Goal: Task Accomplishment & Management: Use online tool/utility

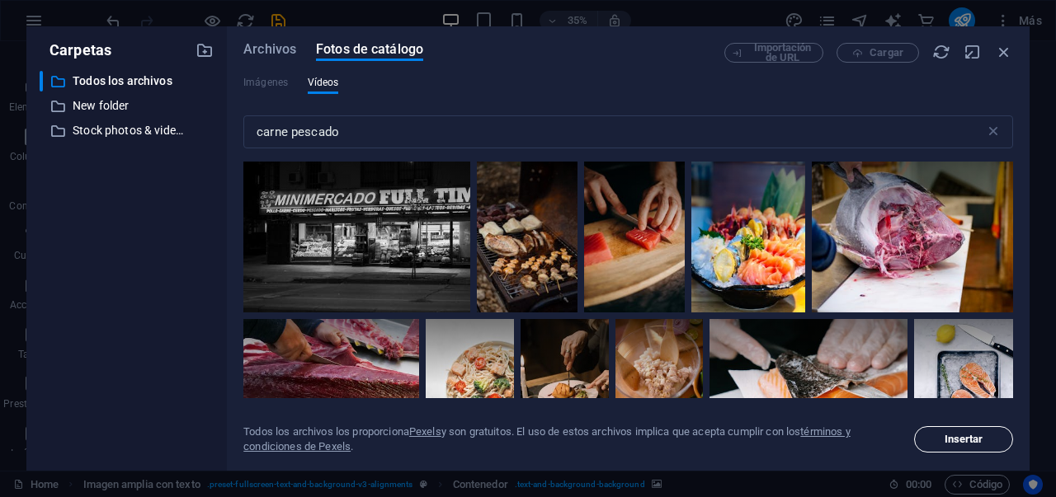
scroll to position [1214, 0]
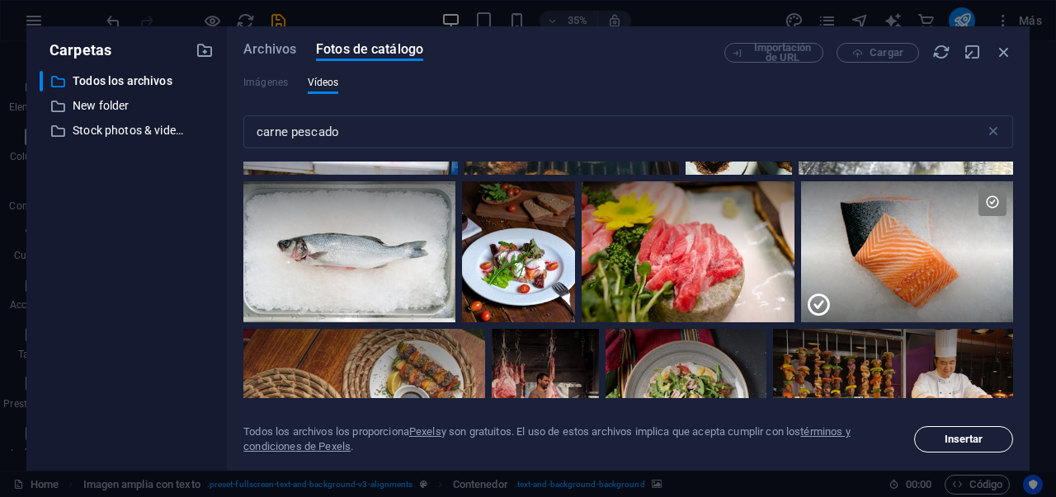
click at [954, 437] on span "Insertar" at bounding box center [963, 440] width 39 height 10
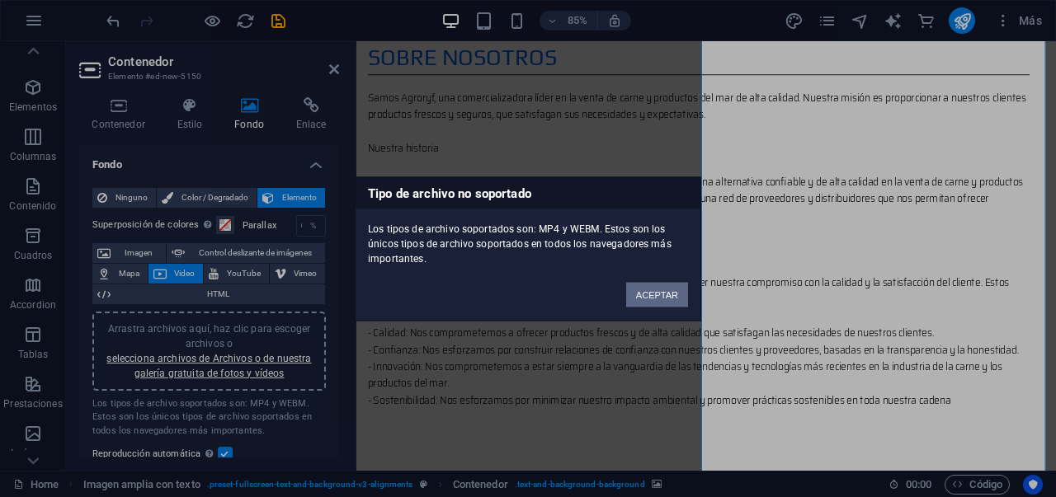
click at [659, 299] on button "ACEPTAR" at bounding box center [657, 294] width 62 height 25
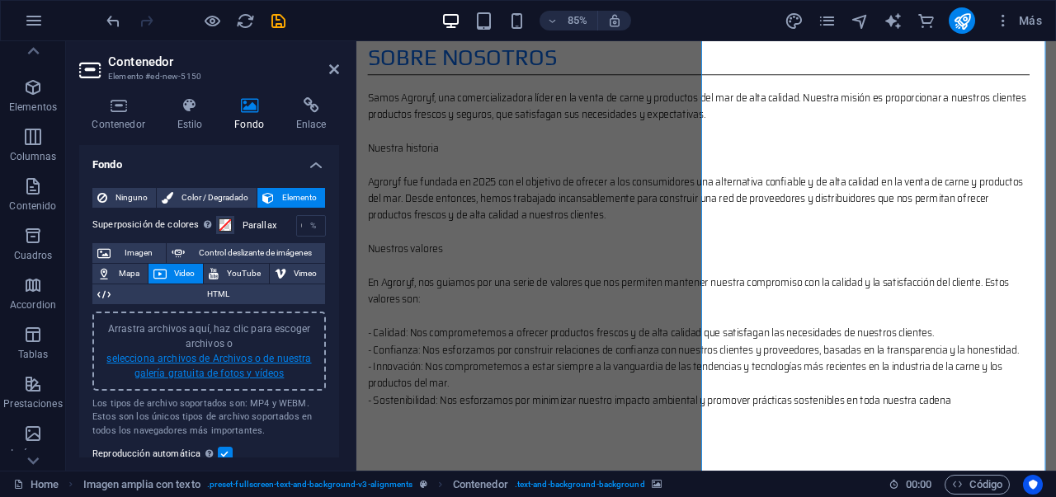
click at [246, 372] on link "selecciona archivos de Archivos o de nuestra galería gratuita de fotos y vídeos" at bounding box center [208, 366] width 205 height 26
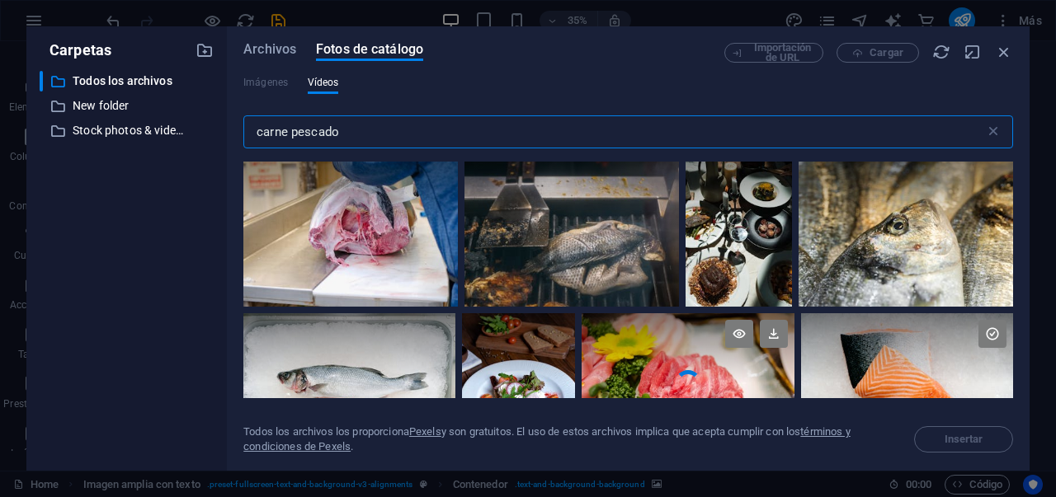
scroll to position [1216, 0]
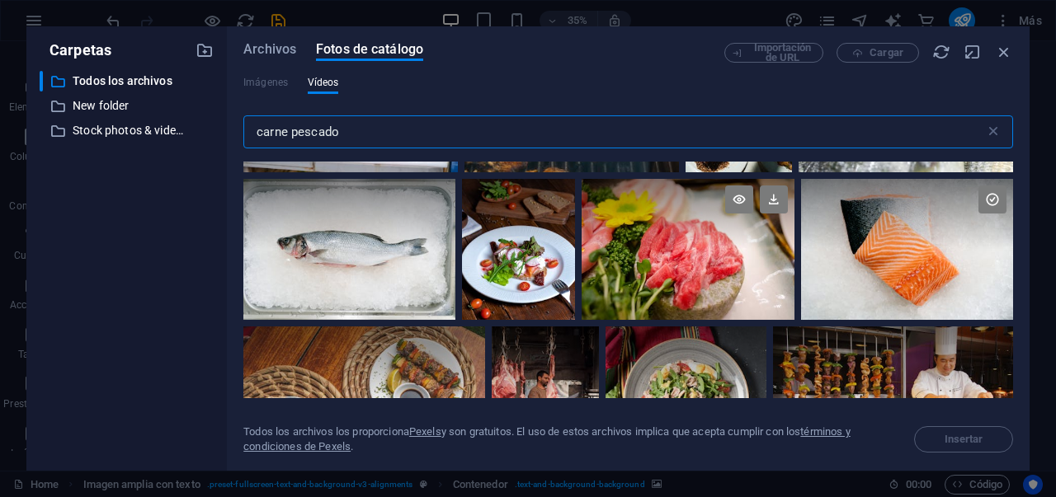
drag, startPoint x: 400, startPoint y: 131, endPoint x: 299, endPoint y: 129, distance: 101.5
click at [299, 129] on input "carne pescado" at bounding box center [613, 131] width 741 height 33
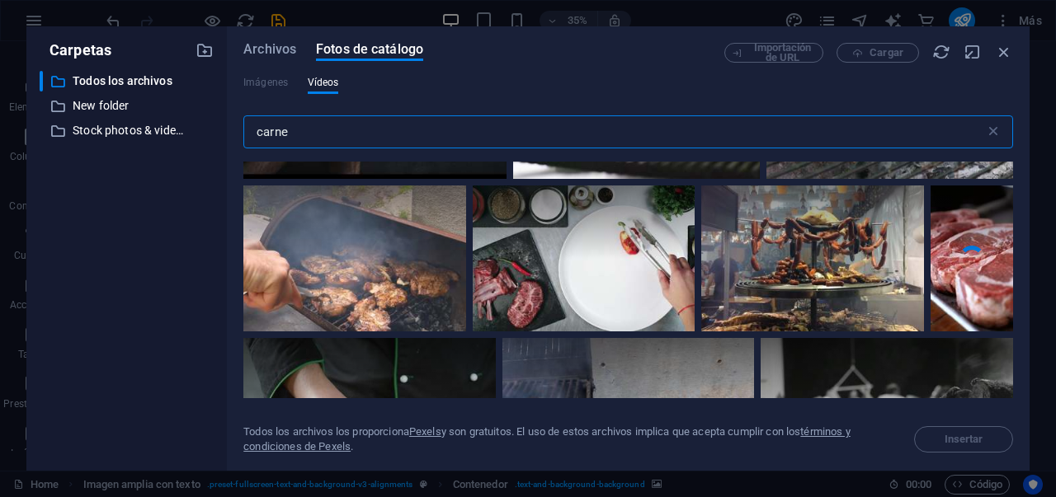
scroll to position [723, 0]
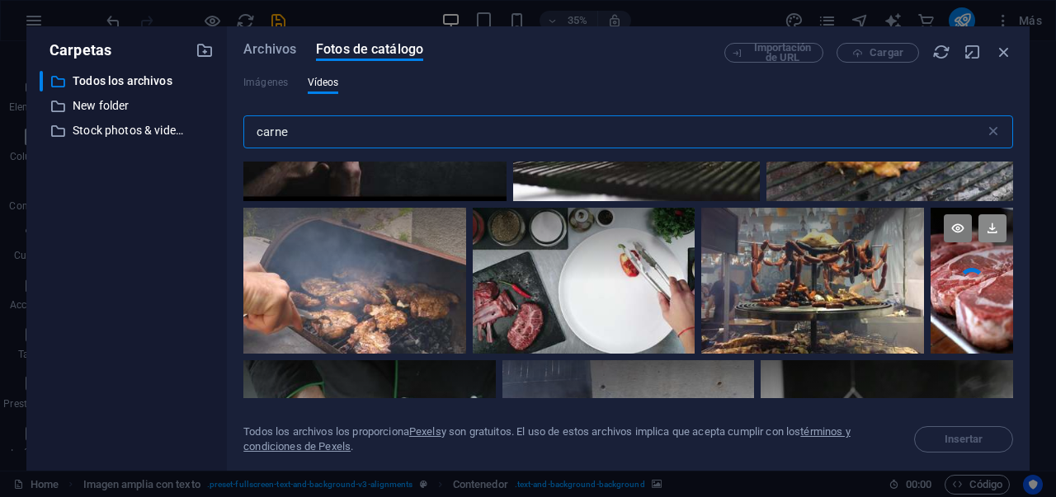
type input "carne"
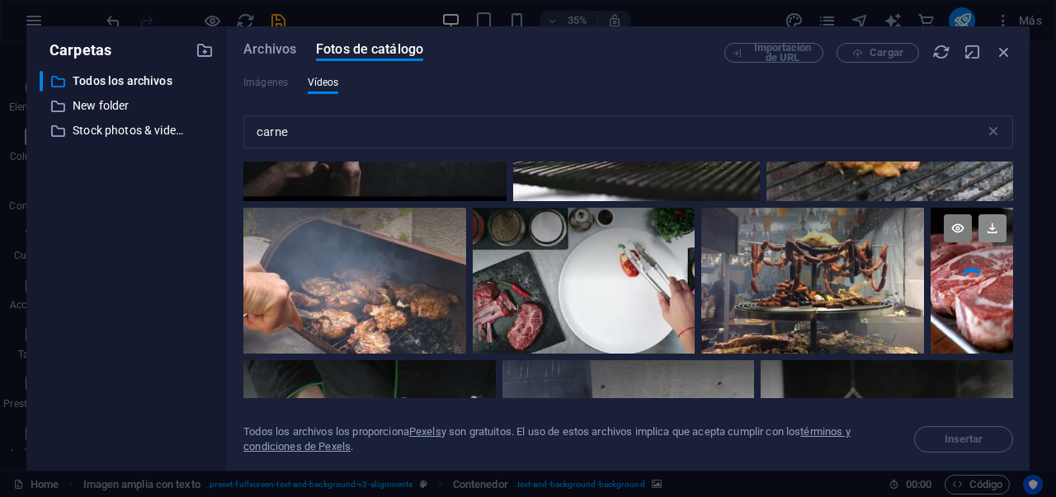
click at [988, 226] on icon at bounding box center [992, 228] width 28 height 28
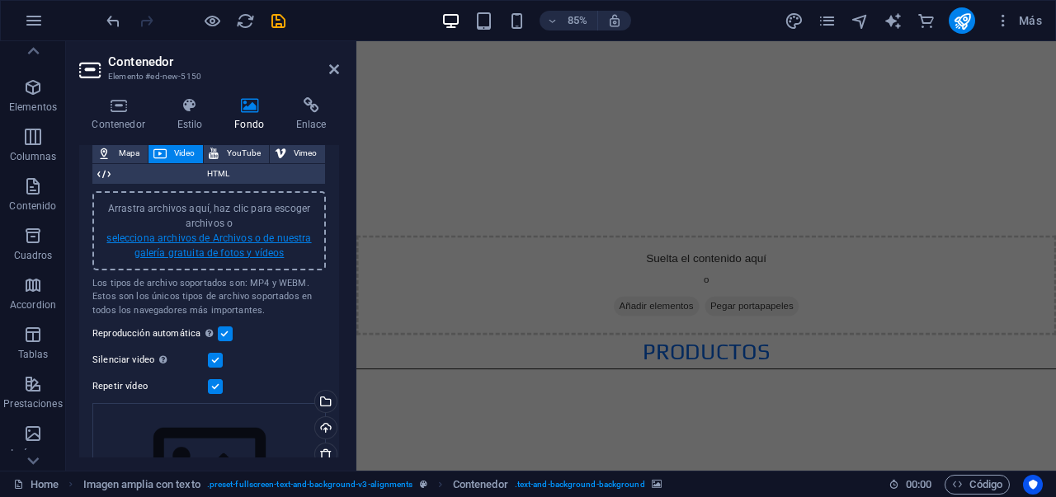
scroll to position [37, 0]
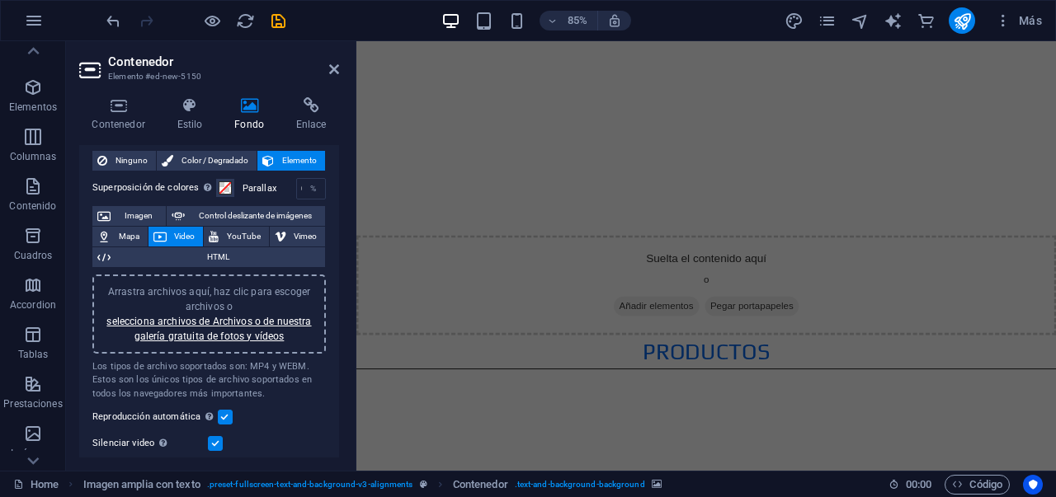
click at [241, 342] on div "Arrastra archivos aquí, haz clic para escoger archivos o selecciona archivos de…" at bounding box center [209, 314] width 214 height 59
click at [231, 336] on link "selecciona archivos de Archivos o de nuestra galería gratuita de fotos y vídeos" at bounding box center [208, 329] width 205 height 26
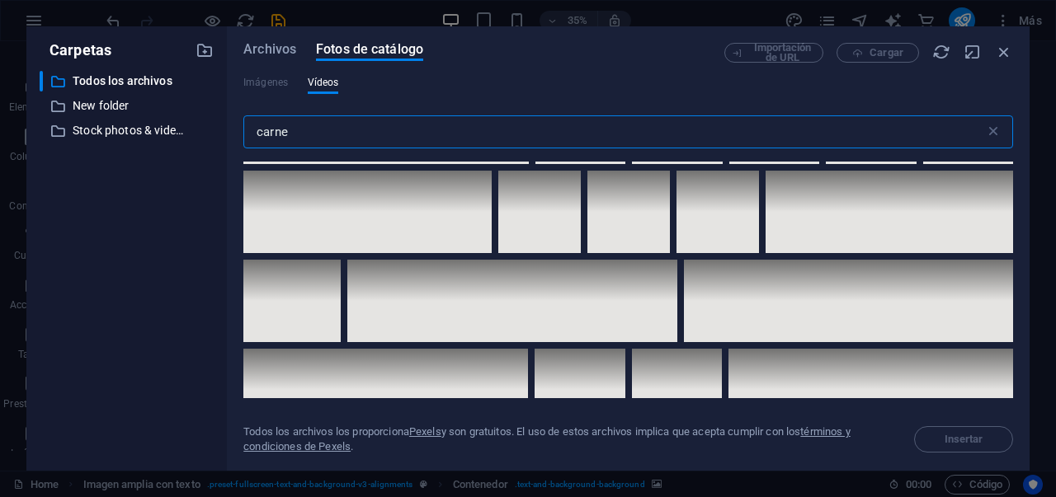
scroll to position [4322, 0]
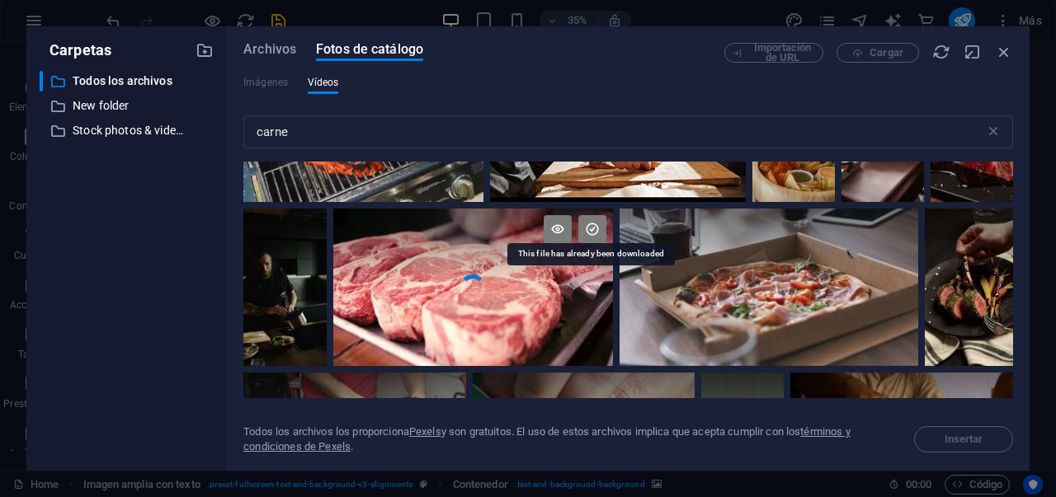
click at [596, 219] on icon at bounding box center [592, 229] width 28 height 28
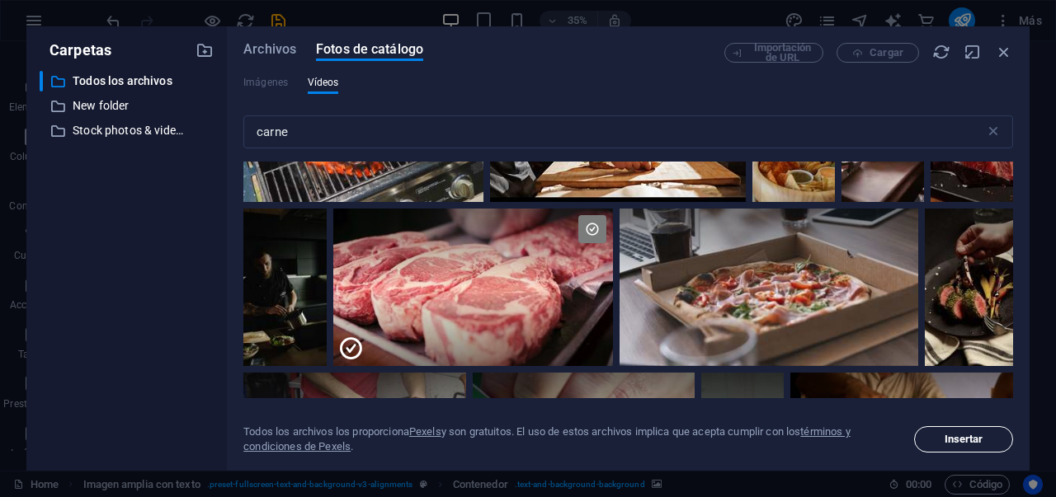
click at [963, 443] on span "Insertar" at bounding box center [963, 440] width 39 height 10
click at [964, 436] on span "Insertar" at bounding box center [963, 440] width 39 height 10
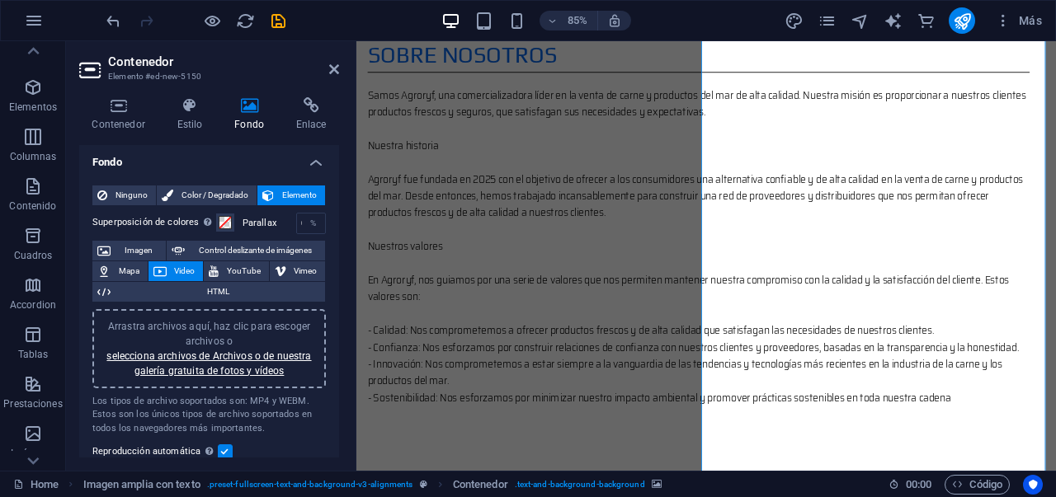
scroll to position [0, 0]
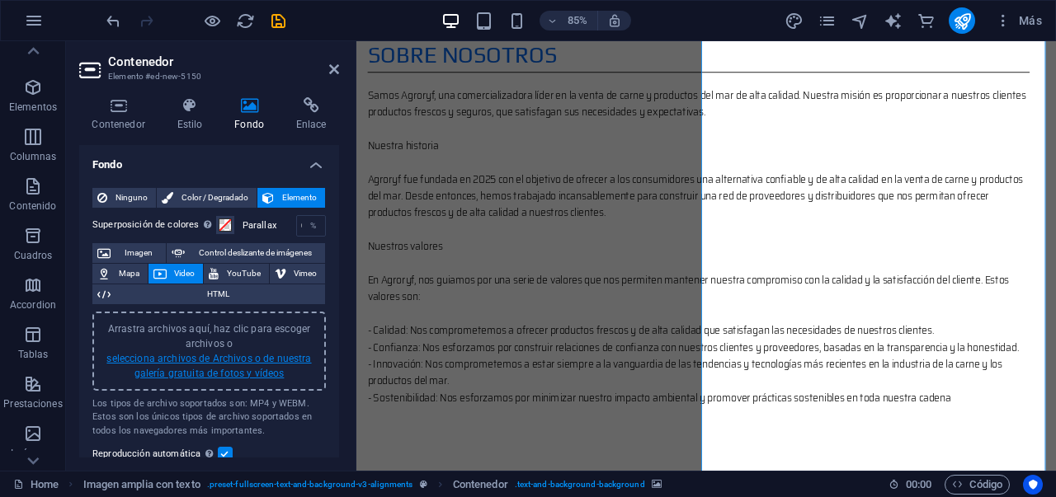
click at [216, 374] on link "selecciona archivos de Archivos o de nuestra galería gratuita de fotos y vídeos" at bounding box center [208, 366] width 205 height 26
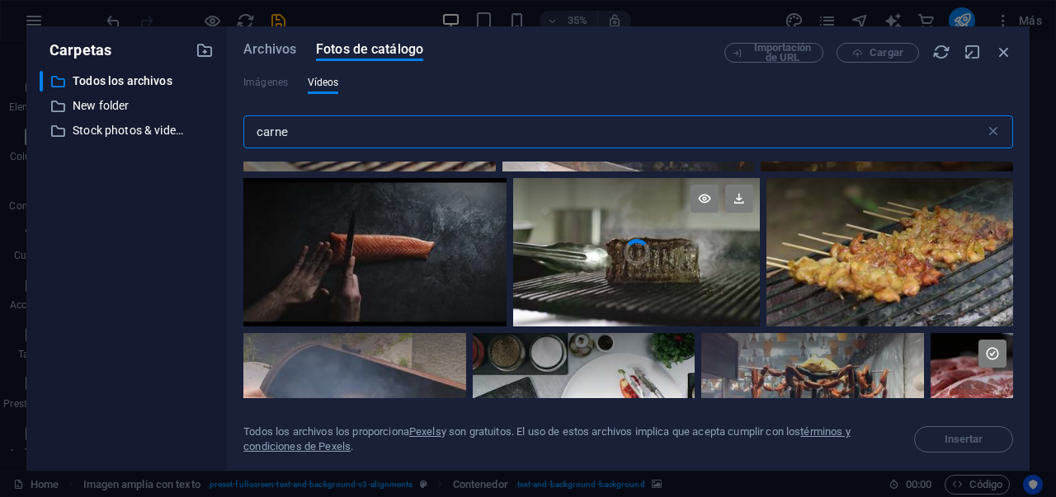
scroll to position [635, 0]
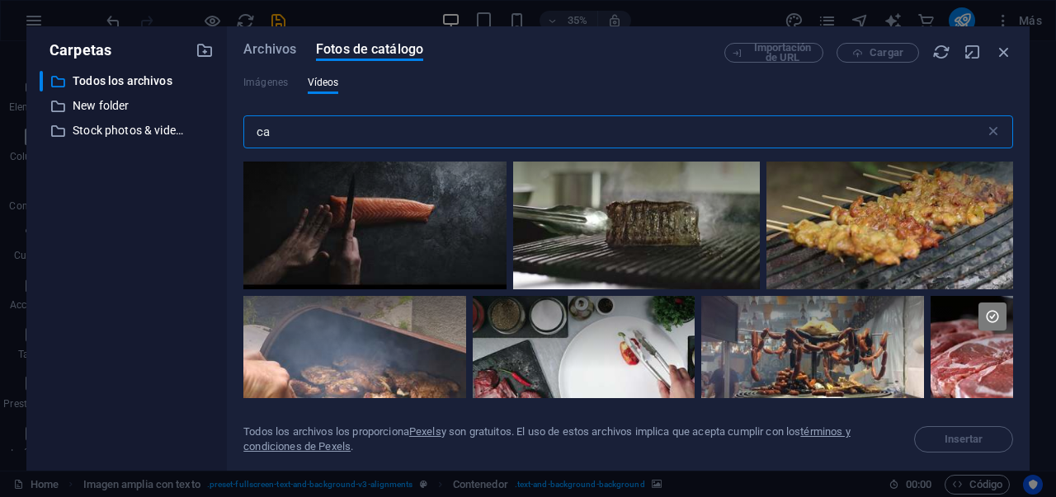
type input "c"
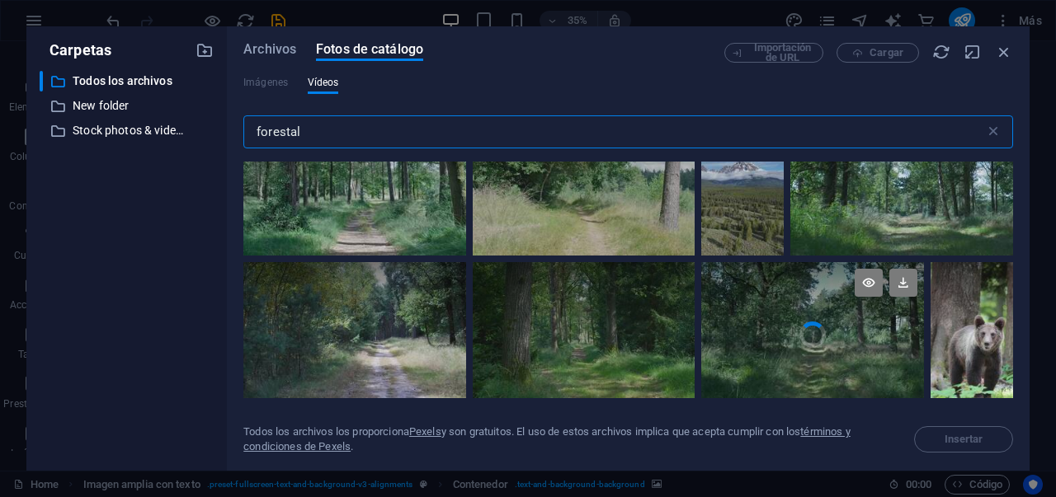
scroll to position [394, 0]
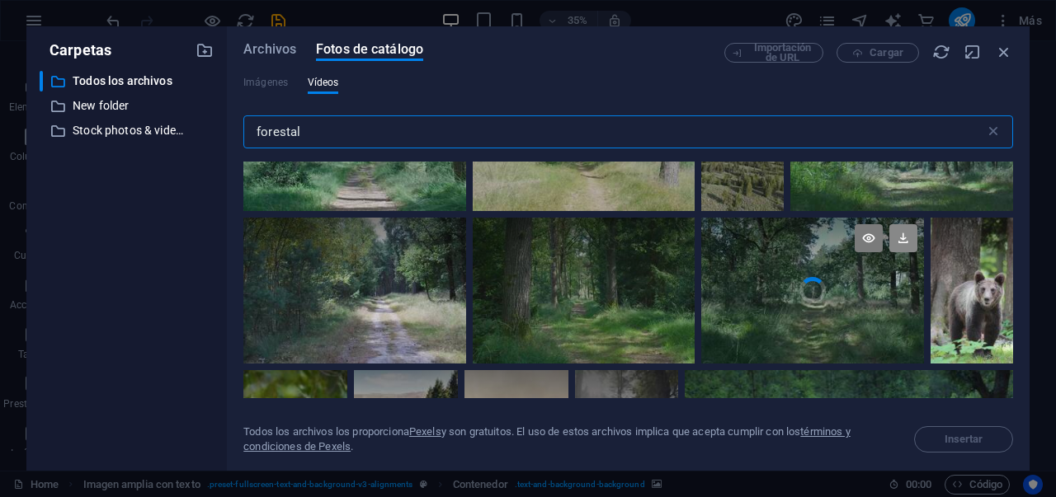
type input "forestal"
click at [902, 235] on icon at bounding box center [903, 238] width 28 height 28
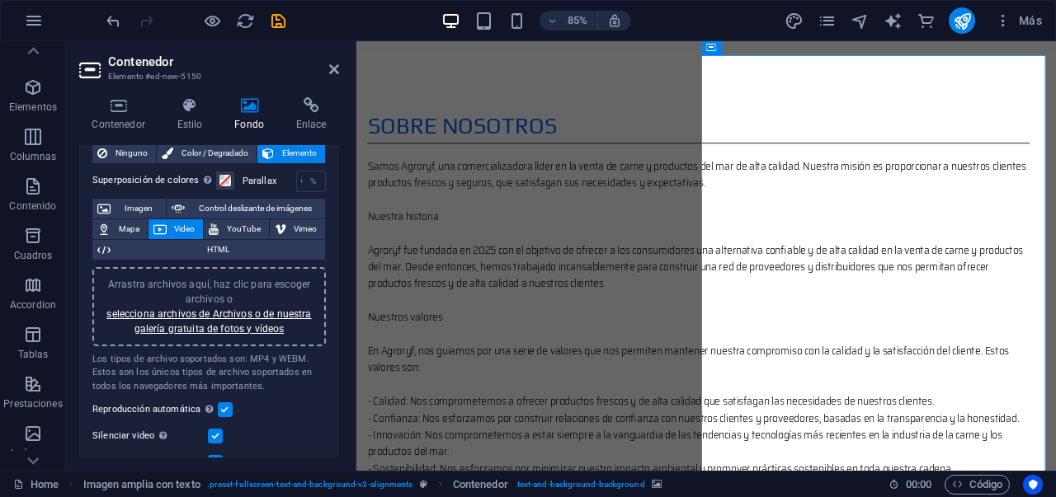
scroll to position [948, 0]
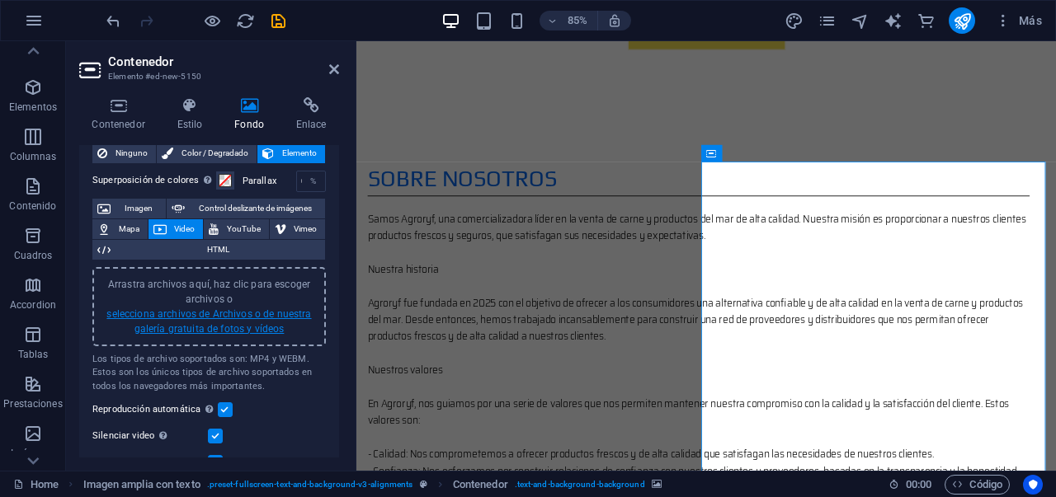
click at [232, 331] on link "selecciona archivos de Archivos o de nuestra galería gratuita de fotos y vídeos" at bounding box center [208, 321] width 205 height 26
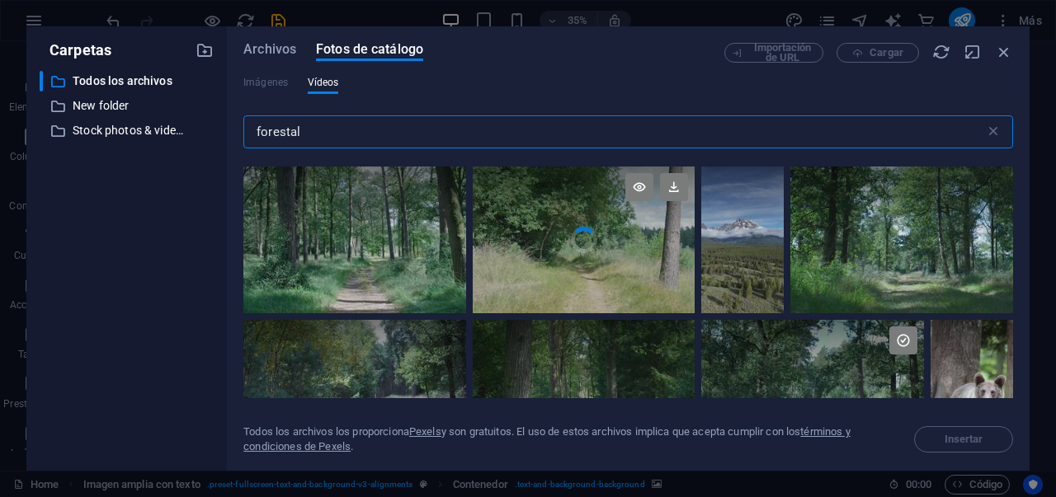
scroll to position [295, 0]
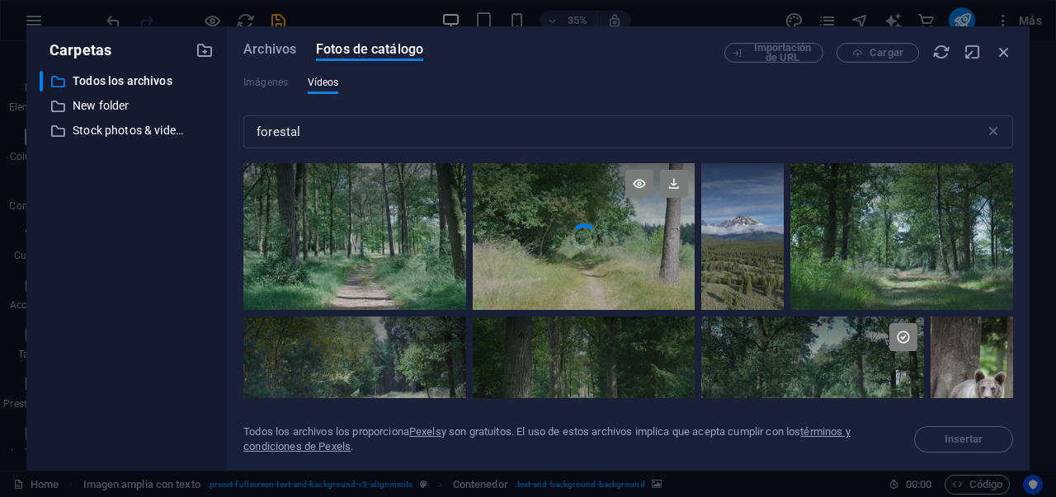
click at [640, 227] on div at bounding box center [584, 199] width 223 height 73
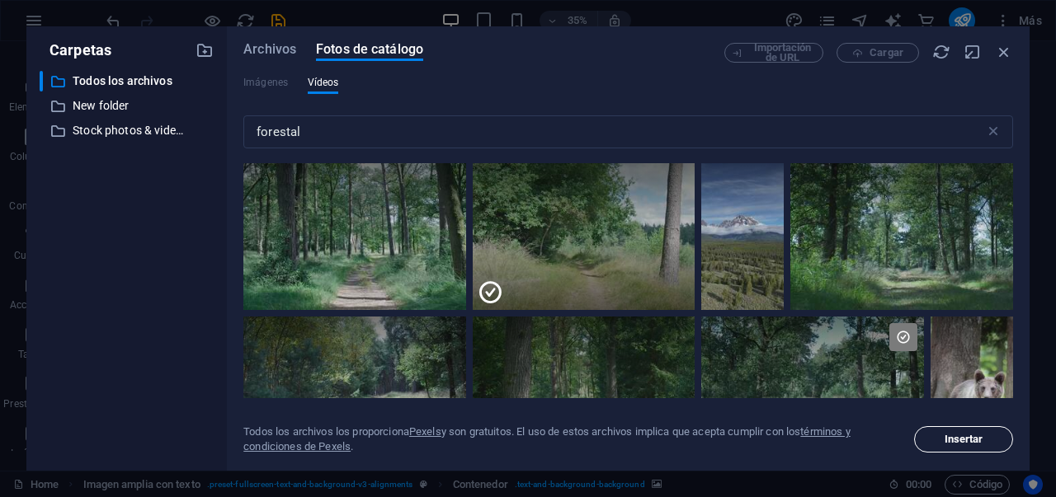
click at [962, 440] on span "Insertar" at bounding box center [963, 440] width 39 height 10
click at [973, 437] on span "Insertar" at bounding box center [963, 440] width 39 height 10
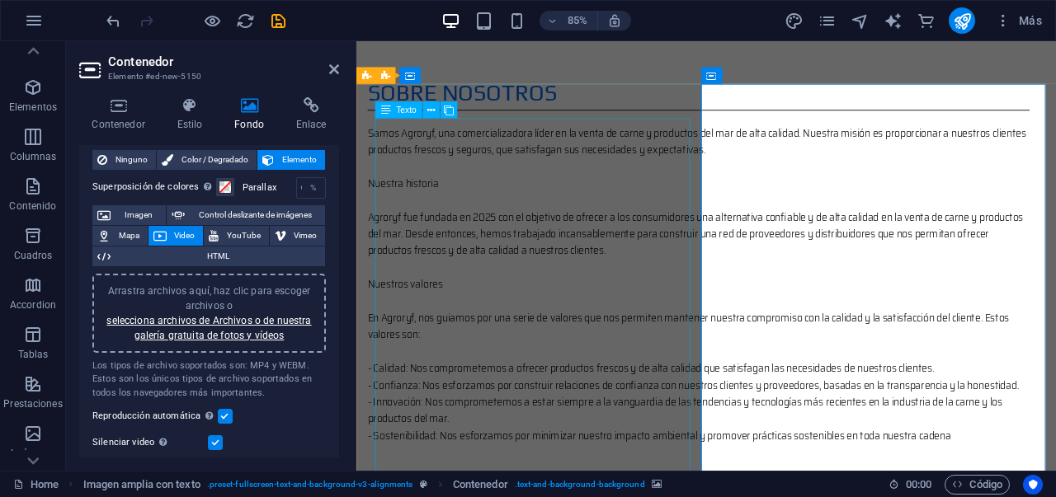
scroll to position [1036, 0]
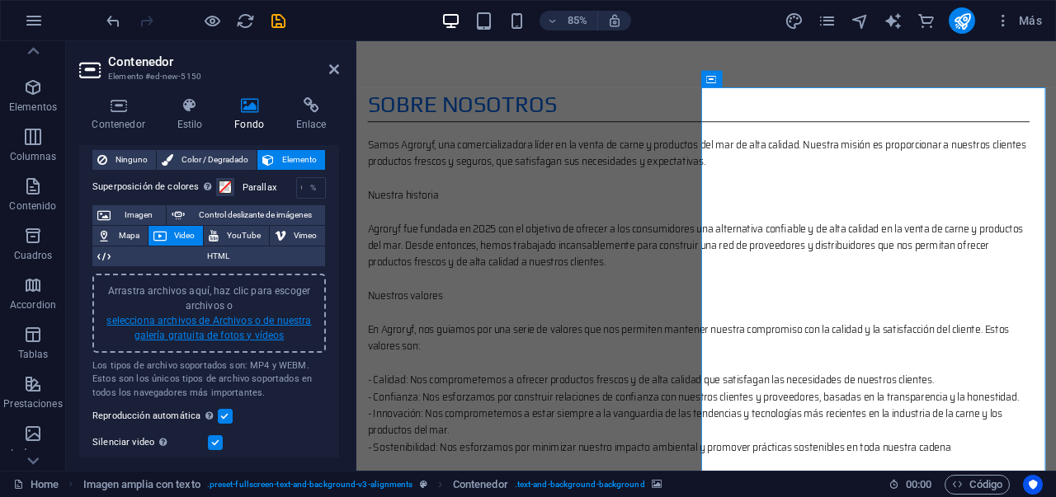
click at [236, 339] on link "selecciona archivos de Archivos o de nuestra galería gratuita de fotos y vídeos" at bounding box center [208, 328] width 205 height 26
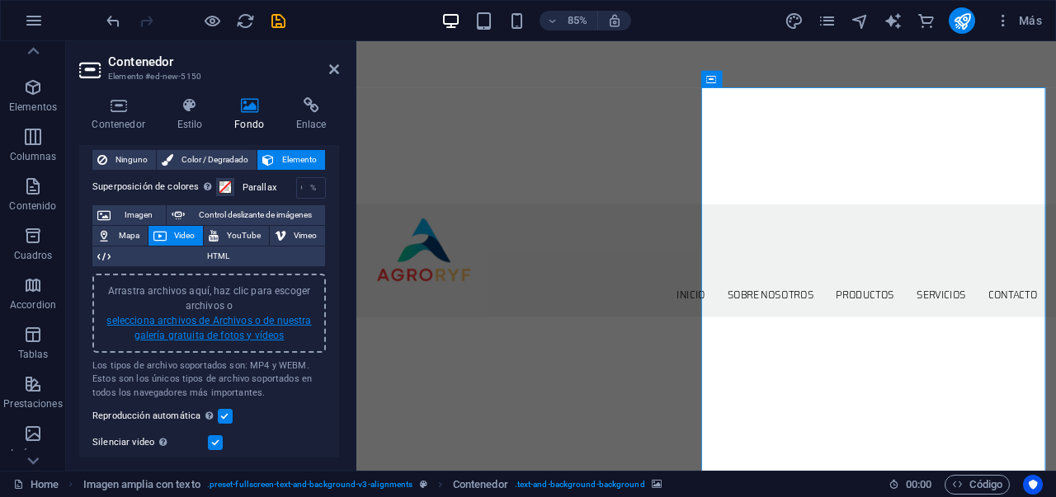
scroll to position [1758, 0]
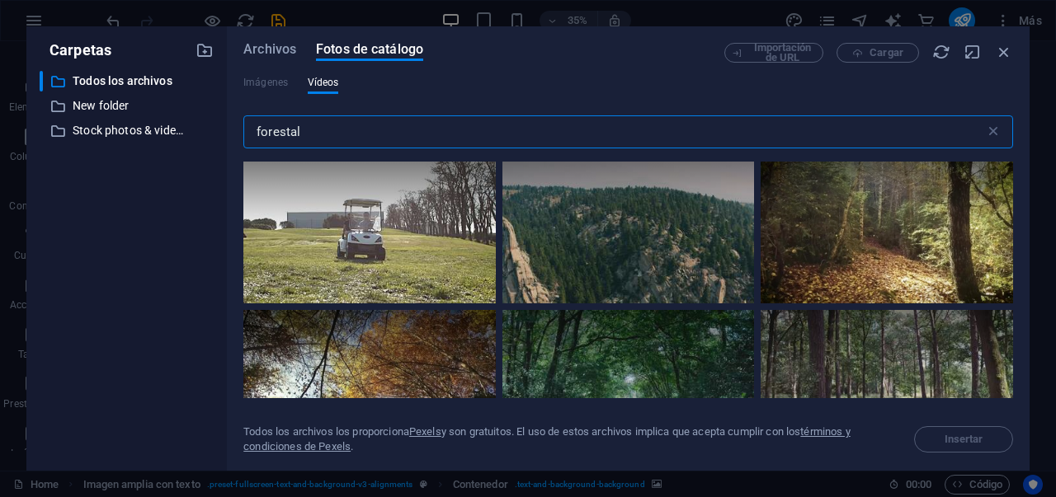
click at [510, 137] on input "forestal" at bounding box center [613, 131] width 741 height 33
type input "f"
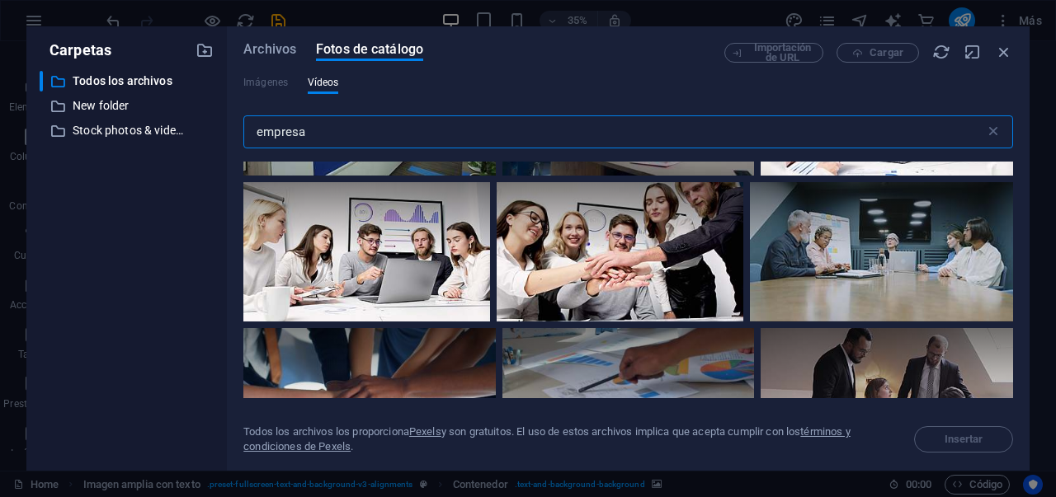
scroll to position [0, 0]
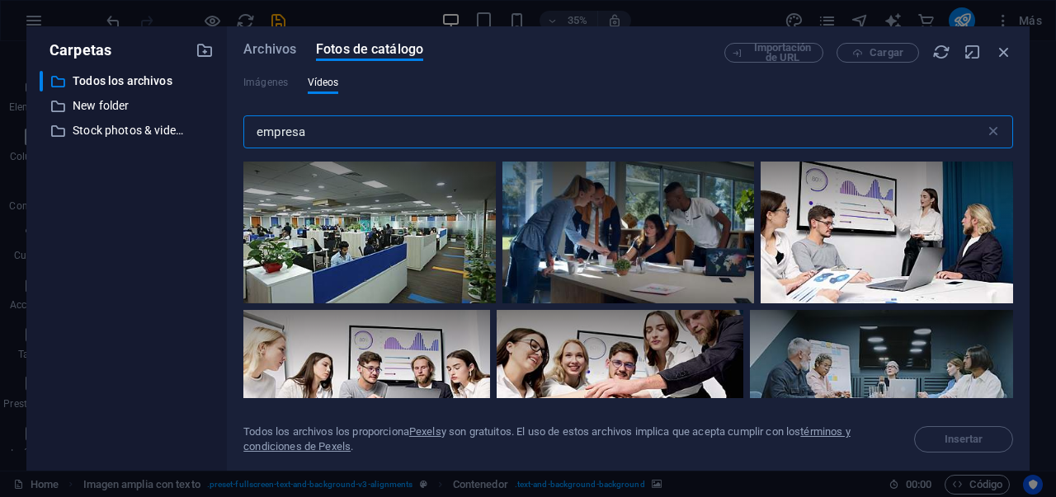
drag, startPoint x: 324, startPoint y: 142, endPoint x: 245, endPoint y: 146, distance: 79.3
click at [243, 147] on input "empresa" at bounding box center [613, 131] width 741 height 33
drag, startPoint x: 256, startPoint y: 143, endPoint x: 304, endPoint y: 142, distance: 47.8
click at [304, 142] on input "empresa" at bounding box center [613, 131] width 741 height 33
drag, startPoint x: 311, startPoint y: 136, endPoint x: 249, endPoint y: 136, distance: 61.9
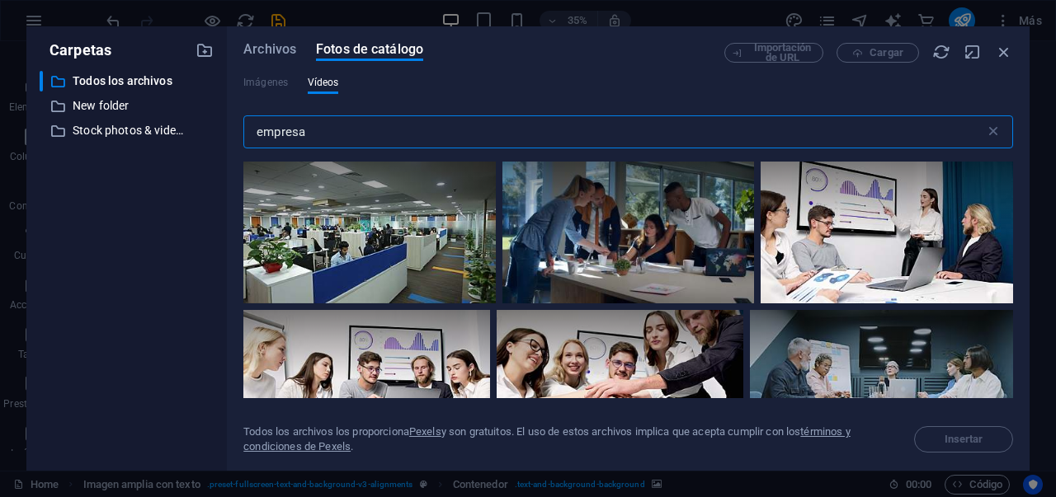
click at [265, 129] on input "empresa" at bounding box center [613, 131] width 741 height 33
click at [249, 136] on input "empresa" at bounding box center [613, 131] width 741 height 33
drag, startPoint x: 363, startPoint y: 137, endPoint x: 939, endPoint y: 171, distance: 576.7
click at [265, 139] on input "empresa" at bounding box center [613, 131] width 741 height 33
type input "e"
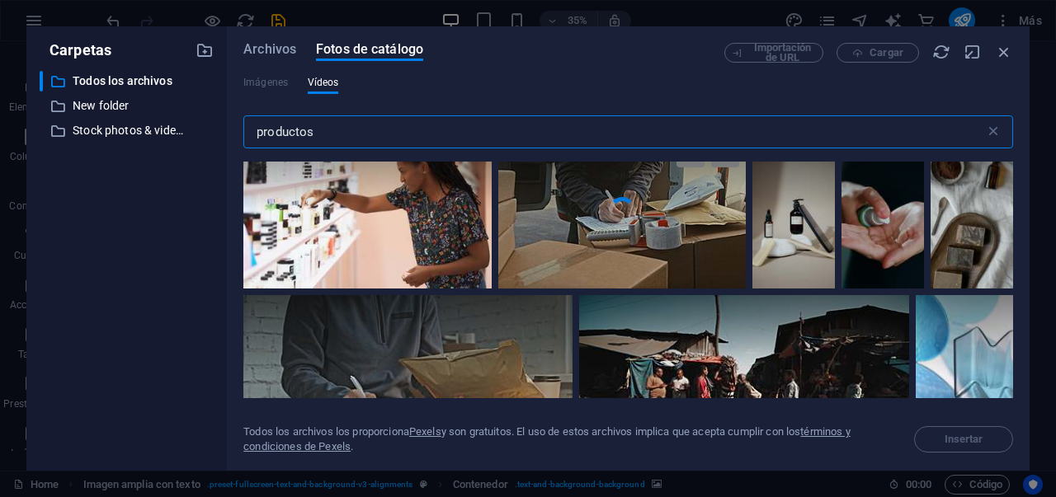
scroll to position [1970, 0]
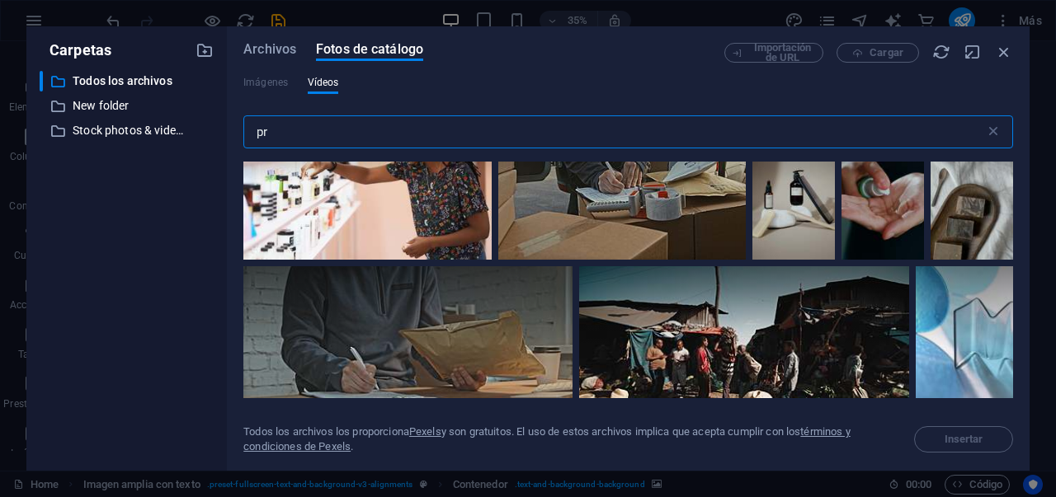
type input "p"
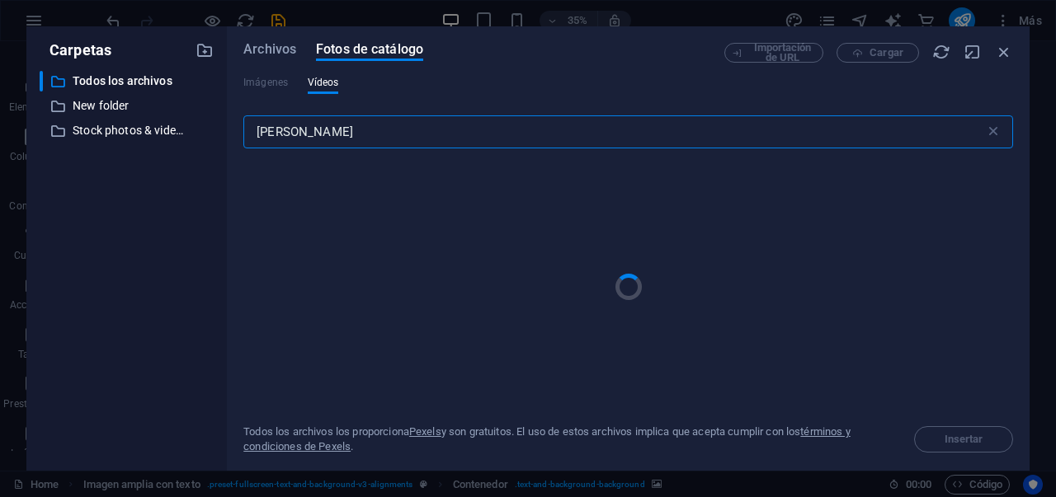
type input "forestal"
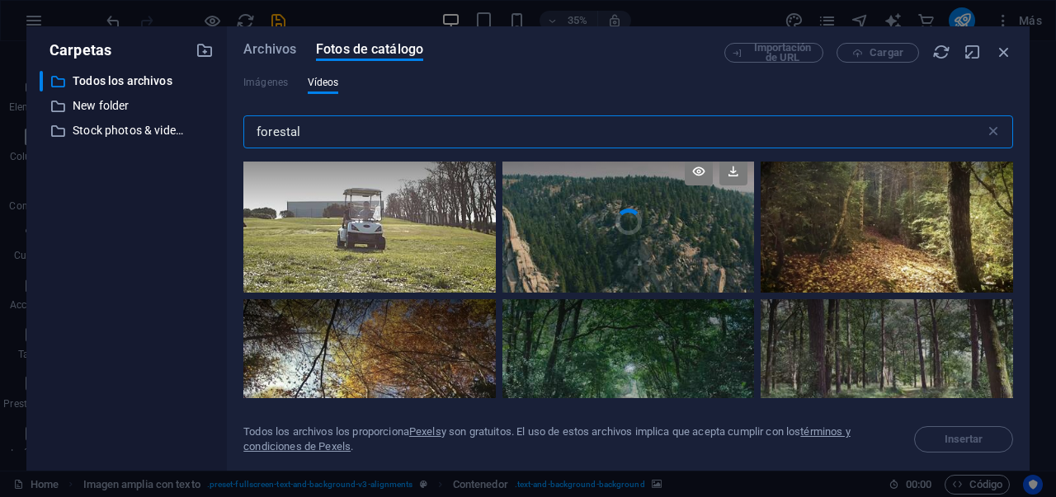
scroll to position [12, 0]
click at [732, 172] on icon at bounding box center [733, 171] width 28 height 28
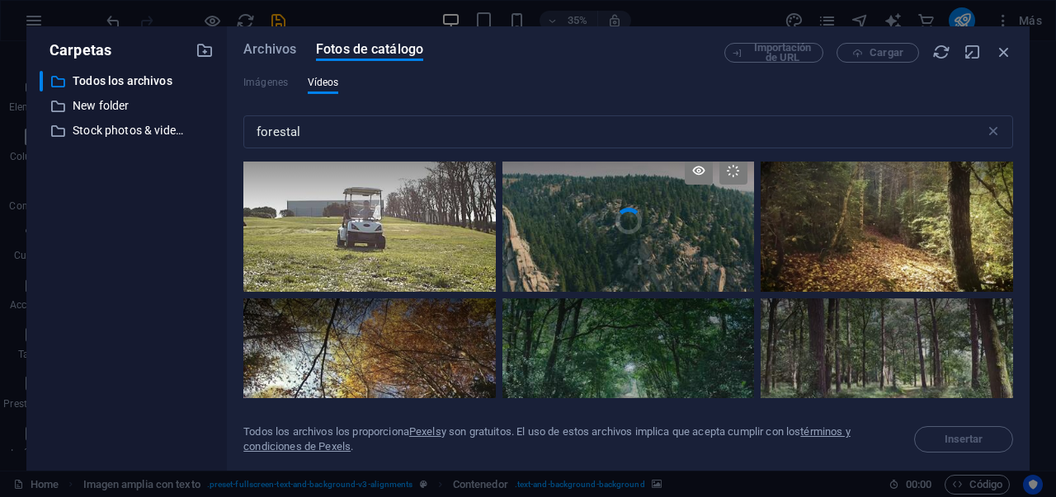
click at [624, 212] on div at bounding box center [628, 185] width 252 height 71
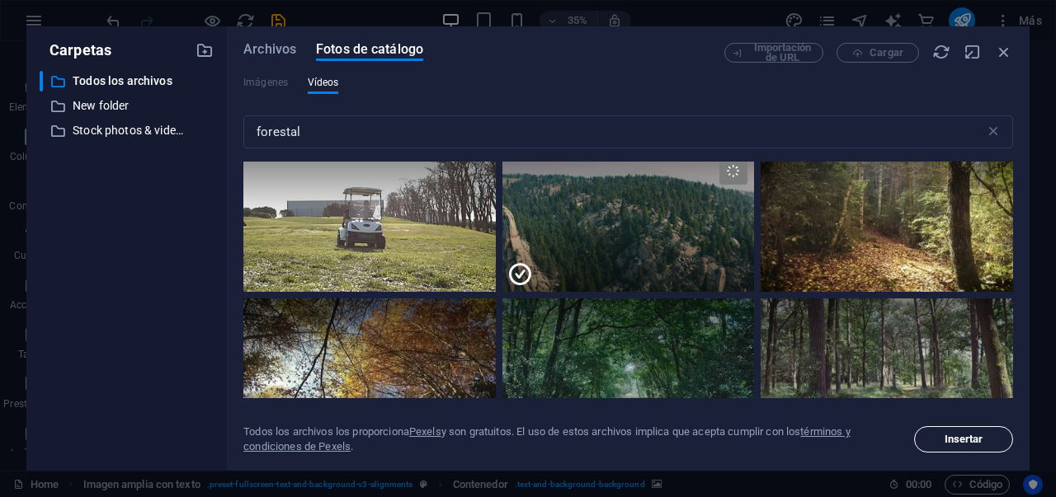
click at [937, 441] on span "Insertar" at bounding box center [963, 440] width 84 height 10
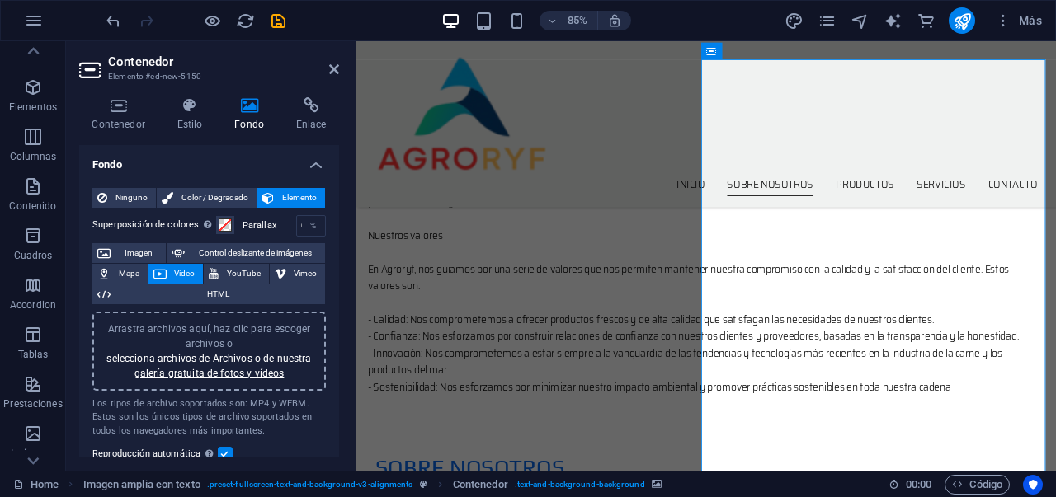
scroll to position [1047, 0]
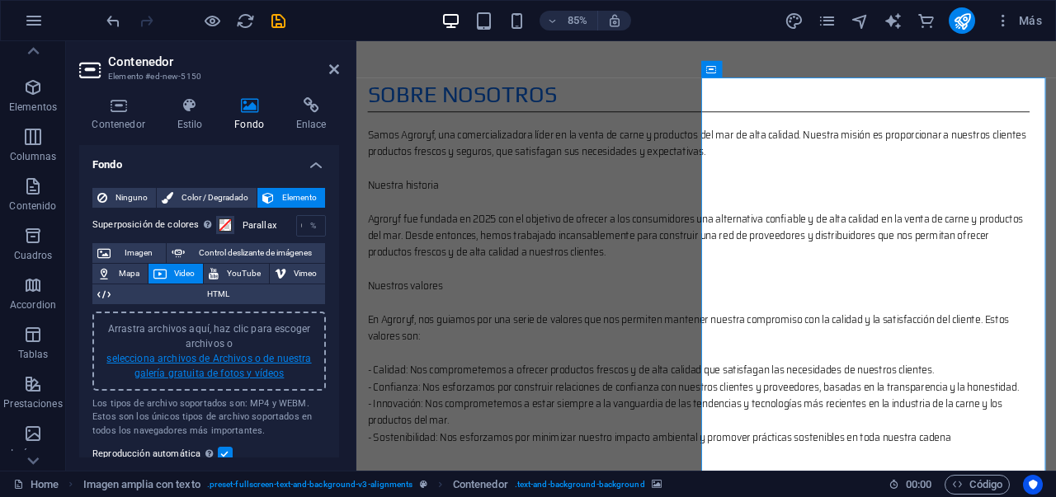
click at [224, 377] on link "selecciona archivos de Archivos o de nuestra galería gratuita de fotos y vídeos" at bounding box center [208, 366] width 205 height 26
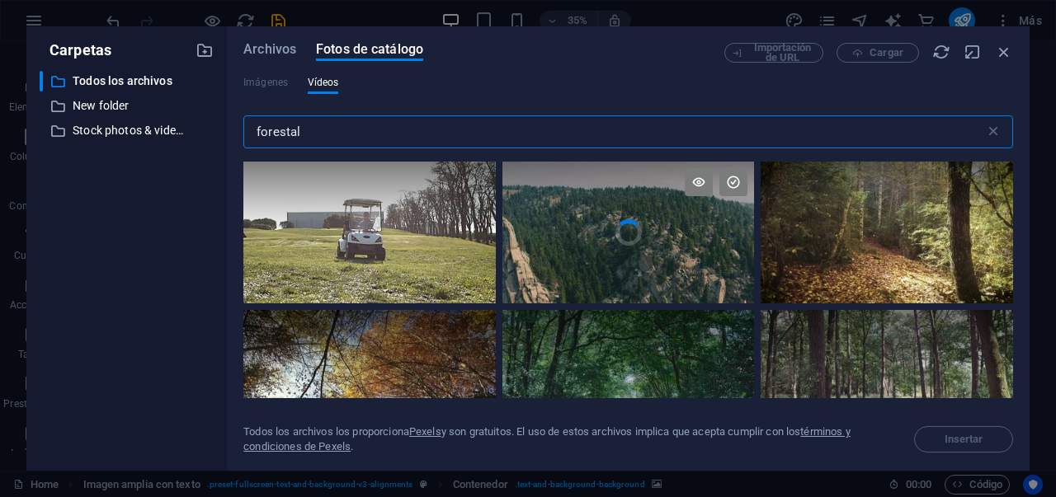
scroll to position [1770, 0]
click at [656, 236] on video "Your browser does not support the video tag." at bounding box center [628, 233] width 252 height 142
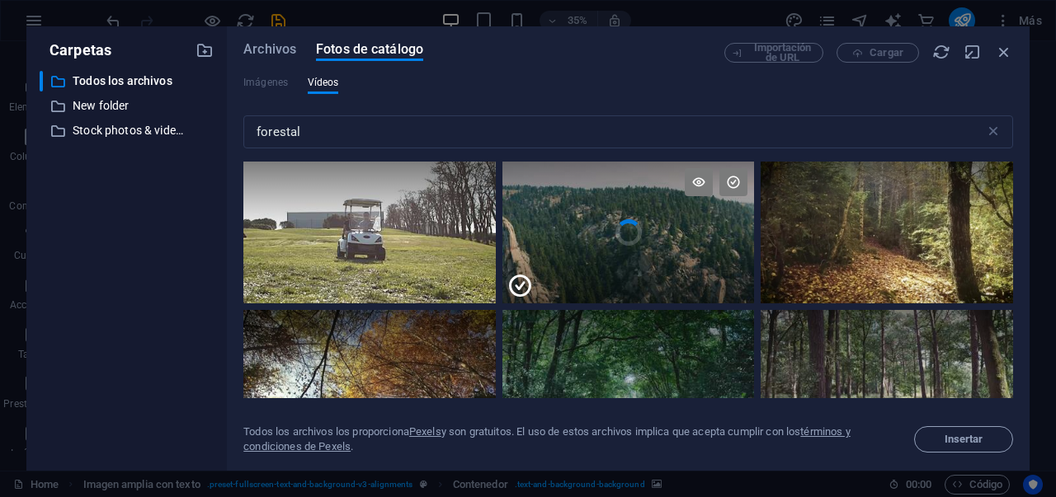
click at [623, 250] on div at bounding box center [628, 268] width 252 height 71
click at [939, 446] on button "Insertar" at bounding box center [963, 439] width 99 height 26
click at [970, 441] on span "Insertar" at bounding box center [963, 440] width 39 height 10
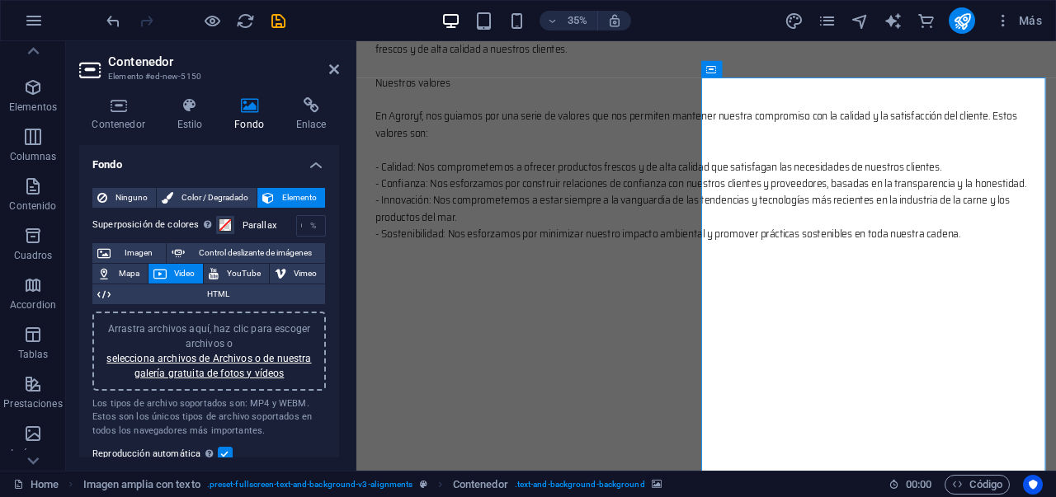
scroll to position [1047, 0]
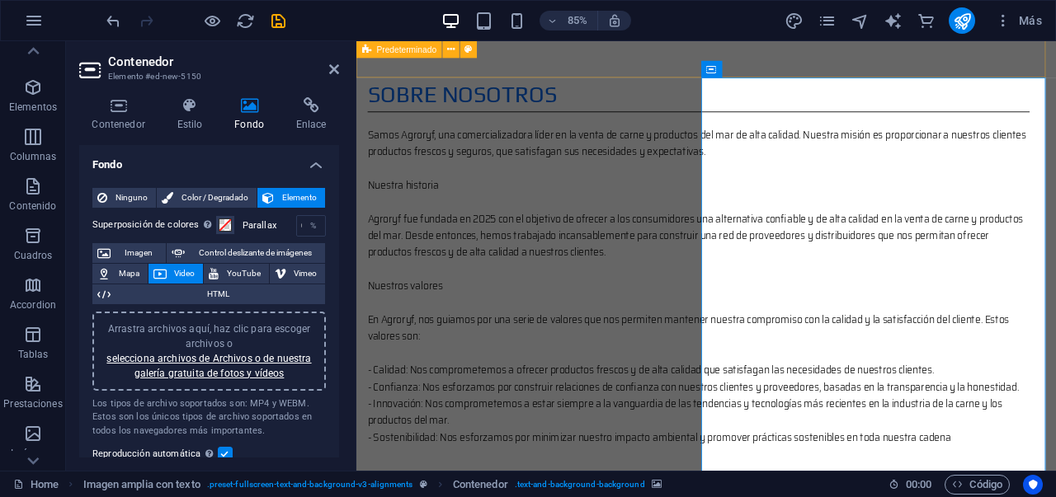
click at [970, 66] on div "Sobre nosotros Samos Agroryf, una comercializadora líder en la venta de carne y…" at bounding box center [767, 301] width 823 height 565
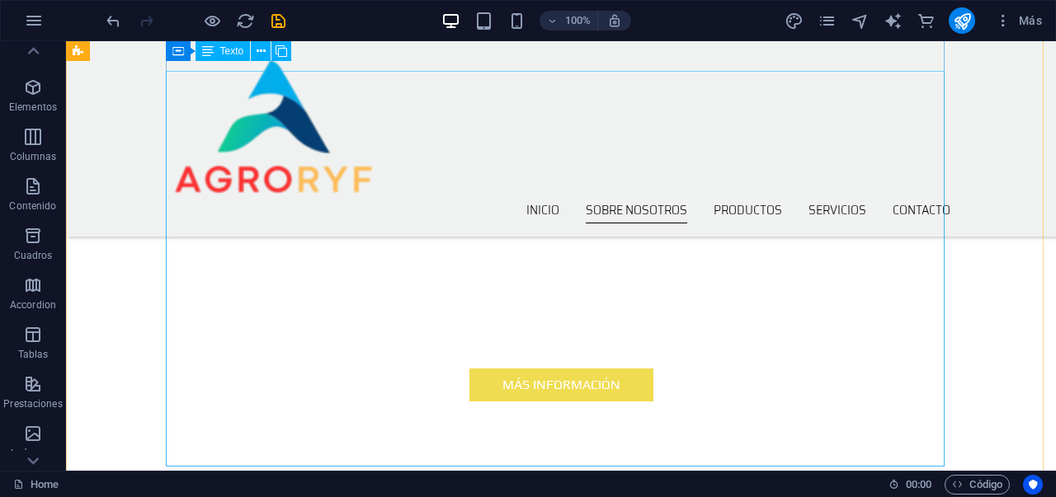
scroll to position [436, 0]
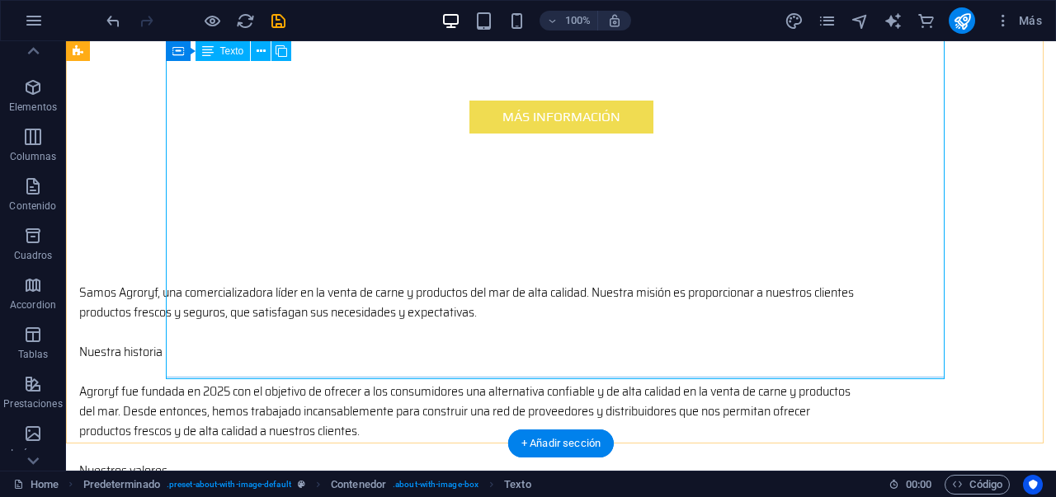
scroll to position [525, 0]
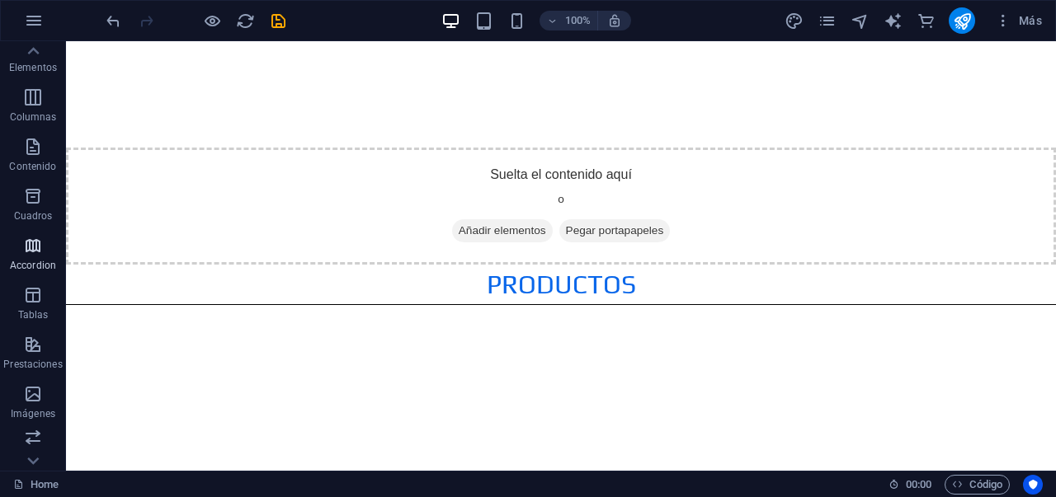
scroll to position [99, 0]
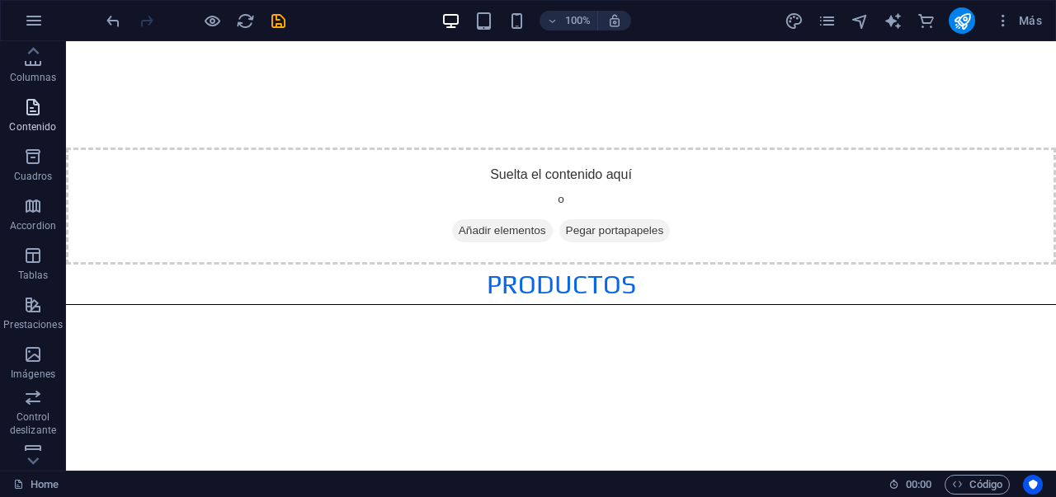
click at [34, 129] on p "Contenido" at bounding box center [32, 126] width 47 height 13
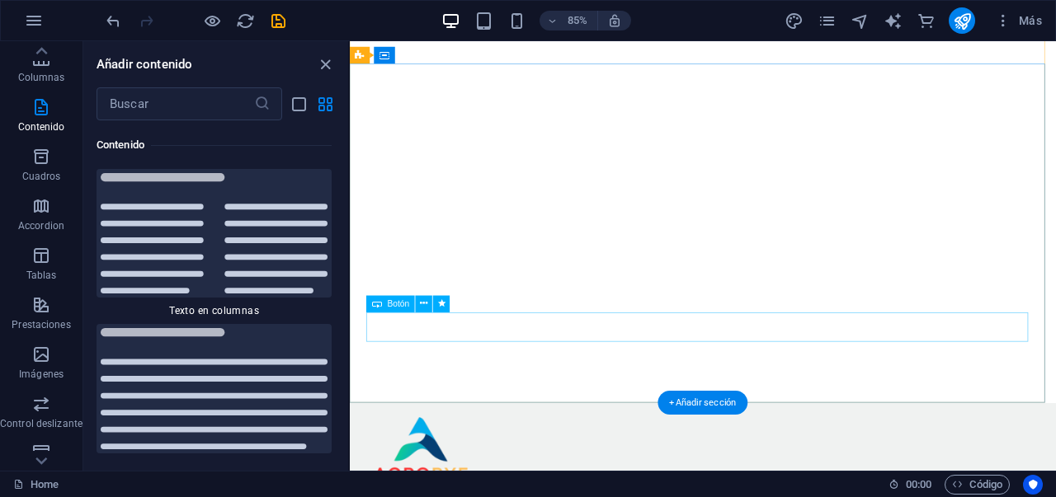
scroll to position [0, 0]
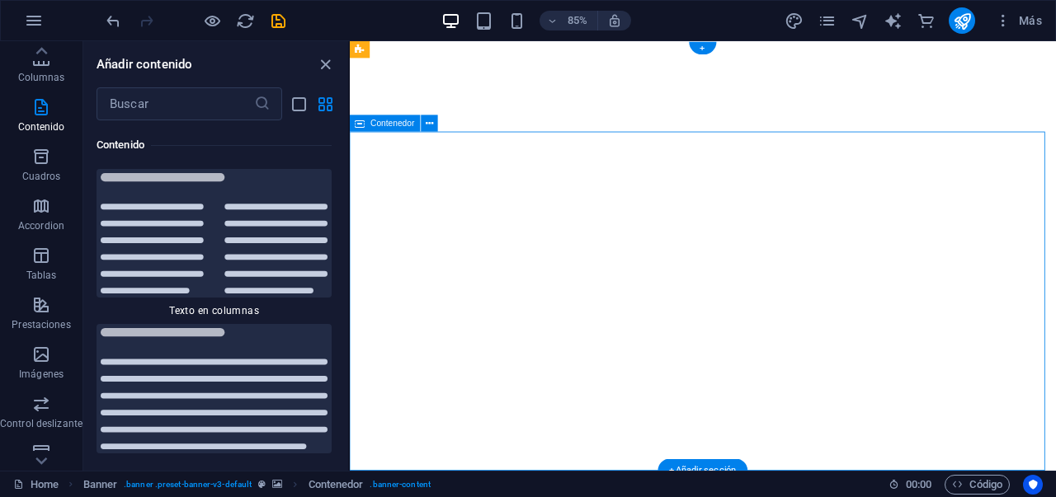
click at [326, 64] on icon "close panel" at bounding box center [325, 64] width 19 height 19
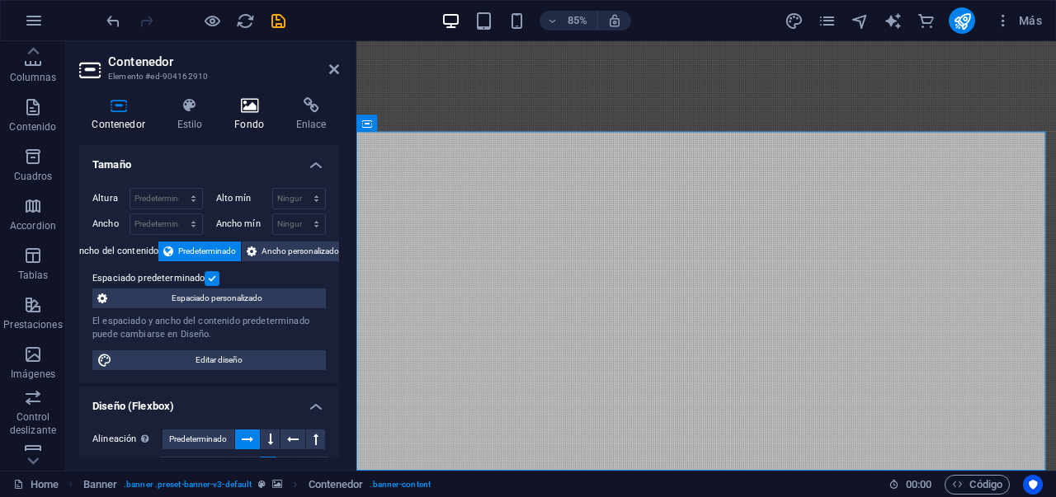
click at [247, 115] on h4 "Fondo" at bounding box center [253, 114] width 62 height 35
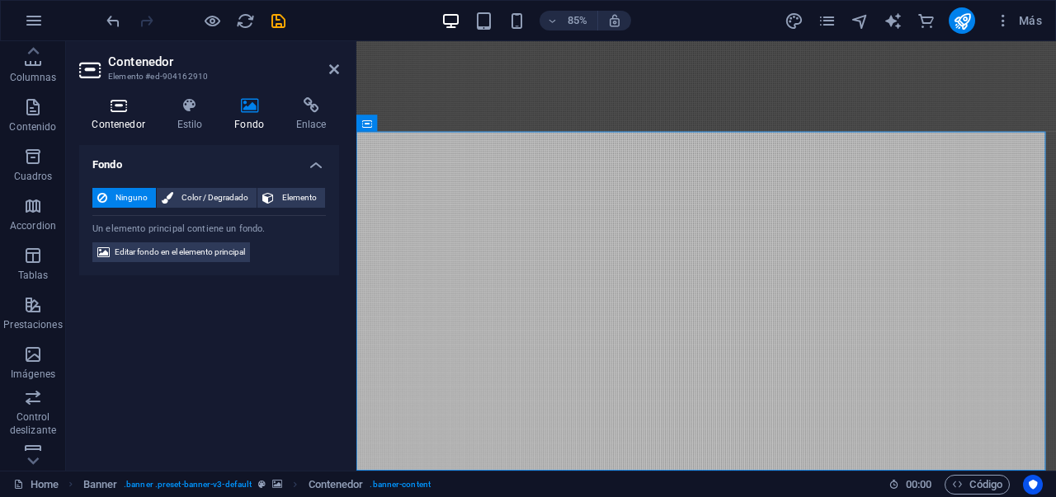
click at [125, 114] on h4 "Contenedor" at bounding box center [121, 114] width 85 height 35
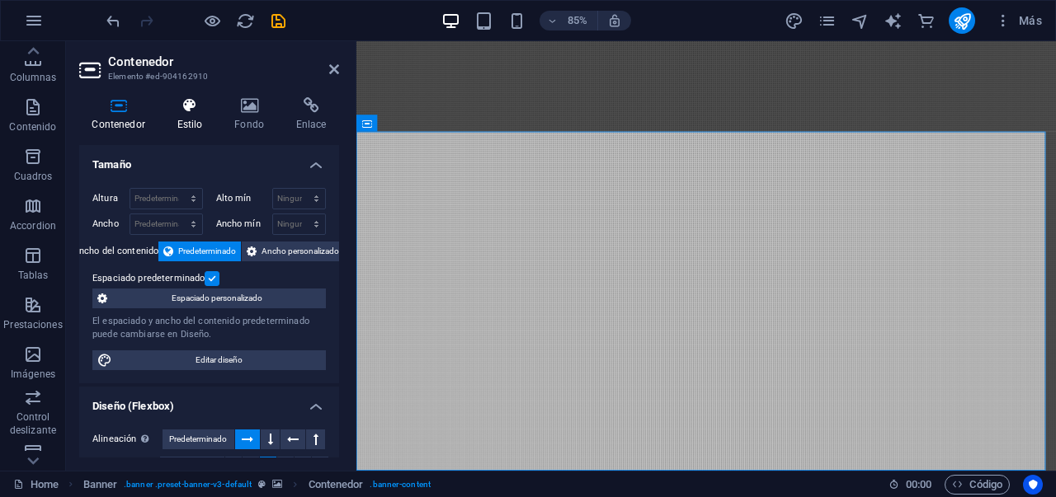
click at [205, 117] on h4 "Estilo" at bounding box center [193, 114] width 58 height 35
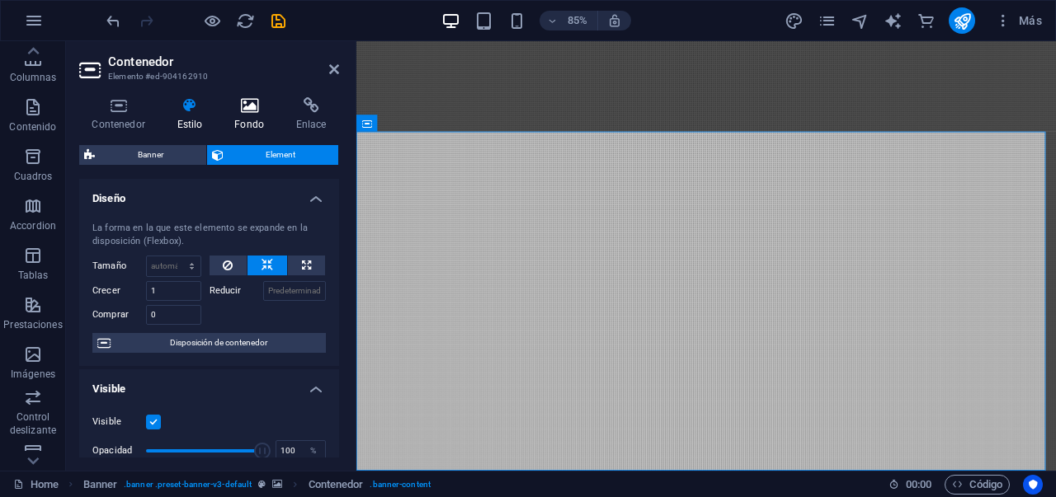
click at [241, 123] on h4 "Fondo" at bounding box center [253, 114] width 62 height 35
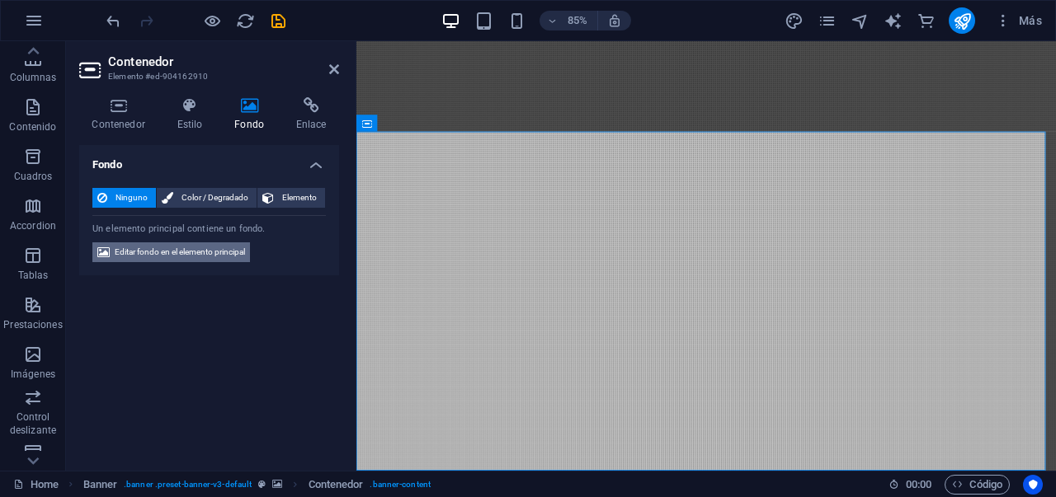
click at [201, 257] on span "Editar fondo en el elemento principal" at bounding box center [180, 252] width 130 height 20
select select "ms"
select select "s"
select select "progressive"
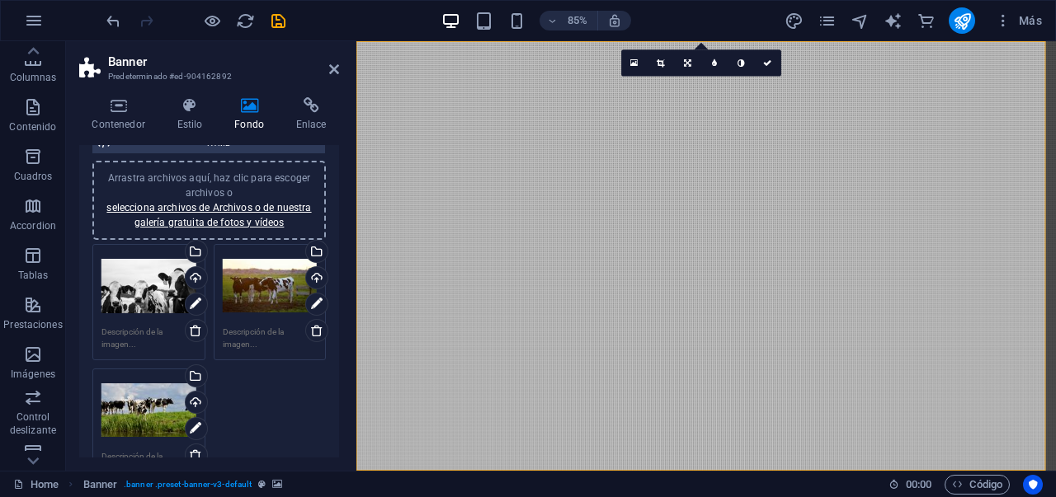
scroll to position [118, 0]
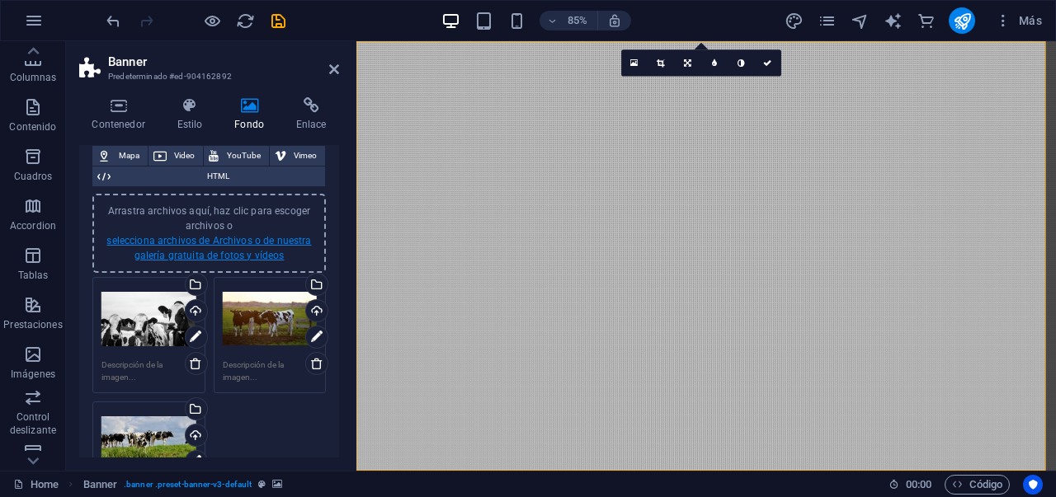
click at [225, 258] on link "selecciona archivos de Archivos o de nuestra galería gratuita de fotos y vídeos" at bounding box center [208, 248] width 205 height 26
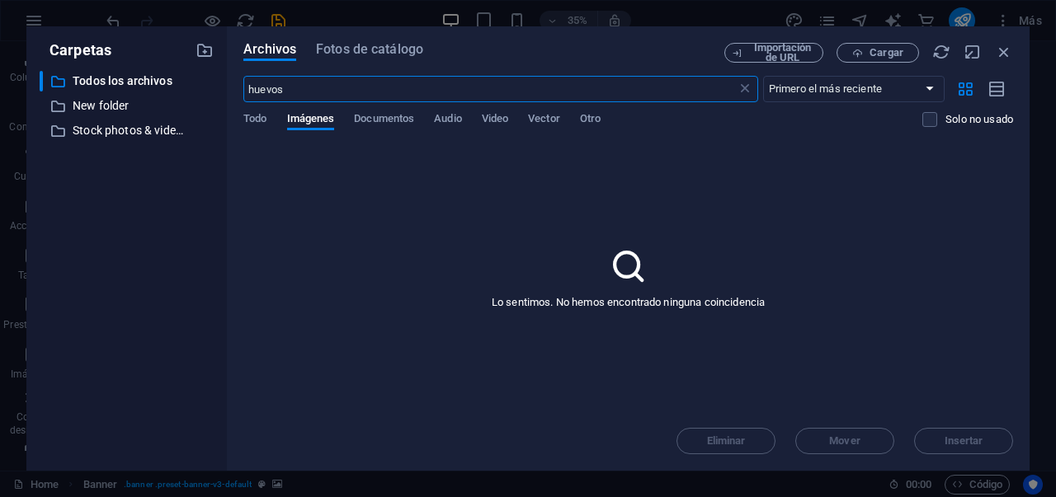
click at [475, 93] on input "huevos" at bounding box center [489, 89] width 492 height 26
type input "huevos"
click at [361, 98] on input "huevos" at bounding box center [489, 89] width 492 height 26
click at [380, 55] on span "Fotos de catálogo" at bounding box center [369, 50] width 107 height 20
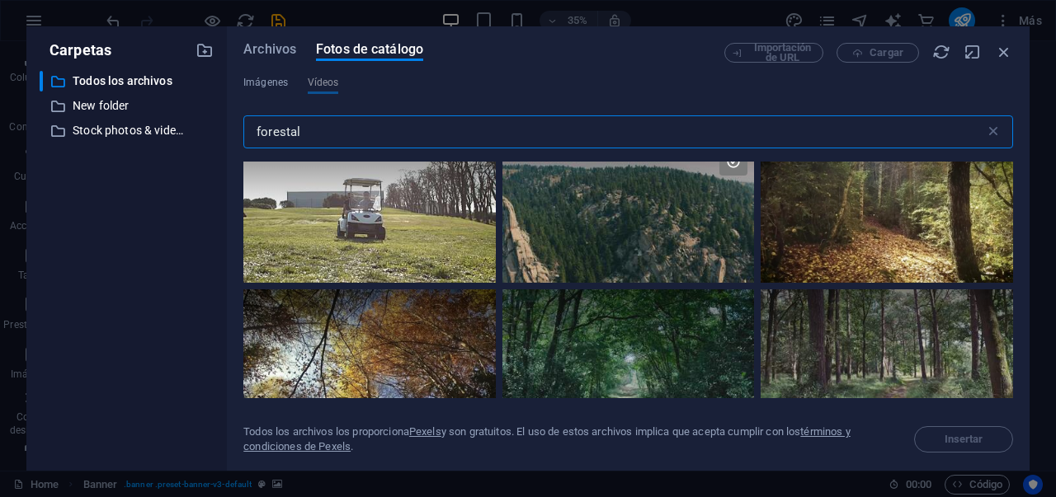
scroll to position [25, 0]
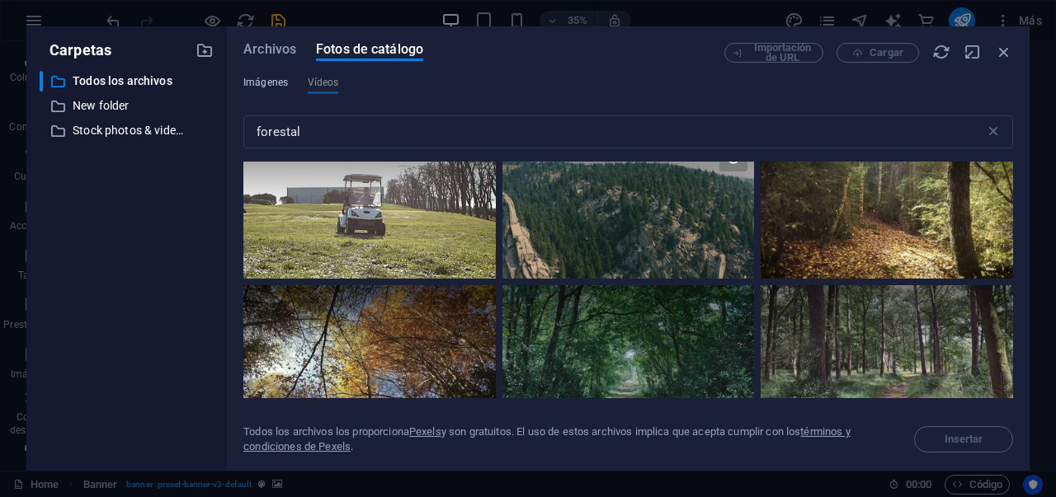
click at [275, 80] on span "Imágenes" at bounding box center [265, 83] width 45 height 20
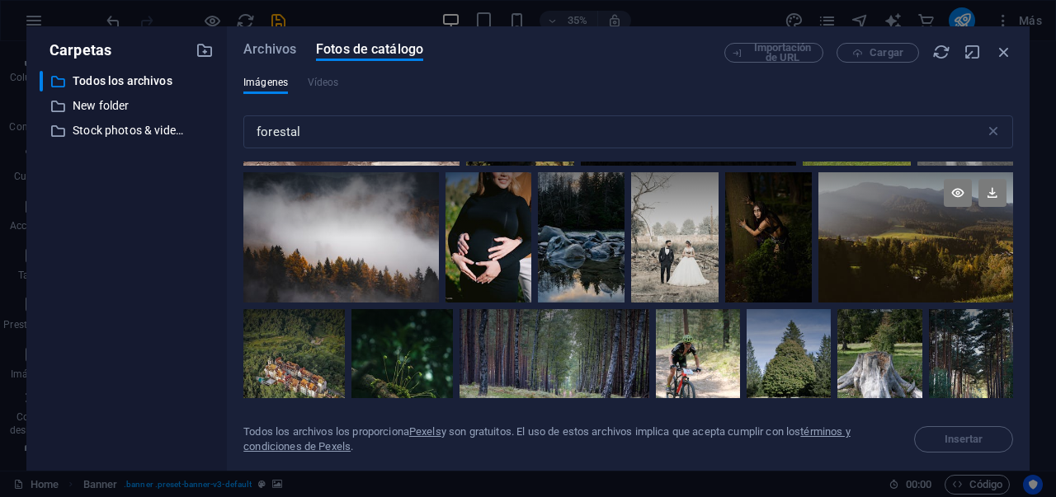
scroll to position [447, 0]
click at [954, 256] on div at bounding box center [915, 238] width 195 height 130
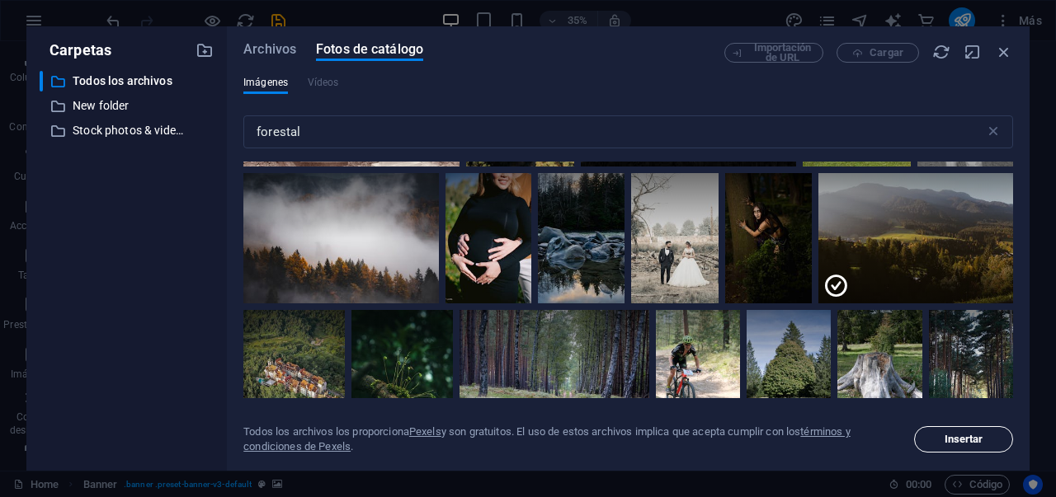
click at [981, 435] on span "Insertar" at bounding box center [963, 440] width 39 height 10
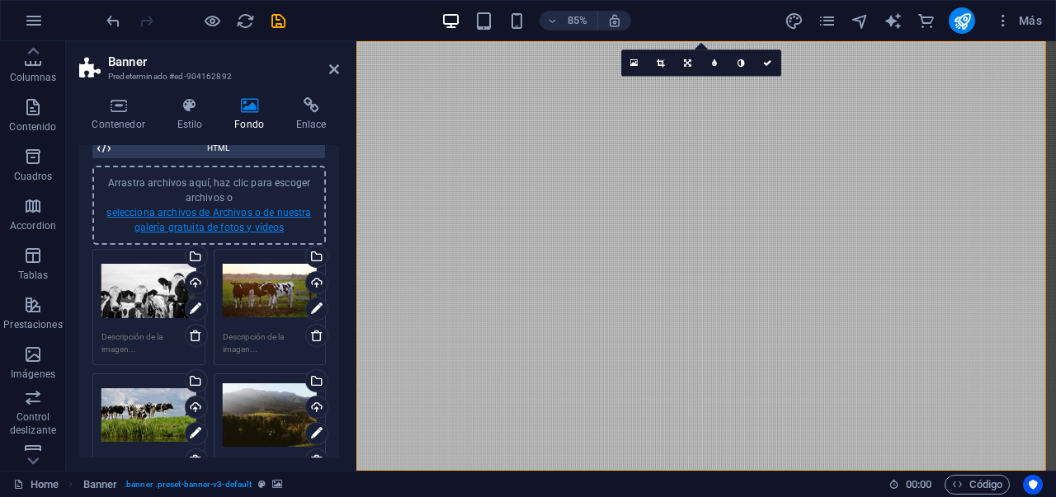
scroll to position [135, 0]
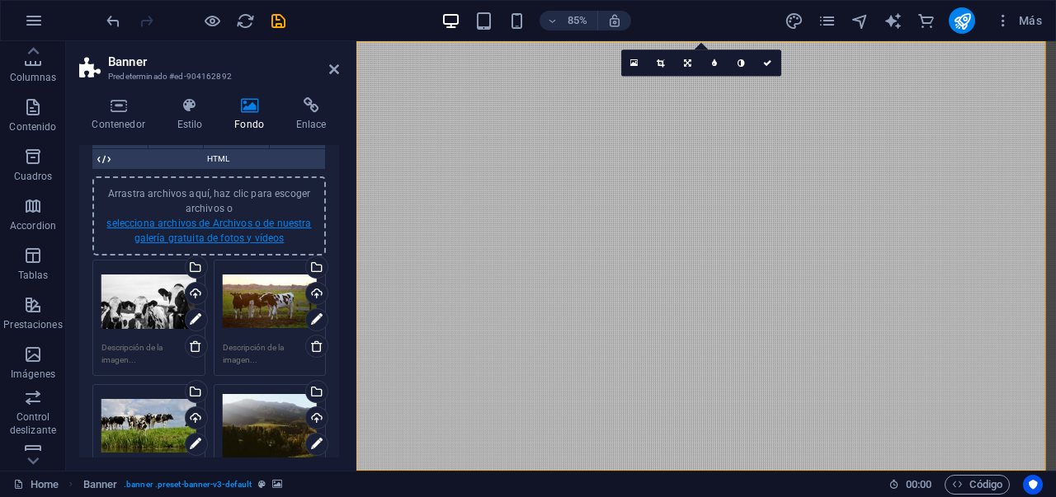
click at [232, 235] on link "selecciona archivos de Archivos o de nuestra galería gratuita de fotos y vídeos" at bounding box center [208, 231] width 205 height 26
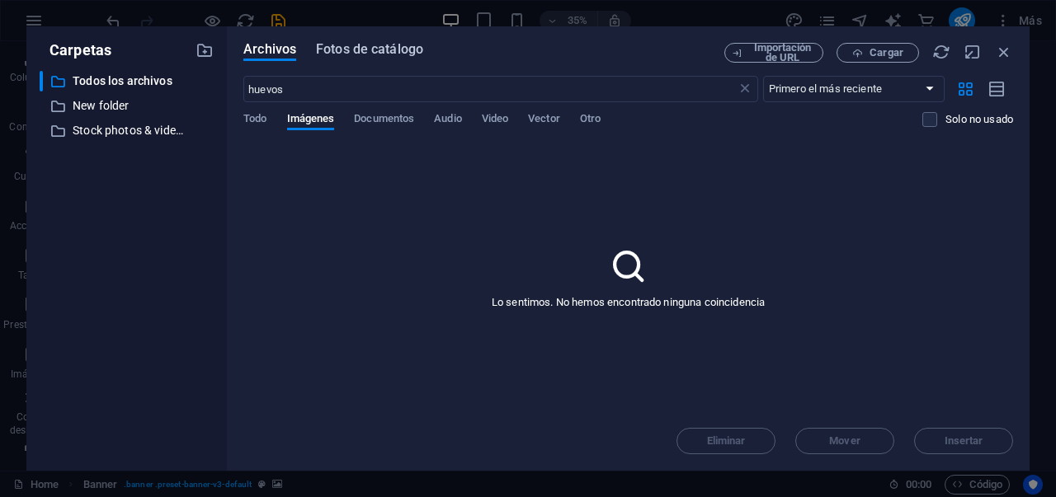
click at [377, 54] on span "Fotos de catálogo" at bounding box center [369, 50] width 107 height 20
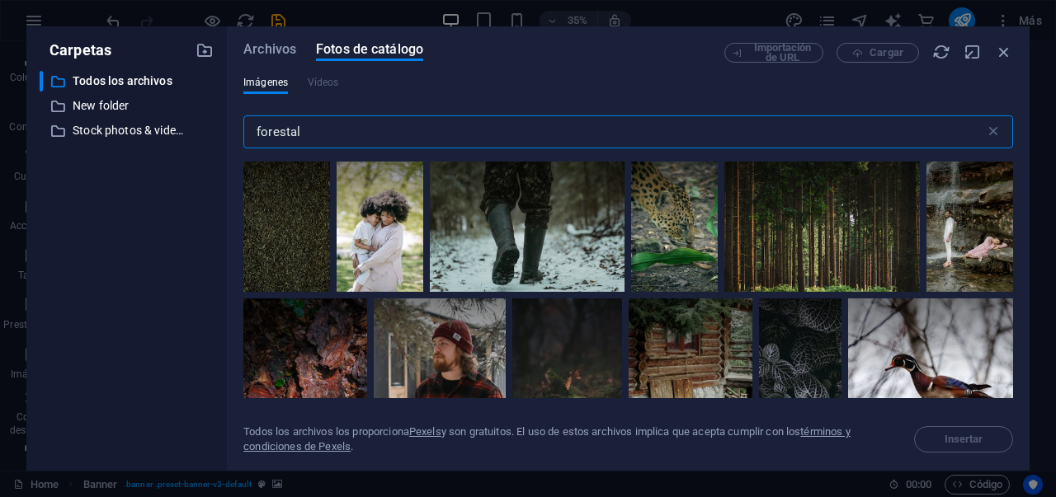
drag, startPoint x: 358, startPoint y: 131, endPoint x: 214, endPoint y: 130, distance: 143.5
click at [214, 130] on div "Carpetas ​ Todos los archivos Todos los archivos ​ New folder New folder ​ Stoc…" at bounding box center [527, 248] width 1003 height 445
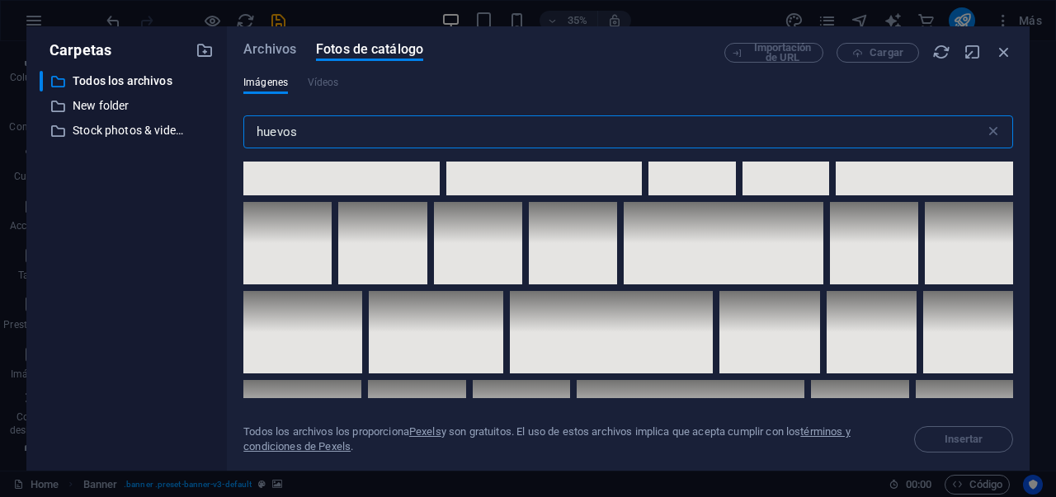
scroll to position [5465, 0]
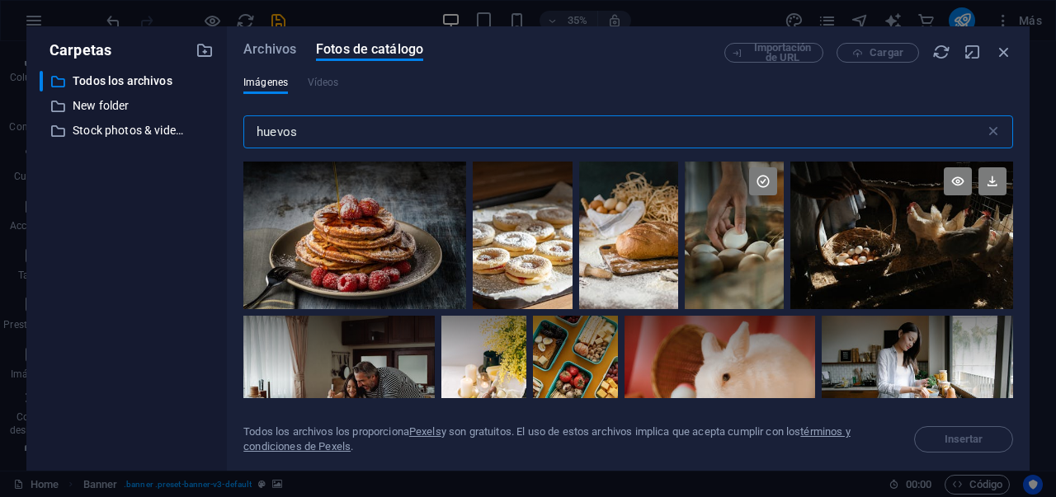
type input "huevos"
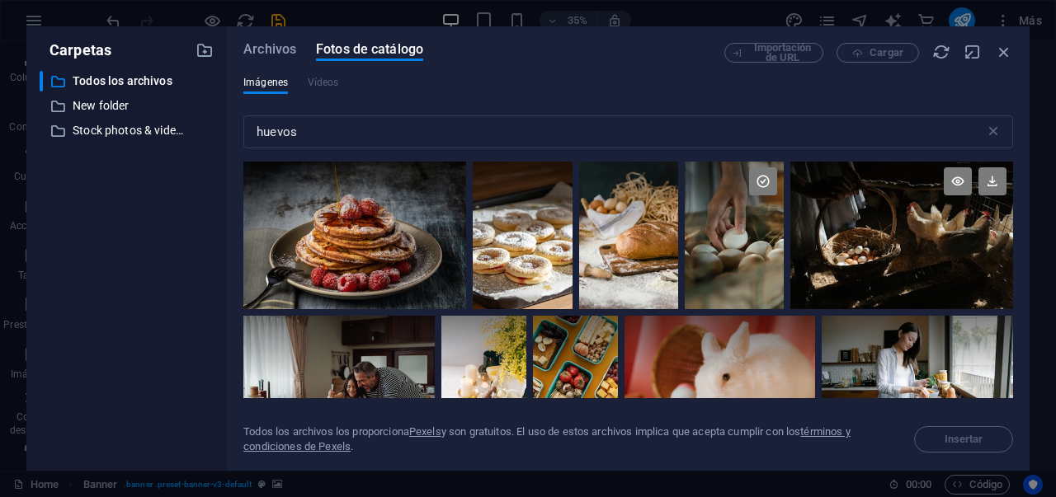
click at [892, 247] on div at bounding box center [901, 235] width 223 height 148
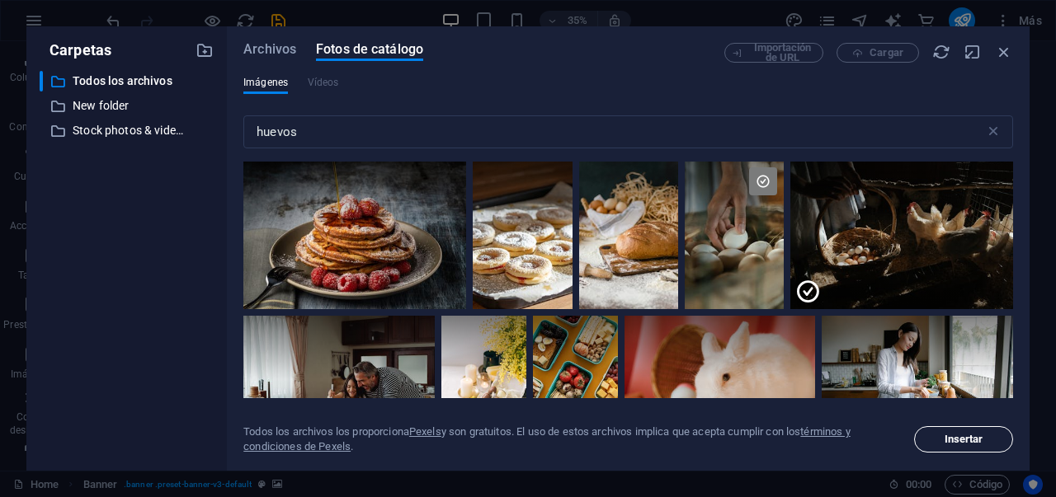
click at [937, 432] on button "Insertar" at bounding box center [963, 439] width 99 height 26
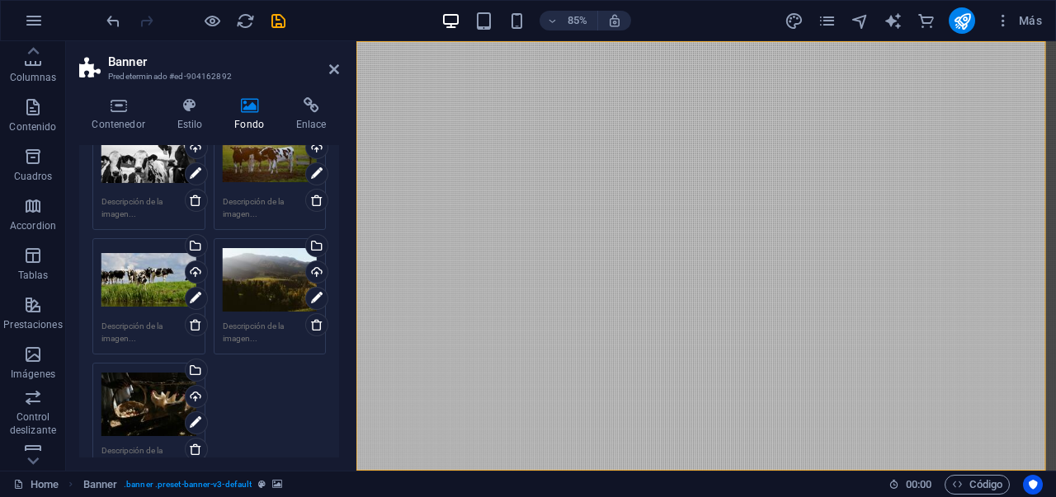
scroll to position [88, 0]
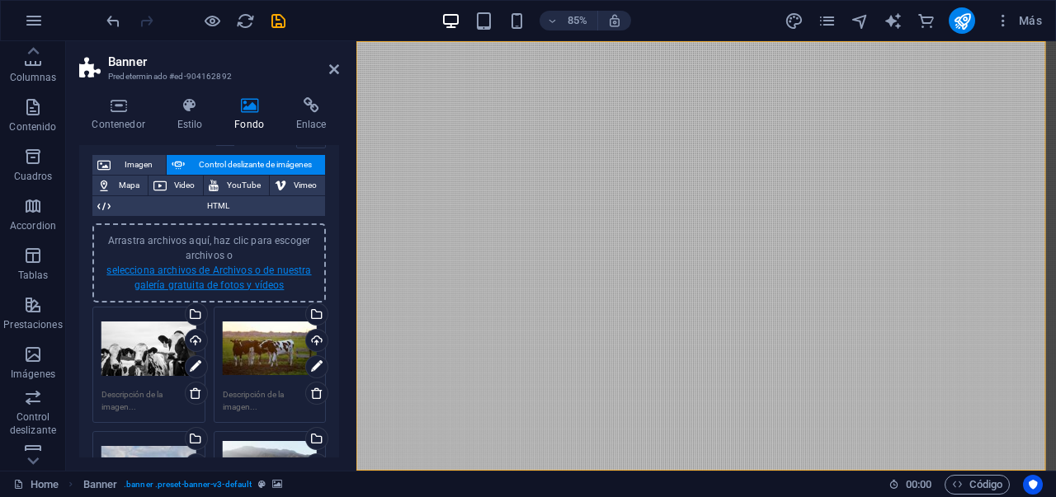
click at [231, 280] on link "selecciona archivos de Archivos o de nuestra galería gratuita de fotos y vídeos" at bounding box center [208, 278] width 205 height 26
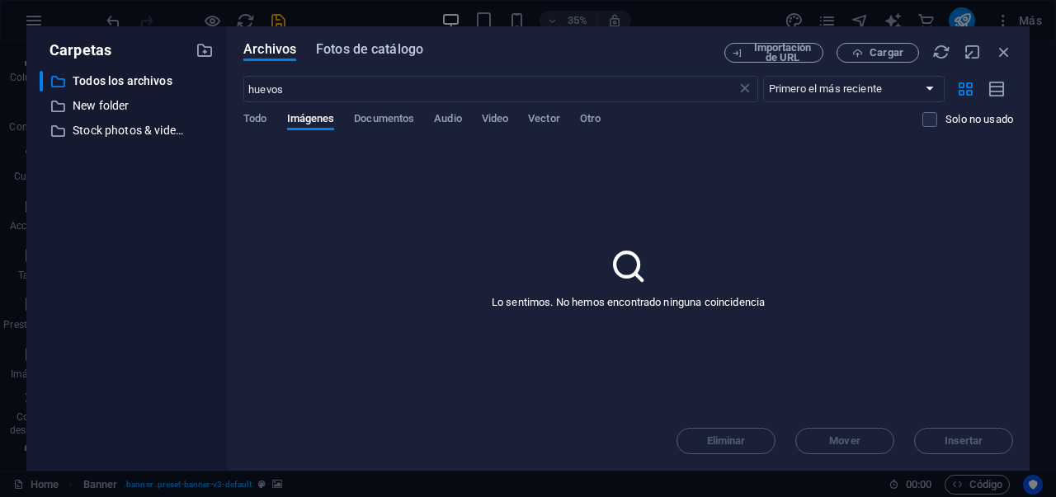
click at [398, 52] on span "Fotos de catálogo" at bounding box center [369, 50] width 107 height 20
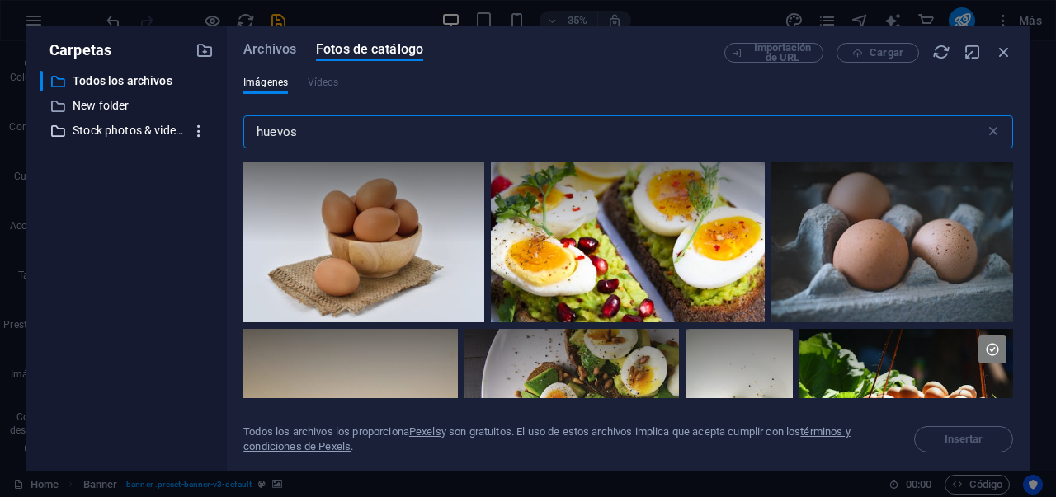
drag, startPoint x: 347, startPoint y: 127, endPoint x: 205, endPoint y: 140, distance: 142.5
click at [206, 139] on div "Carpetas ​ Todos los archivos Todos los archivos ​ New folder New folder ​ Stoc…" at bounding box center [527, 248] width 1003 height 445
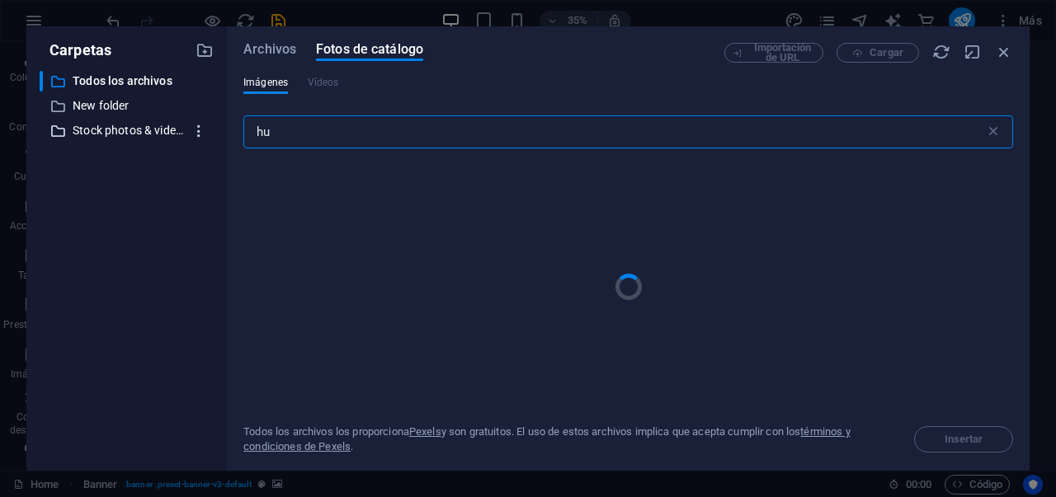
type input "h"
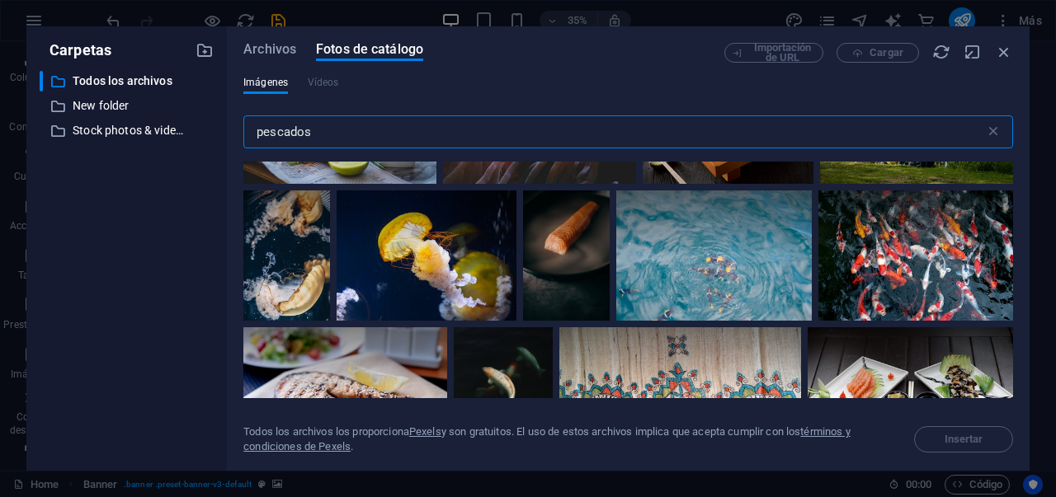
scroll to position [4345, 0]
type input "p"
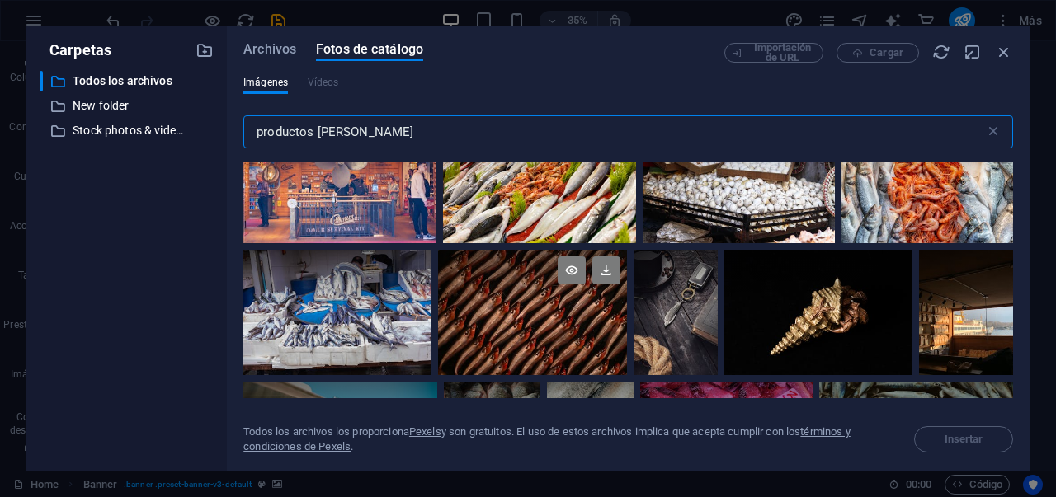
scroll to position [407, 0]
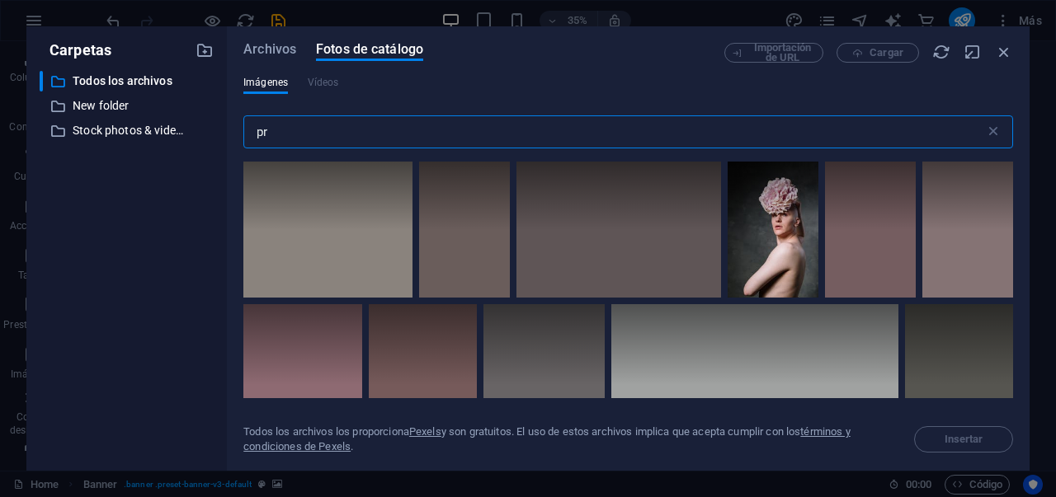
type input "p"
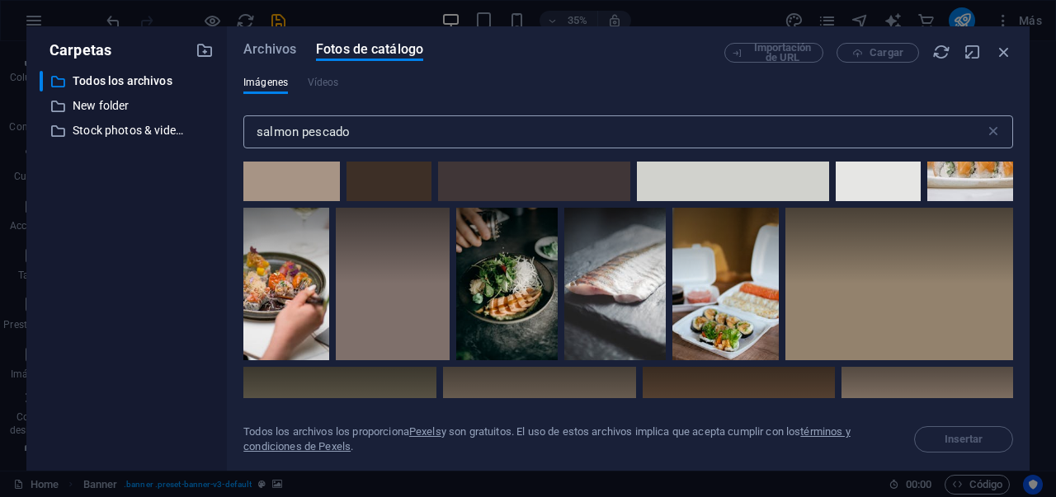
scroll to position [3019, 0]
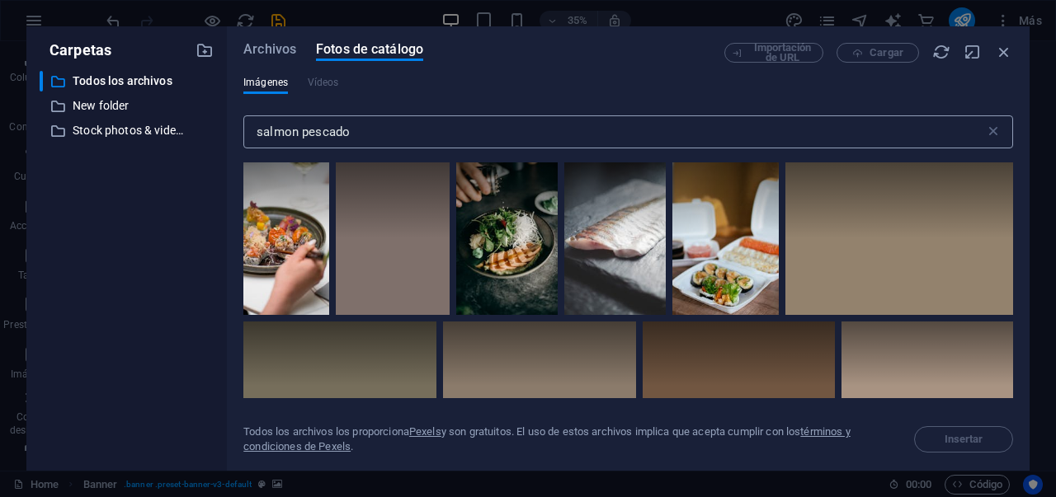
click at [304, 131] on input "salmon pescado" at bounding box center [613, 131] width 741 height 33
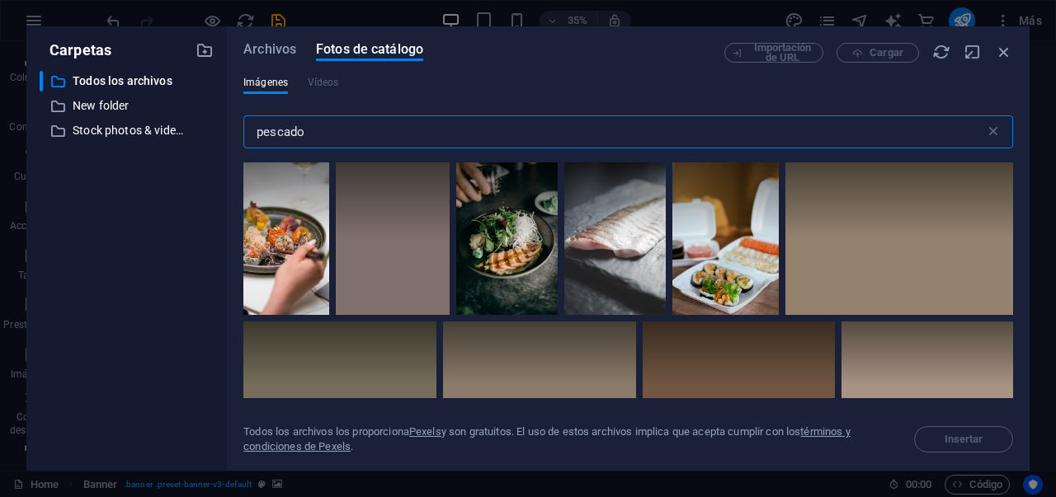
type input "pescado"
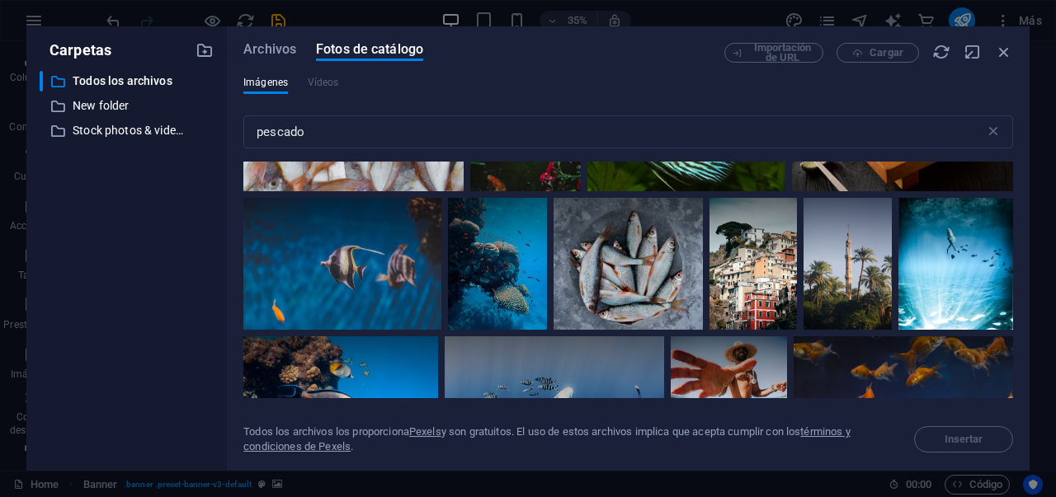
scroll to position [2604, 0]
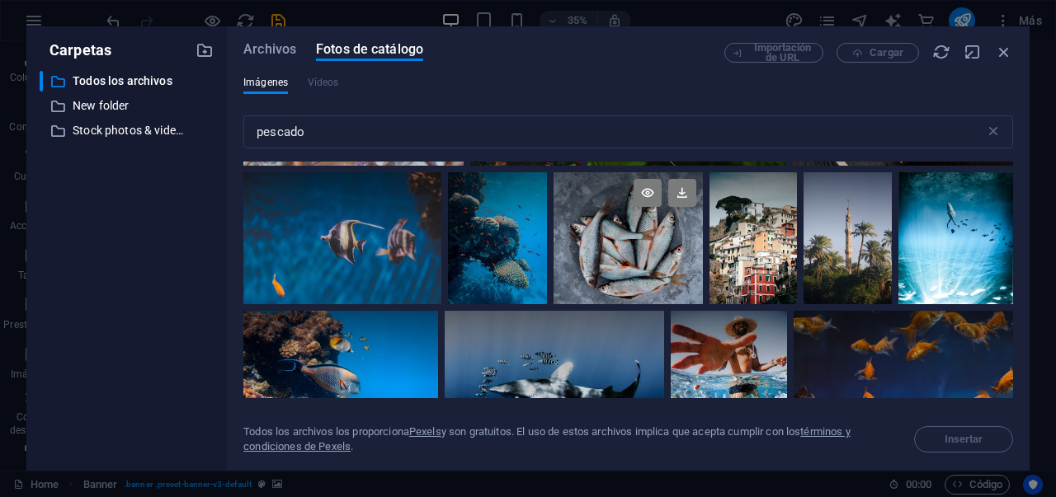
click at [635, 263] on div at bounding box center [627, 238] width 149 height 132
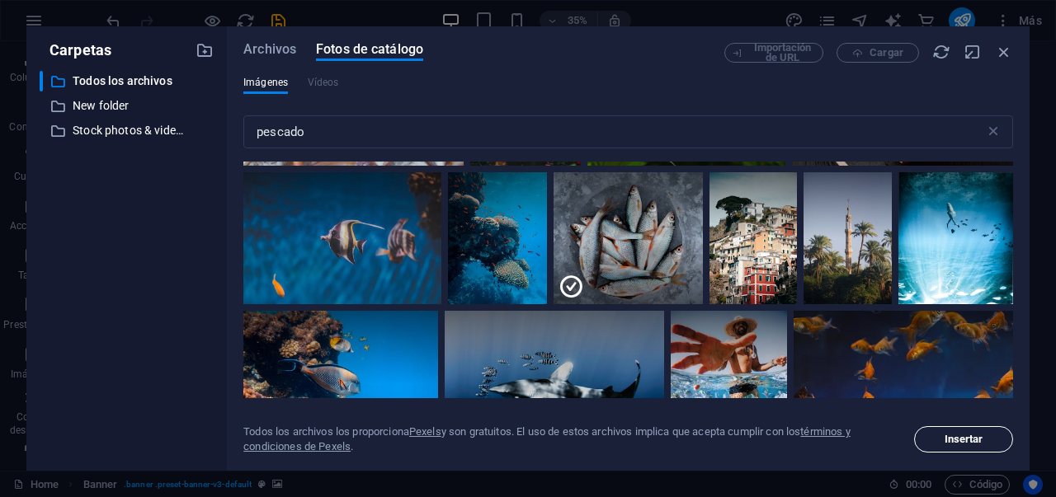
click at [954, 430] on button "Insertar" at bounding box center [963, 439] width 99 height 26
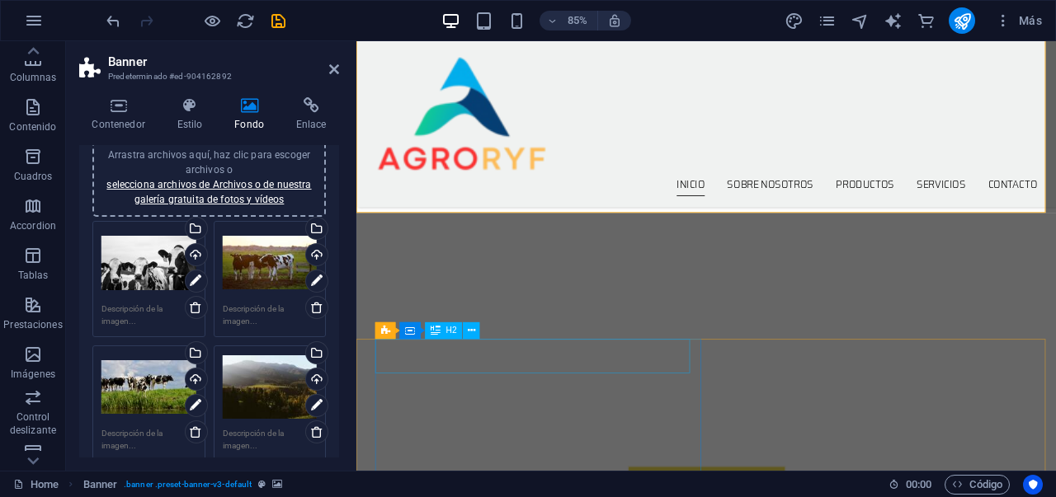
scroll to position [0, 0]
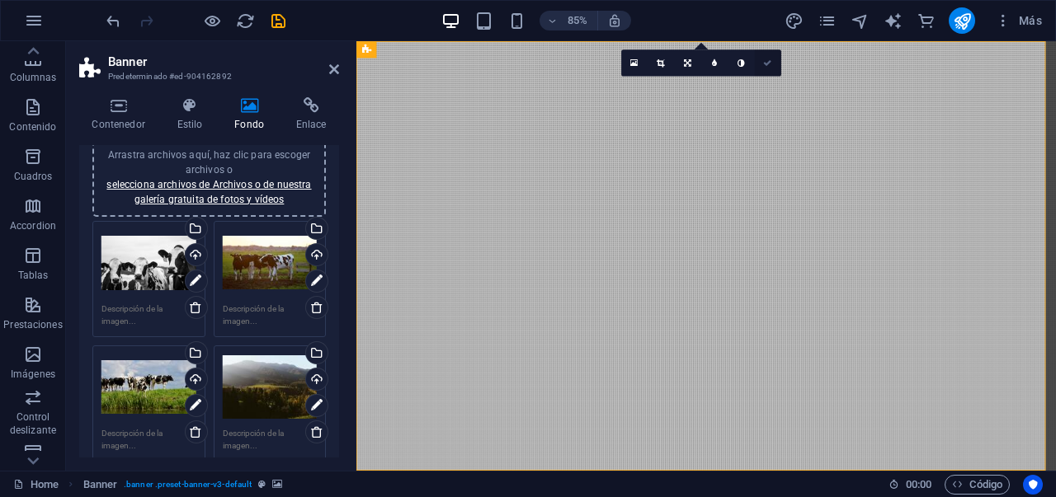
click at [767, 64] on icon at bounding box center [767, 63] width 8 height 8
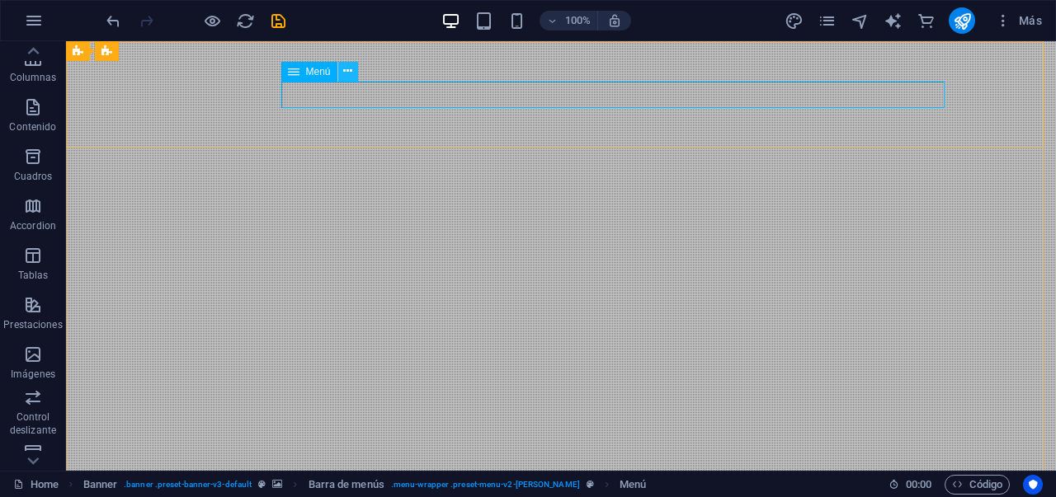
click at [348, 73] on icon at bounding box center [347, 71] width 9 height 17
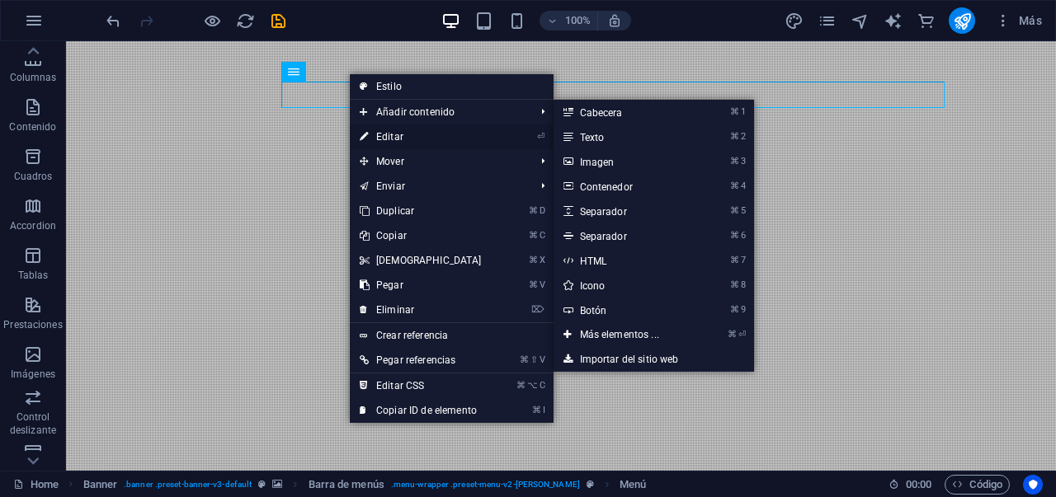
click at [376, 134] on link "⏎ Editar" at bounding box center [421, 137] width 142 height 25
select select
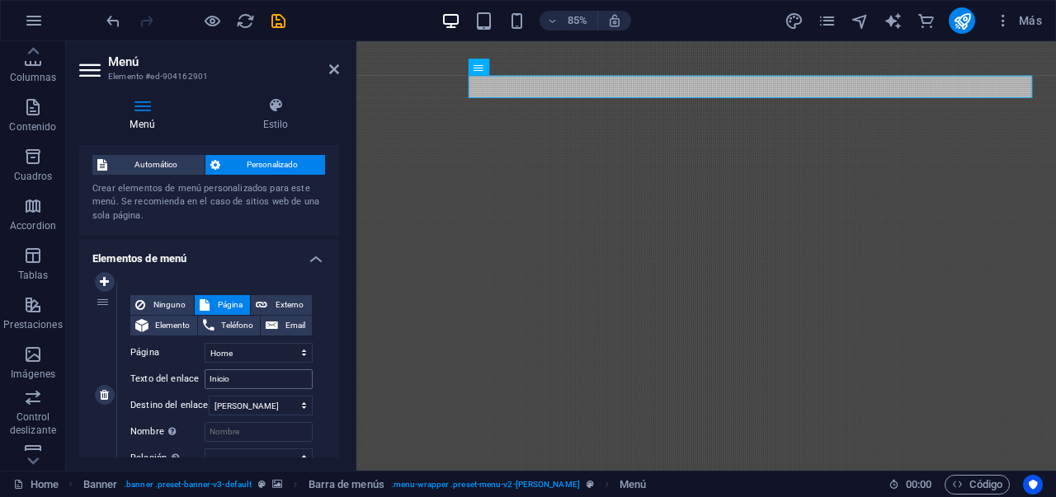
scroll to position [36, 0]
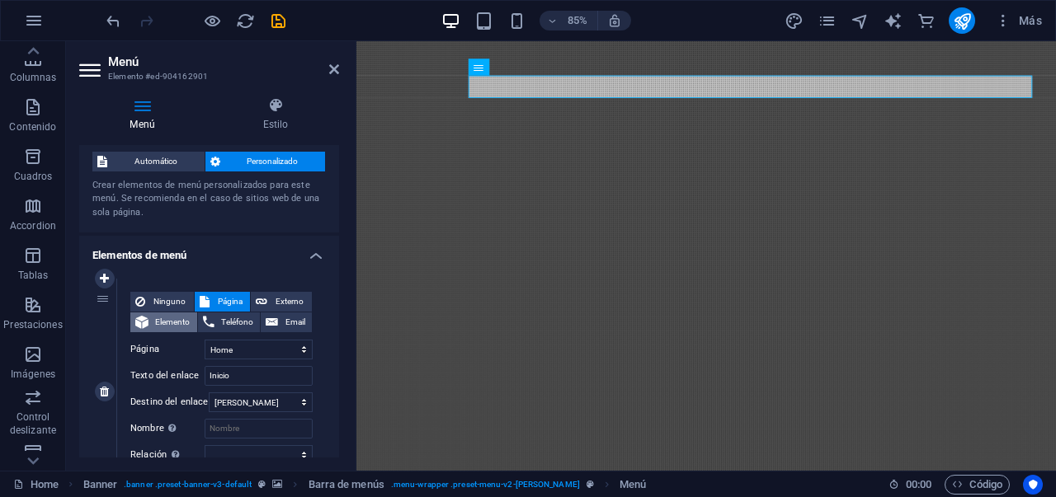
click at [174, 316] on span "Elemento" at bounding box center [172, 323] width 39 height 20
select select
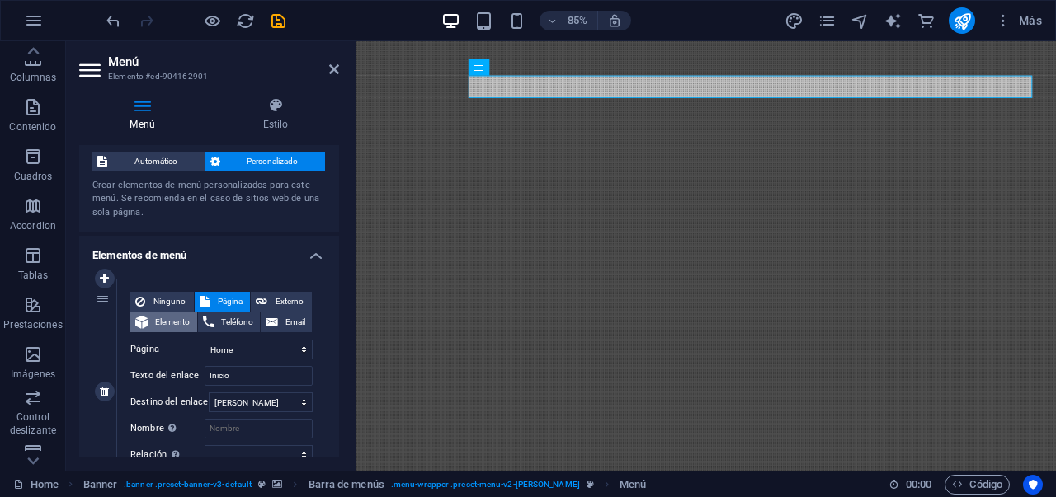
select select
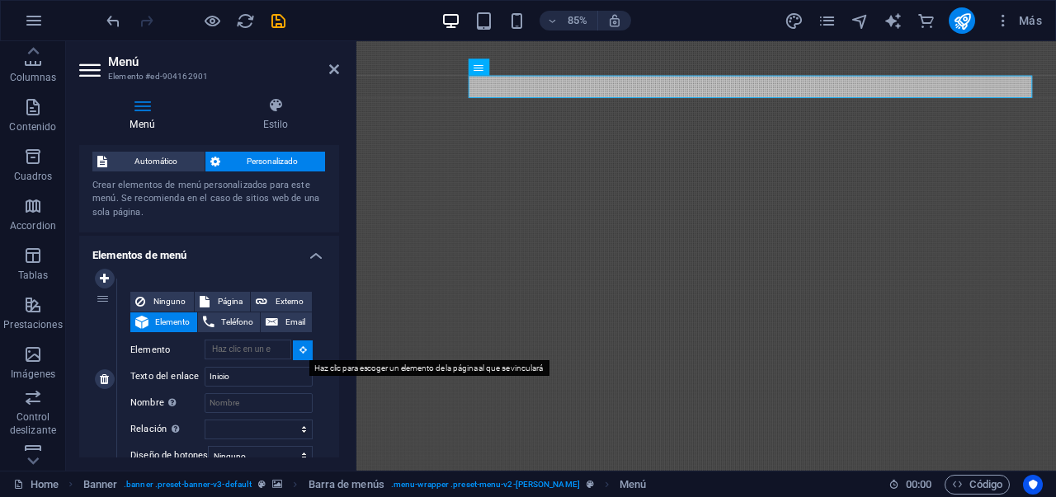
click at [299, 353] on icon at bounding box center [302, 350] width 7 height 8
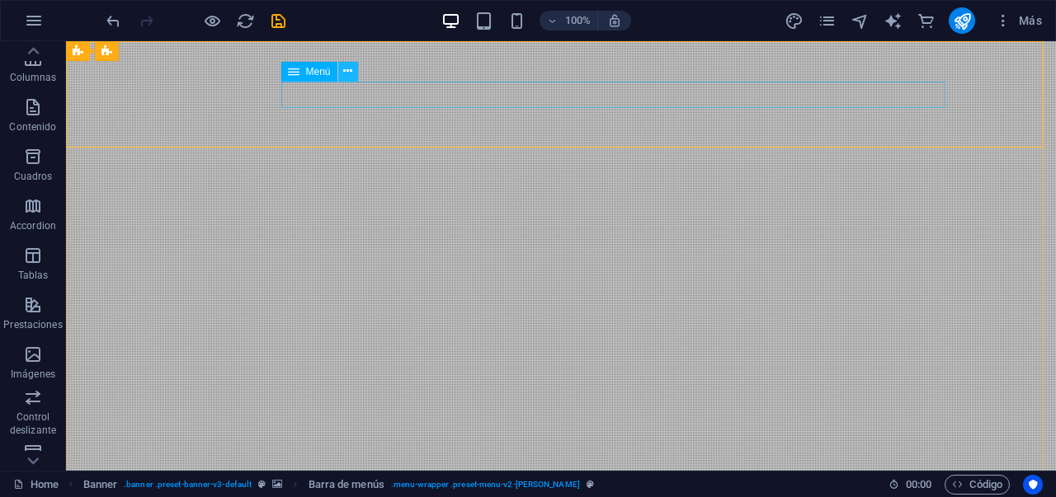
click at [346, 73] on icon at bounding box center [347, 71] width 9 height 17
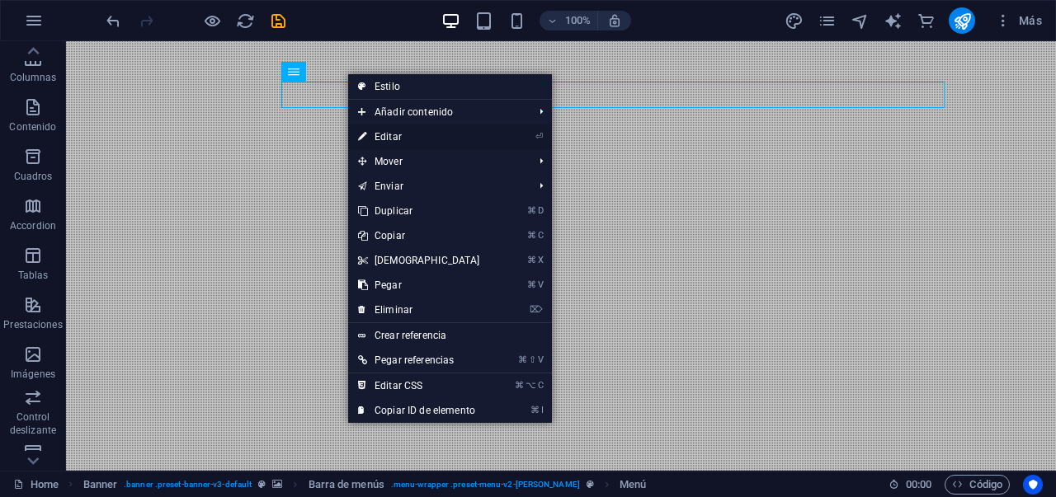
click at [366, 134] on icon at bounding box center [362, 137] width 8 height 25
select select
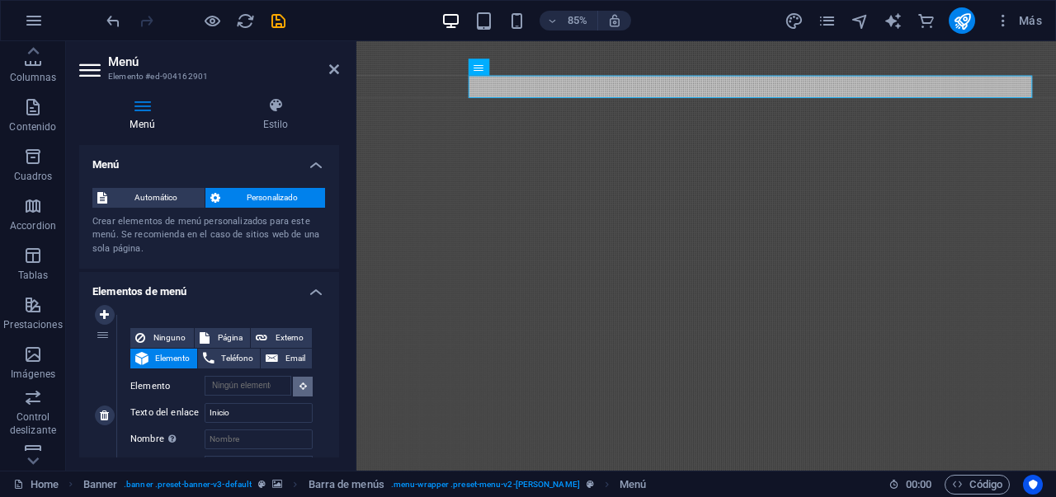
click at [302, 385] on icon at bounding box center [302, 386] width 7 height 8
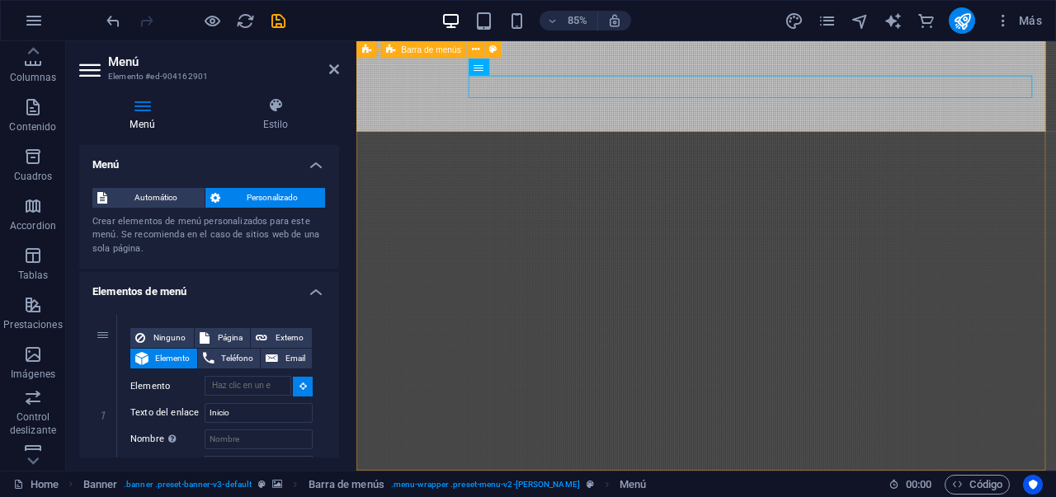
type input "#ed-904162895"
select select
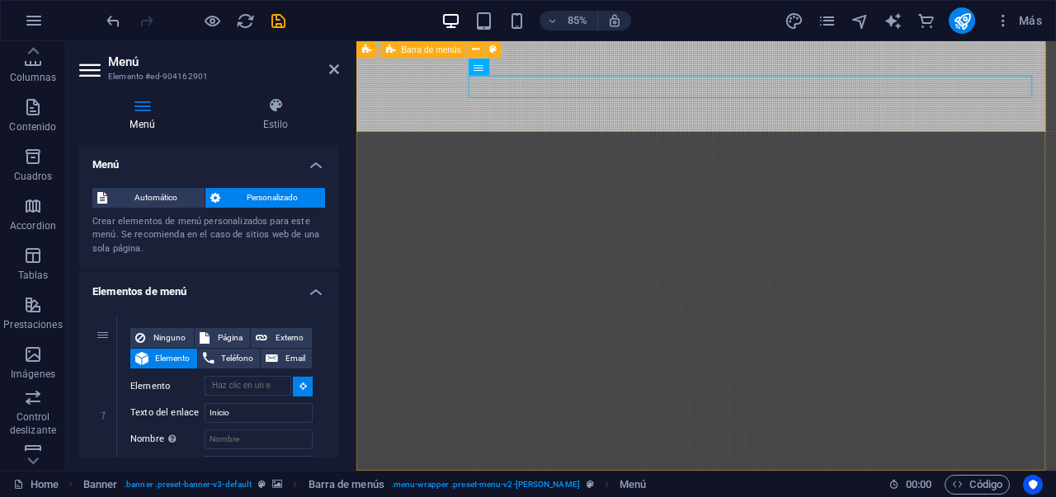
select select
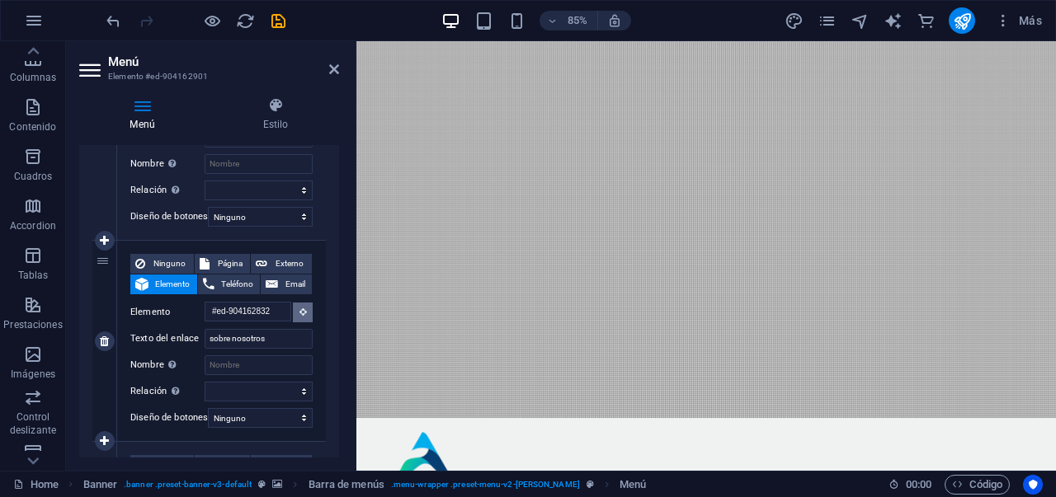
scroll to position [0, 0]
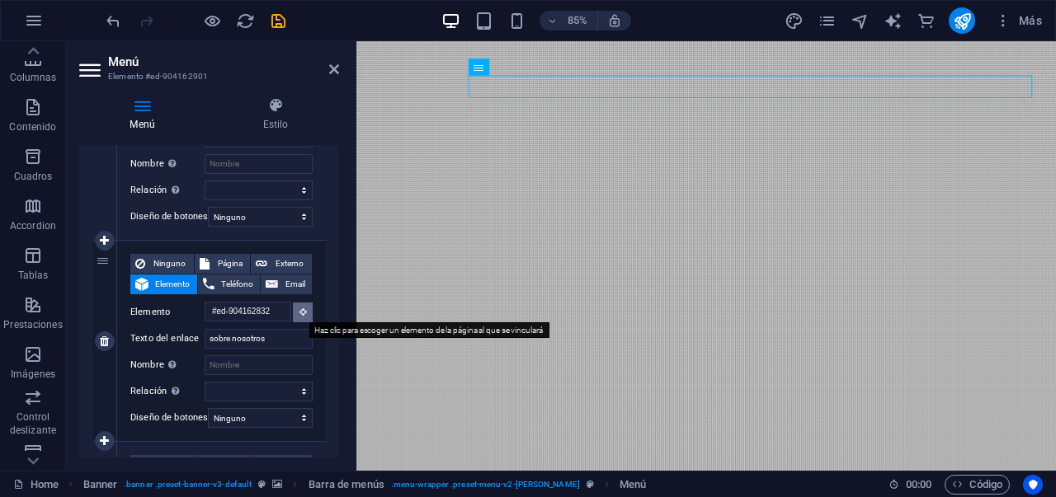
click at [299, 314] on icon at bounding box center [302, 312] width 7 height 8
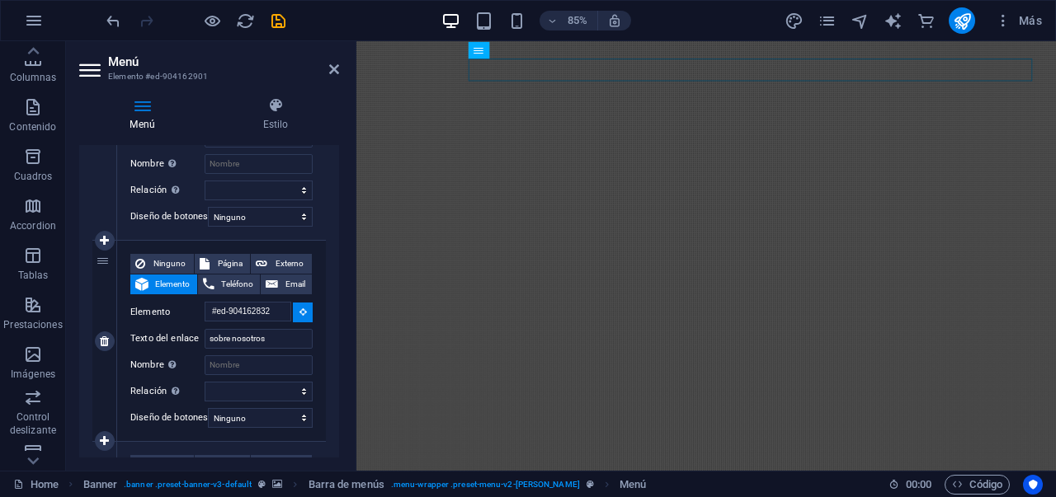
click at [299, 312] on icon at bounding box center [302, 312] width 7 height 8
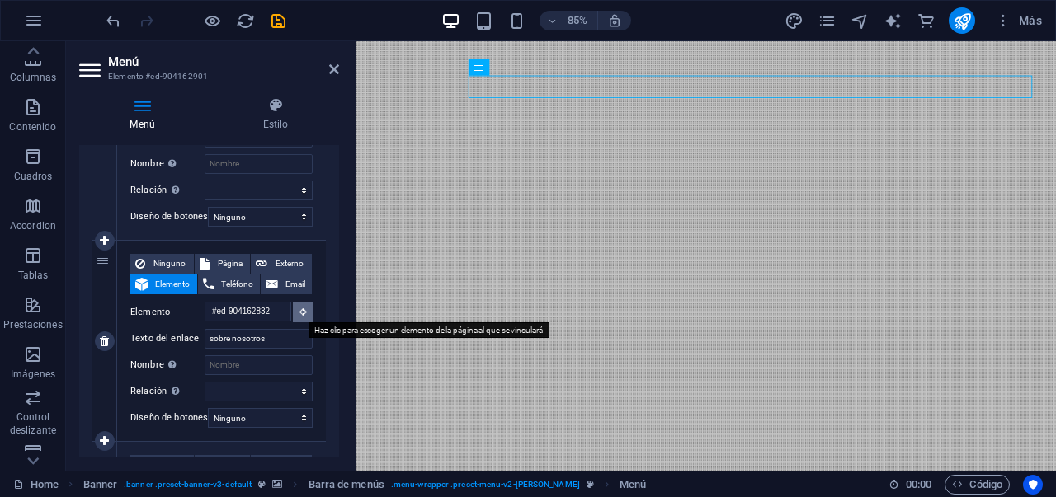
click at [299, 312] on icon at bounding box center [302, 312] width 7 height 8
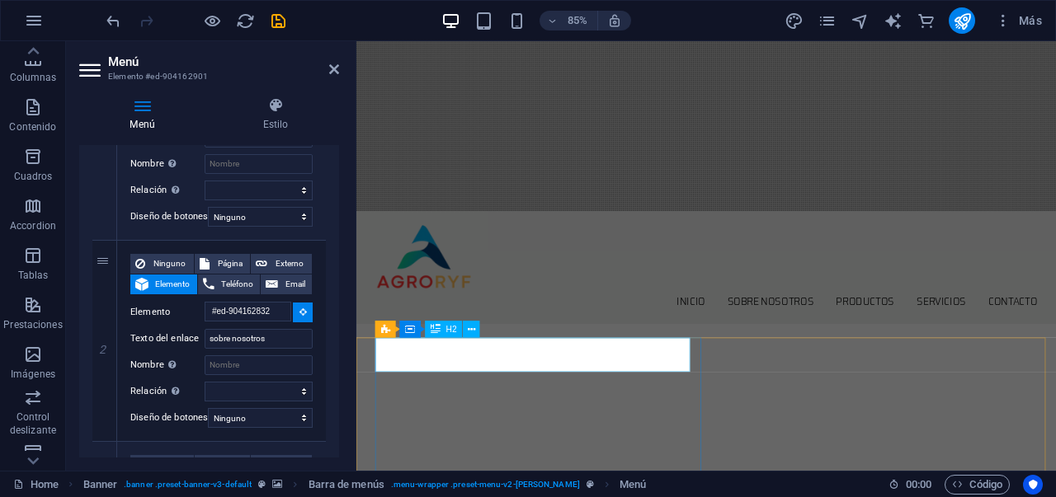
scroll to position [341, 0]
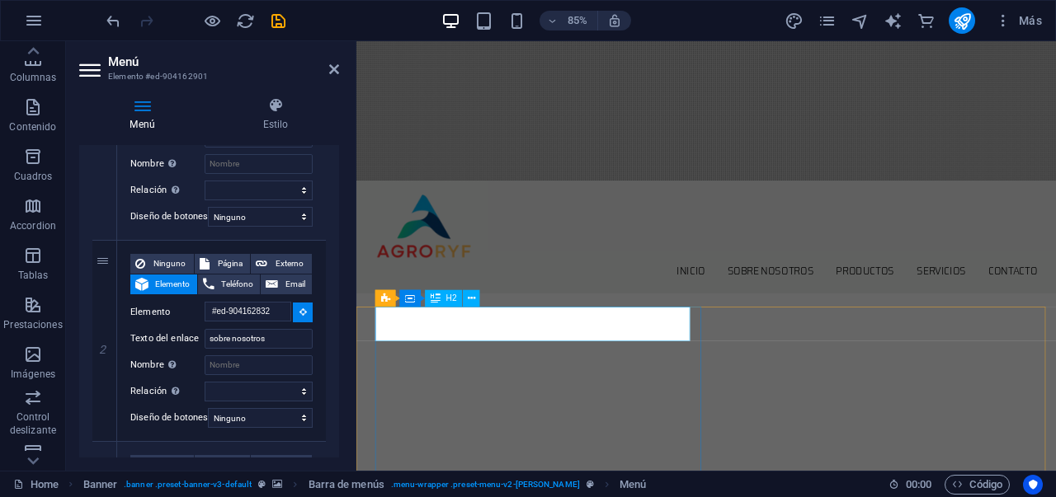
select select
type input "#ed-new-5148"
select select
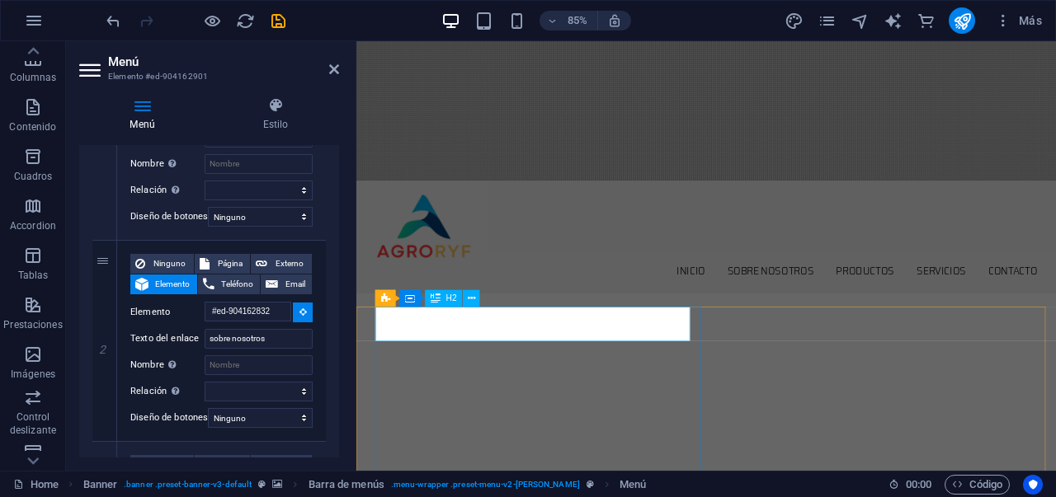
select select
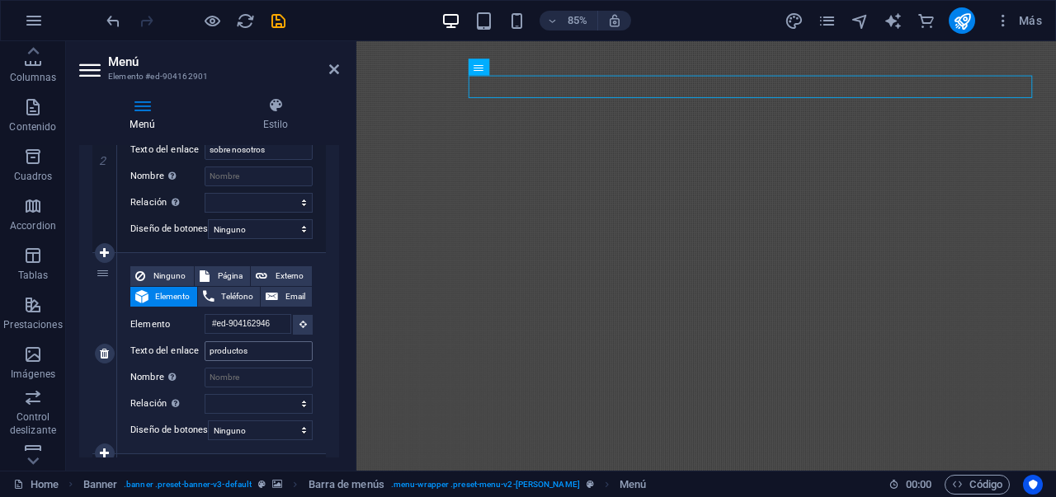
scroll to position [468, 0]
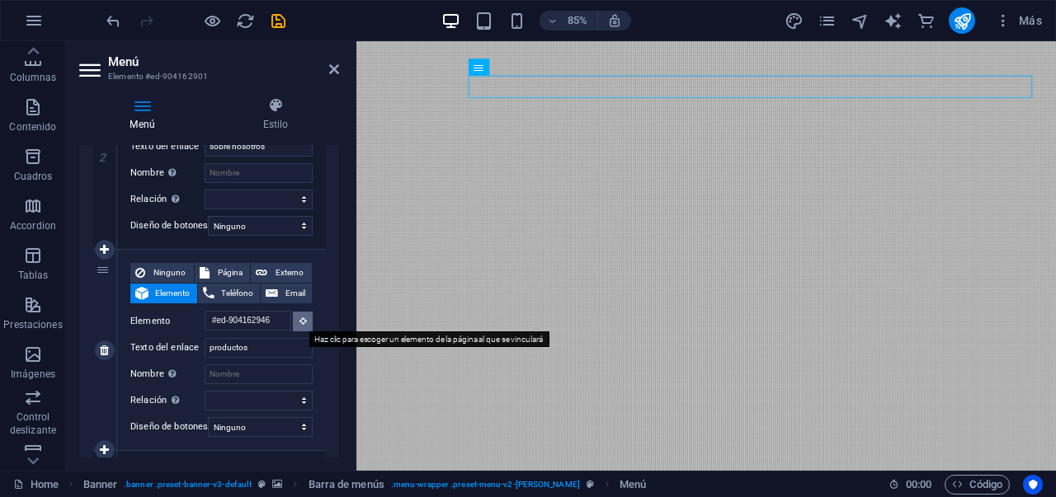
click at [302, 325] on button at bounding box center [303, 322] width 20 height 20
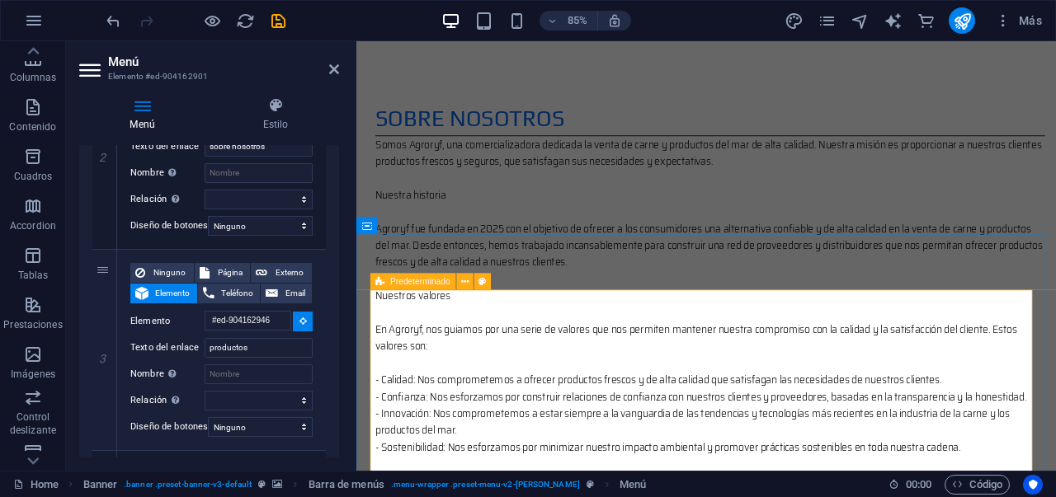
scroll to position [1151, 0]
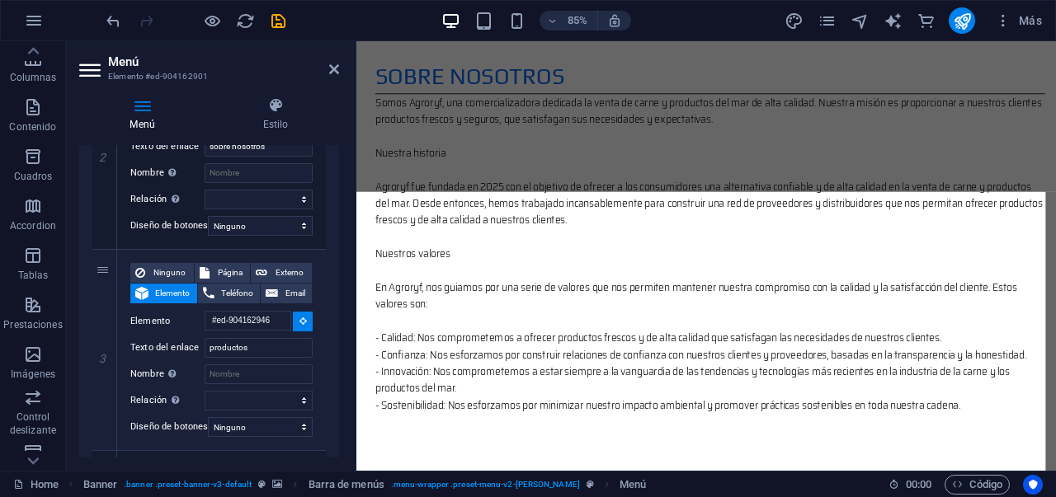
select select
type input "#ed-904162850"
select select
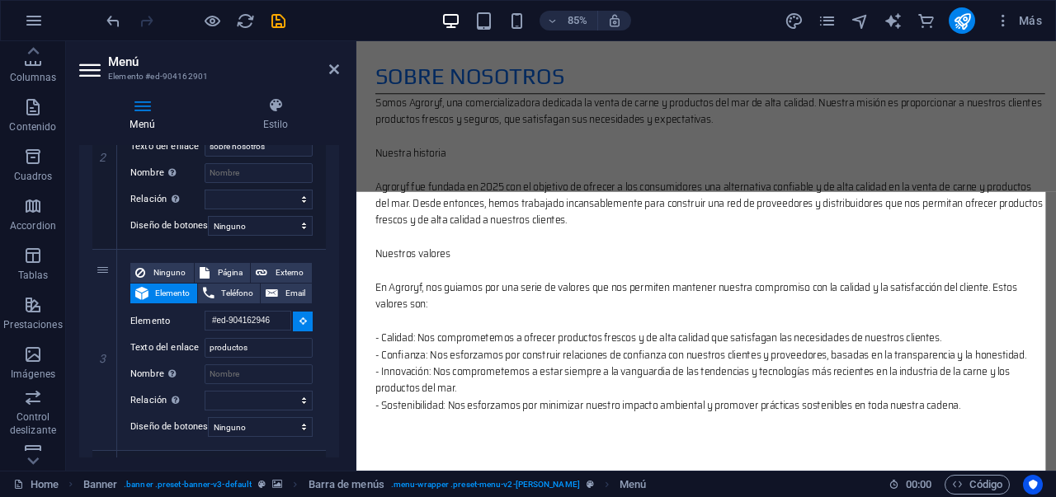
select select
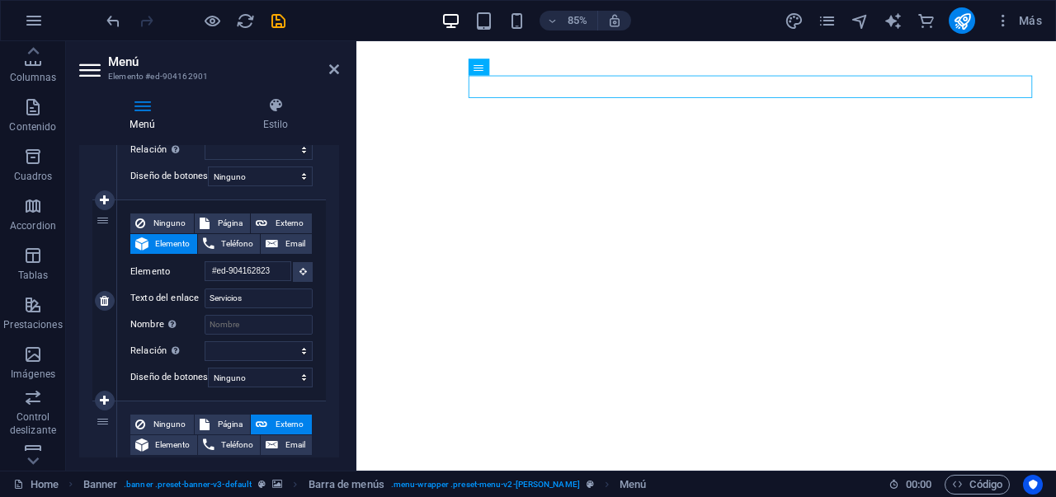
scroll to position [751, 0]
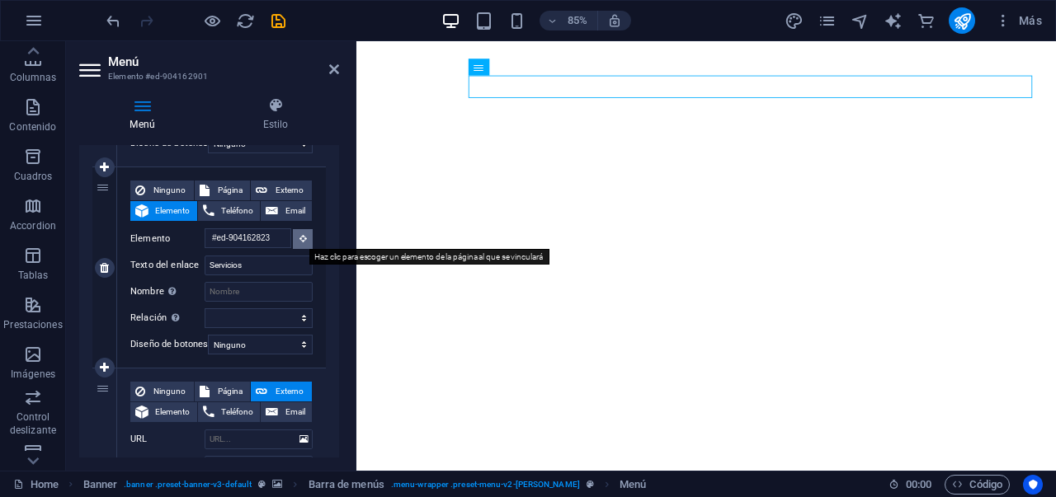
click at [299, 243] on button at bounding box center [303, 239] width 20 height 20
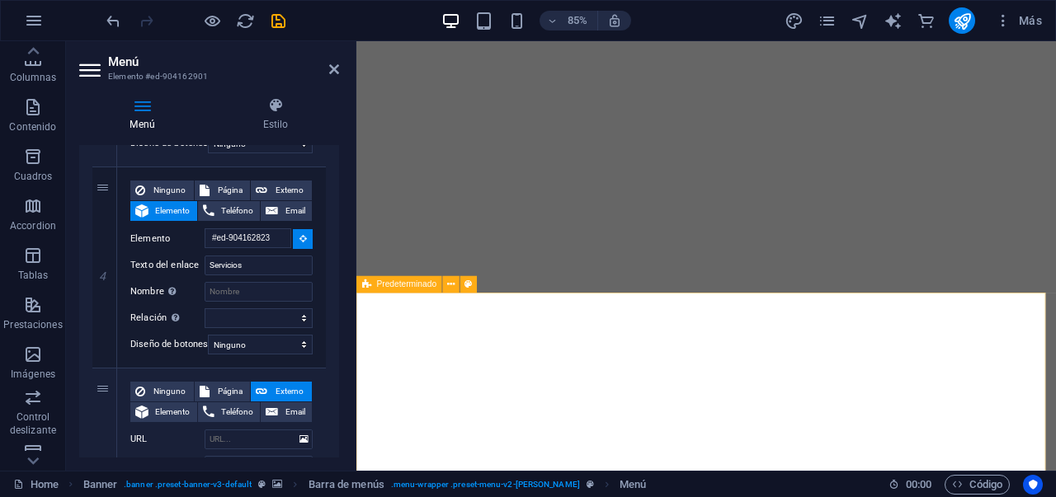
scroll to position [1729, 0]
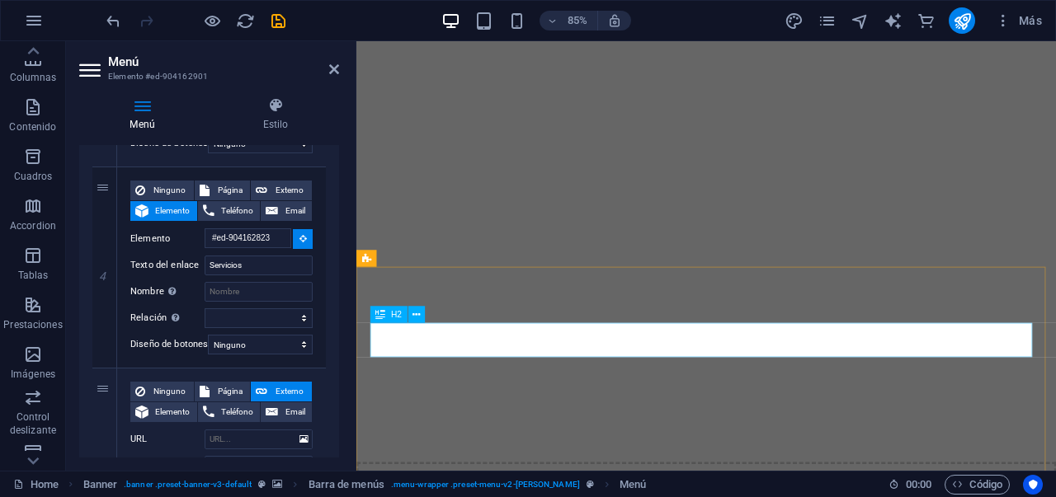
select select
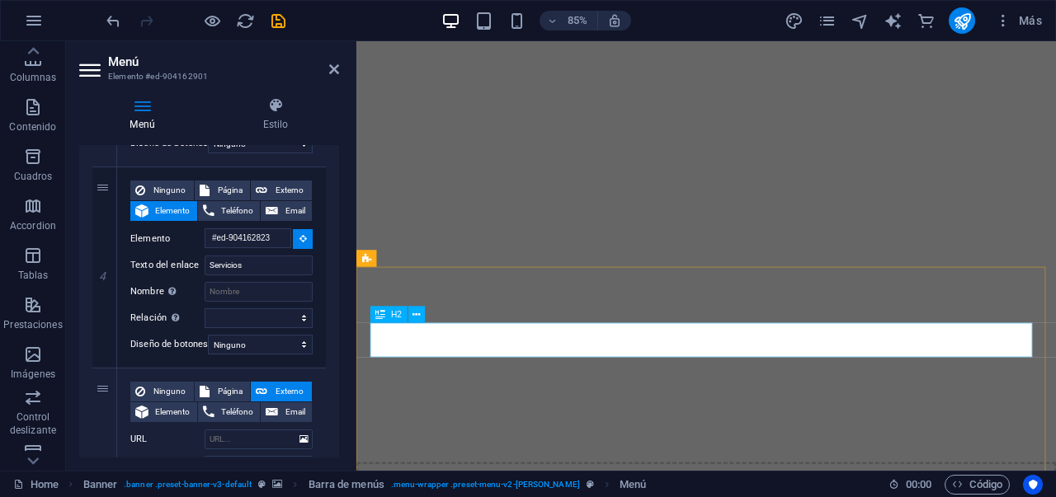
select select
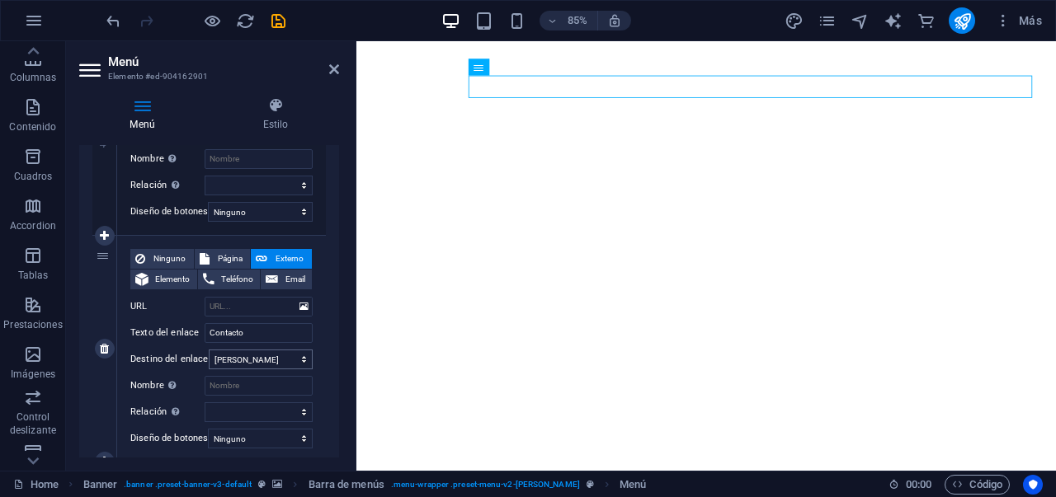
scroll to position [915, 0]
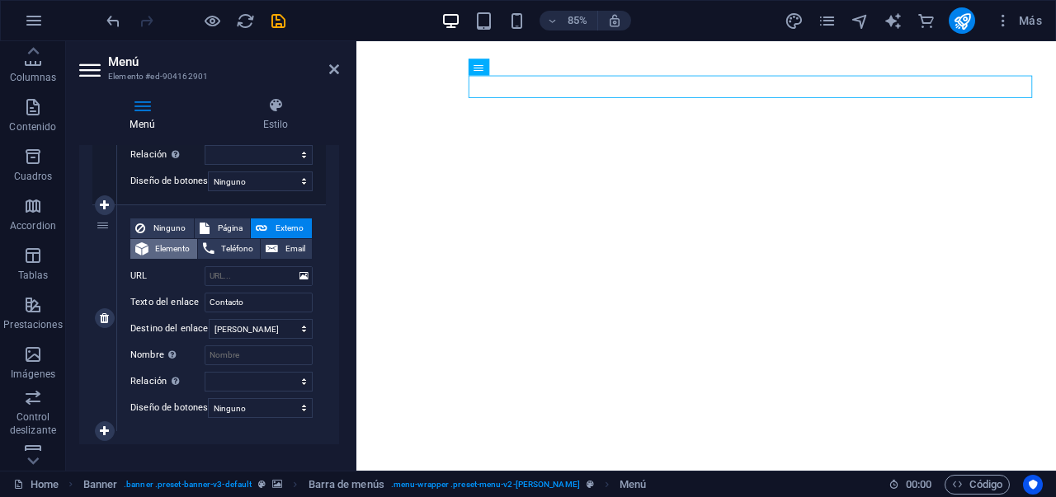
click at [177, 250] on span "Elemento" at bounding box center [172, 249] width 39 height 20
select select
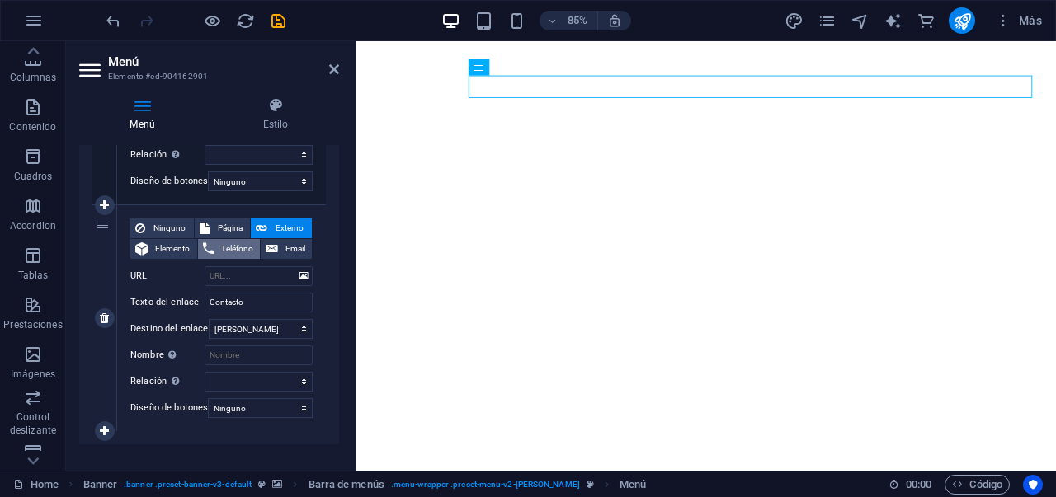
select select
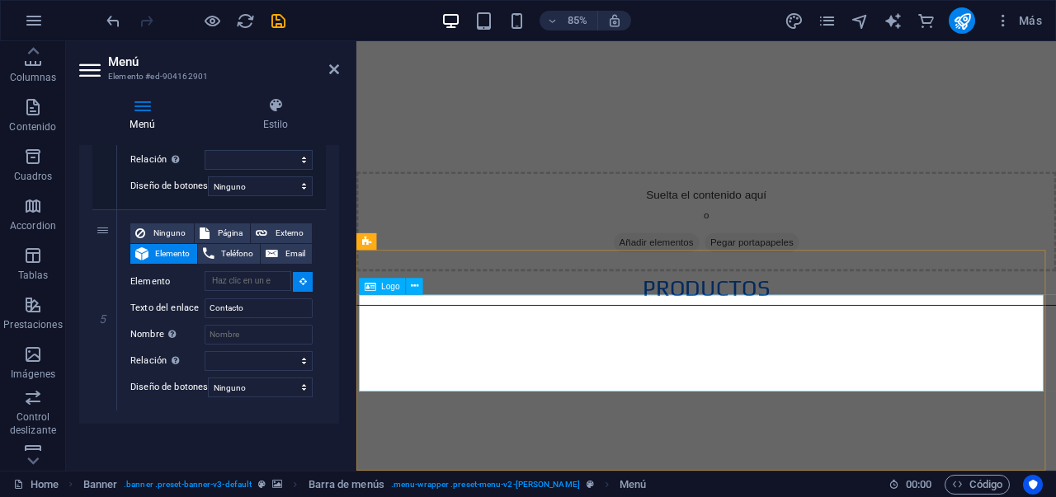
scroll to position [2854, 0]
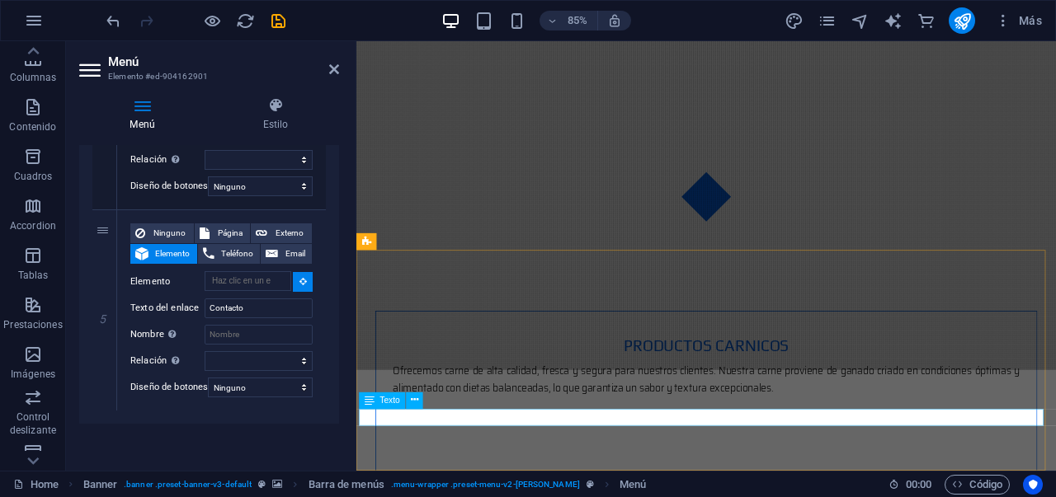
select select
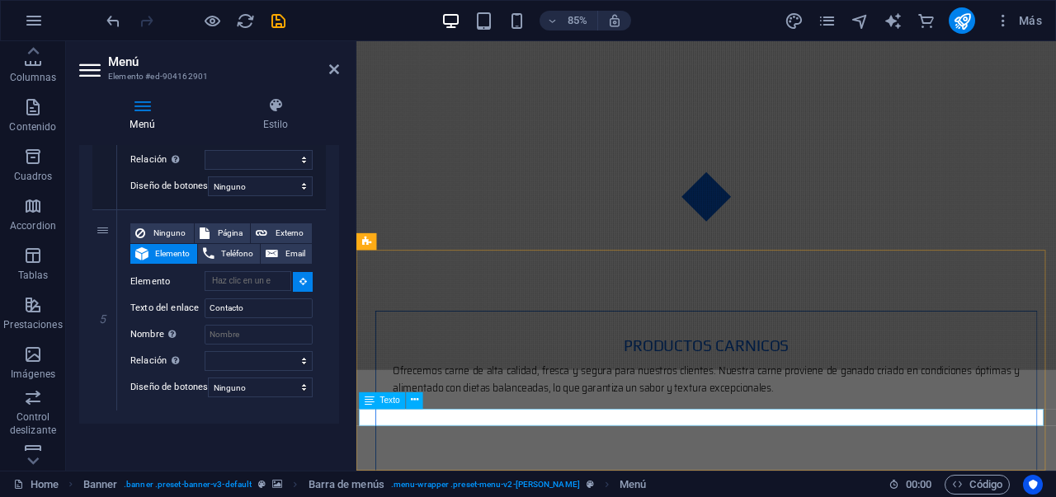
type input "#ed-904162943"
select select
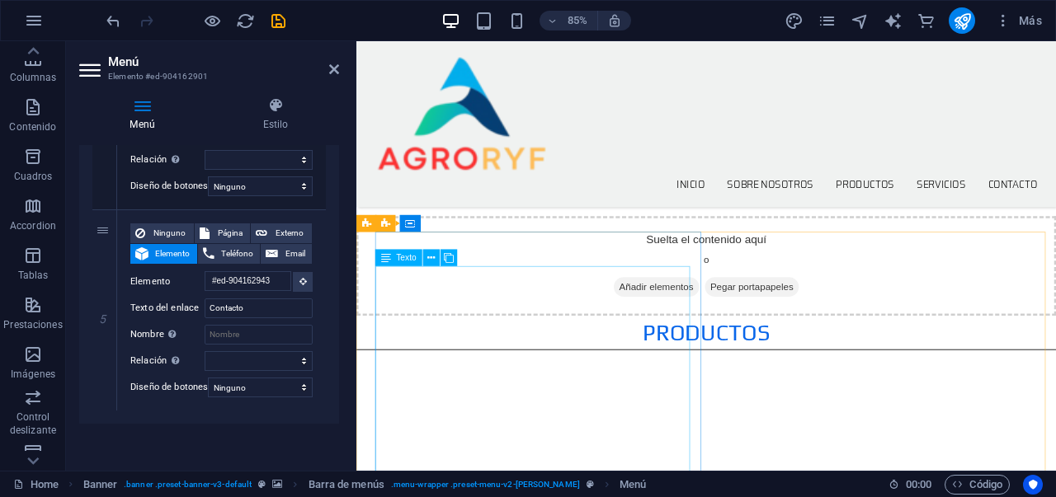
scroll to position [0, 0]
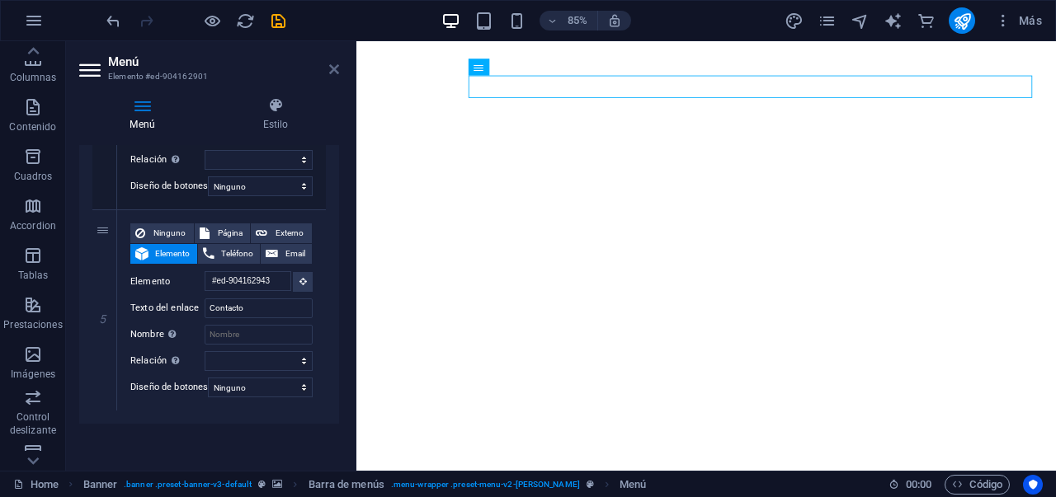
click at [336, 66] on icon at bounding box center [334, 69] width 10 height 13
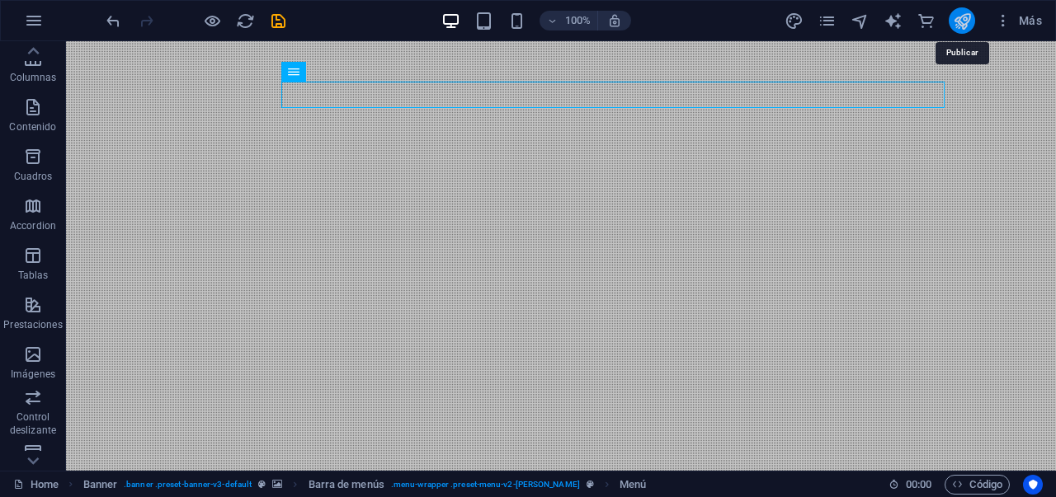
click at [967, 16] on icon "publish" at bounding box center [962, 21] width 19 height 19
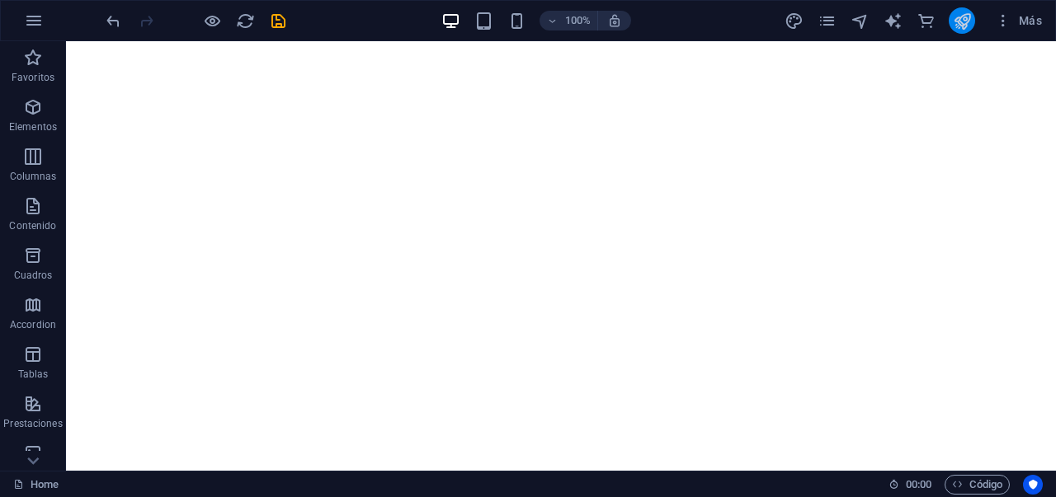
click at [959, 27] on icon "publish" at bounding box center [962, 21] width 19 height 19
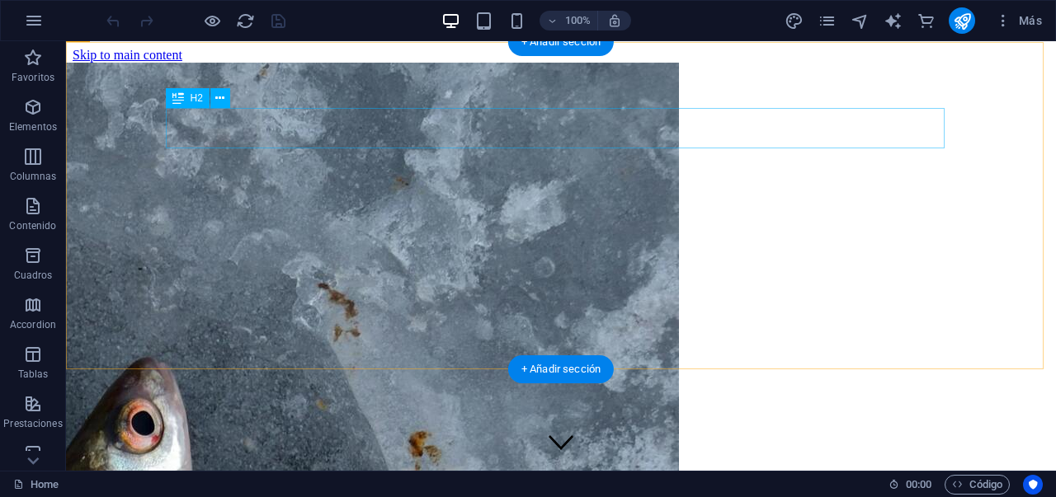
scroll to position [1981, 0]
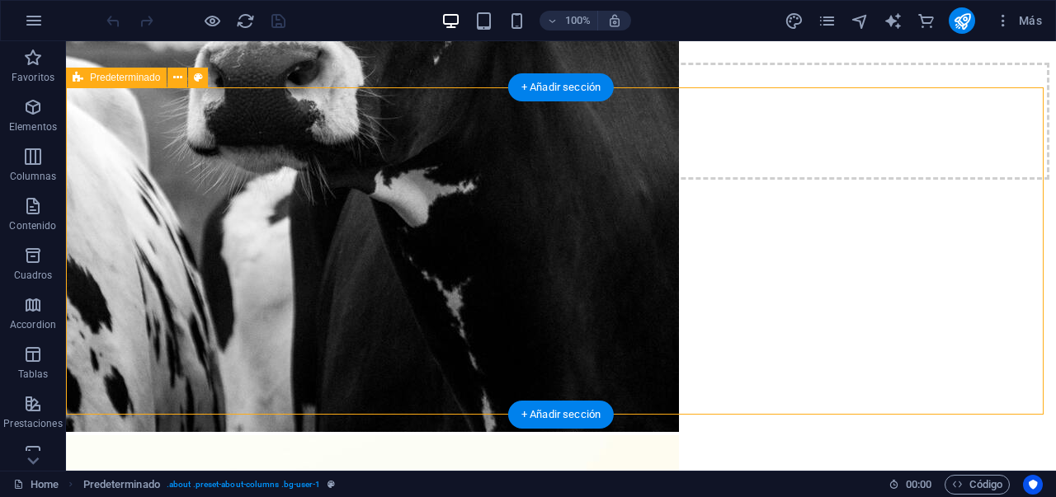
scroll to position [1936, 0]
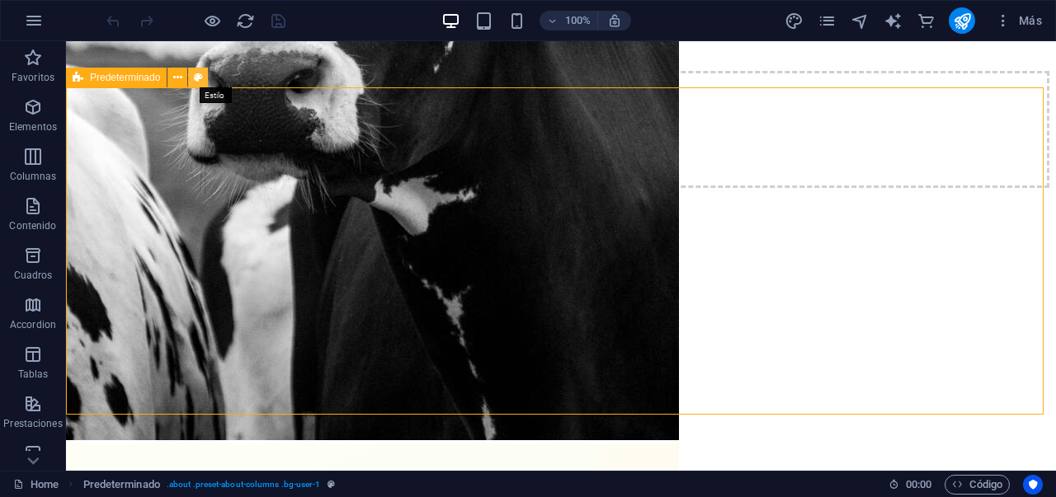
click at [203, 76] on button at bounding box center [198, 78] width 20 height 20
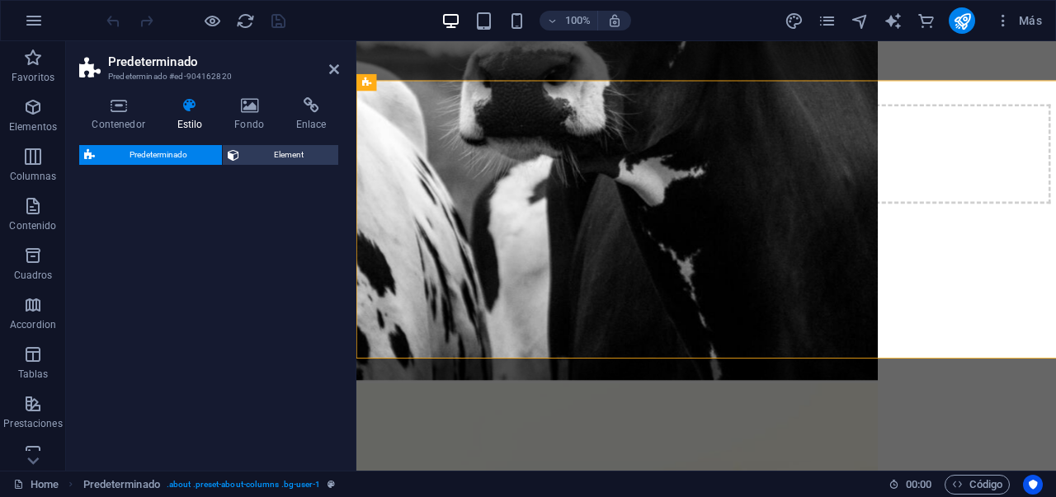
select select "preset-about-columns"
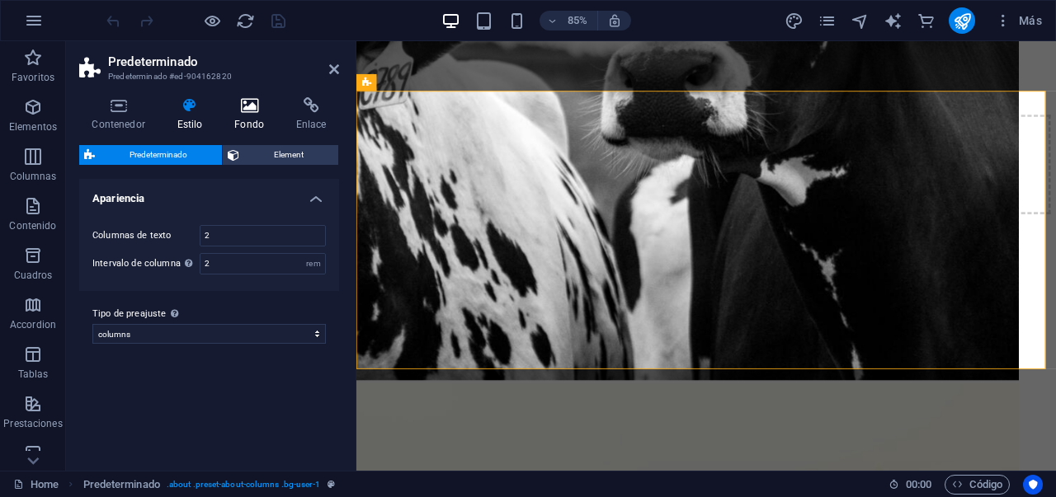
click at [244, 125] on h4 "Fondo" at bounding box center [253, 114] width 62 height 35
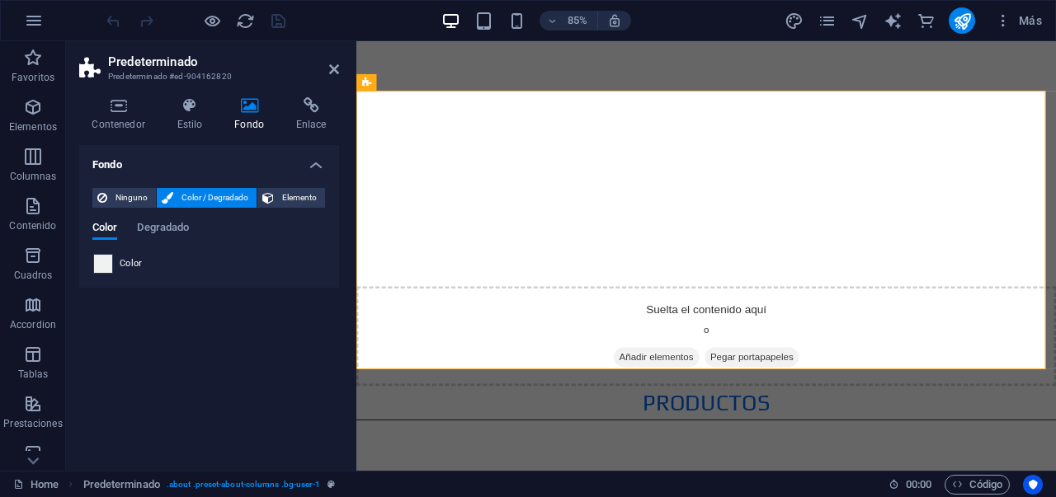
click at [101, 266] on span at bounding box center [103, 264] width 18 height 18
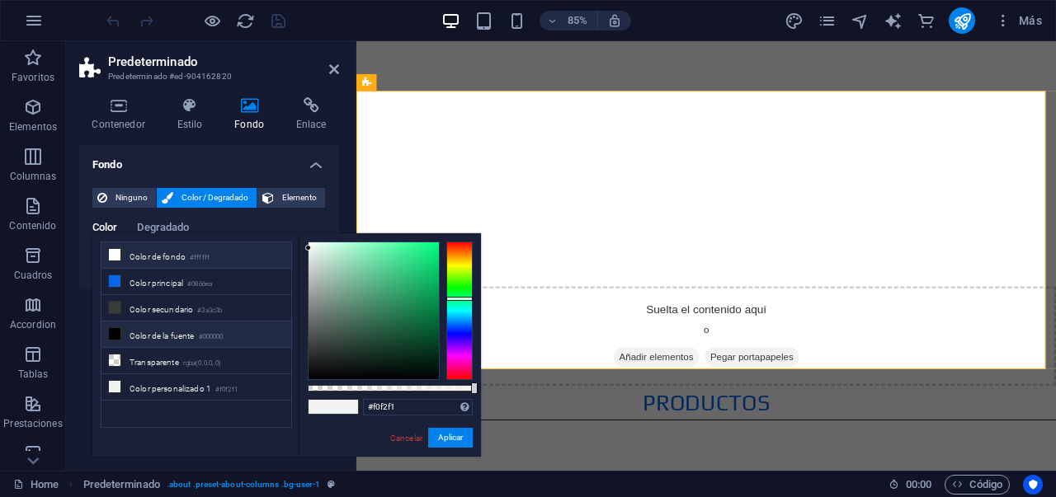
click at [120, 255] on icon at bounding box center [115, 255] width 12 height 12
type input "#ffffff"
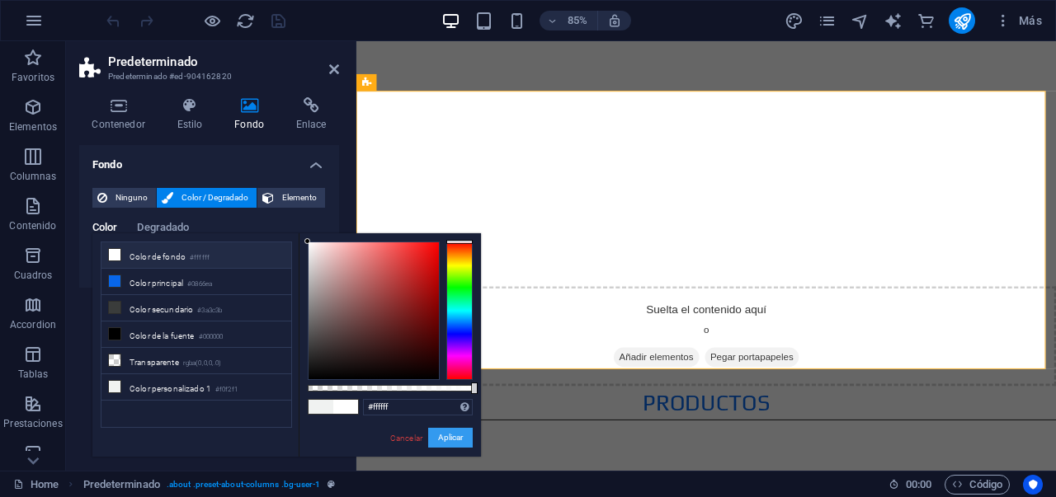
click at [447, 439] on button "Aplicar" at bounding box center [450, 438] width 45 height 20
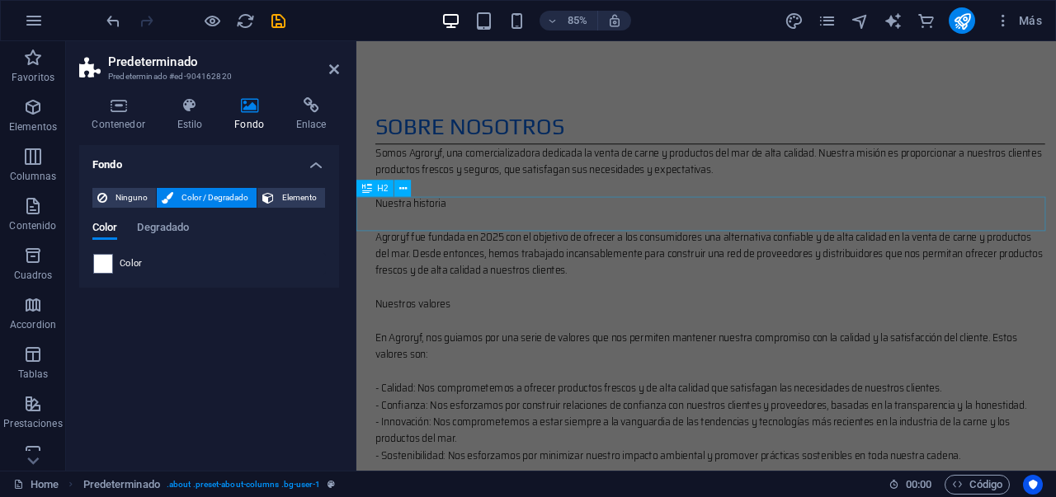
scroll to position [1086, 0]
drag, startPoint x: 41, startPoint y: 206, endPoint x: 63, endPoint y: 153, distance: 57.0
click at [41, 206] on icon "button" at bounding box center [33, 206] width 20 height 20
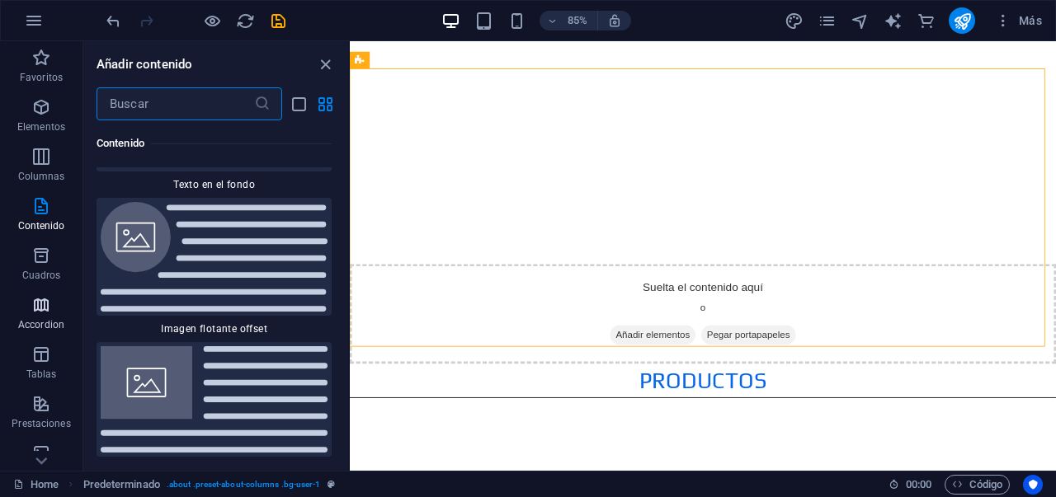
scroll to position [7006, 0]
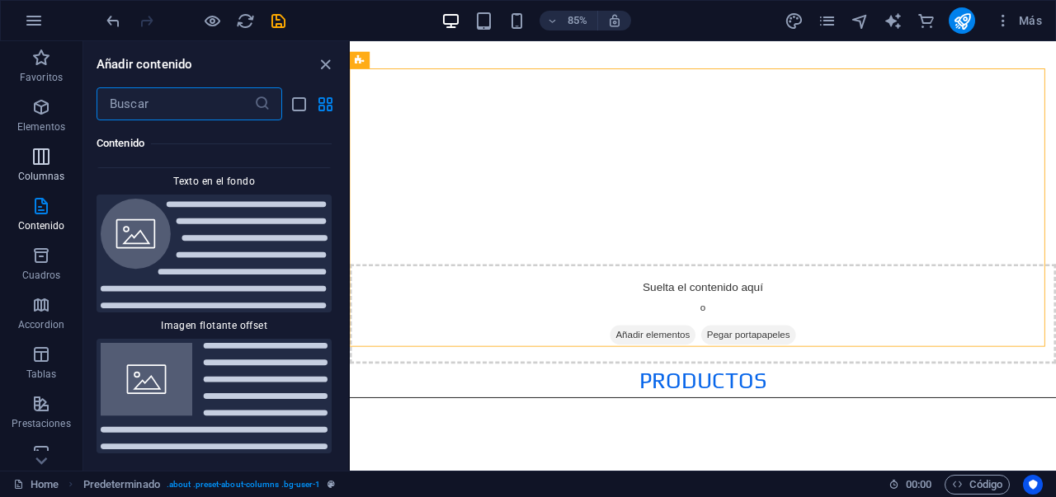
click at [40, 155] on icon "button" at bounding box center [41, 157] width 20 height 20
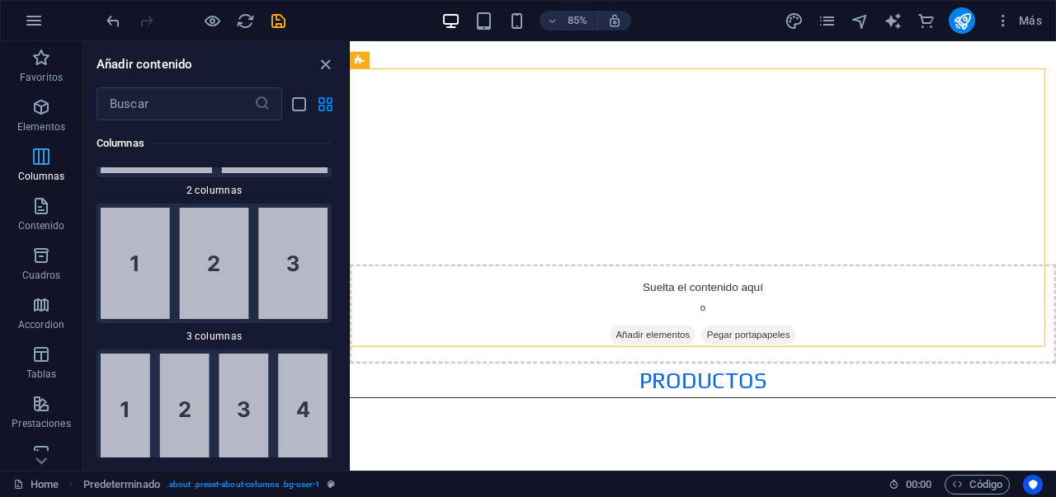
scroll to position [952, 0]
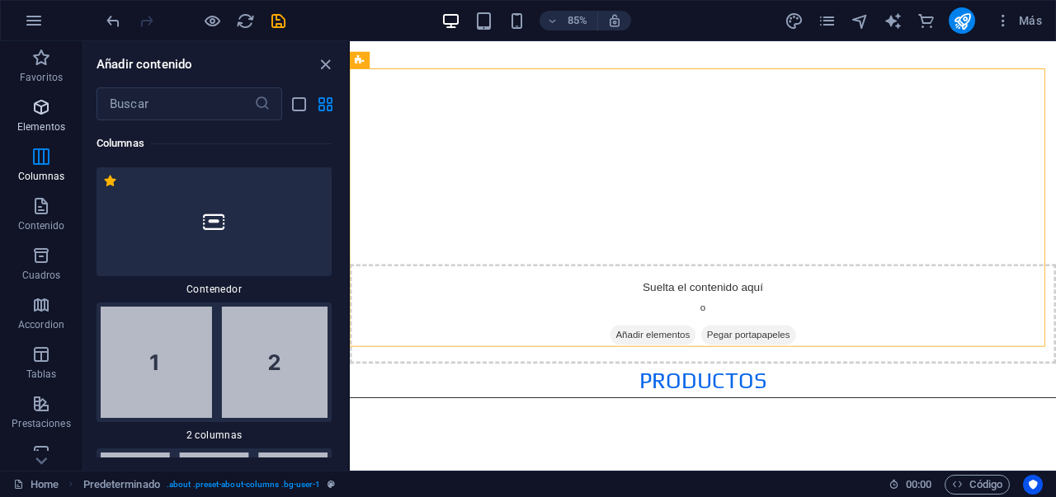
click at [49, 118] on span "Elementos" at bounding box center [41, 117] width 82 height 40
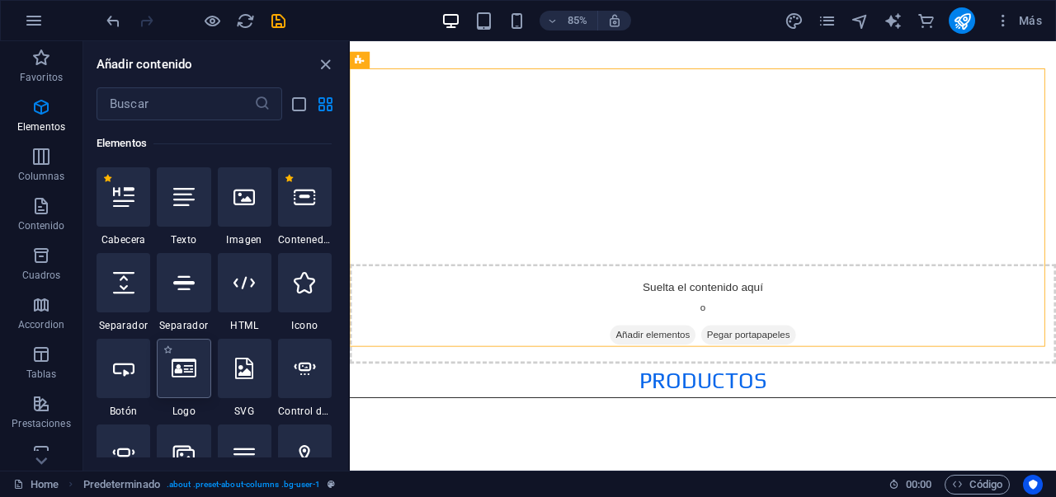
scroll to position [355, 0]
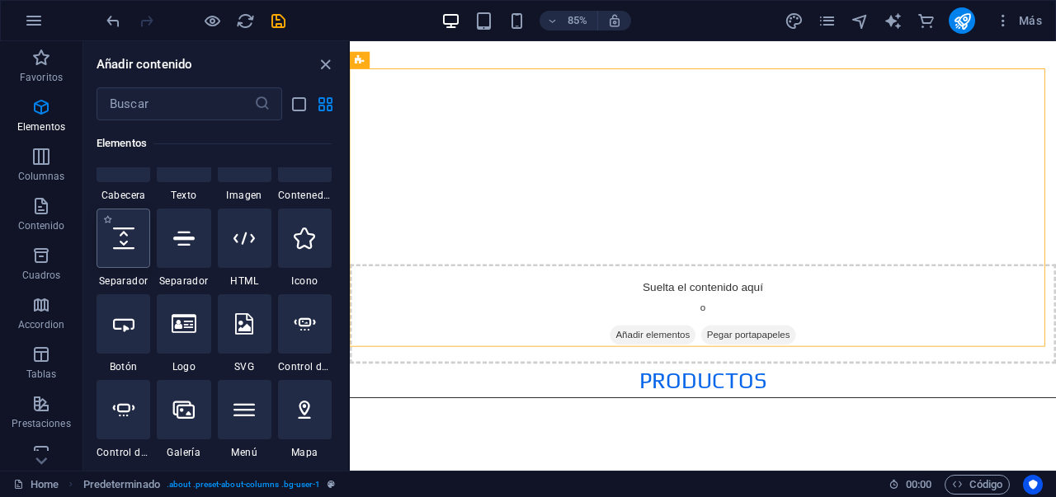
click at [129, 249] on div at bounding box center [123, 238] width 54 height 59
select select "px"
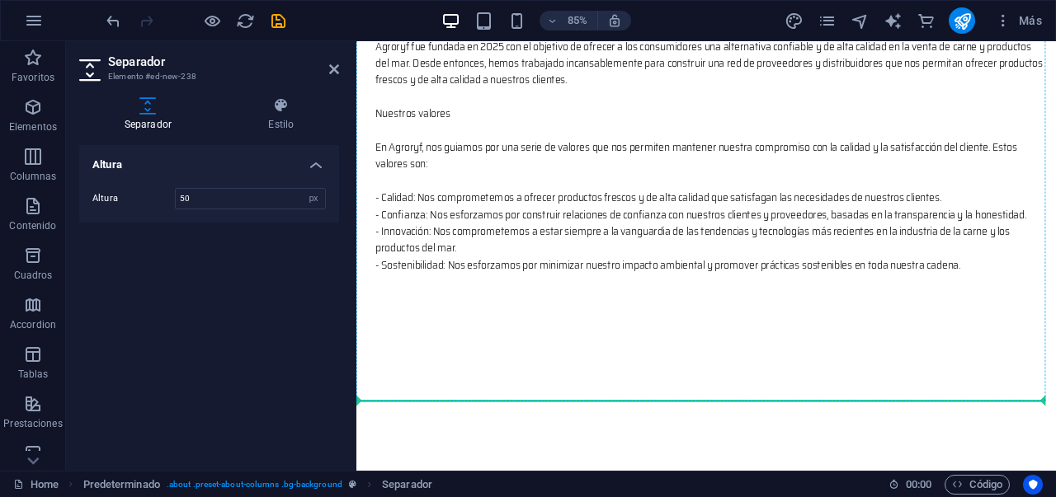
scroll to position [865, 0]
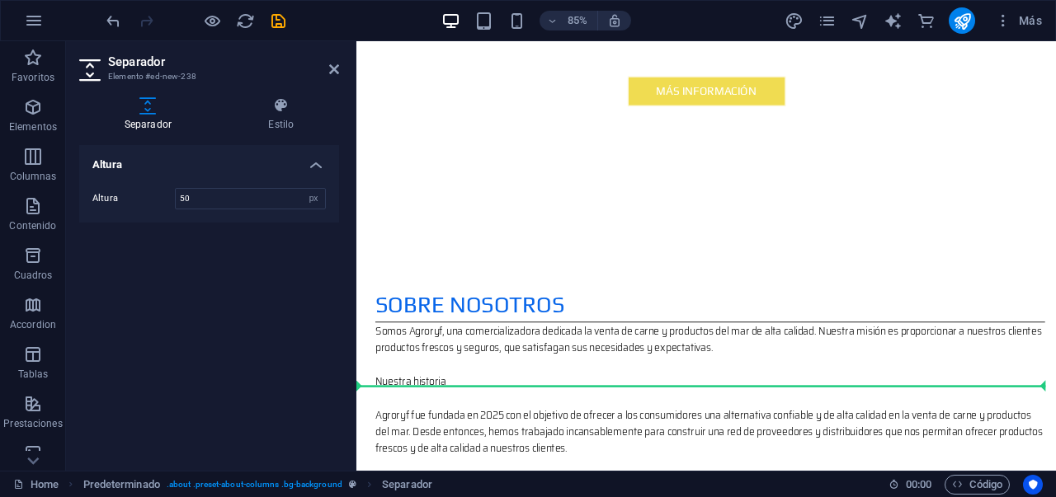
drag, startPoint x: 792, startPoint y: 232, endPoint x: 689, endPoint y: 476, distance: 264.7
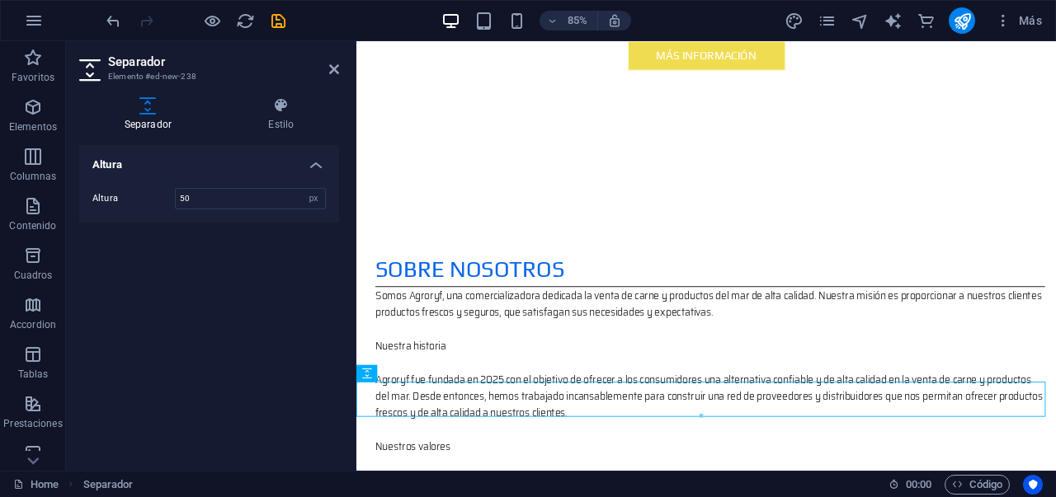
scroll to position [928, 0]
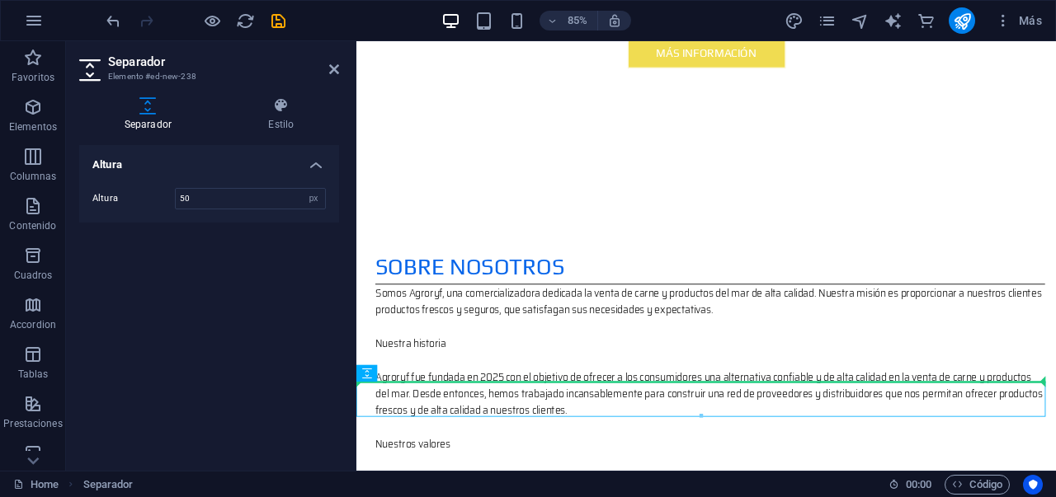
drag, startPoint x: 666, startPoint y: 503, endPoint x: 680, endPoint y: 439, distance: 66.0
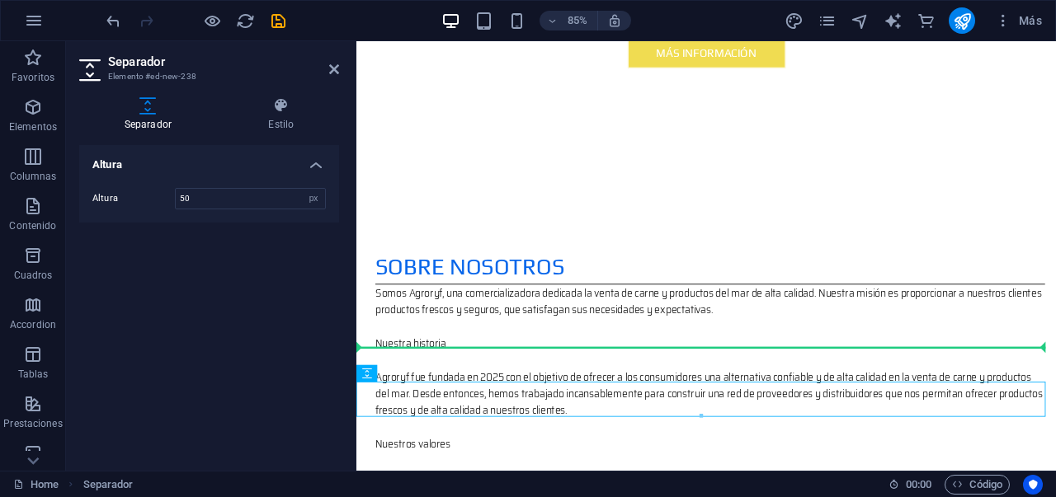
drag, startPoint x: 668, startPoint y: 462, endPoint x: 677, endPoint y: 413, distance: 49.5
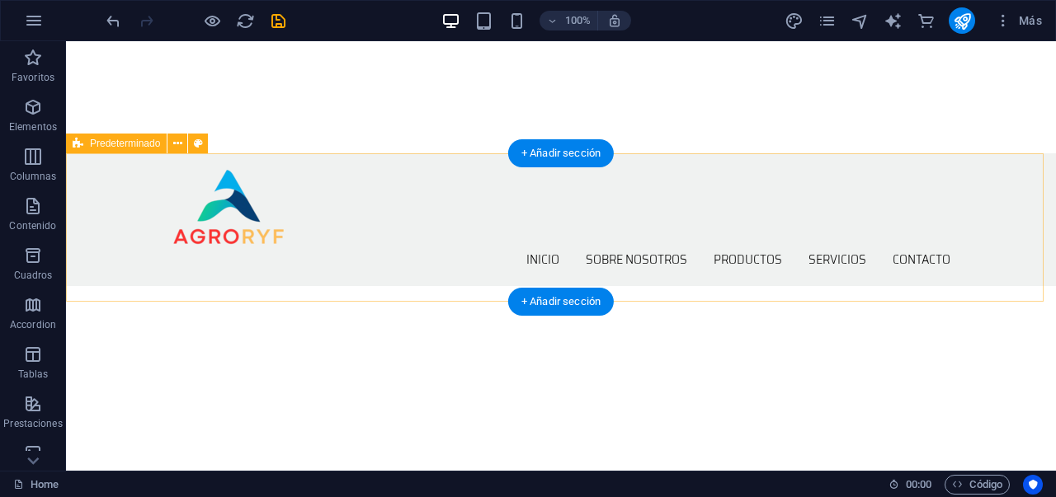
scroll to position [382, 0]
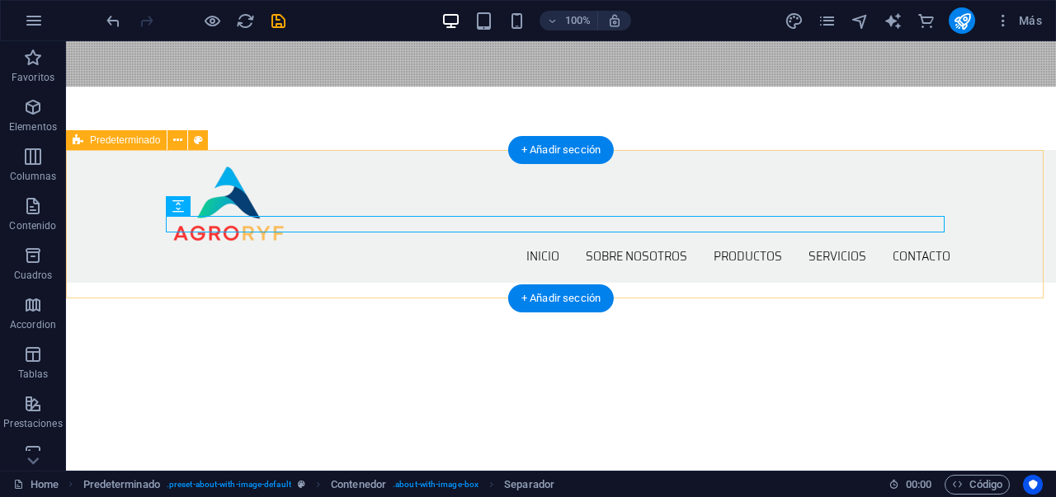
scroll to position [385, 0]
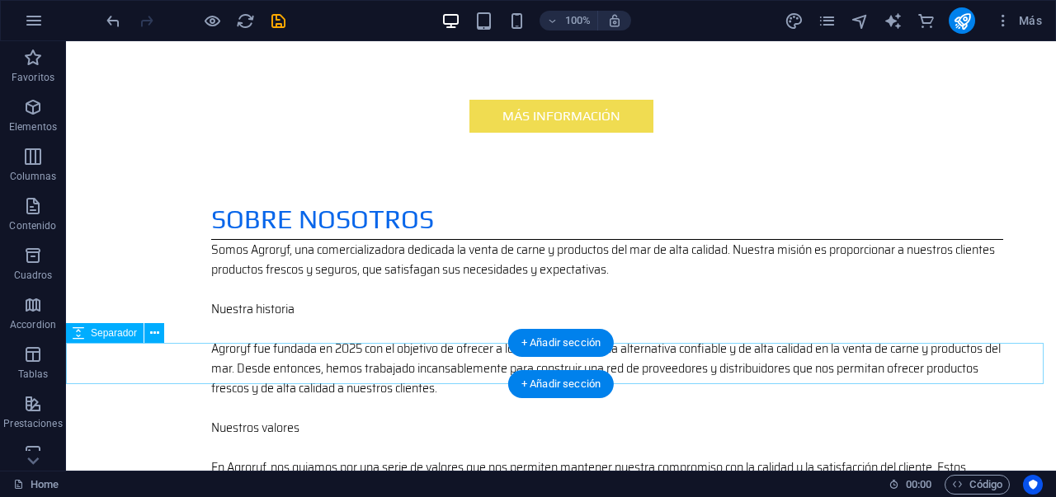
scroll to position [868, 0]
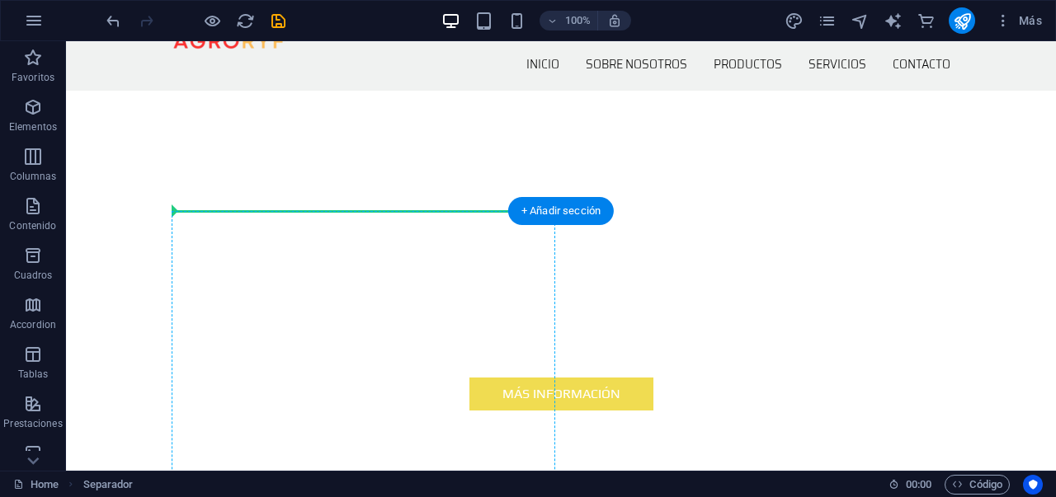
scroll to position [323, 0]
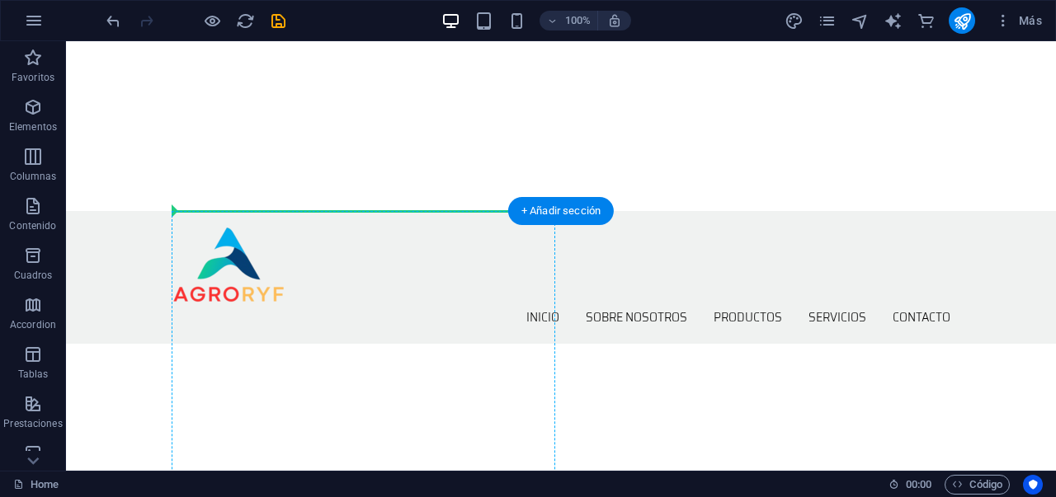
drag, startPoint x: 470, startPoint y: 253, endPoint x: 457, endPoint y: 216, distance: 39.4
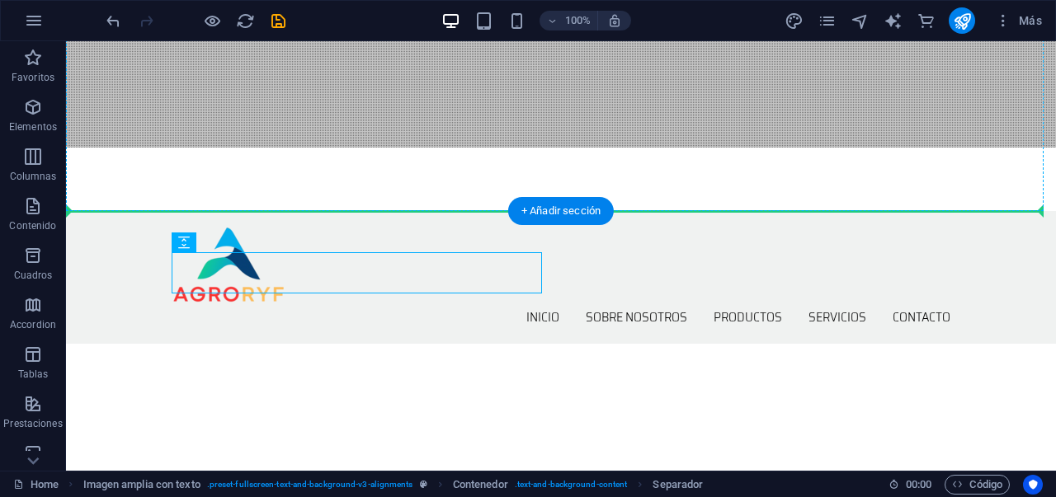
drag, startPoint x: 300, startPoint y: 274, endPoint x: 733, endPoint y: 205, distance: 438.5
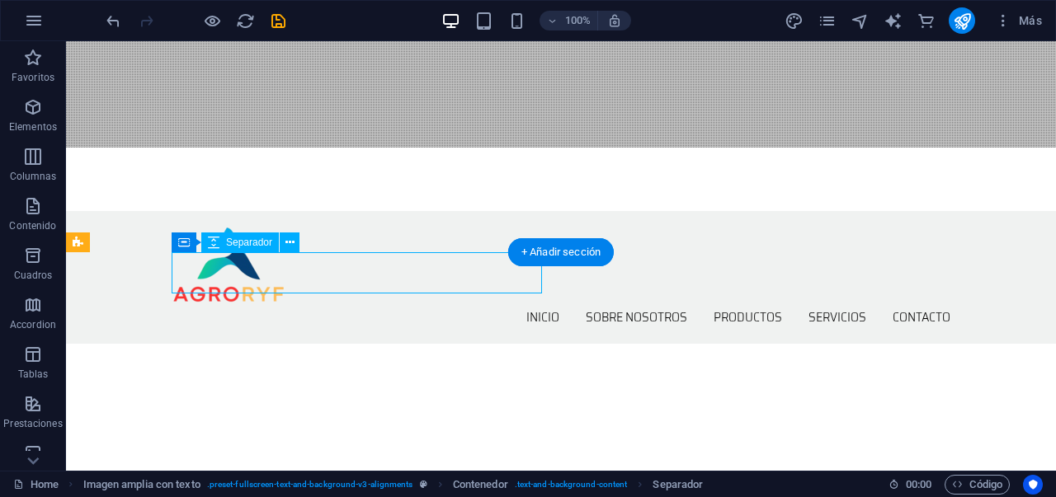
drag, startPoint x: 314, startPoint y: 282, endPoint x: 336, endPoint y: 268, distance: 26.3
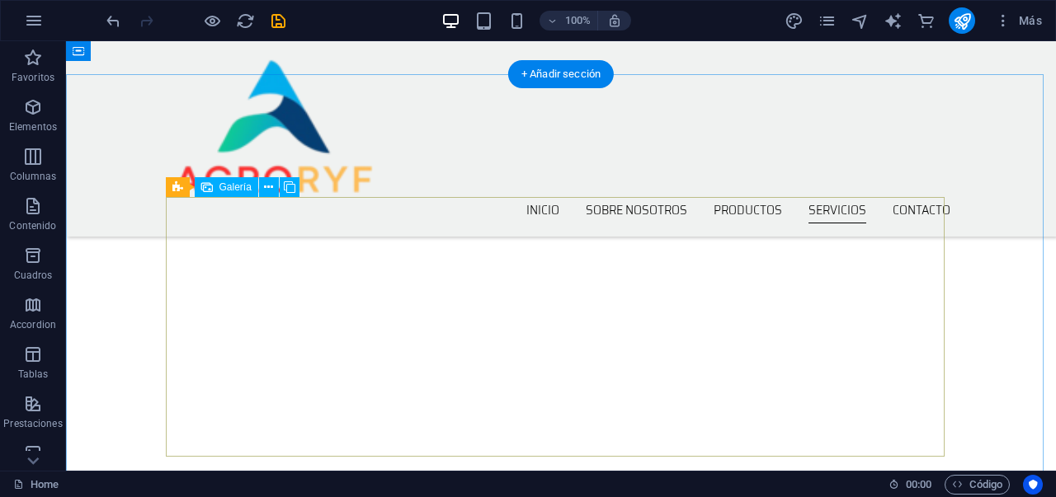
scroll to position [2274, 0]
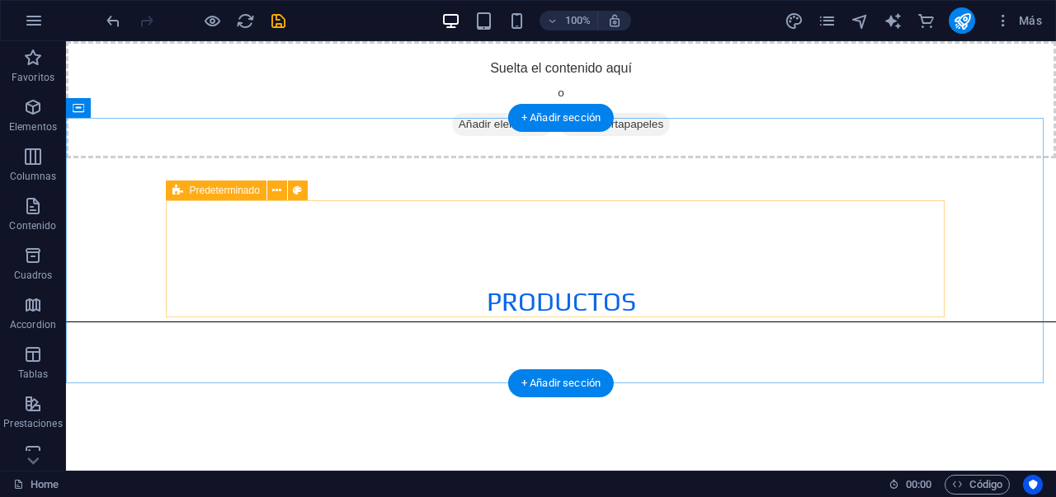
scroll to position [2186, 0]
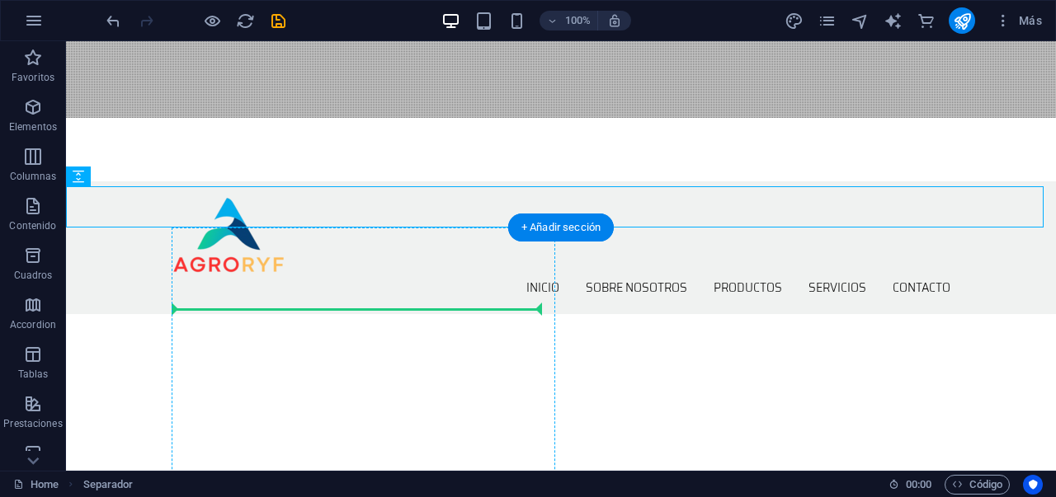
scroll to position [389, 0]
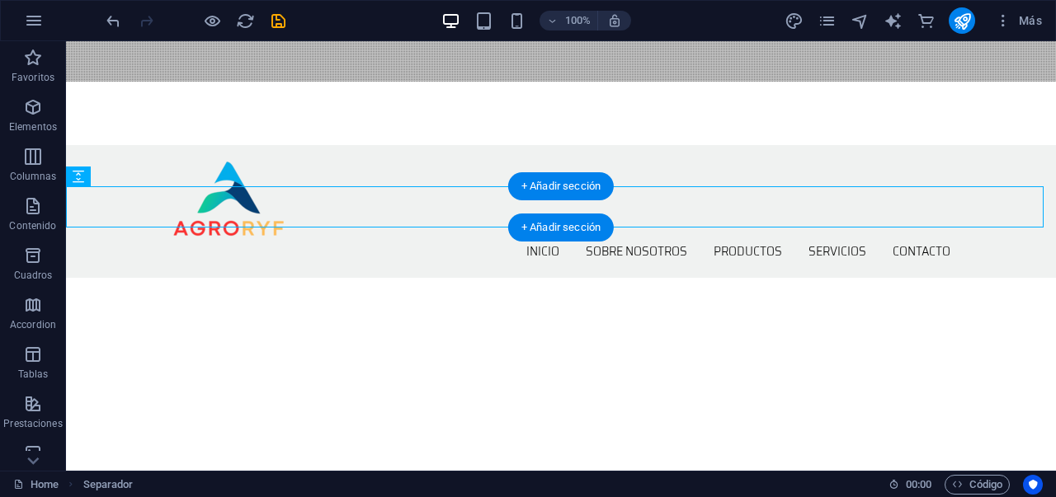
drag, startPoint x: 445, startPoint y: 245, endPoint x: 454, endPoint y: 221, distance: 25.9
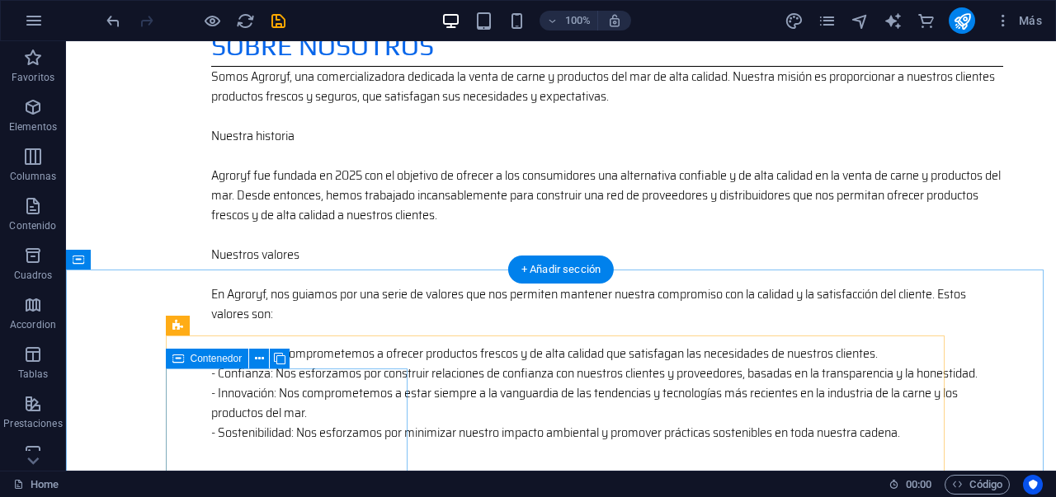
scroll to position [1187, 0]
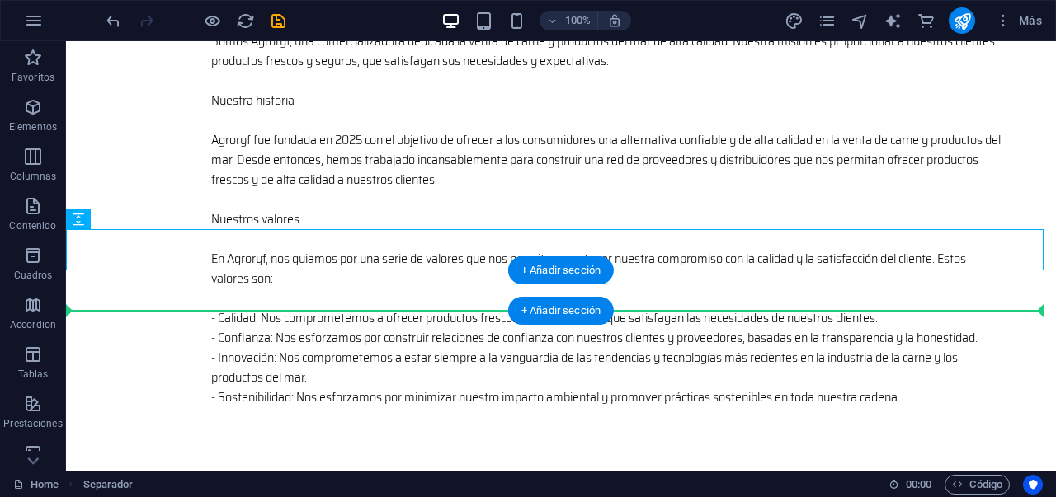
drag, startPoint x: 690, startPoint y: 255, endPoint x: 689, endPoint y: 295, distance: 40.4
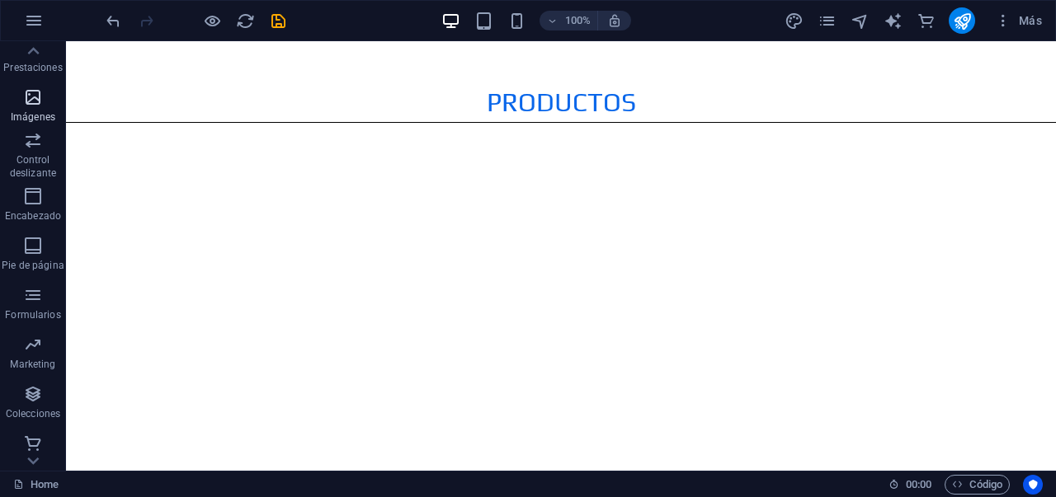
scroll to position [362, 0]
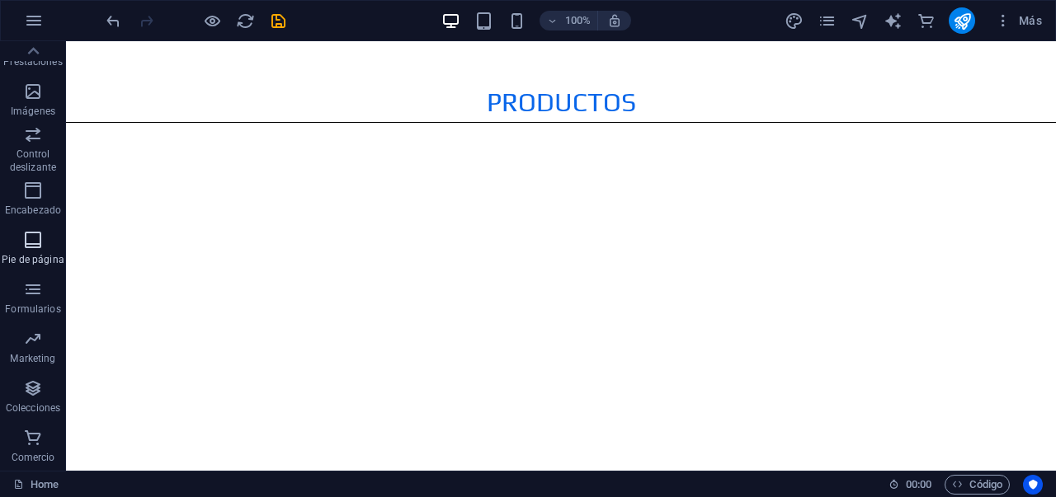
click at [31, 242] on icon "button" at bounding box center [33, 240] width 20 height 20
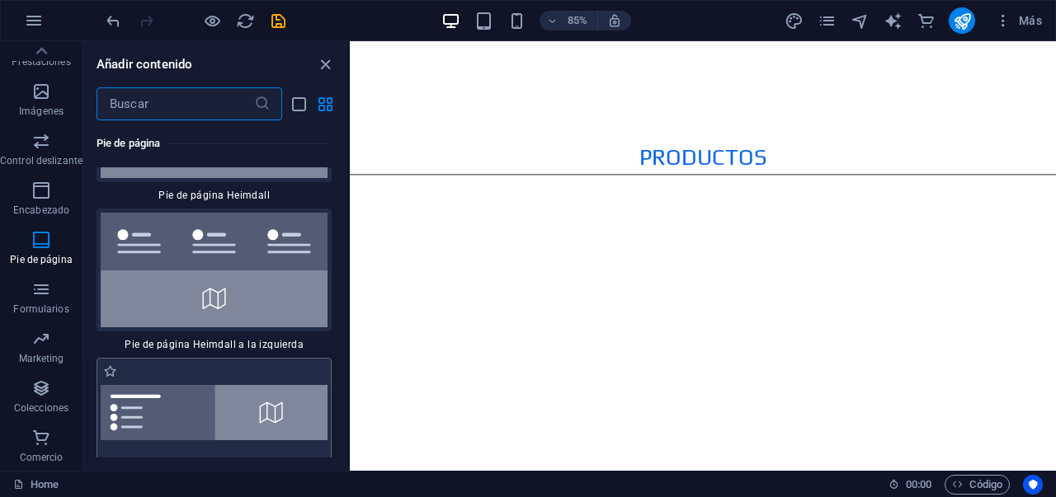
scroll to position [22975, 0]
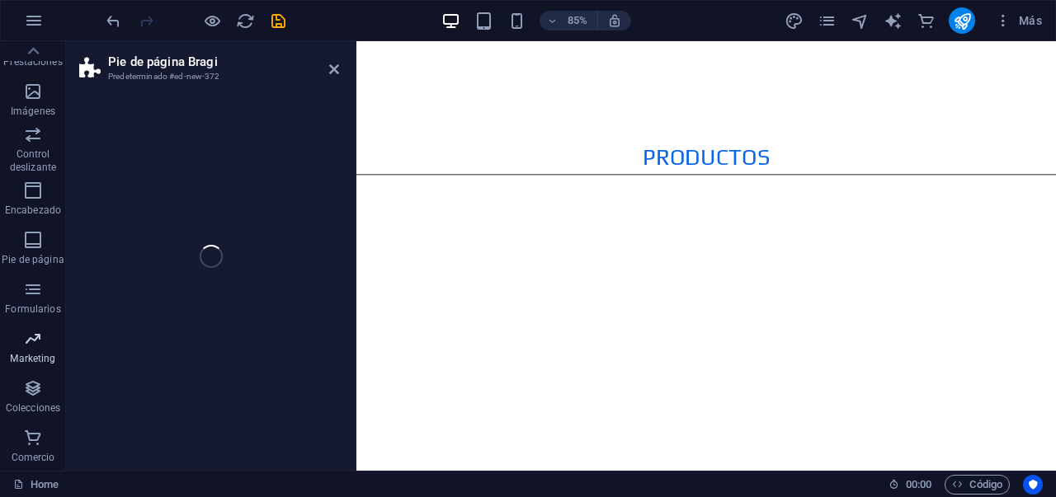
select select "%"
select select "rem"
select select "px"
select select "rem"
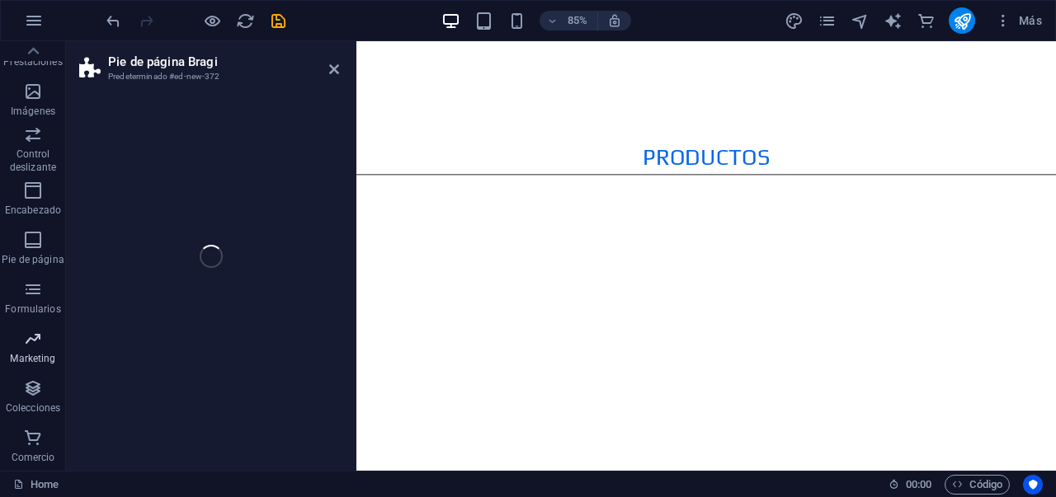
select select "rem"
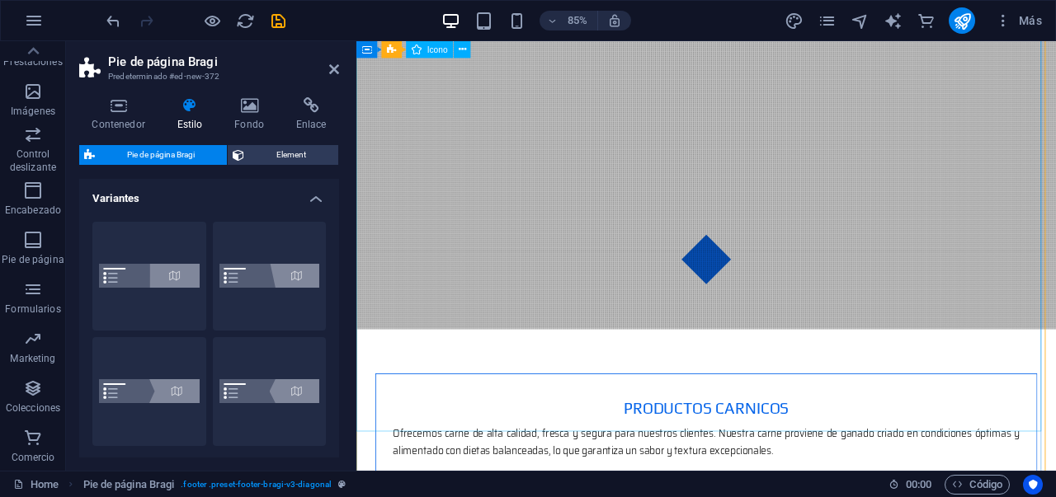
scroll to position [3588, 0]
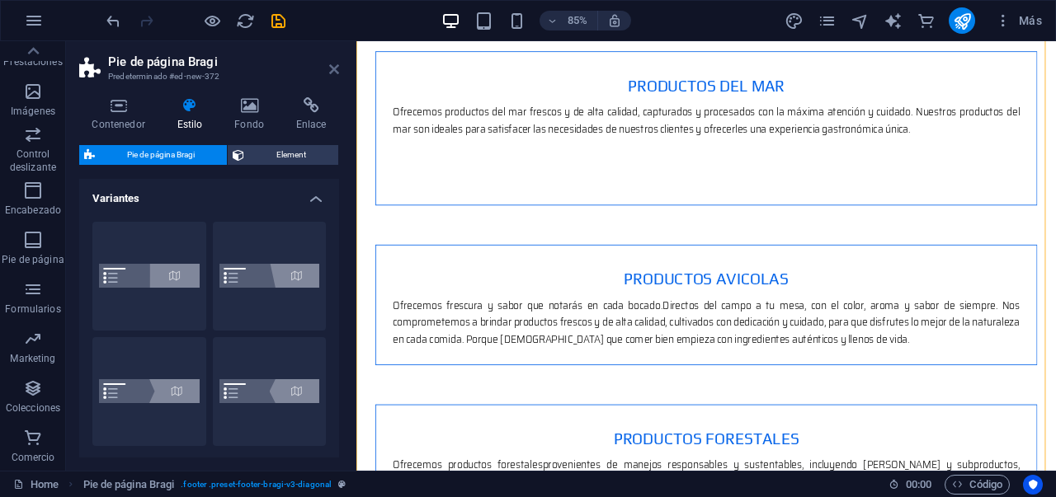
click at [332, 73] on icon at bounding box center [334, 69] width 10 height 13
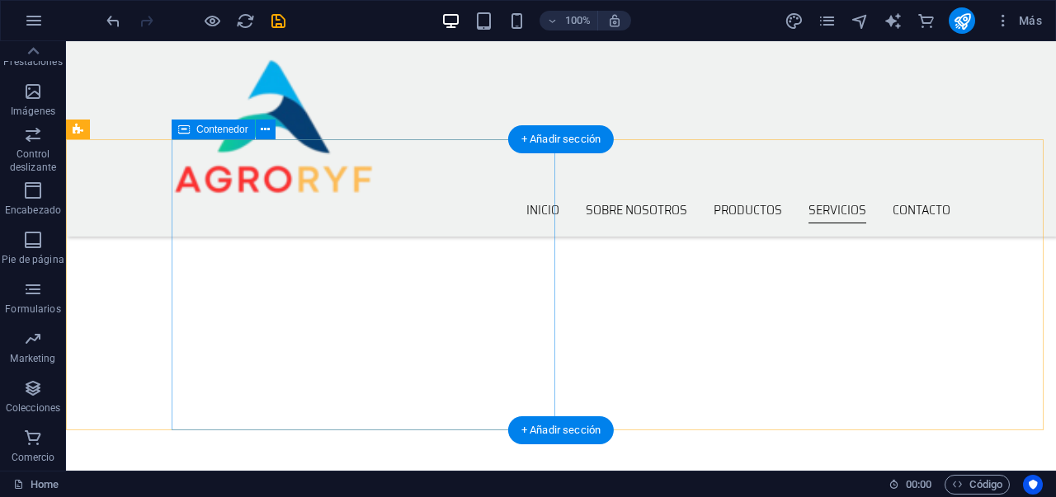
scroll to position [2497, 0]
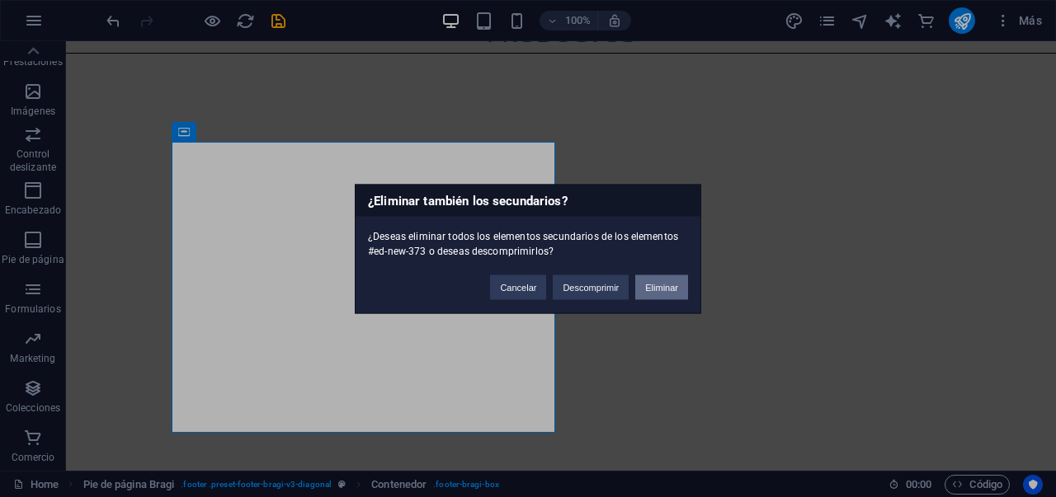
click at [646, 288] on button "Eliminar" at bounding box center [661, 287] width 53 height 25
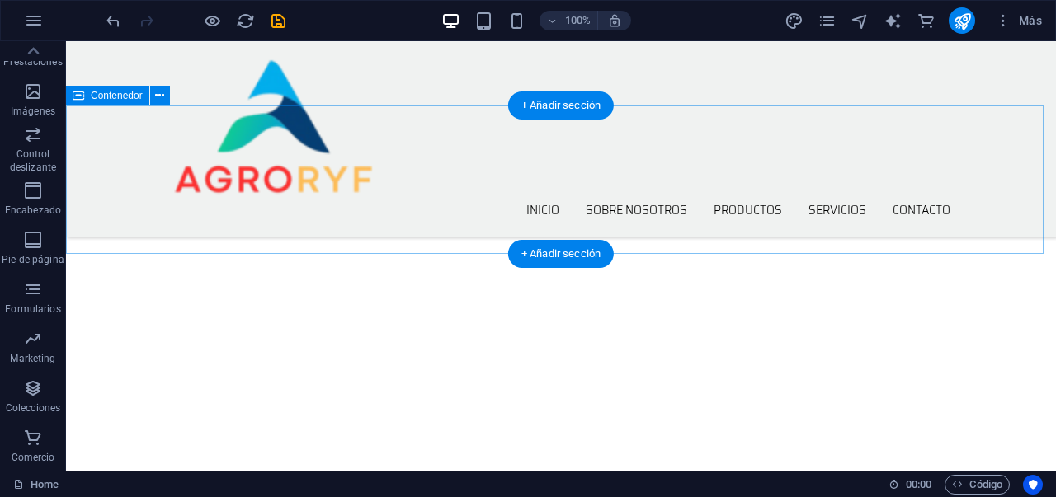
scroll to position [2274, 0]
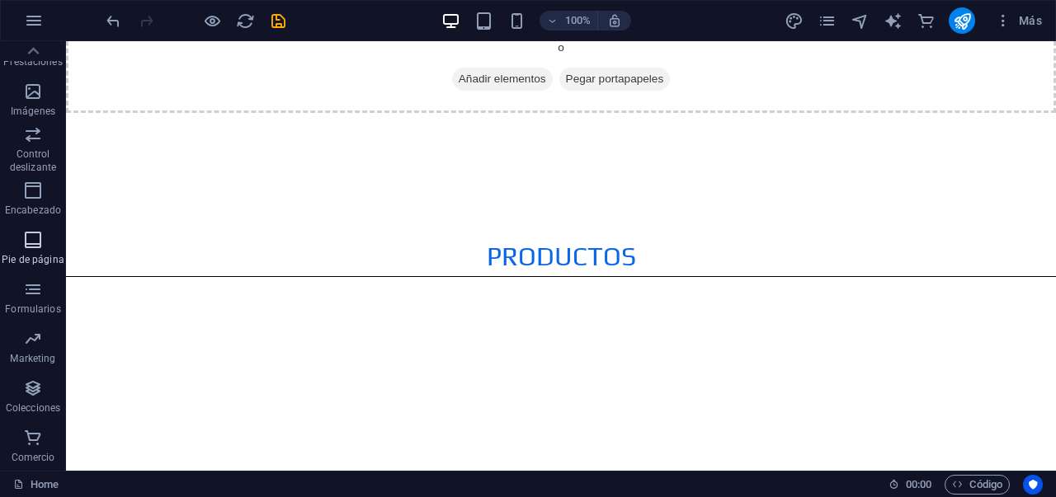
click at [41, 244] on icon "button" at bounding box center [33, 240] width 20 height 20
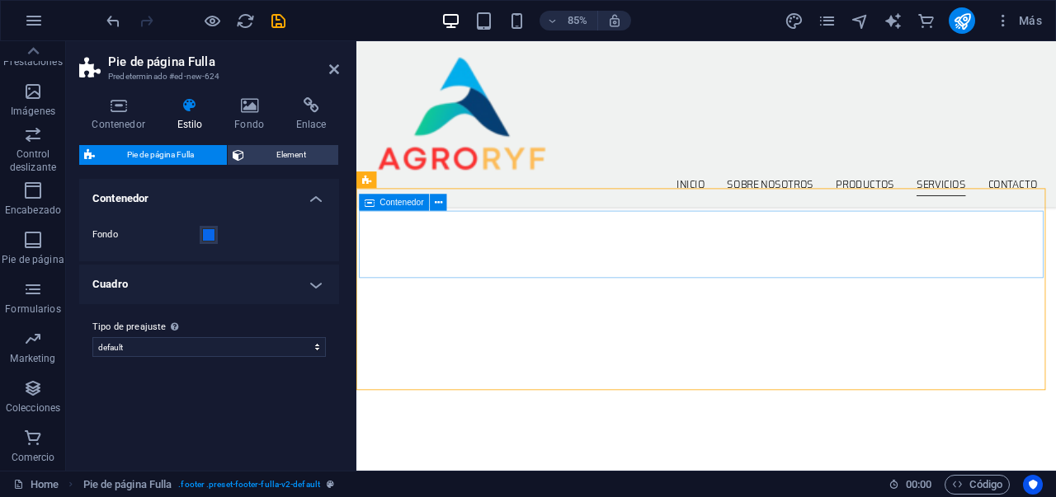
scroll to position [2379, 0]
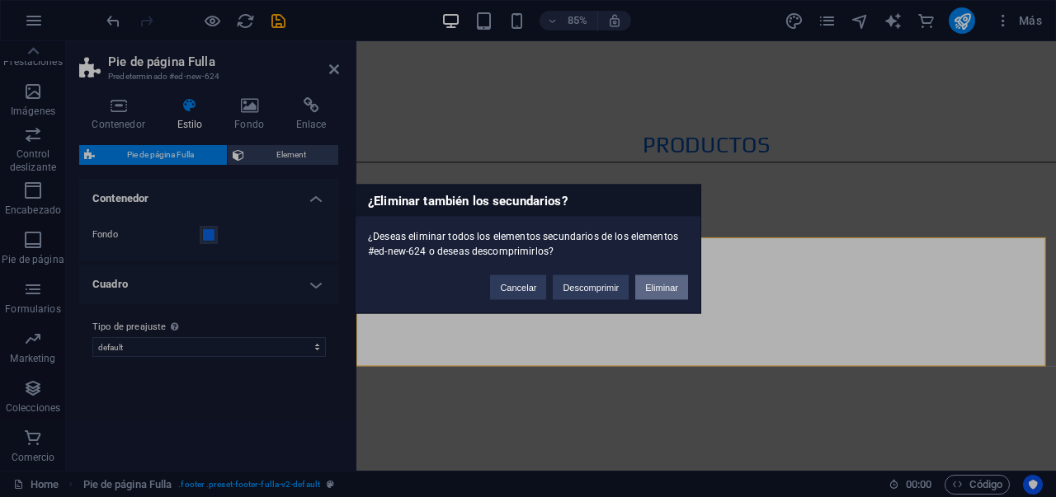
click at [661, 280] on button "Eliminar" at bounding box center [661, 287] width 53 height 25
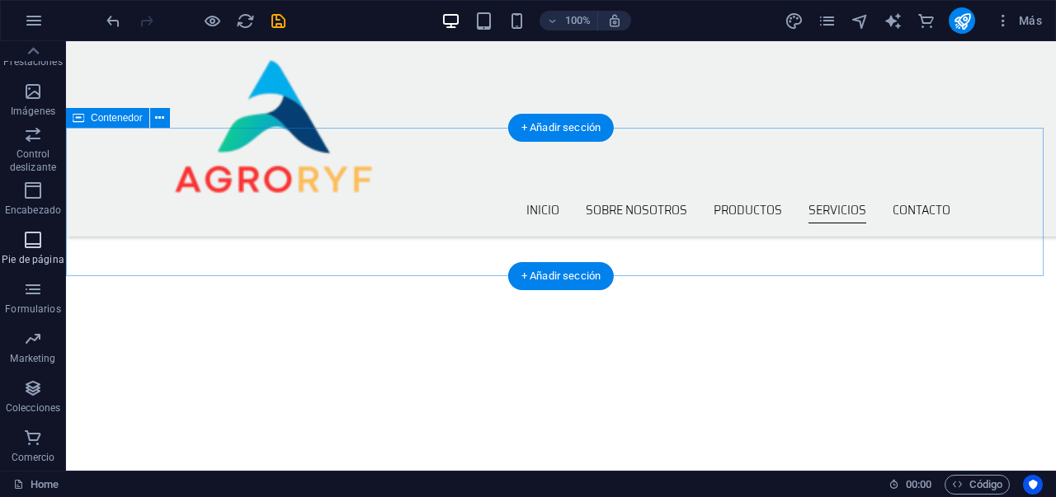
scroll to position [2341, 0]
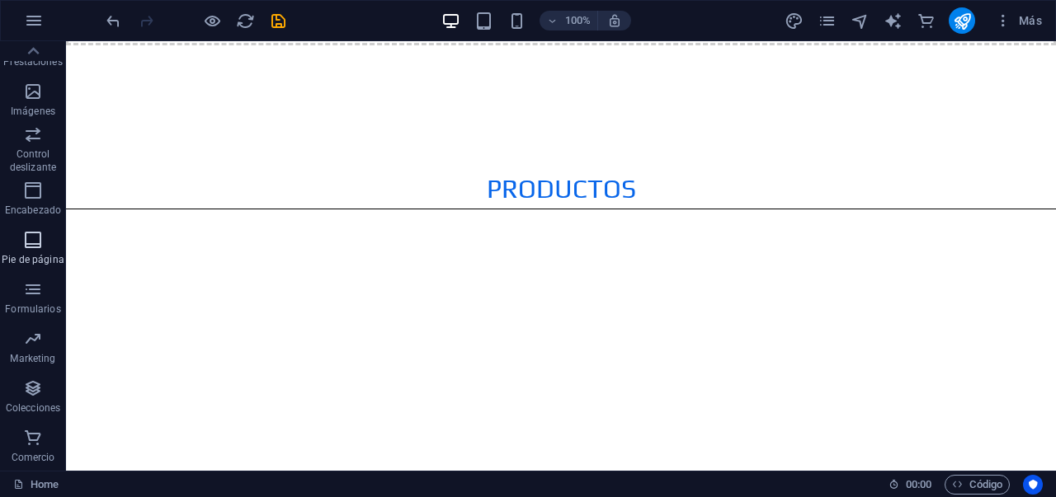
click at [24, 248] on icon "button" at bounding box center [33, 240] width 20 height 20
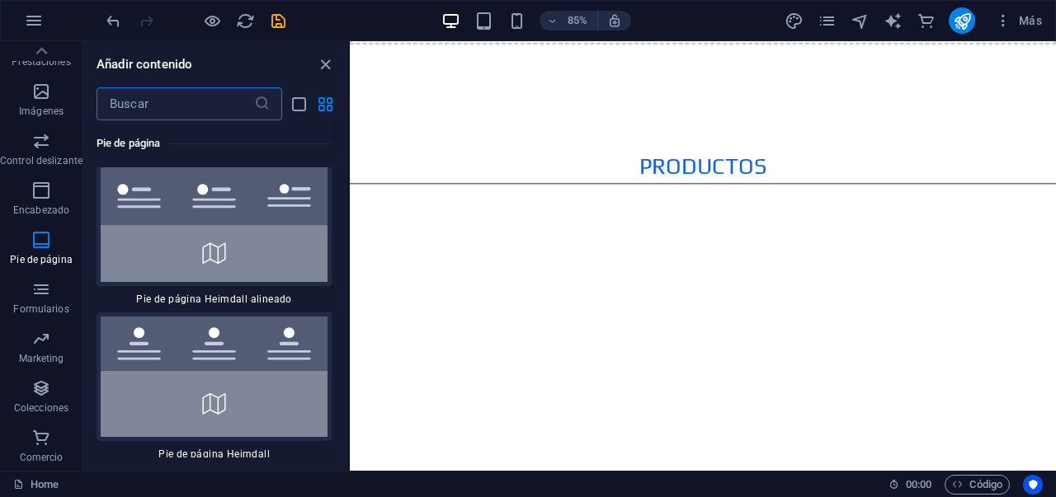
scroll to position [22570, 0]
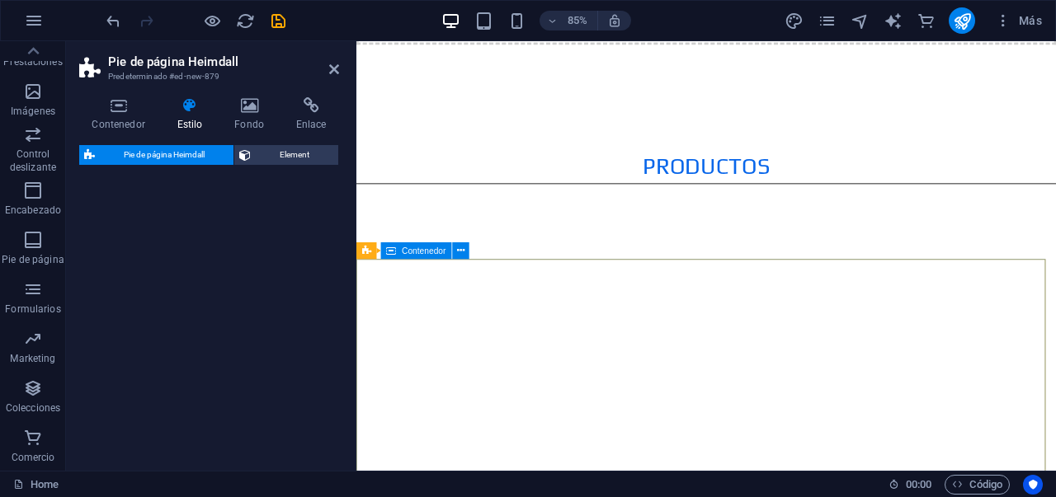
select select "rem"
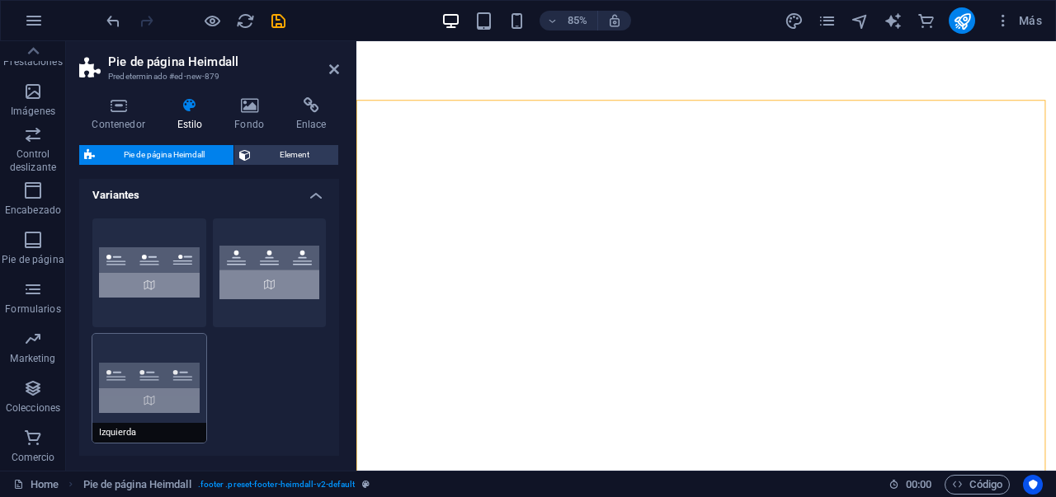
scroll to position [7, 0]
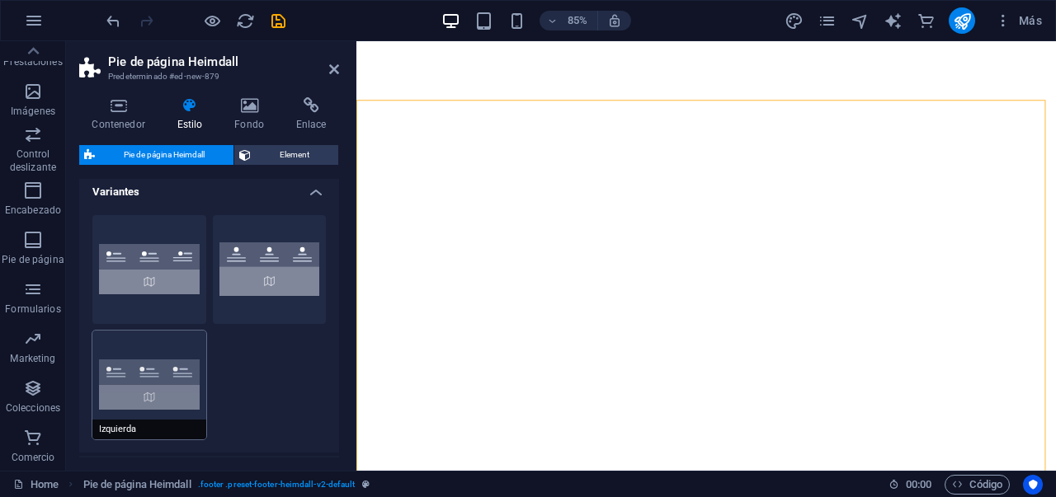
click at [177, 379] on button "Izquierda" at bounding box center [149, 385] width 114 height 109
type input "1"
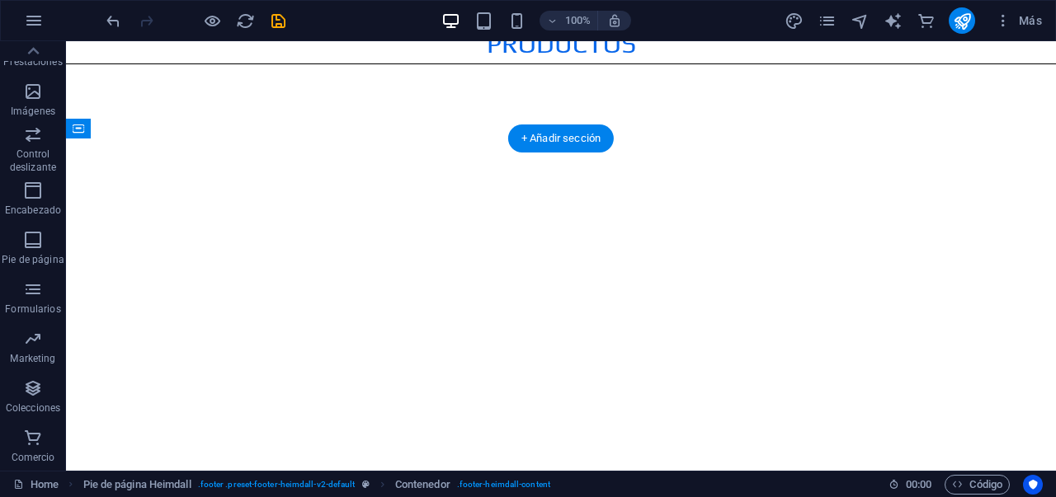
scroll to position [2861, 0]
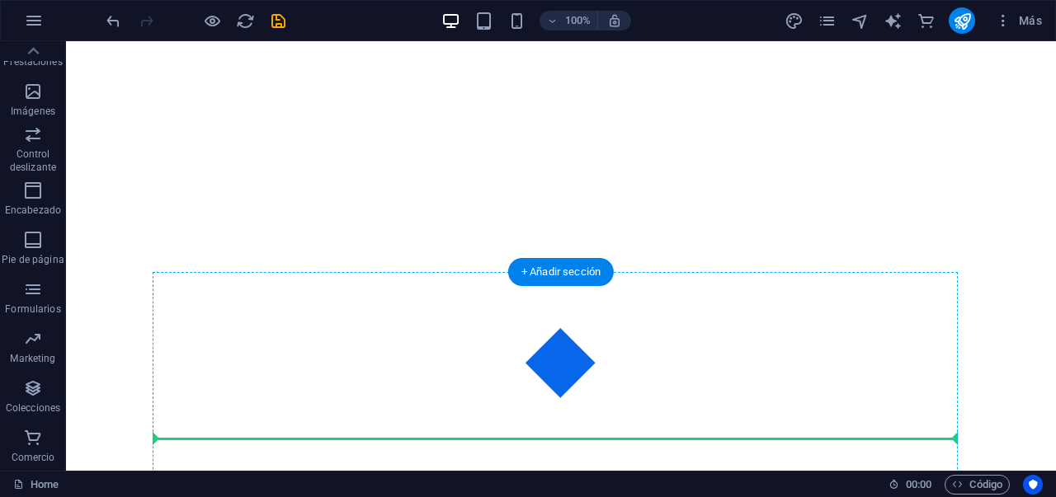
drag, startPoint x: 512, startPoint y: 168, endPoint x: 677, endPoint y: 448, distance: 324.6
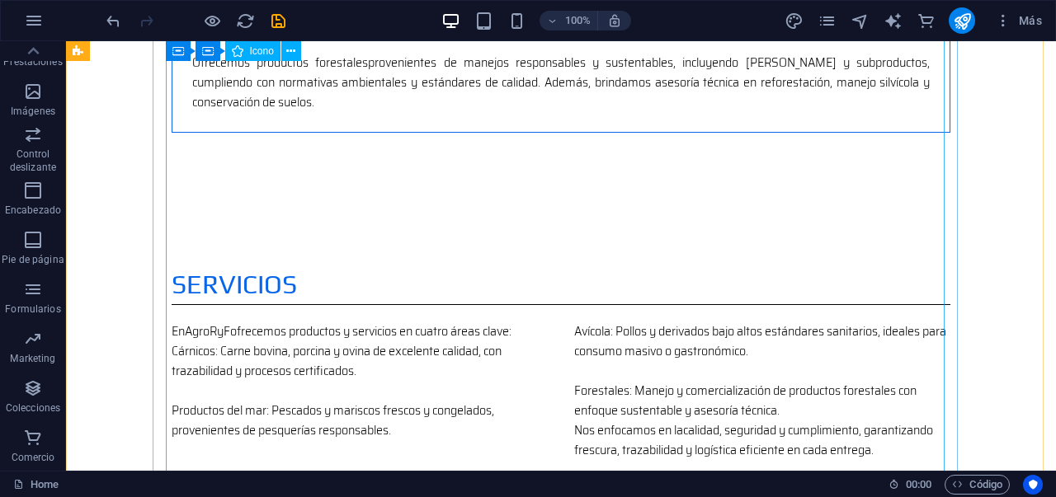
scroll to position [4380, 0]
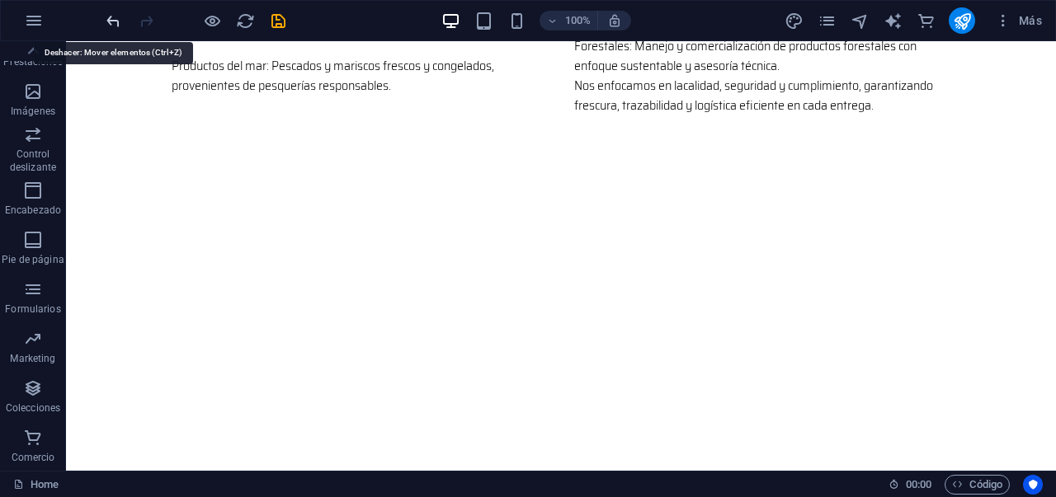
click at [120, 21] on icon "undo" at bounding box center [113, 21] width 19 height 19
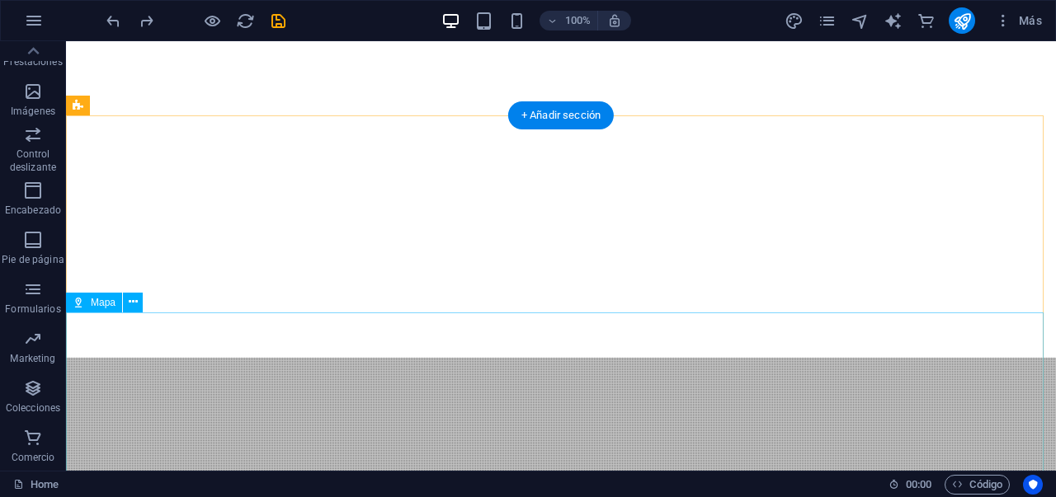
scroll to position [2524, 0]
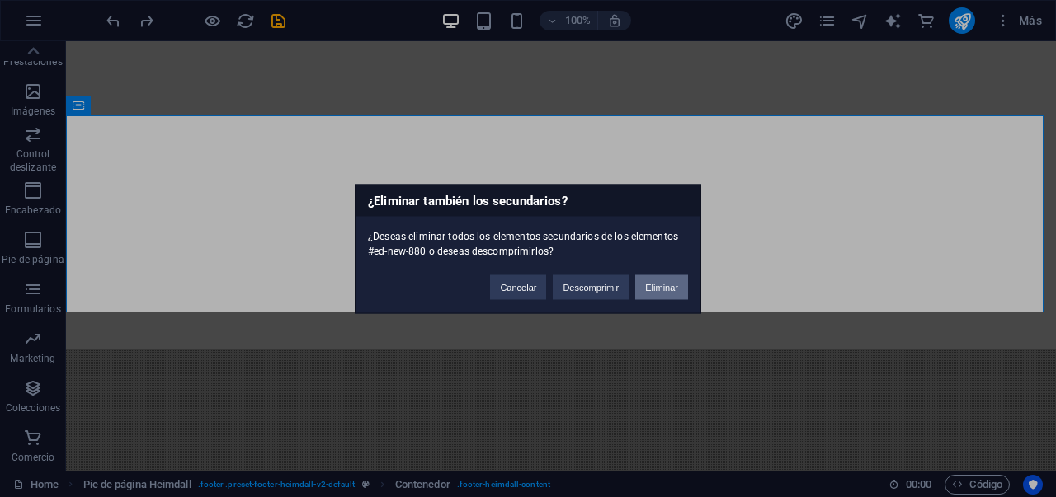
click at [656, 289] on button "Eliminar" at bounding box center [661, 287] width 53 height 25
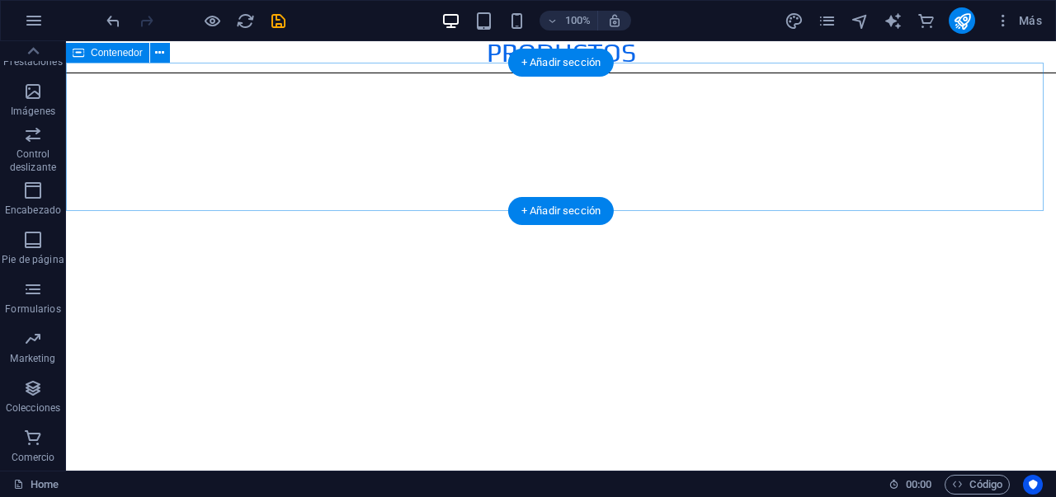
scroll to position [2428, 0]
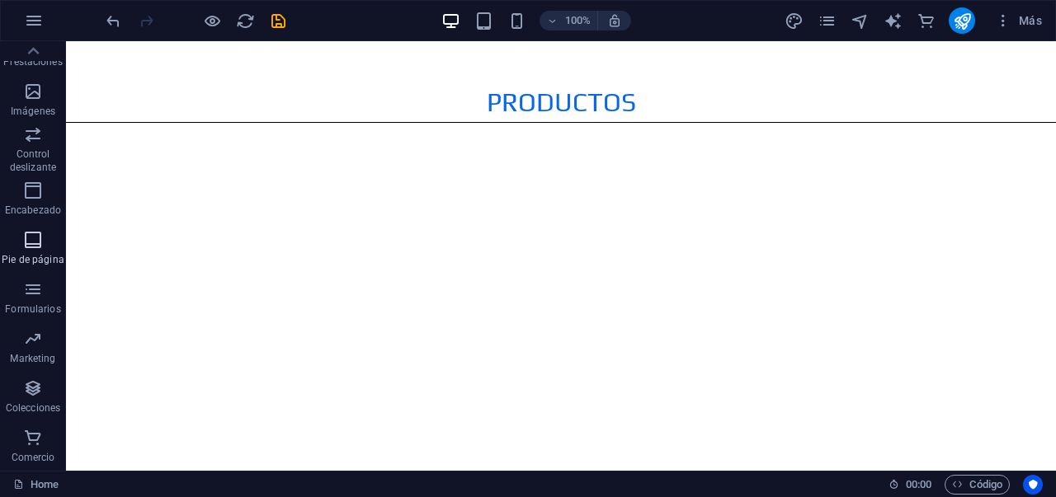
click at [31, 246] on icon "button" at bounding box center [33, 240] width 20 height 20
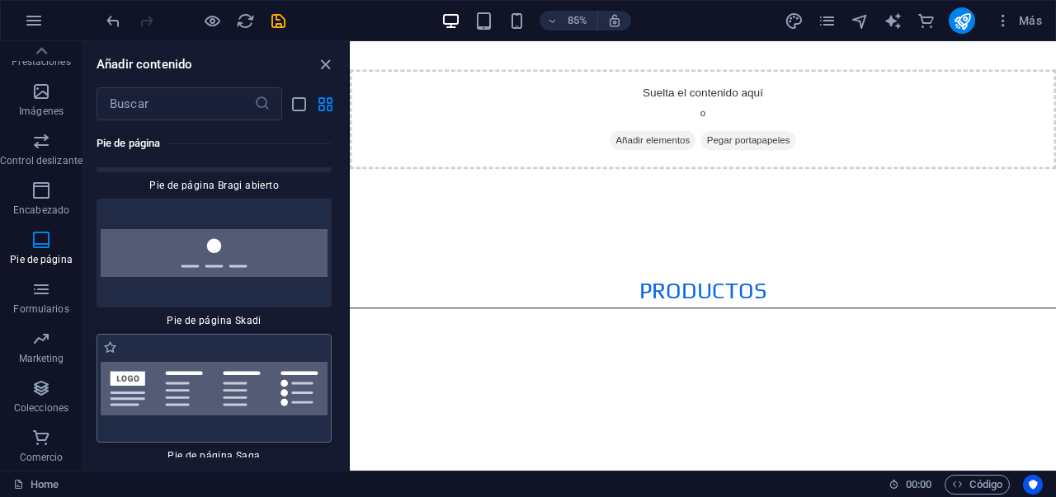
scroll to position [23501, 0]
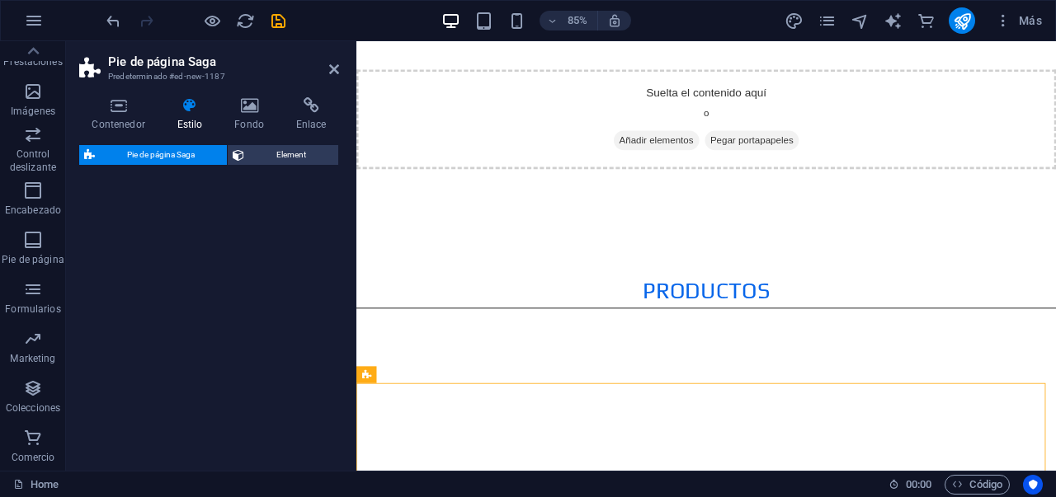
select select "rem"
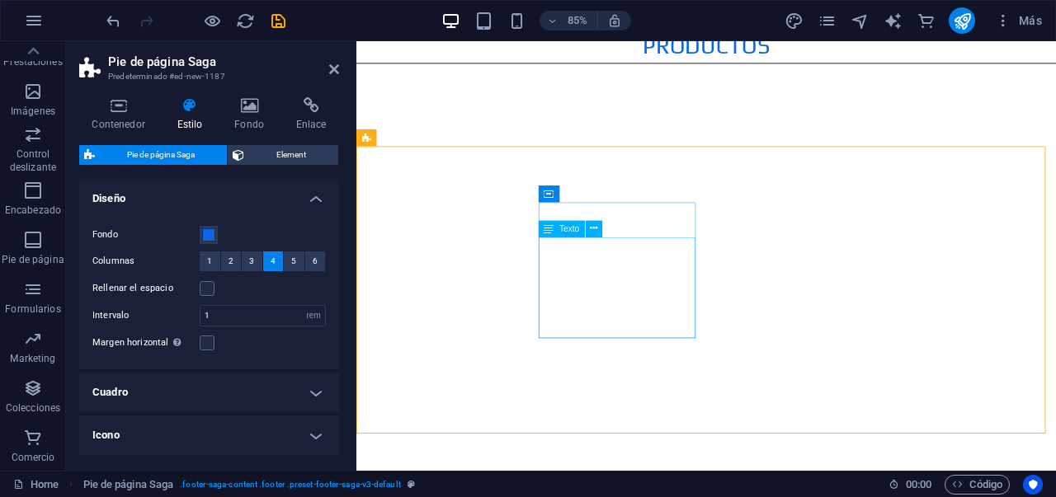
scroll to position [2487, 0]
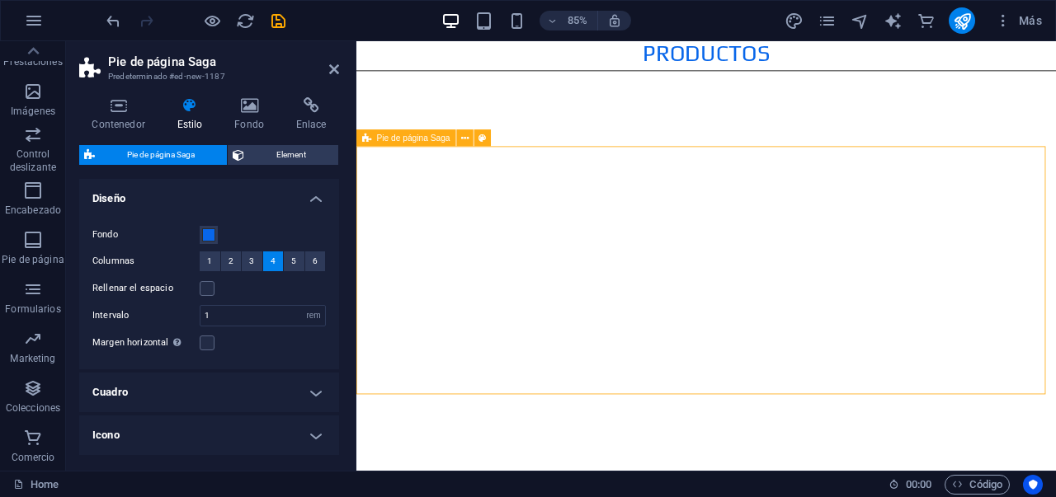
click at [483, 136] on icon at bounding box center [481, 138] width 7 height 15
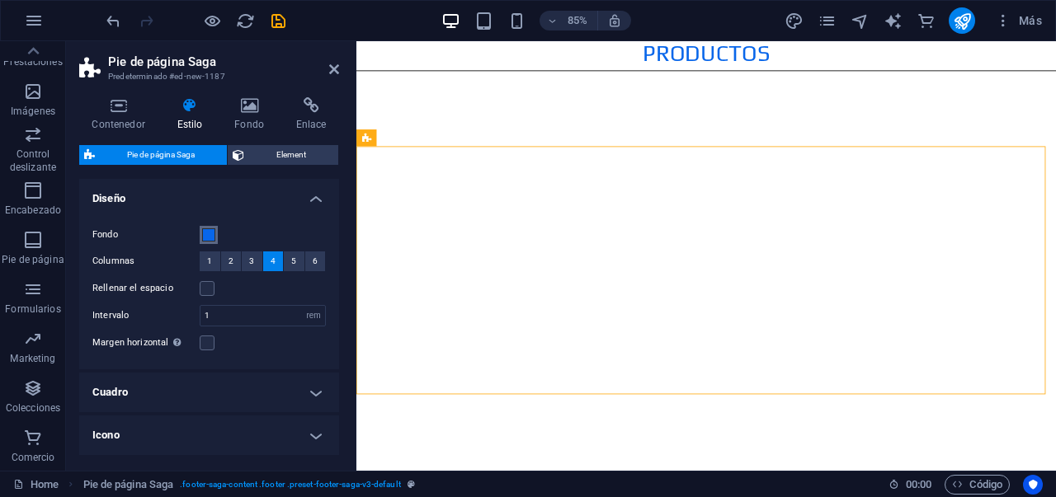
click at [212, 232] on span at bounding box center [208, 234] width 13 height 13
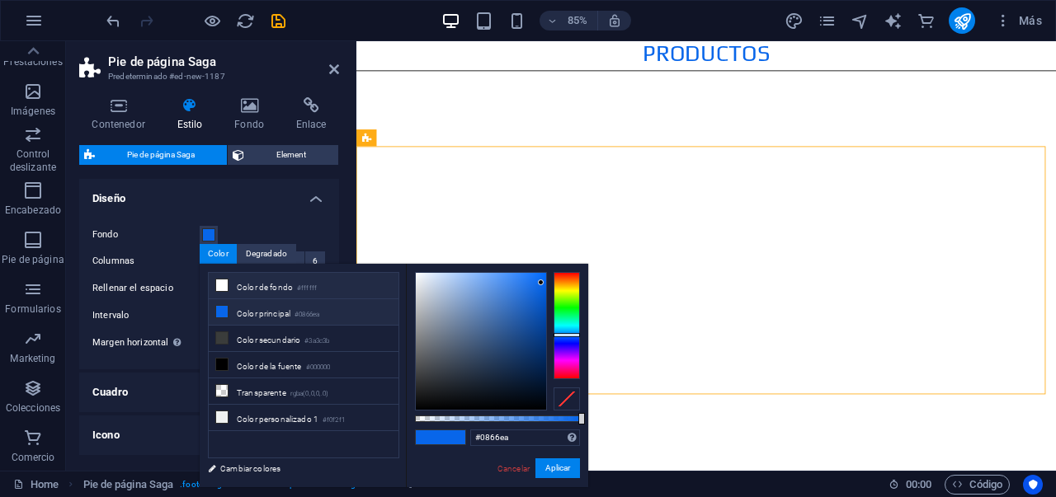
click at [220, 285] on icon at bounding box center [222, 286] width 12 height 12
type input "#ffffff"
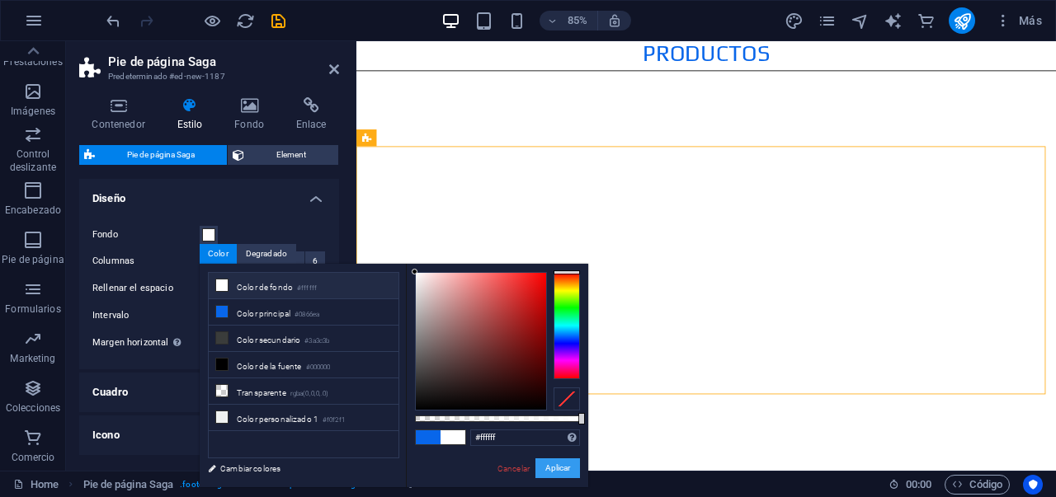
click at [552, 473] on button "Aplicar" at bounding box center [557, 469] width 45 height 20
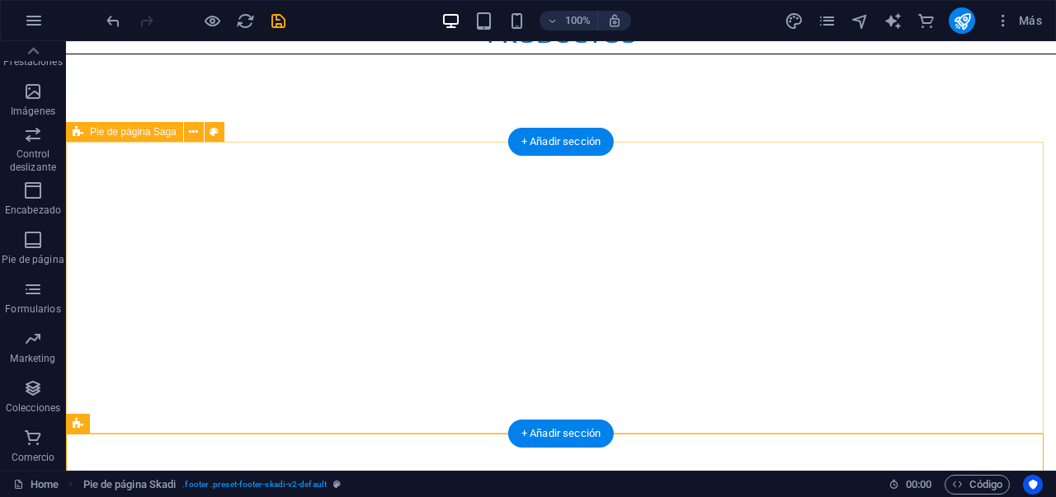
scroll to position [2497, 0]
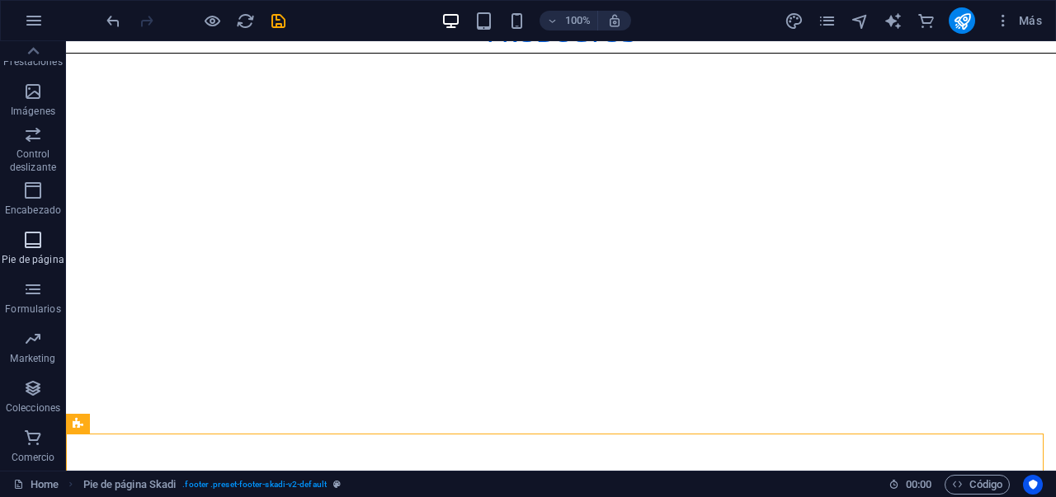
click at [37, 232] on icon "button" at bounding box center [33, 240] width 20 height 20
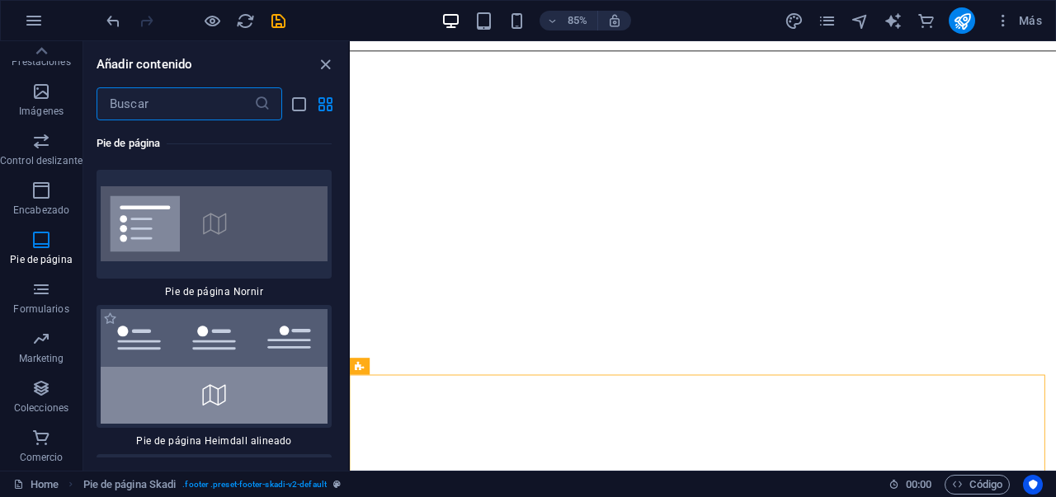
scroll to position [22391, 0]
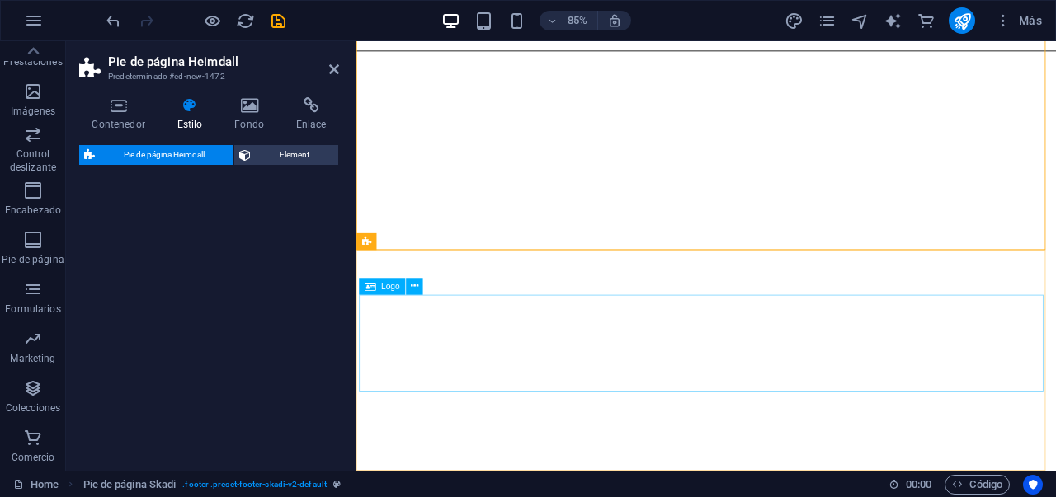
select select "rem"
select select "preset-footer-heimdall-v2-alignments"
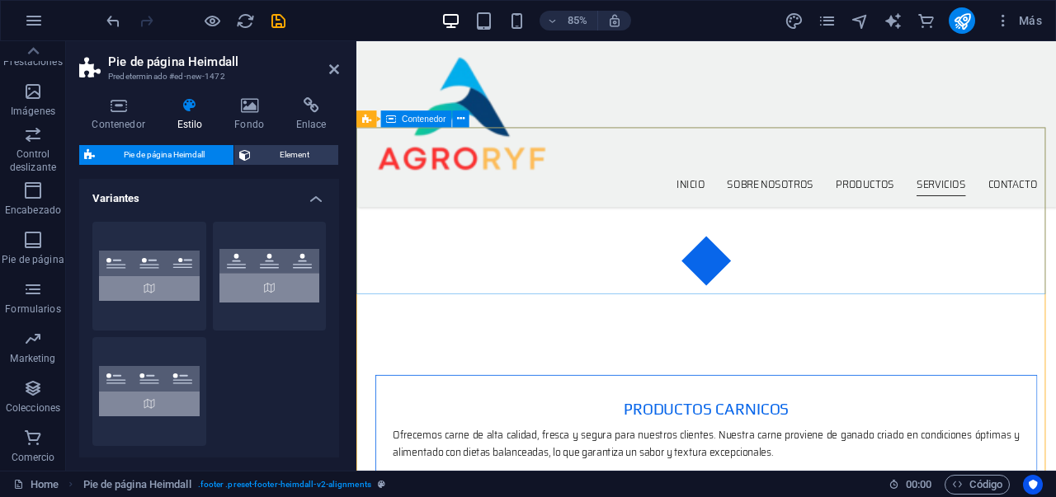
scroll to position [2724, 0]
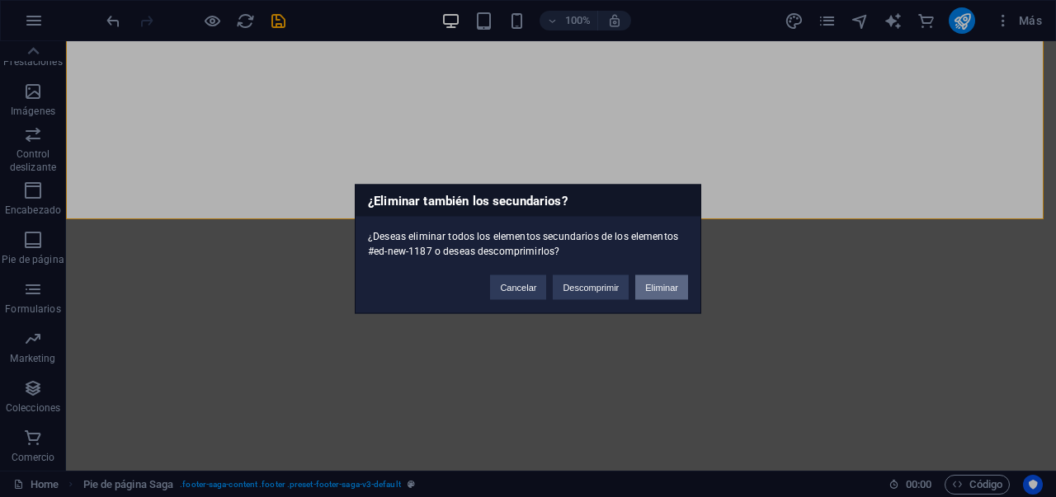
click at [667, 286] on button "Eliminar" at bounding box center [661, 287] width 53 height 25
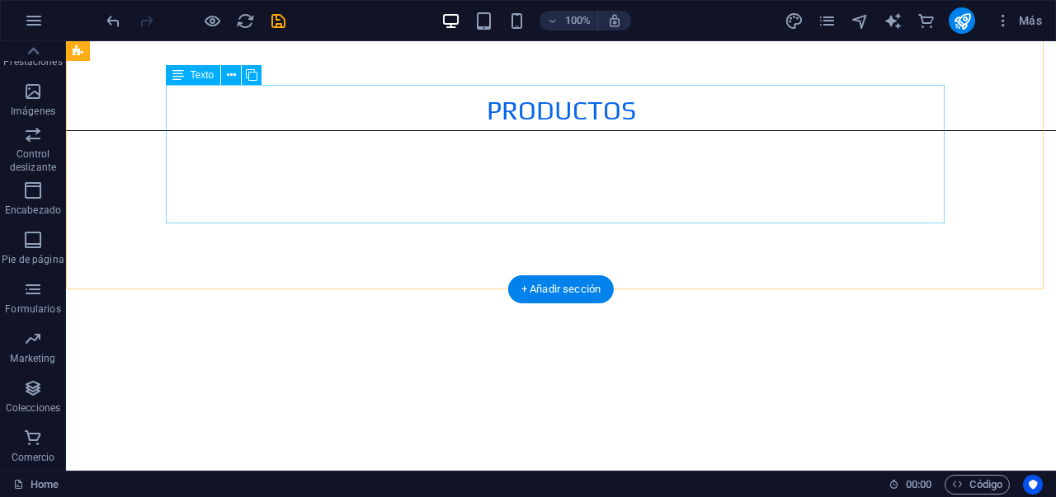
scroll to position [2201, 0]
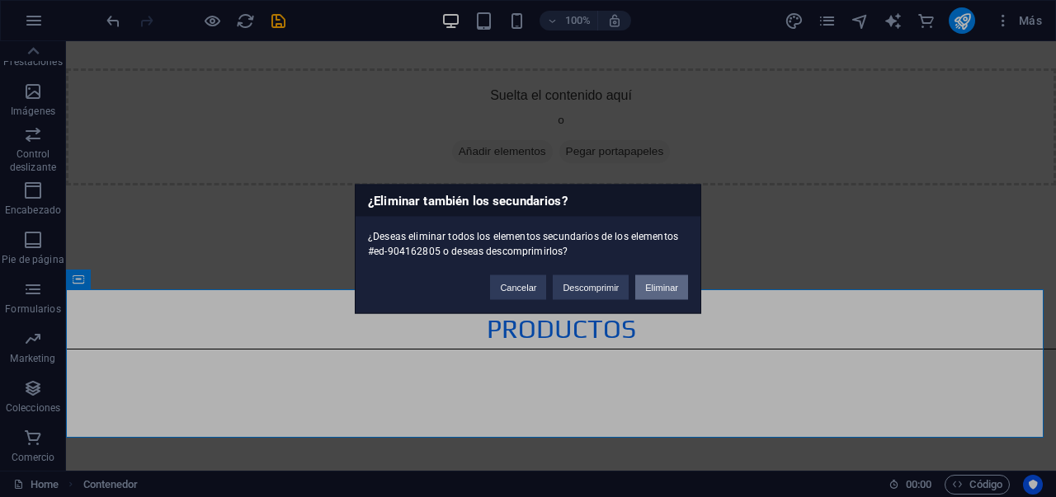
click at [662, 293] on button "Eliminar" at bounding box center [661, 287] width 53 height 25
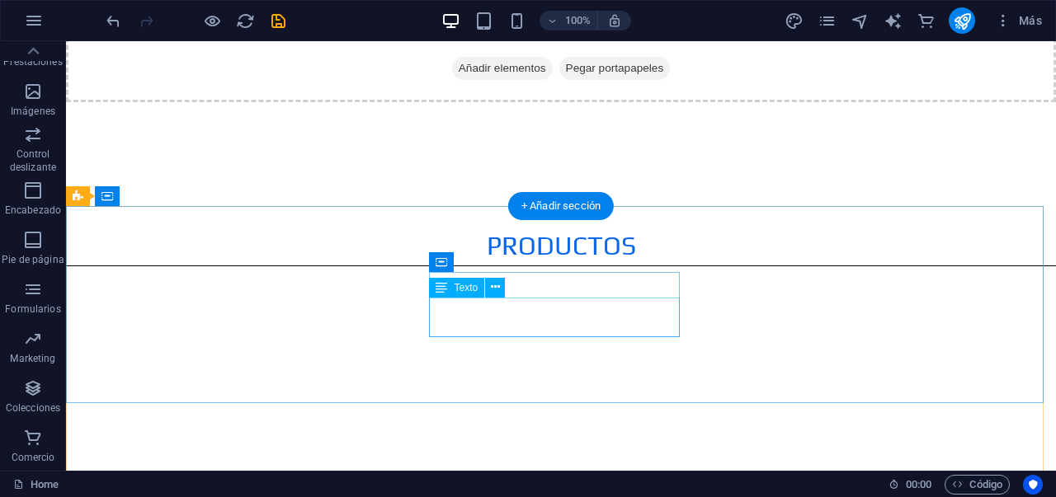
scroll to position [2281, 0]
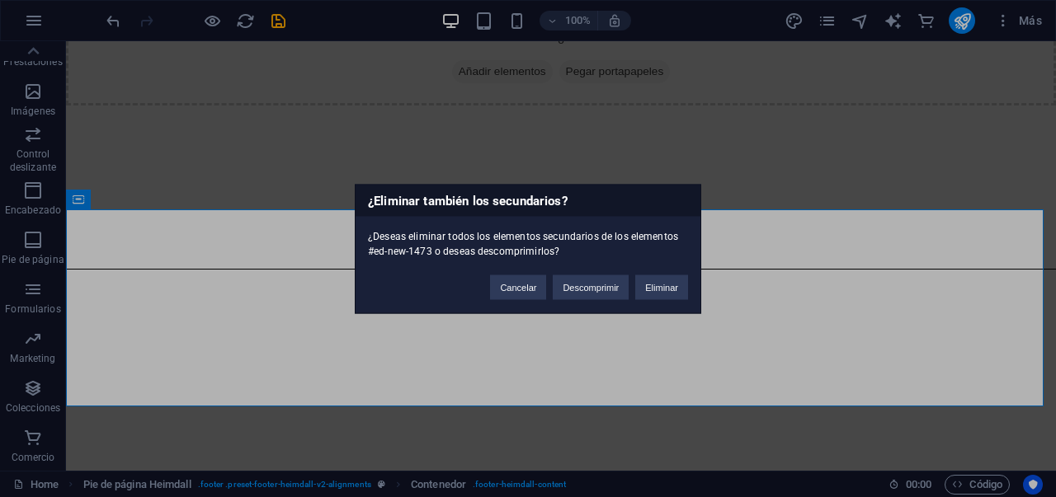
click at [655, 304] on div "¿Eliminar también los secundarios? ¿Deseas eliminar todos los elementos secunda…" at bounding box center [528, 248] width 346 height 129
click at [661, 288] on button "Eliminar" at bounding box center [661, 287] width 53 height 25
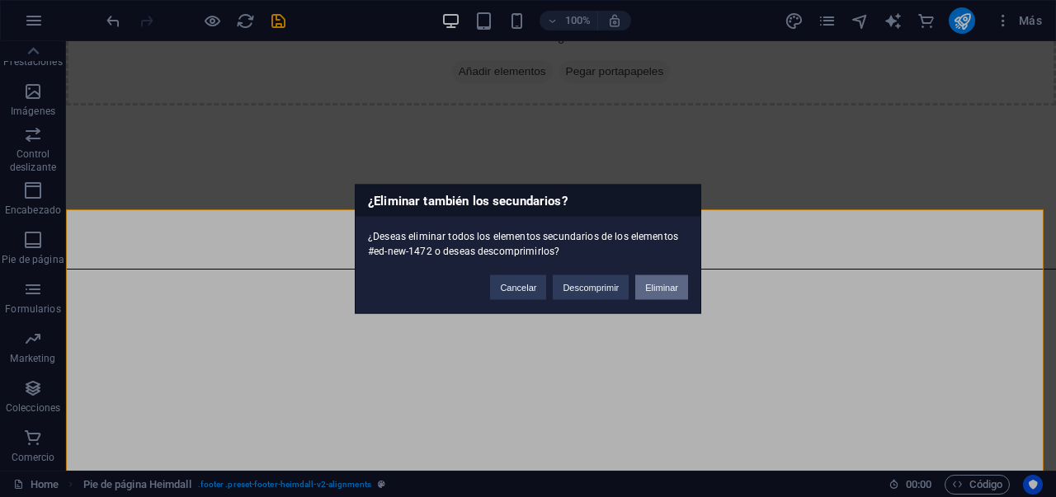
click at [659, 290] on button "Eliminar" at bounding box center [661, 287] width 53 height 25
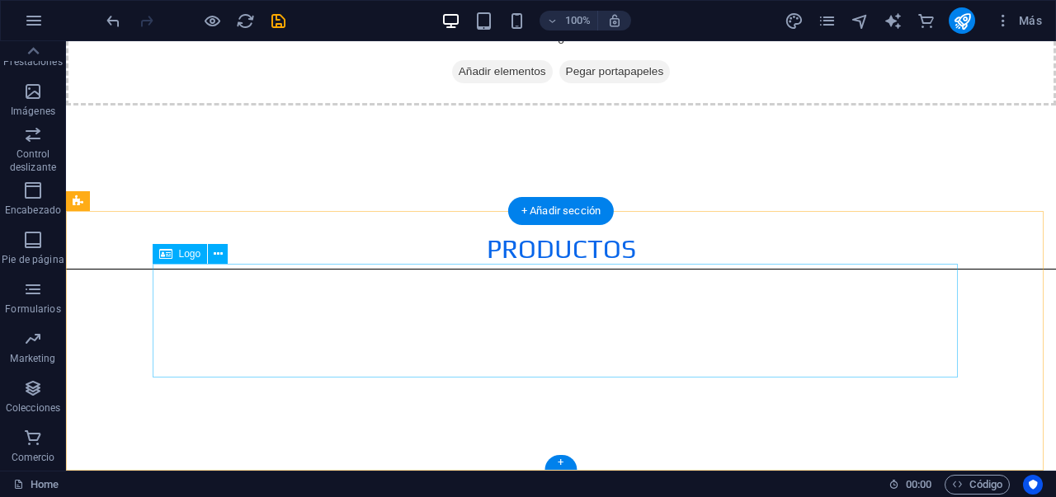
scroll to position [2280, 0]
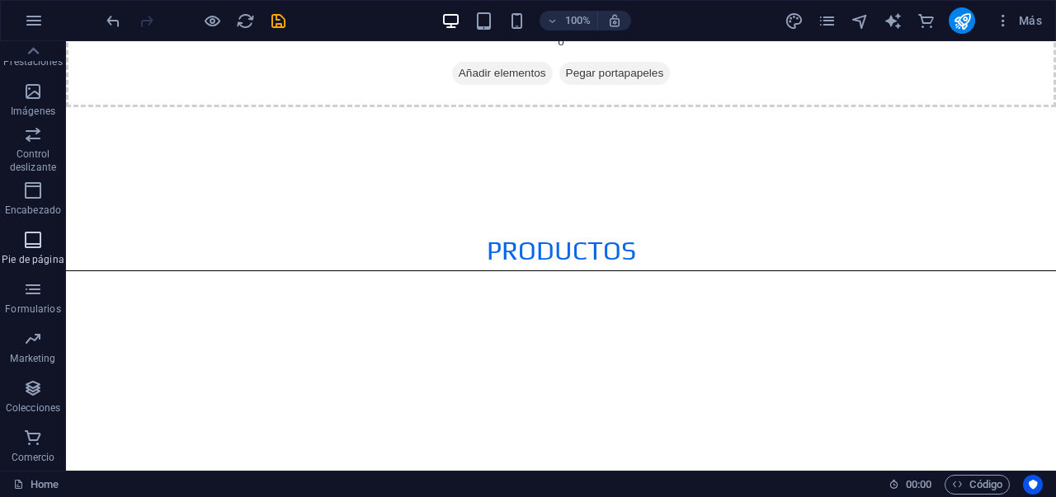
click at [40, 245] on icon "button" at bounding box center [33, 240] width 20 height 20
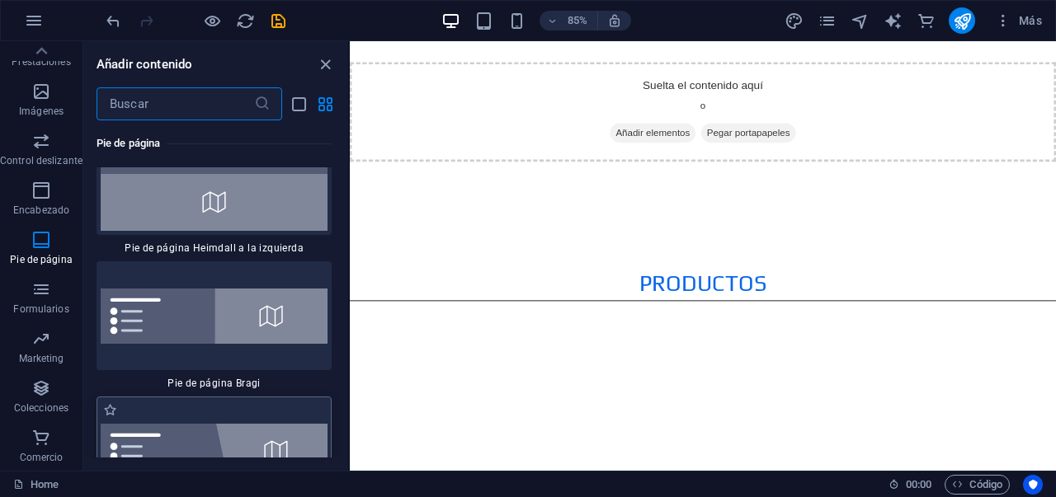
scroll to position [22886, 0]
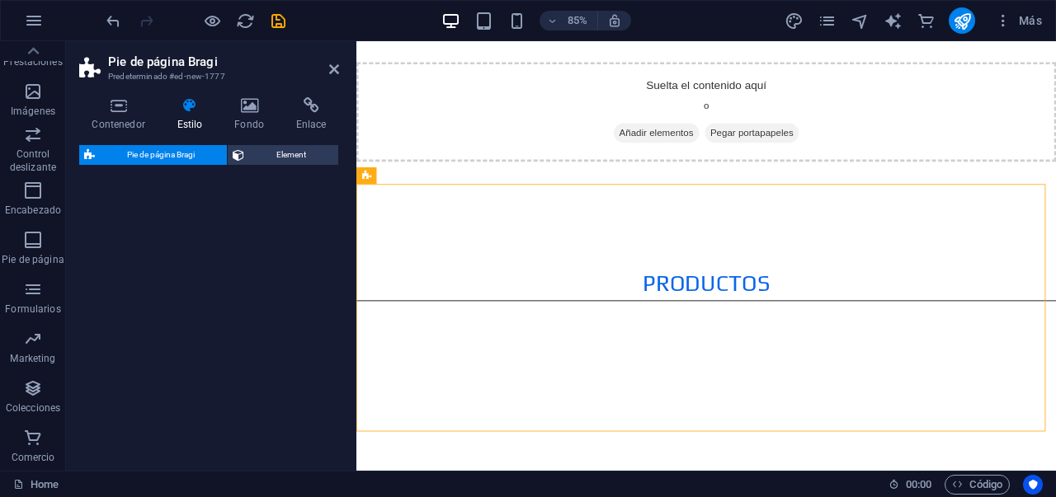
select select "%"
select select "rem"
select select "px"
select select "rem"
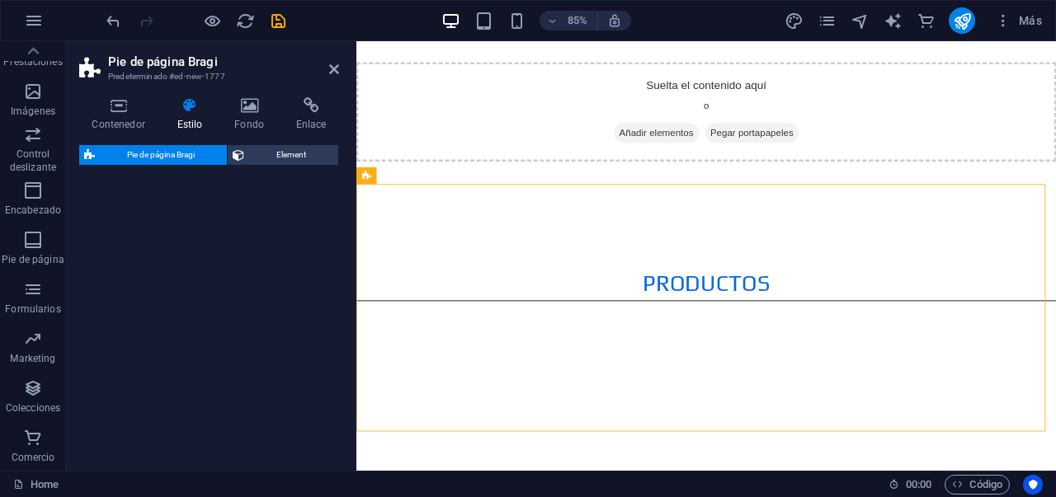
select select "rem"
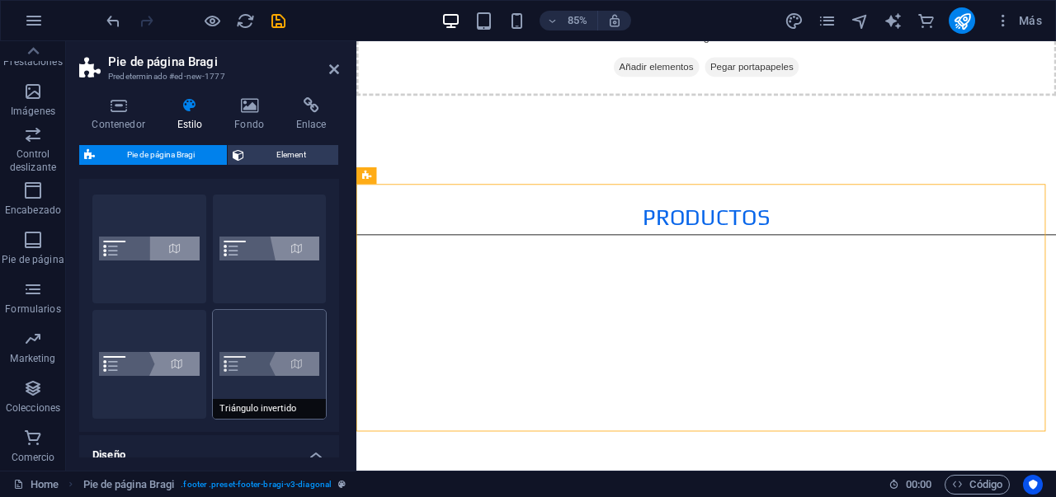
scroll to position [34, 0]
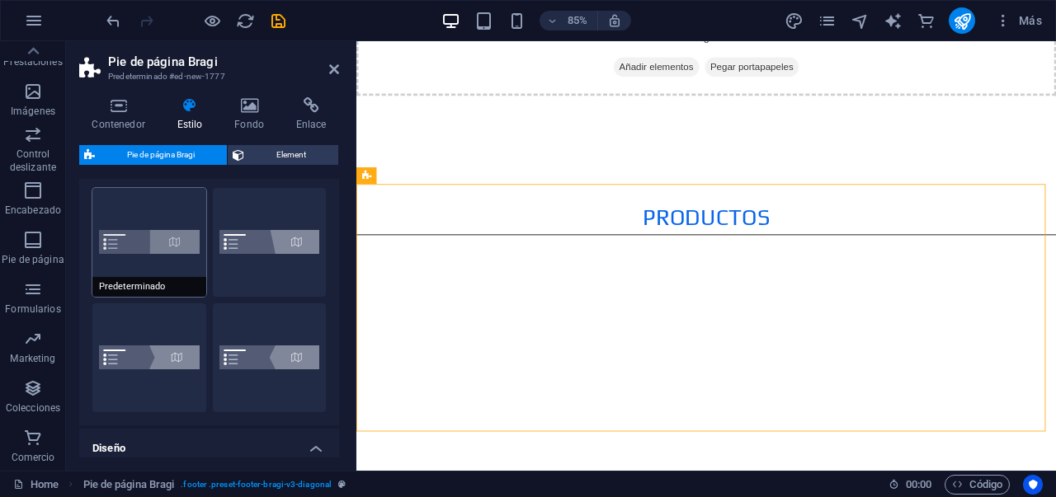
click at [163, 271] on button "Predeterminado" at bounding box center [149, 242] width 114 height 109
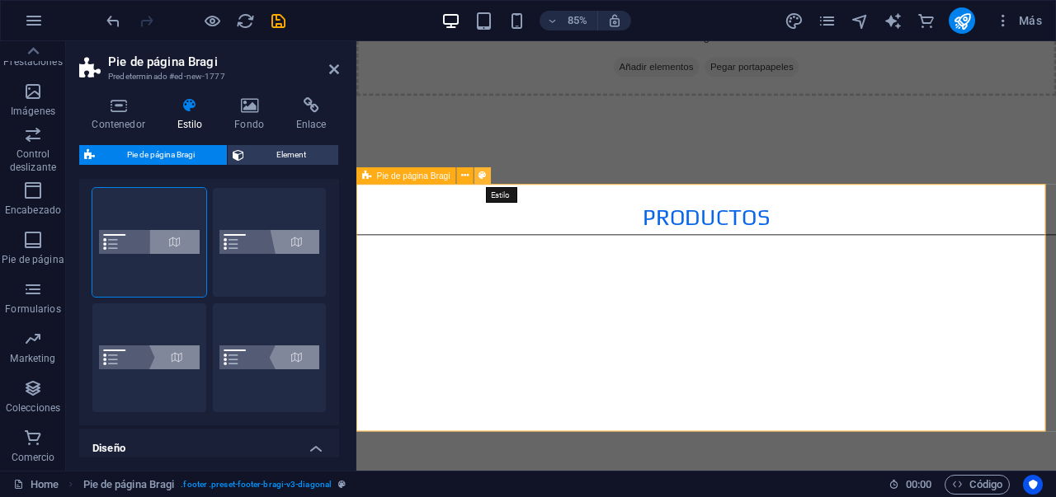
click at [483, 176] on icon at bounding box center [481, 175] width 7 height 15
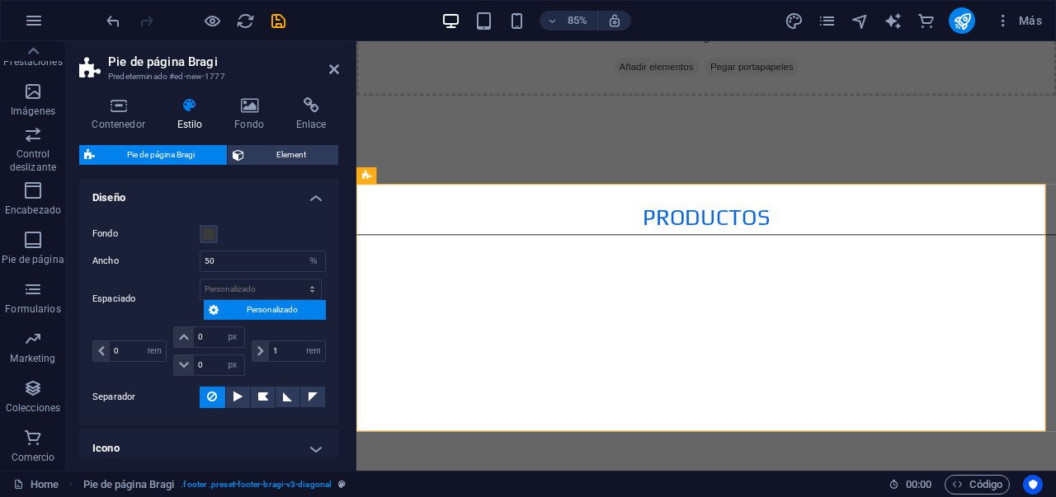
scroll to position [159, 0]
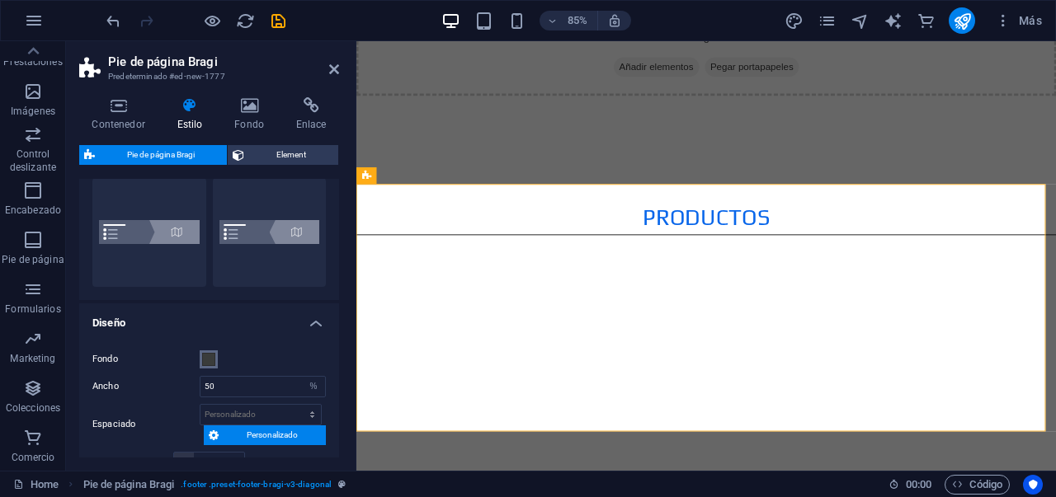
click at [213, 366] on button "Fondo" at bounding box center [209, 360] width 18 height 18
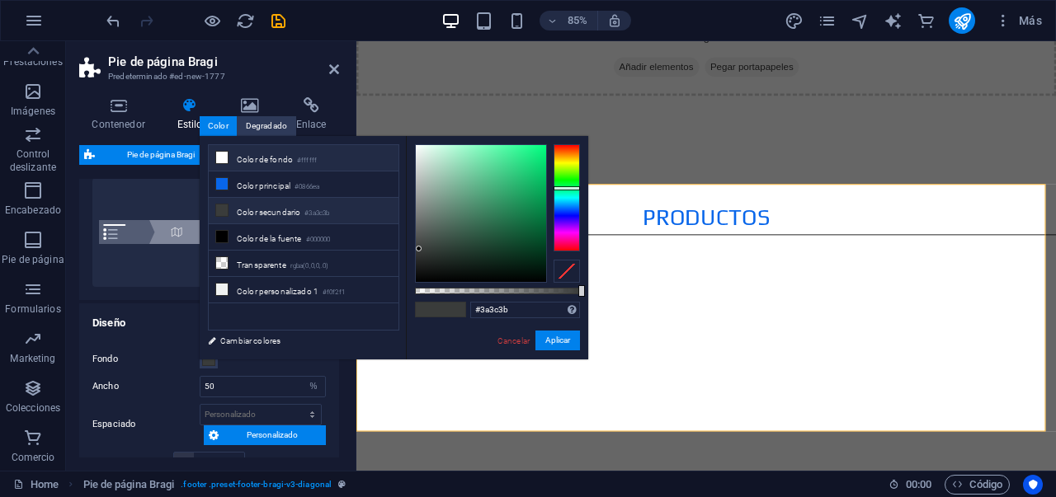
click at [222, 158] on icon at bounding box center [222, 158] width 12 height 12
type input "#ffffff"
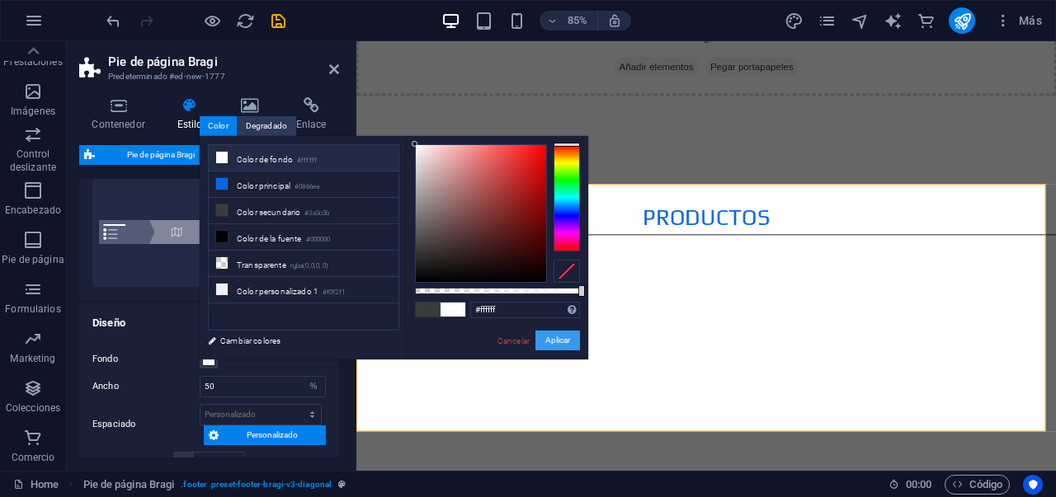
drag, startPoint x: 568, startPoint y: 336, endPoint x: 248, endPoint y: 347, distance: 320.2
click at [568, 336] on button "Aplicar" at bounding box center [557, 341] width 45 height 20
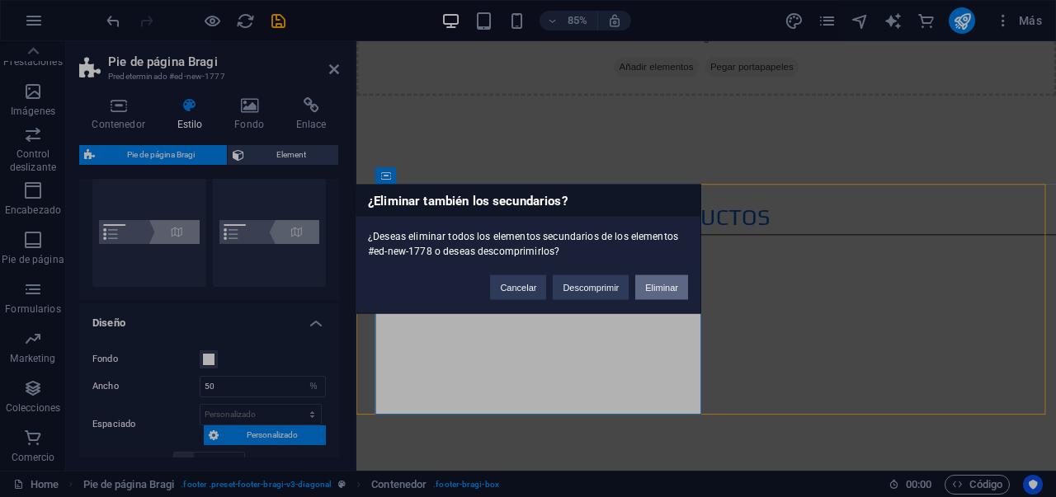
click at [666, 285] on button "Eliminar" at bounding box center [661, 287] width 53 height 25
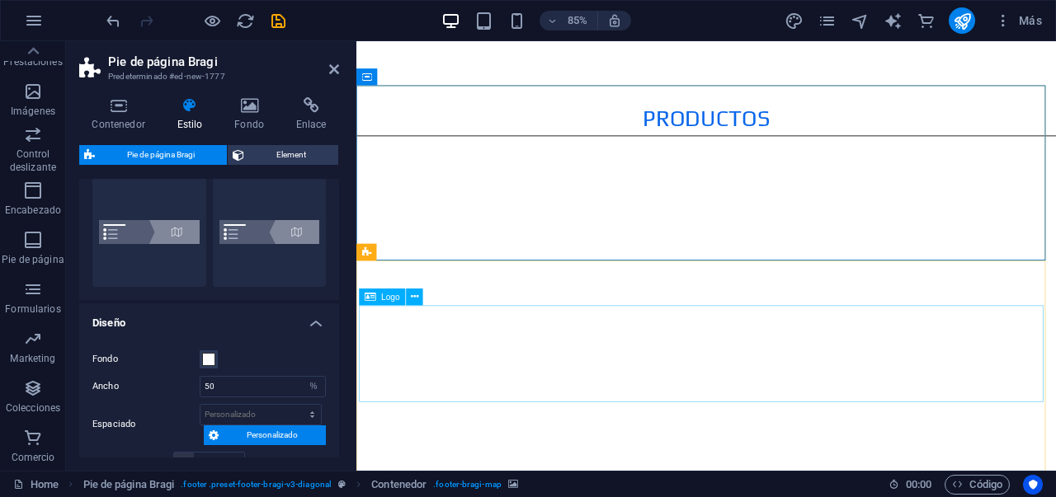
scroll to position [2422, 0]
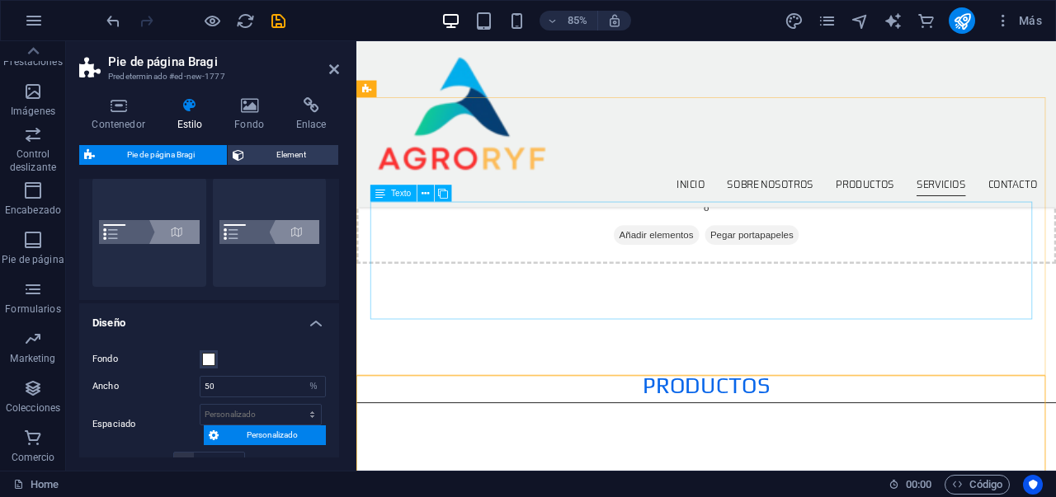
scroll to position [2066, 0]
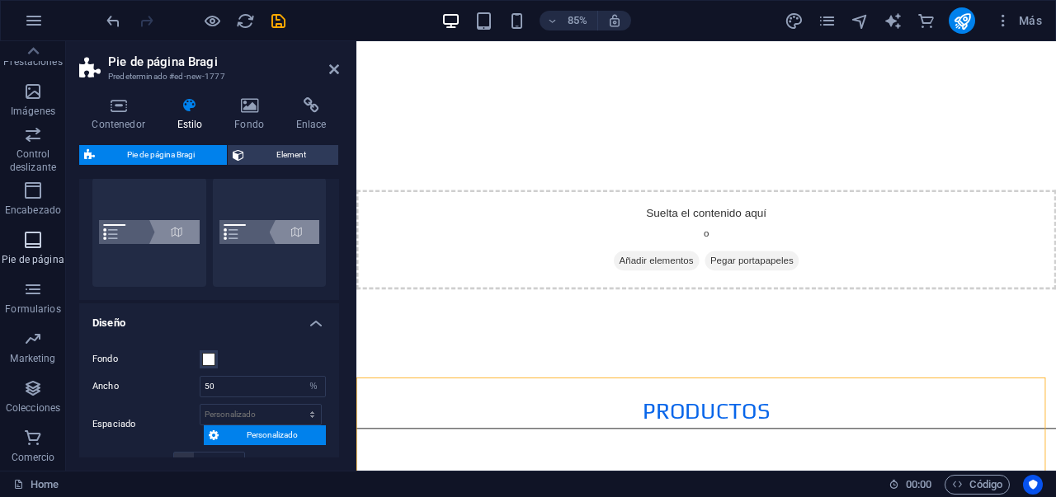
click at [33, 248] on icon "button" at bounding box center [33, 240] width 20 height 20
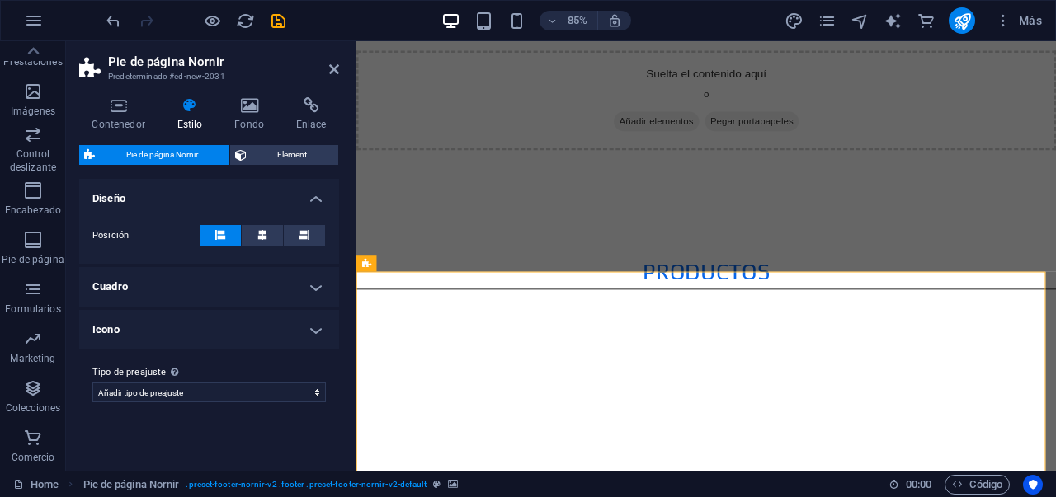
scroll to position [2190, 0]
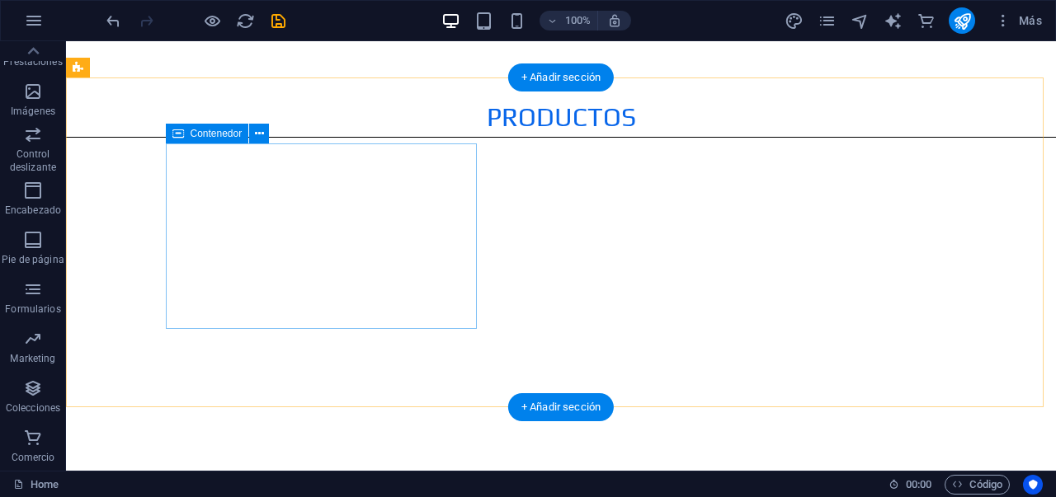
scroll to position [2416, 0]
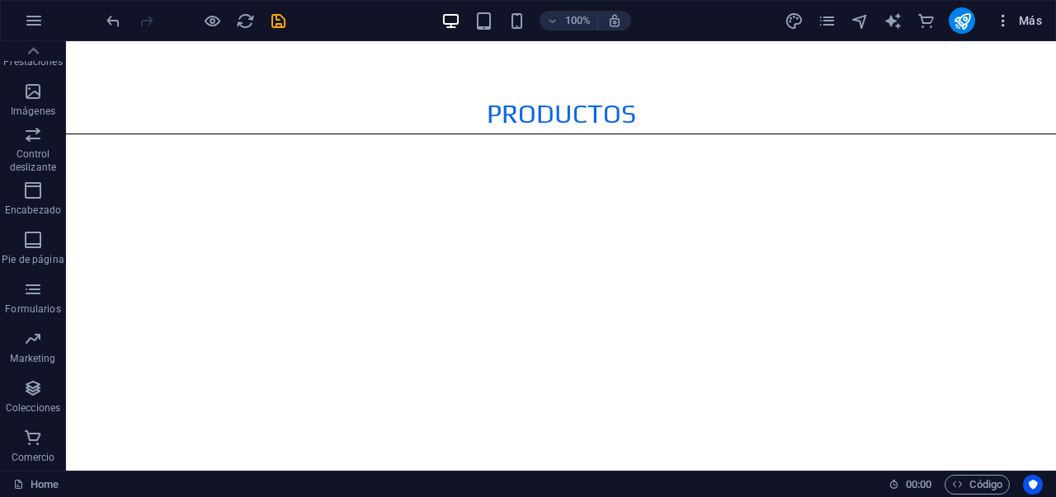
click at [1015, 18] on span "Más" at bounding box center [1018, 20] width 47 height 16
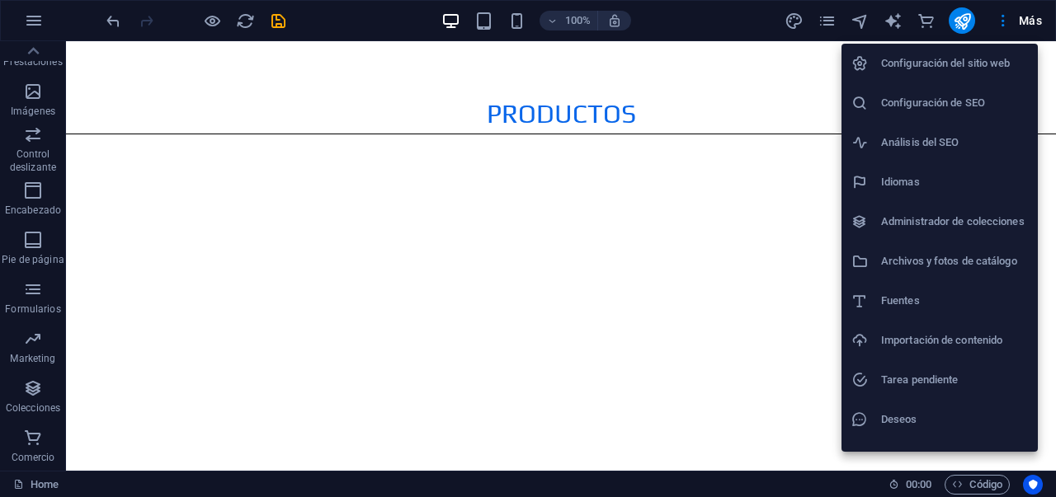
click at [965, 66] on h6 "Configuración del sitio web" at bounding box center [954, 64] width 147 height 20
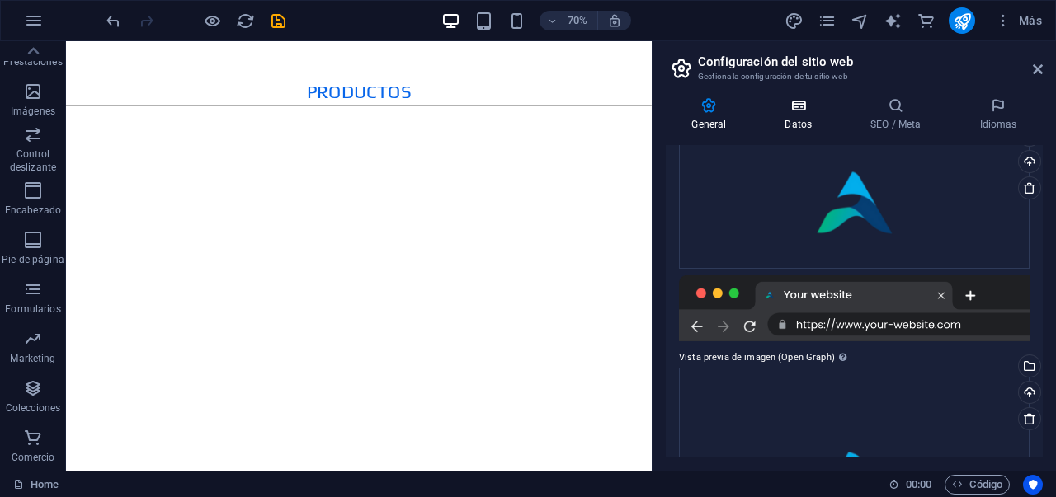
scroll to position [209, 0]
click at [817, 112] on icon at bounding box center [798, 105] width 79 height 16
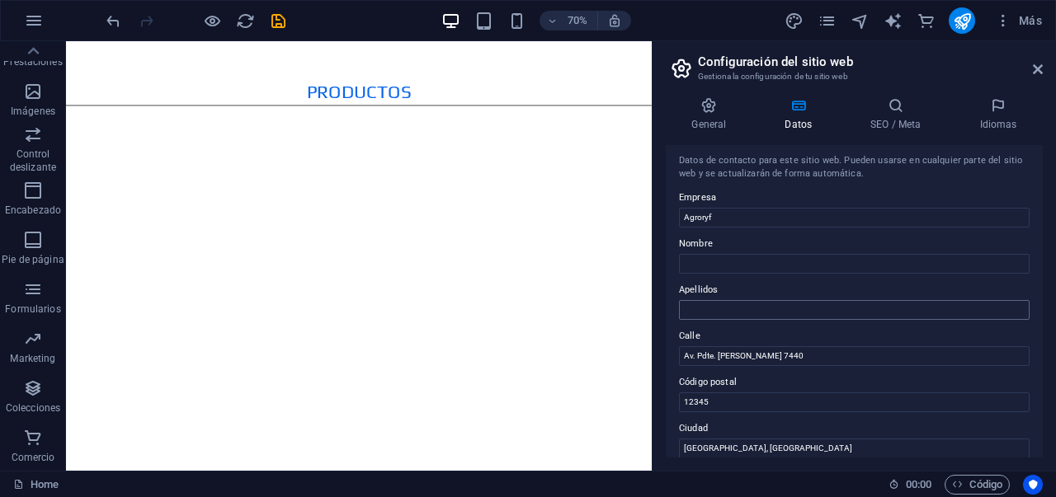
scroll to position [18, 0]
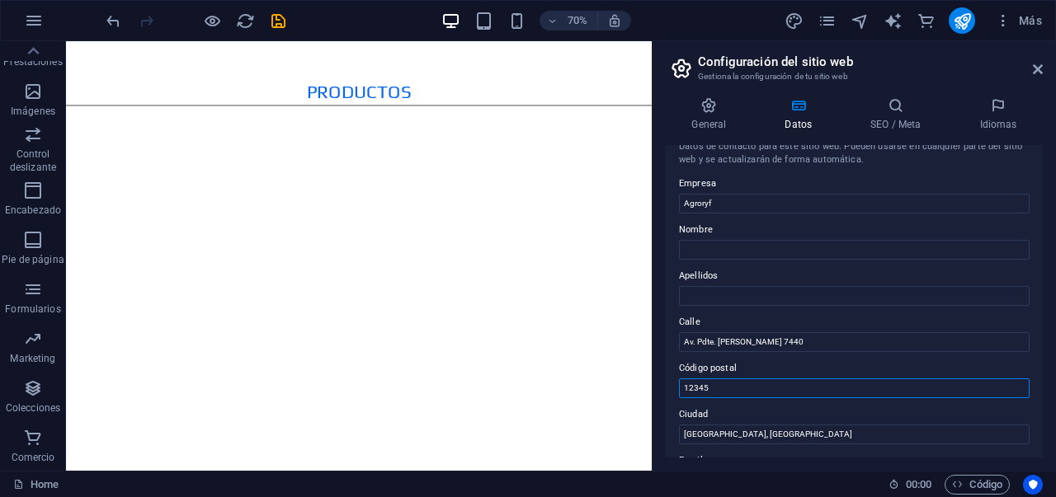
drag, startPoint x: 751, startPoint y: 390, endPoint x: 674, endPoint y: 390, distance: 76.7
click at [674, 390] on div "Datos de contacto para este sitio web. Pueden usarse en cualquier parte del sit…" at bounding box center [854, 301] width 377 height 313
click at [1046, 67] on aside "Configuración del sitio web Gestiona la configuración de tu sitio web General D…" at bounding box center [854, 256] width 404 height 430
click at [1037, 68] on icon at bounding box center [1038, 69] width 10 height 13
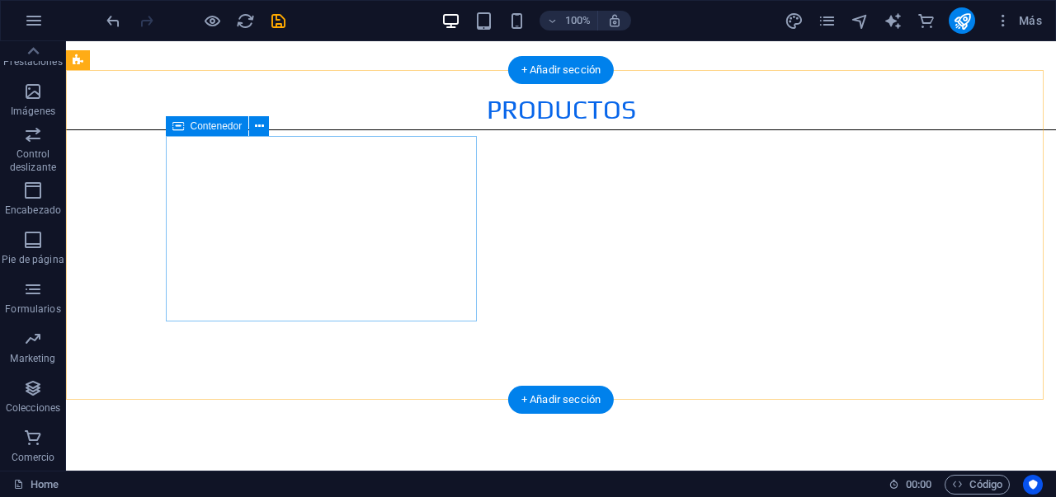
scroll to position [2423, 0]
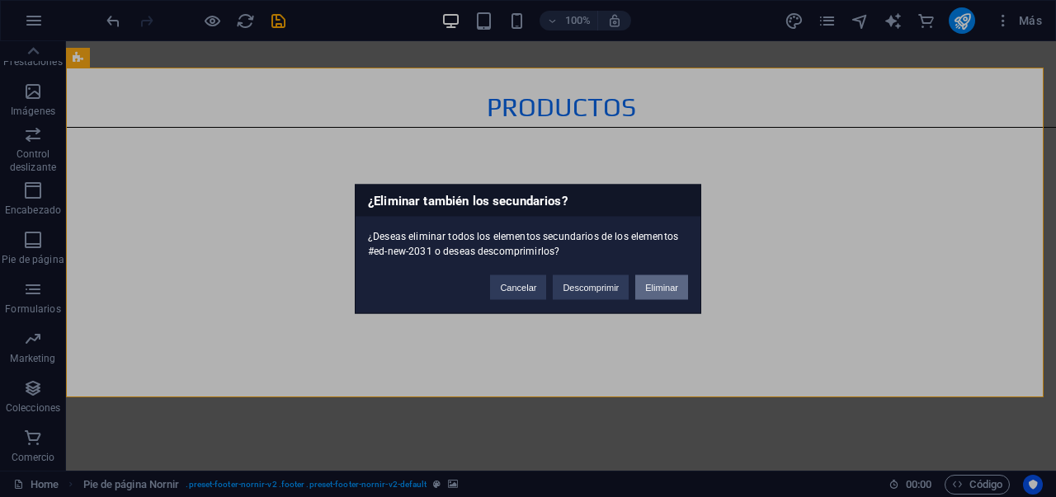
click at [661, 281] on button "Eliminar" at bounding box center [661, 287] width 53 height 25
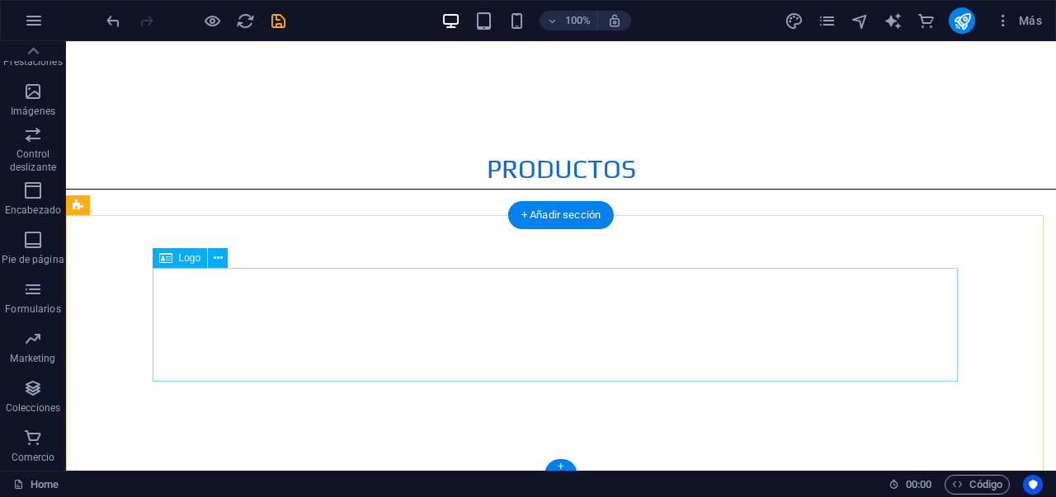
scroll to position [2397, 0]
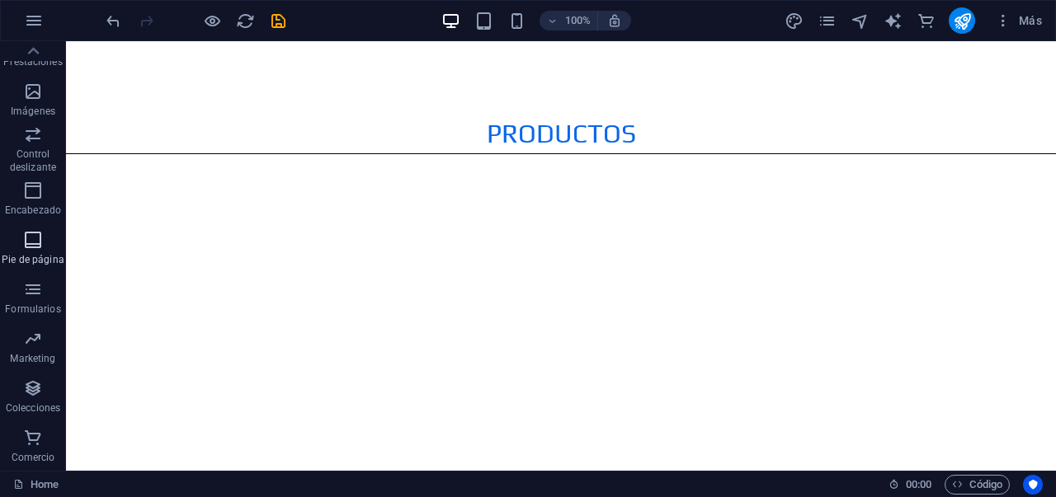
drag, startPoint x: 33, startPoint y: 242, endPoint x: 58, endPoint y: 232, distance: 26.6
click at [33, 242] on icon "button" at bounding box center [33, 240] width 20 height 20
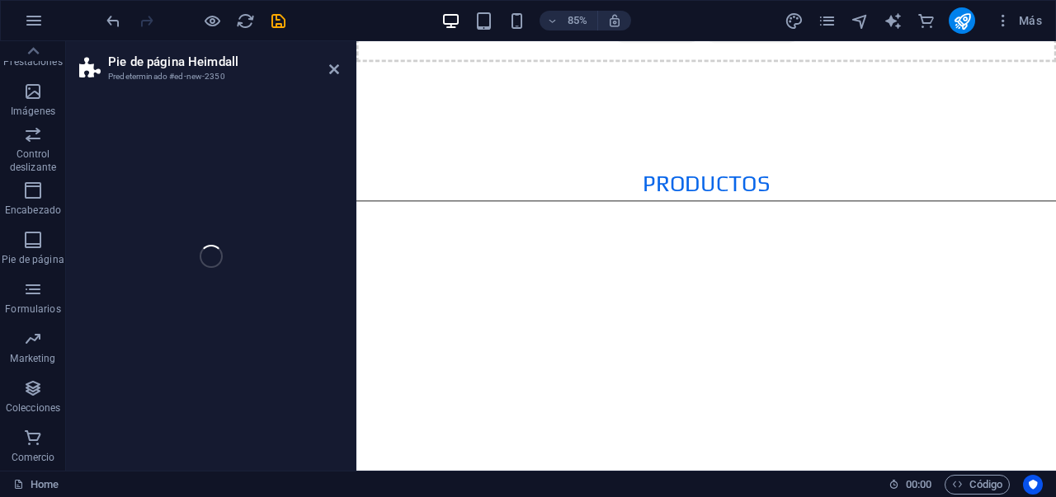
scroll to position [2409, 0]
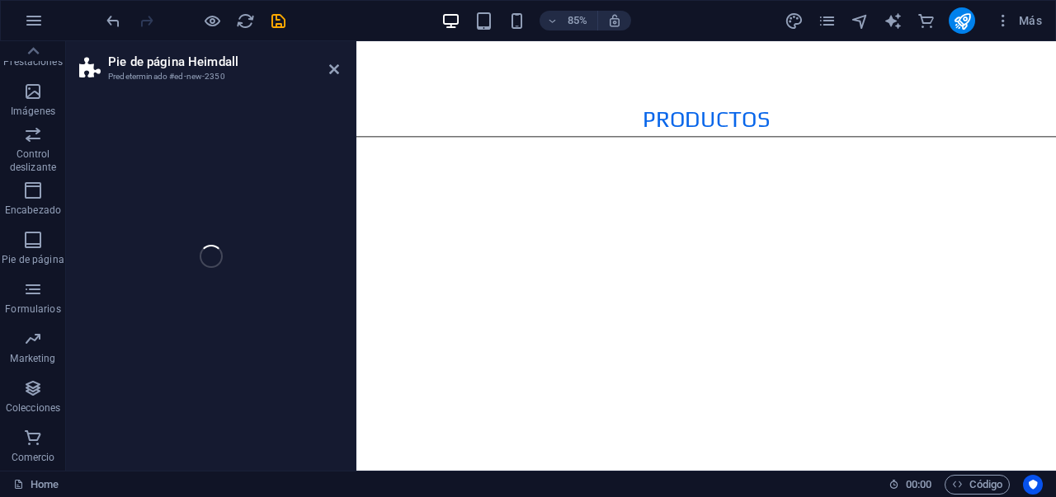
select select "rem"
select select "preset-footer-heimdall-v2-alignments"
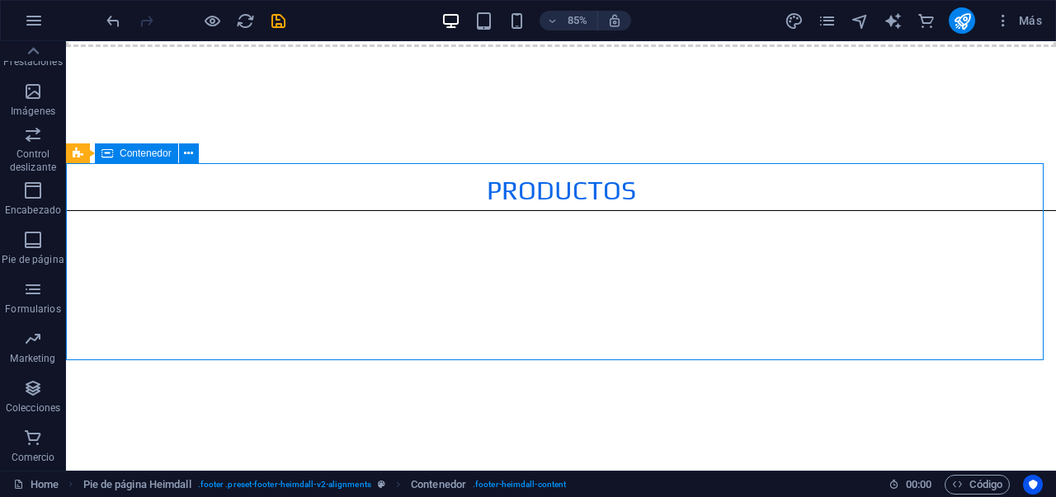
scroll to position [2327, 0]
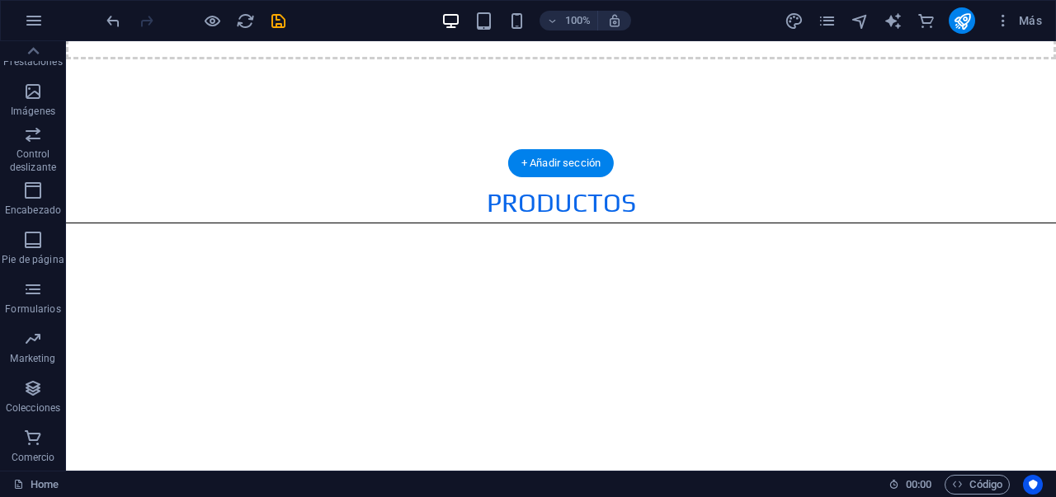
drag, startPoint x: 406, startPoint y: 192, endPoint x: 640, endPoint y: 308, distance: 261.1
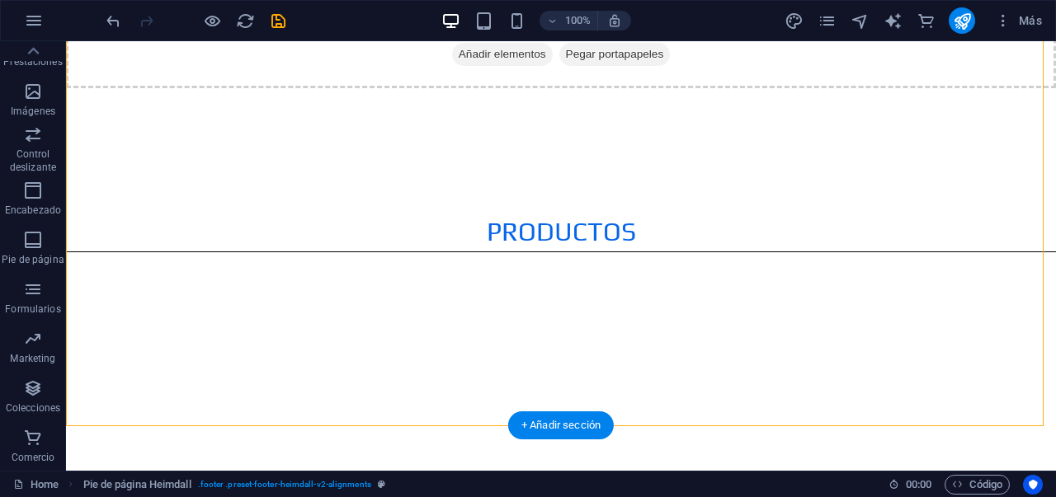
scroll to position [2891, 0]
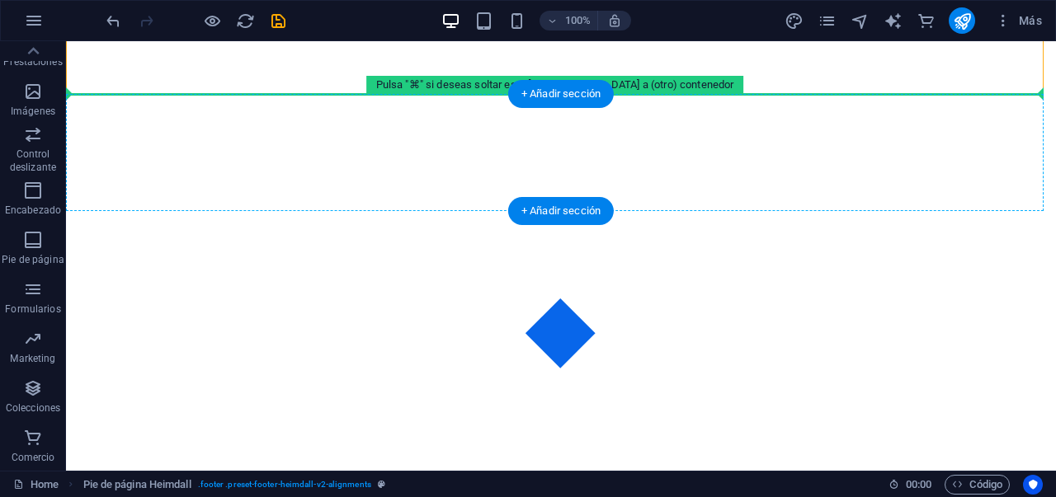
drag, startPoint x: 707, startPoint y: 209, endPoint x: 669, endPoint y: 142, distance: 76.8
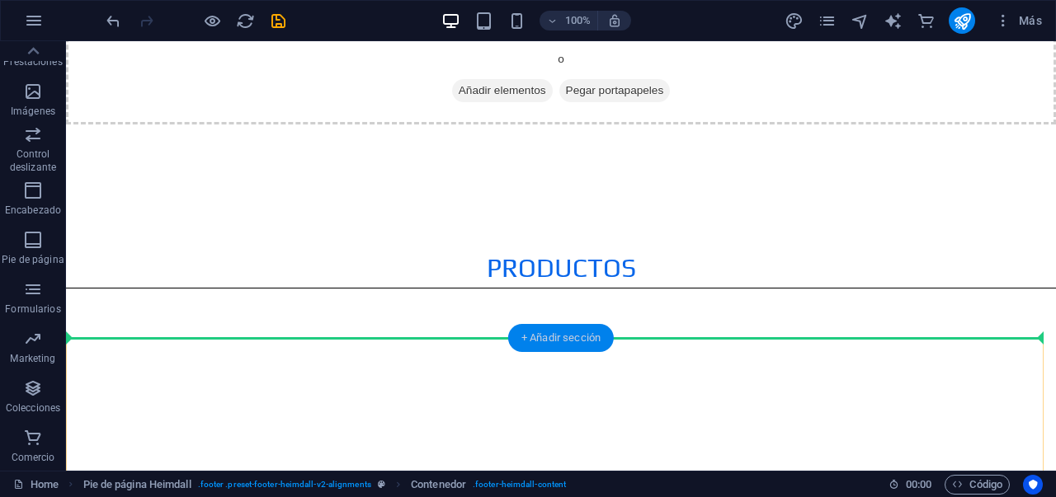
scroll to position [2764, 0]
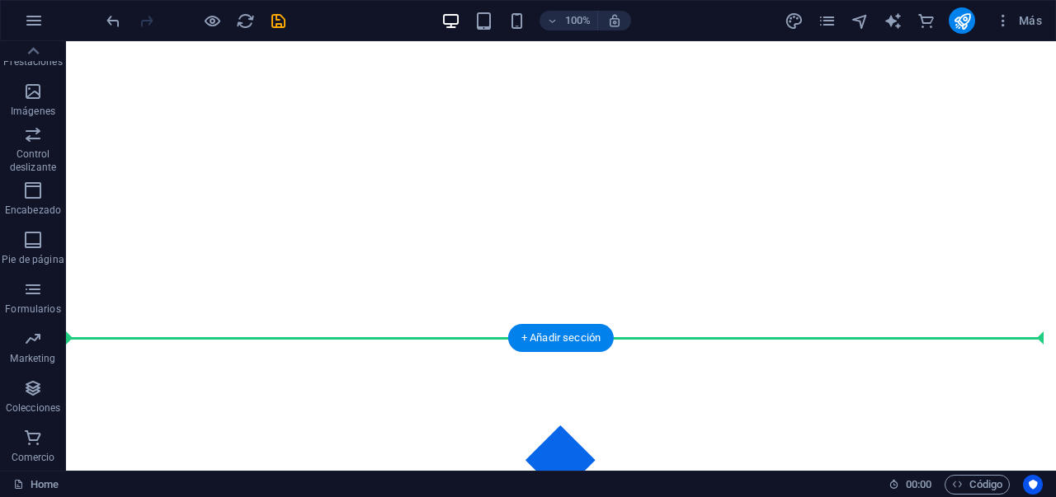
drag, startPoint x: 689, startPoint y: 252, endPoint x: 449, endPoint y: 342, distance: 256.3
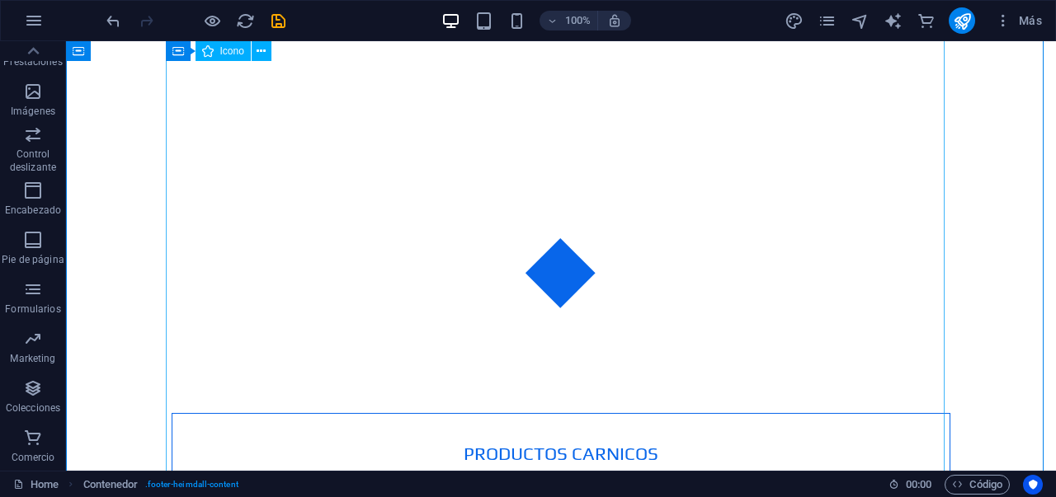
scroll to position [3525, 0]
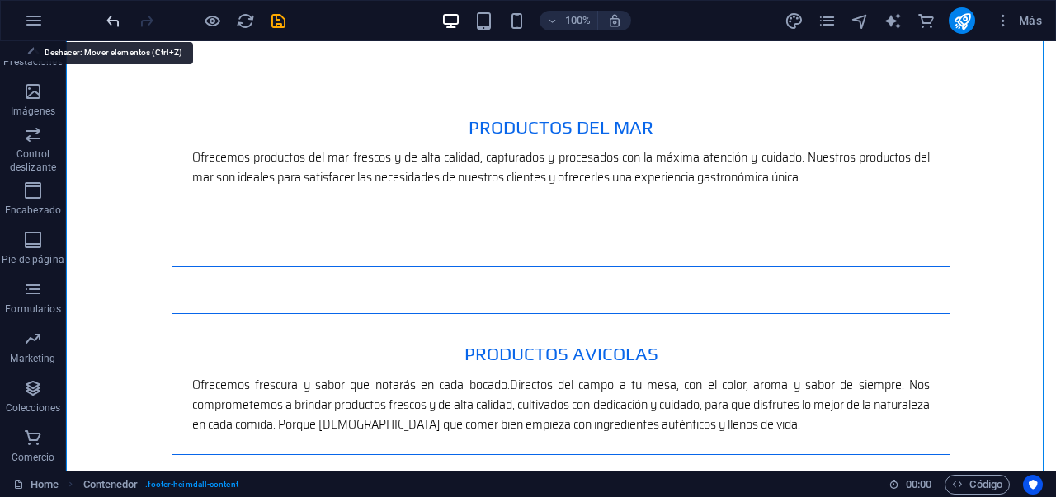
click at [113, 22] on icon "undo" at bounding box center [113, 21] width 19 height 19
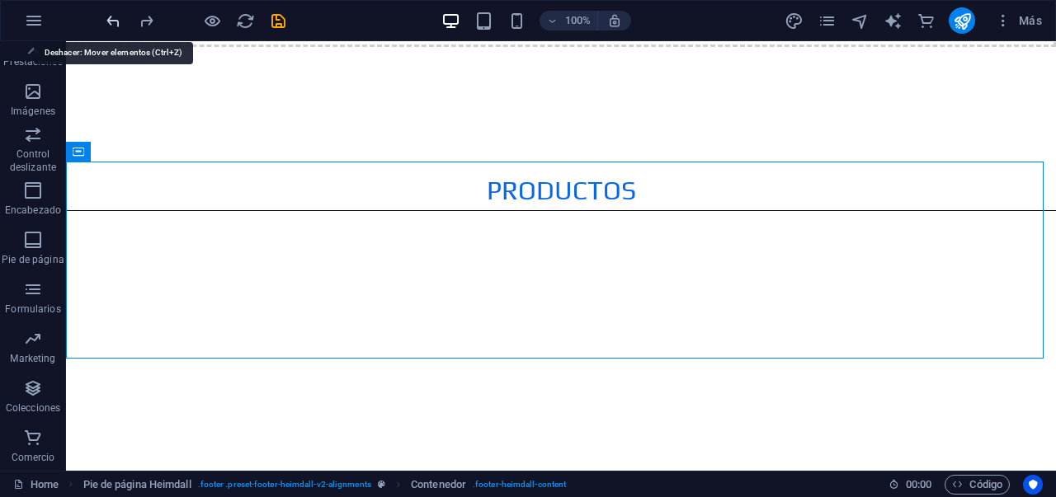
scroll to position [2332, 0]
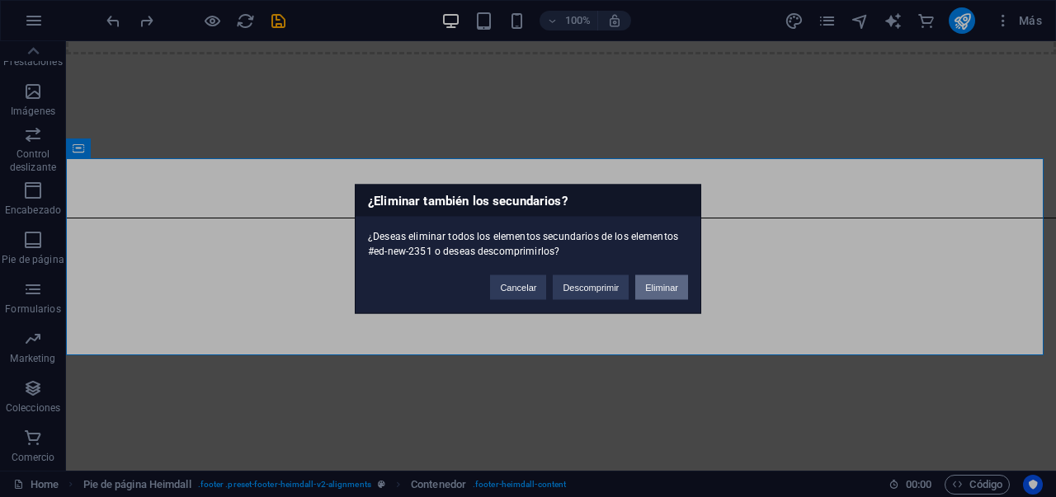
click at [639, 289] on button "Eliminar" at bounding box center [661, 287] width 53 height 25
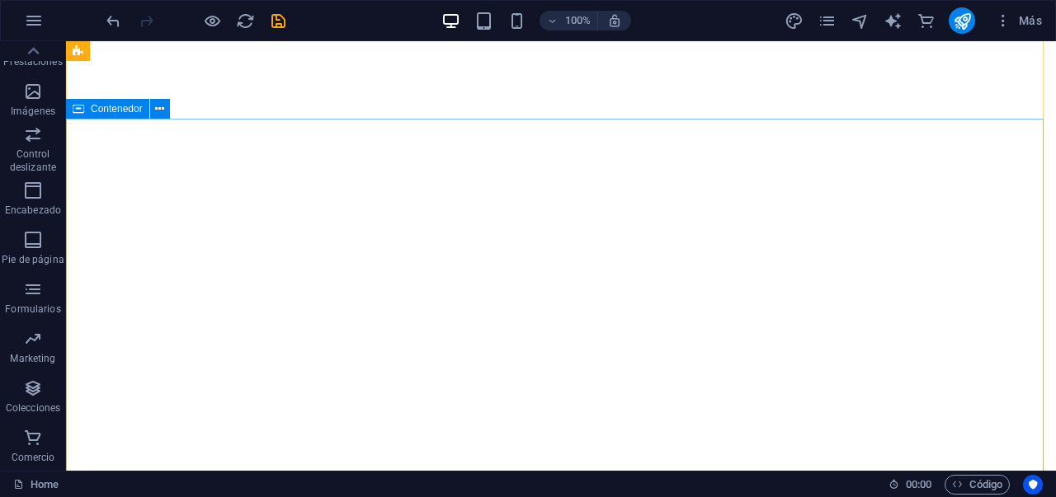
scroll to position [0, 0]
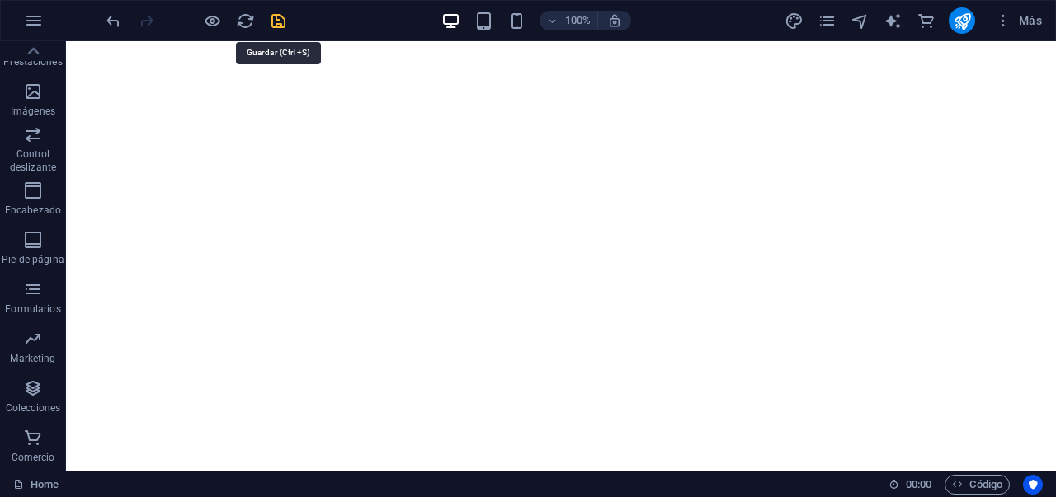
click at [281, 24] on icon "save" at bounding box center [278, 21] width 19 height 19
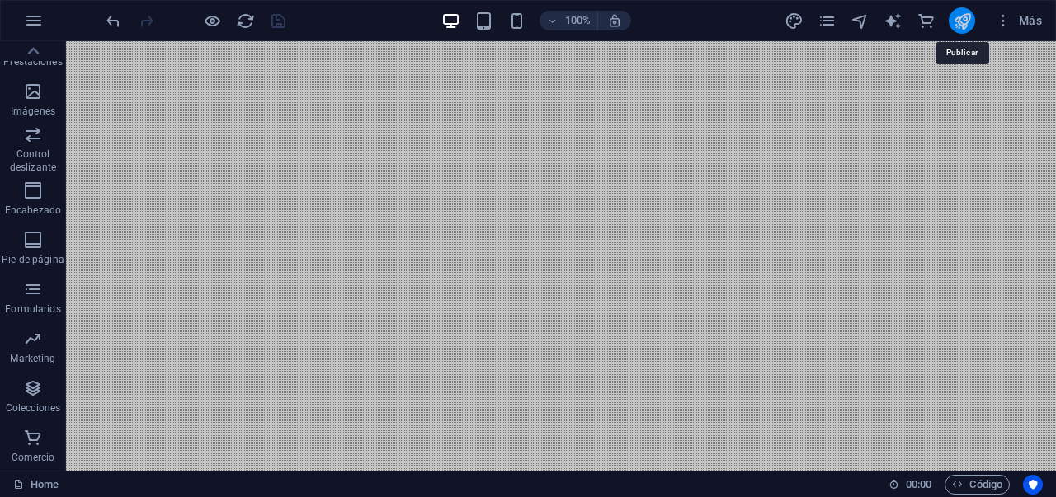
click at [961, 24] on icon "publish" at bounding box center [962, 21] width 19 height 19
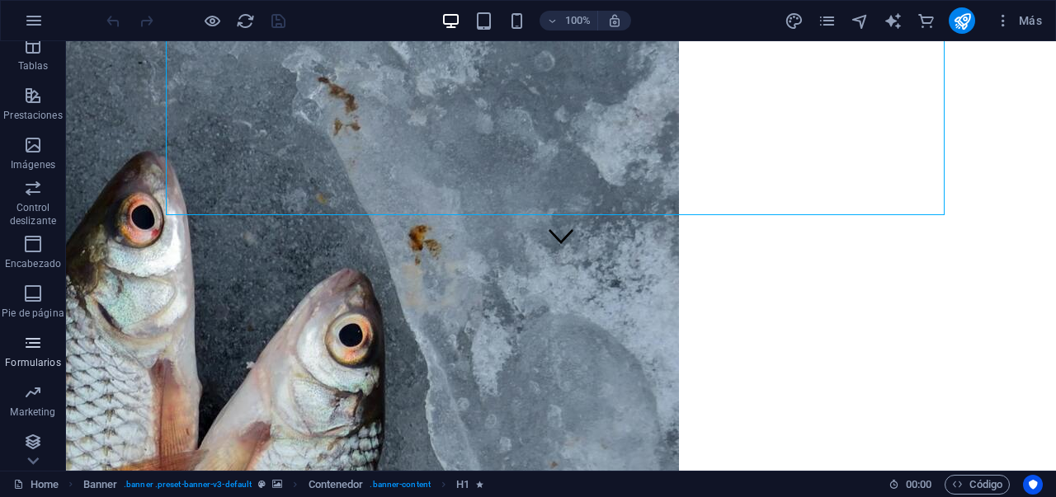
scroll to position [362, 0]
click at [35, 261] on p "Pie de página" at bounding box center [33, 259] width 62 height 13
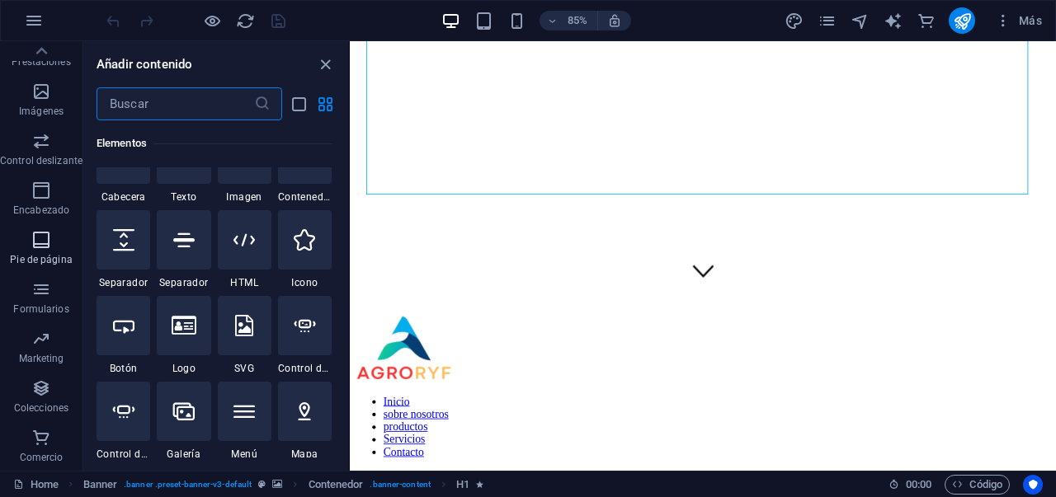
click at [38, 237] on icon "button" at bounding box center [41, 240] width 20 height 20
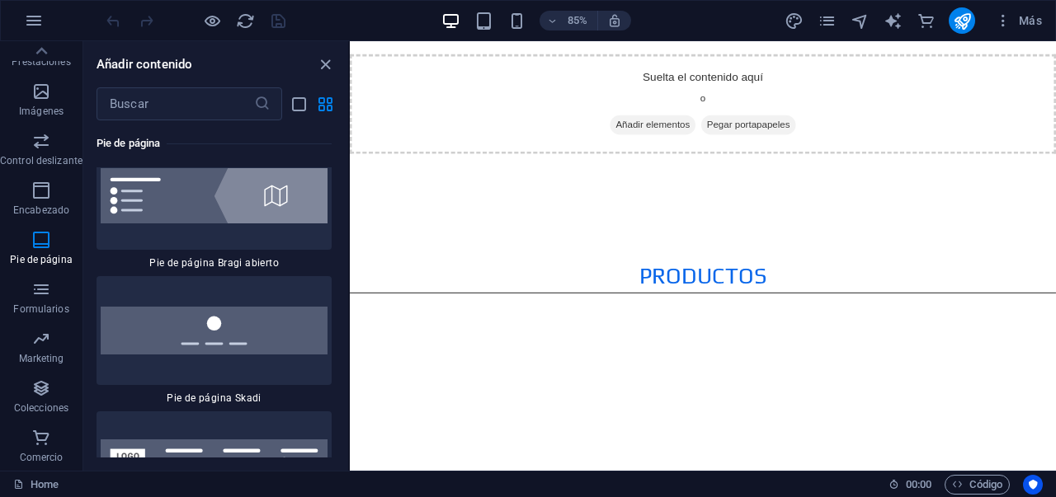
scroll to position [2333, 0]
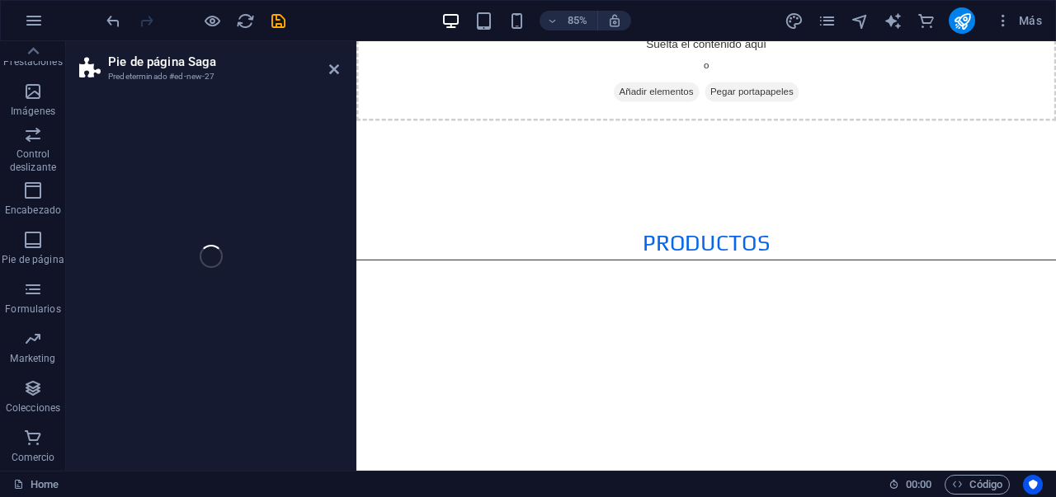
select select "rem"
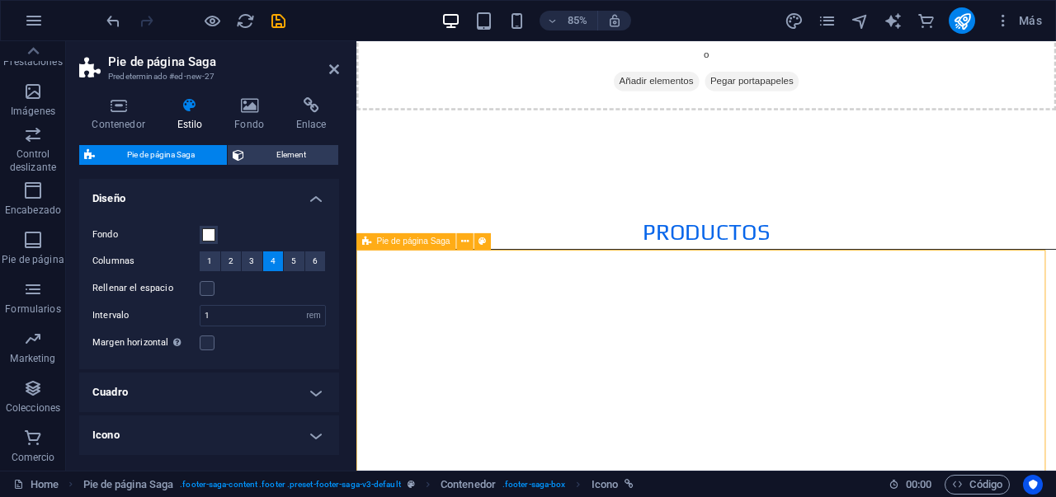
scroll to position [2321, 0]
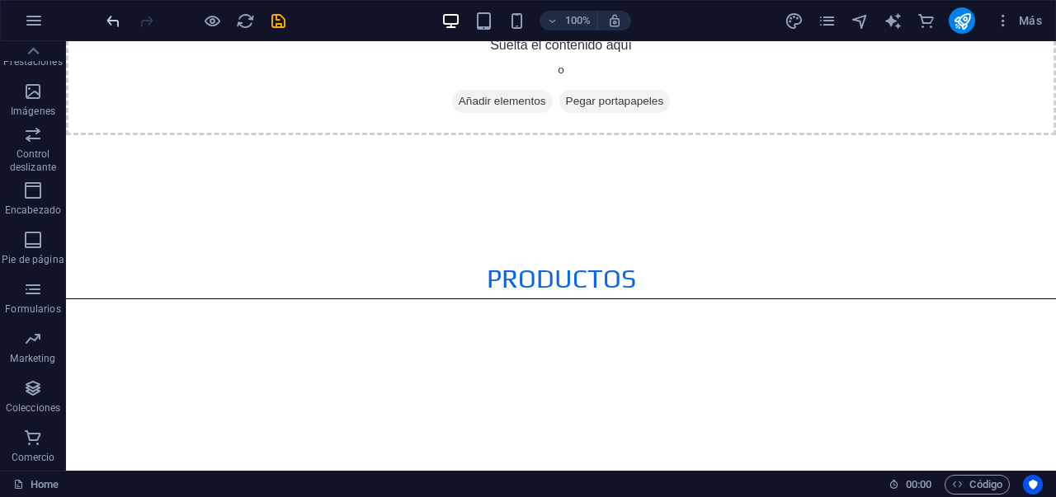
click at [122, 26] on span "undo" at bounding box center [113, 21] width 20 height 19
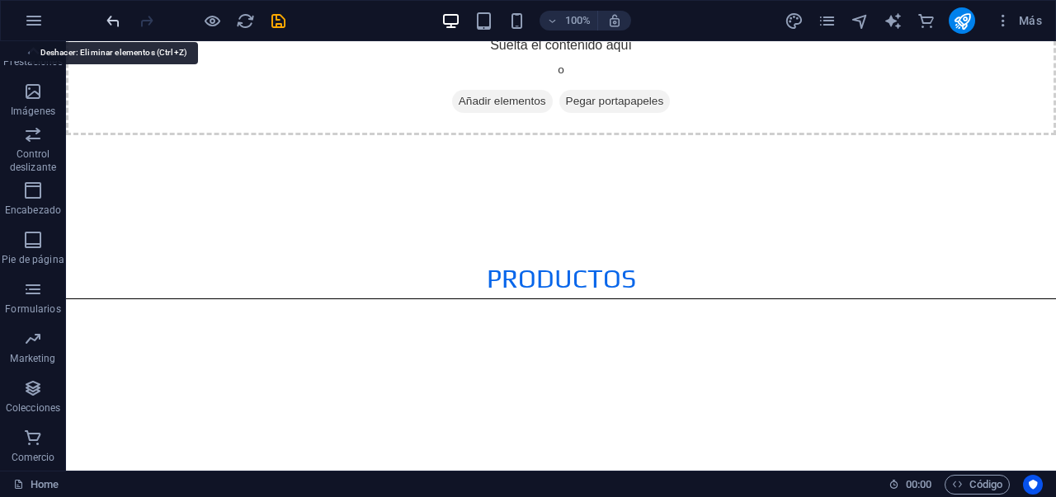
click at [121, 29] on icon "undo" at bounding box center [113, 21] width 19 height 19
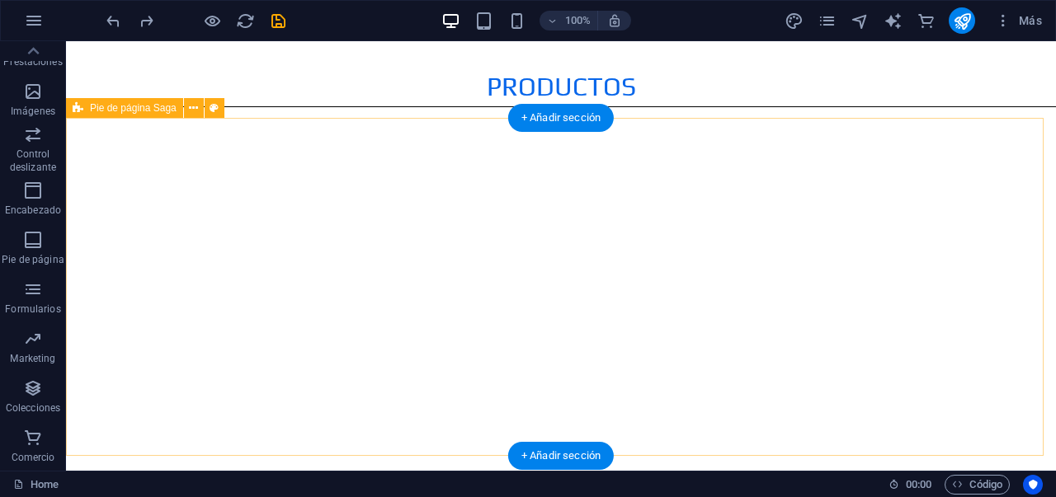
scroll to position [2515, 0]
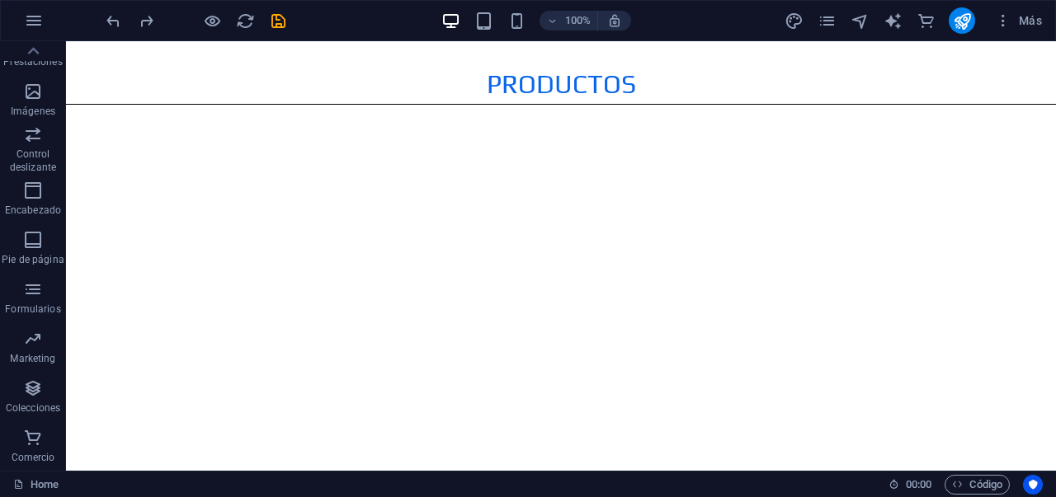
click at [115, 31] on div at bounding box center [195, 20] width 185 height 26
click at [116, 26] on icon "undo" at bounding box center [113, 21] width 19 height 19
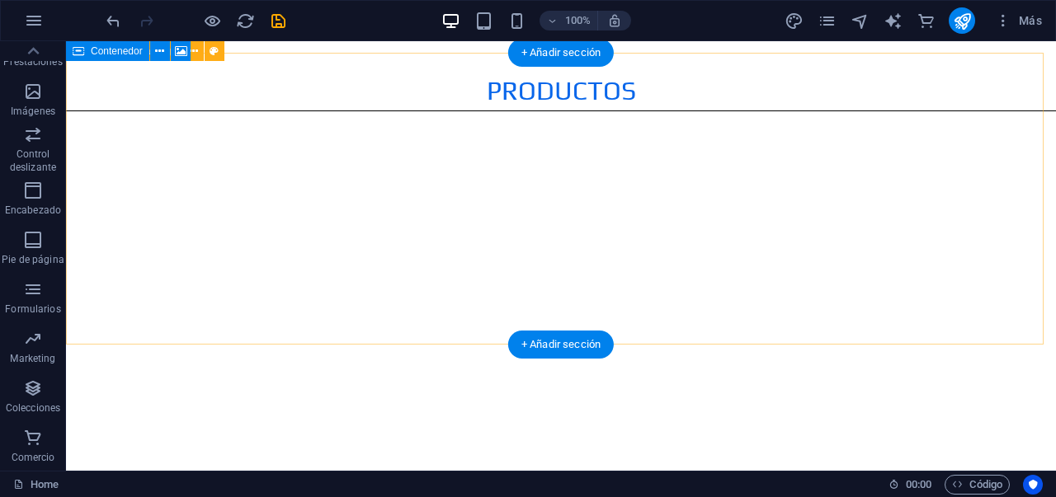
scroll to position [2507, 0]
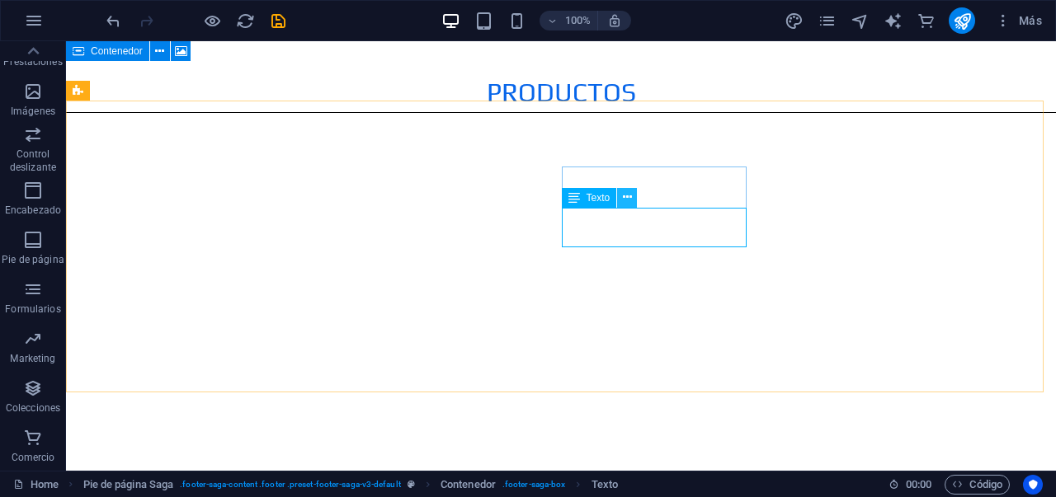
click at [620, 199] on button at bounding box center [627, 198] width 20 height 20
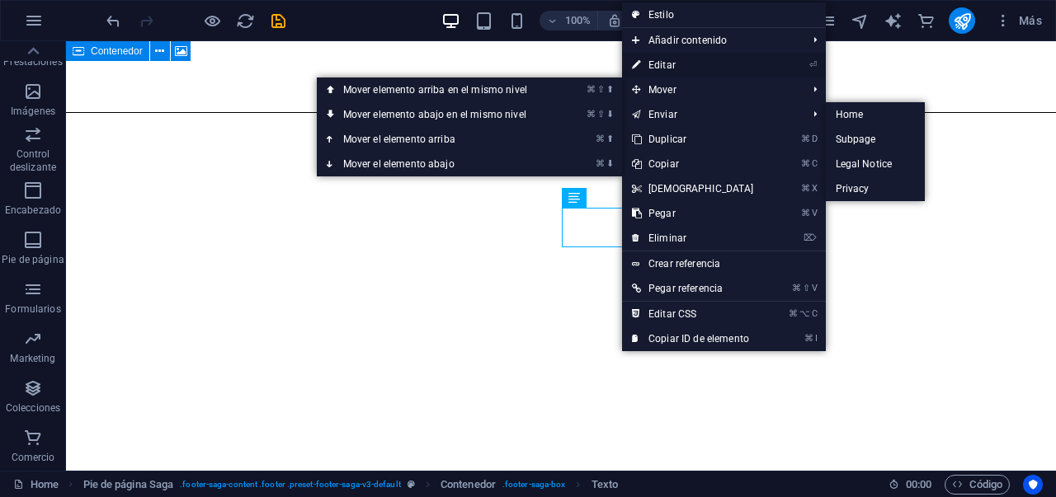
click at [661, 58] on link "⏎ Editar" at bounding box center [693, 65] width 142 height 25
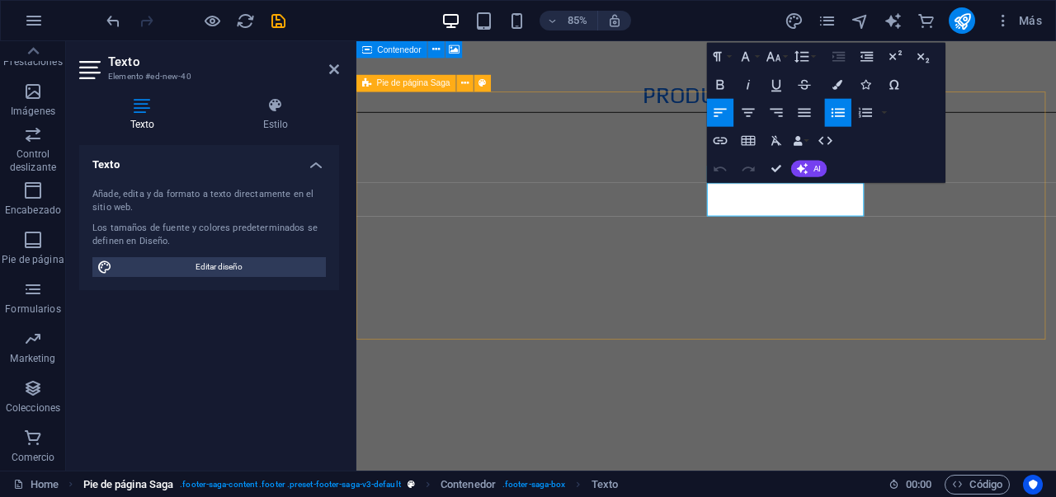
scroll to position [2520, 0]
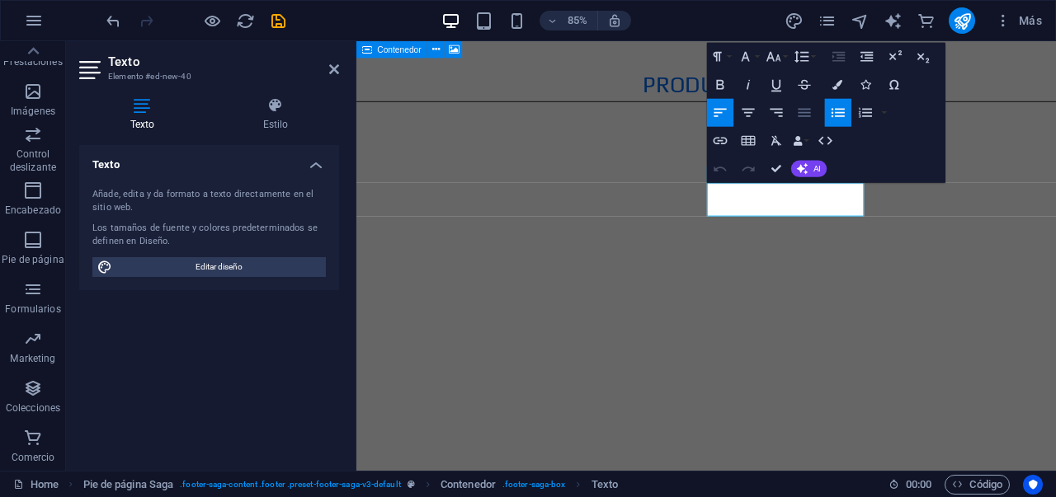
click at [806, 110] on icon "button" at bounding box center [804, 112] width 16 height 16
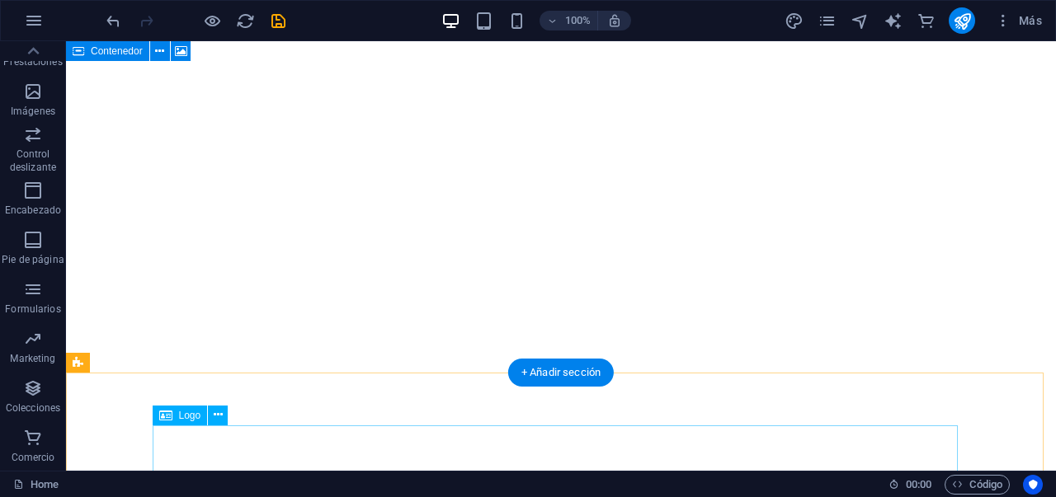
scroll to position [2689, 0]
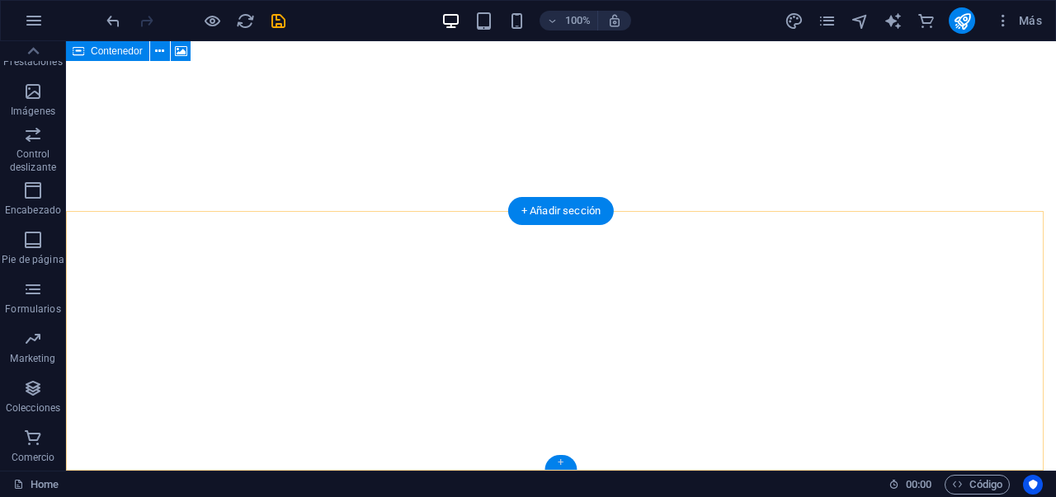
click at [561, 463] on div "+" at bounding box center [560, 462] width 32 height 15
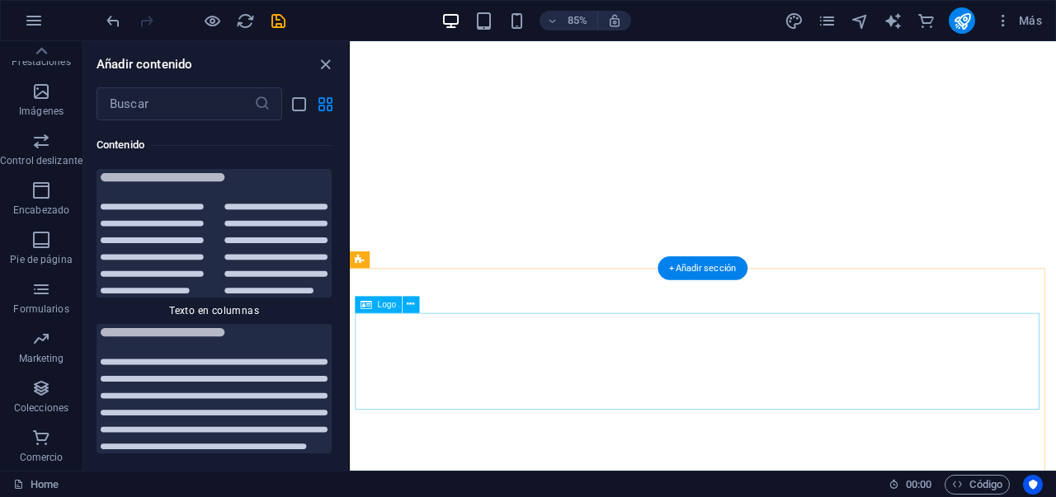
scroll to position [2592, 0]
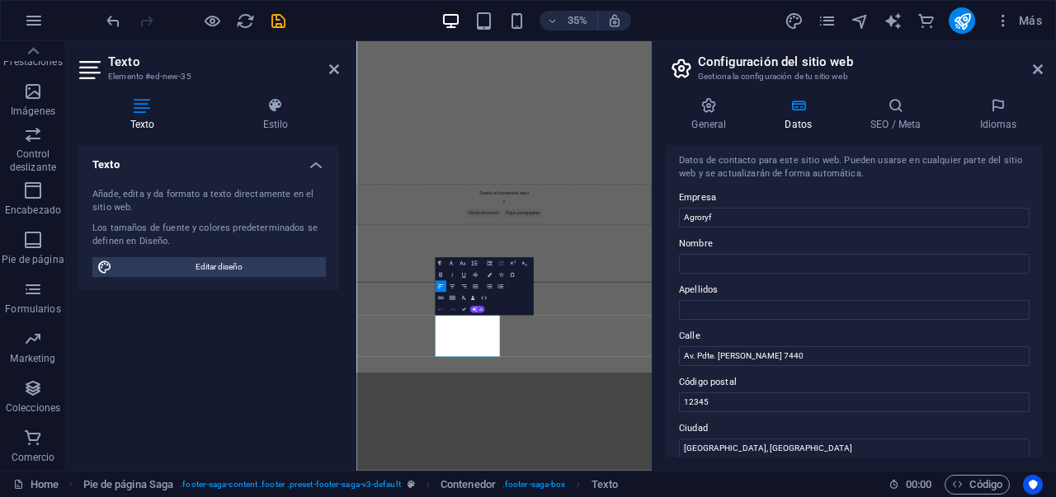
scroll to position [12, 0]
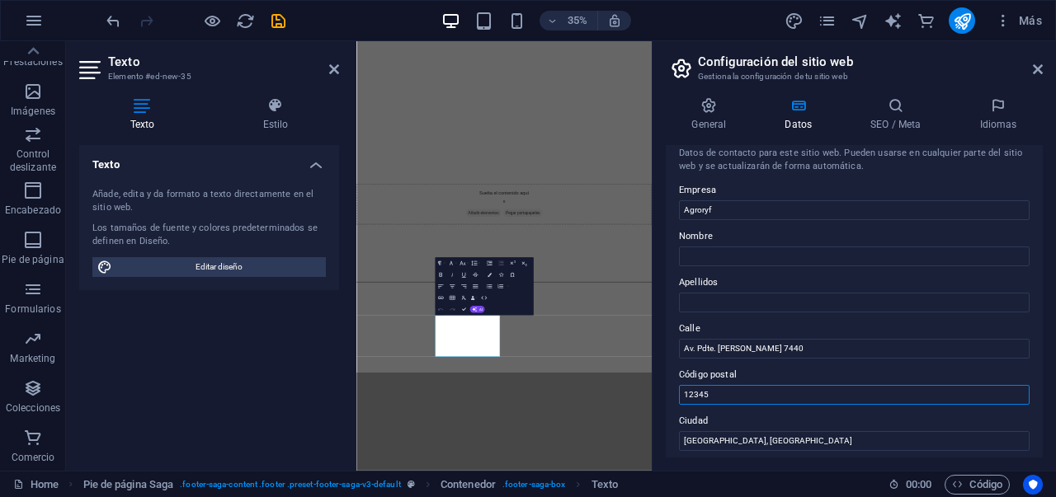
drag, startPoint x: 727, startPoint y: 388, endPoint x: 678, endPoint y: 396, distance: 50.2
click at [679, 396] on input "12345" at bounding box center [854, 395] width 351 height 20
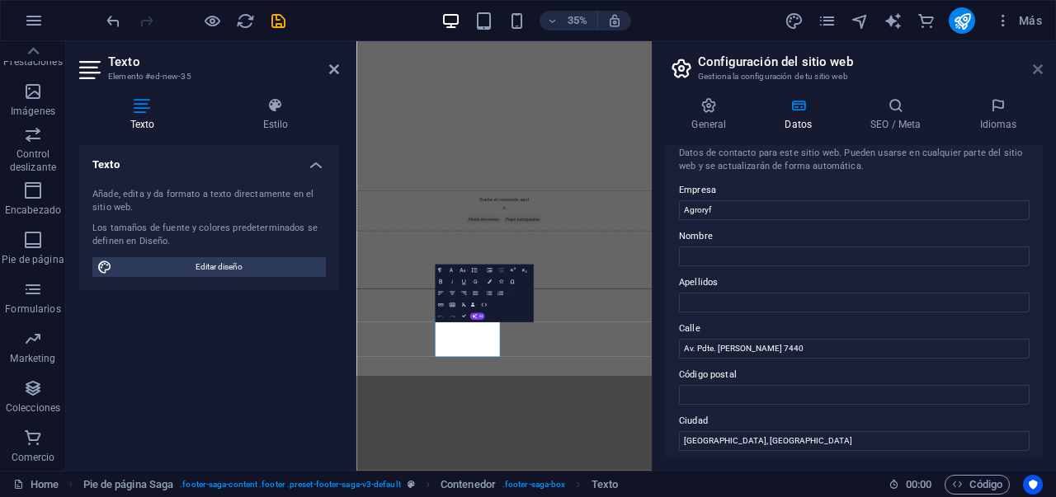
click at [1038, 68] on icon at bounding box center [1038, 69] width 10 height 13
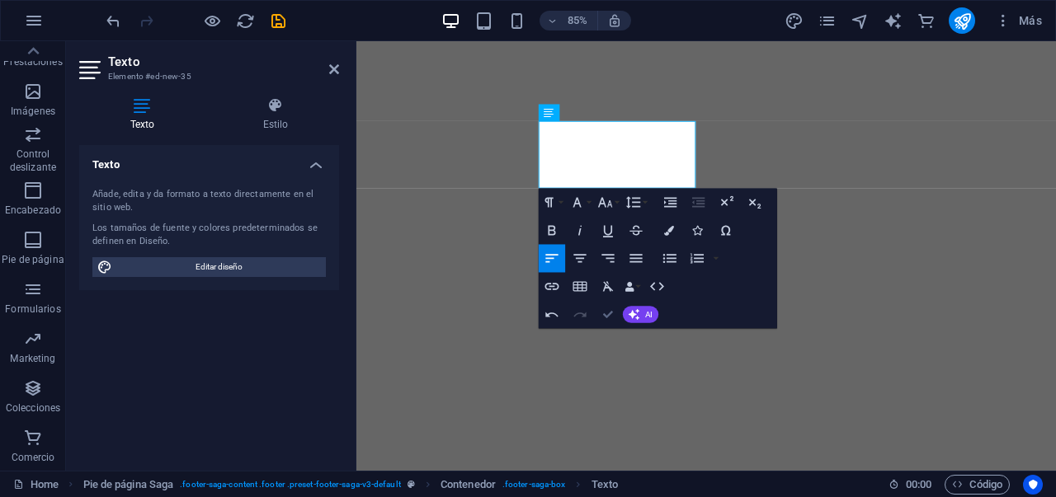
scroll to position [2593, 0]
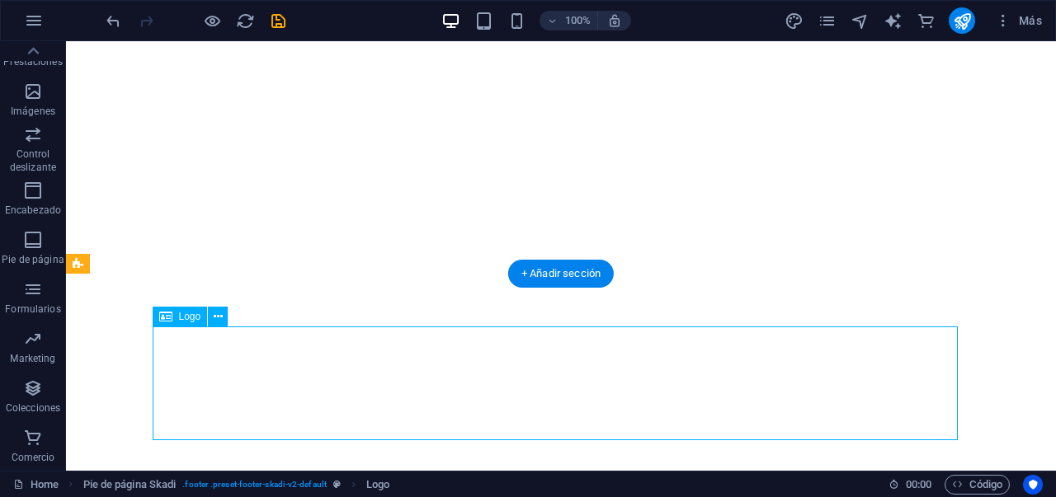
scroll to position [2542, 0]
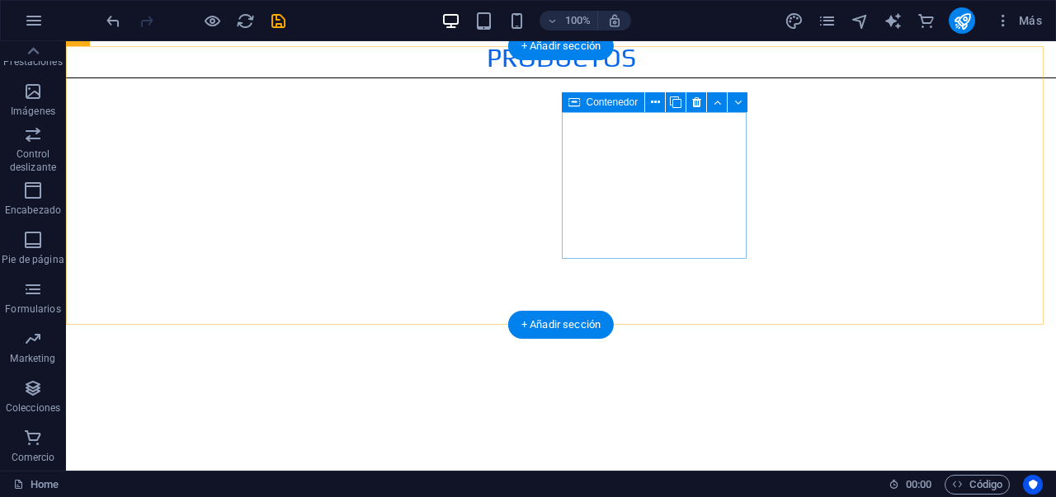
scroll to position [2562, 0]
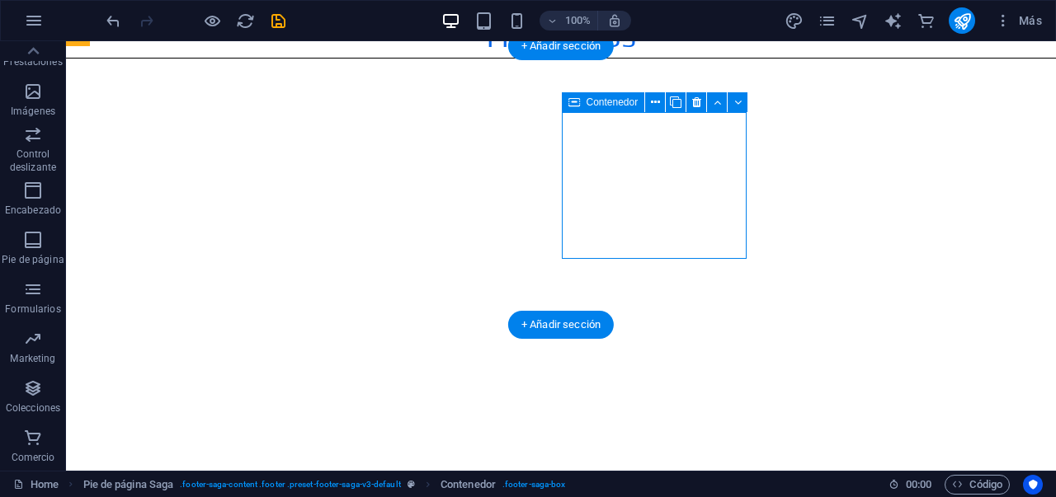
scroll to position [2542, 0]
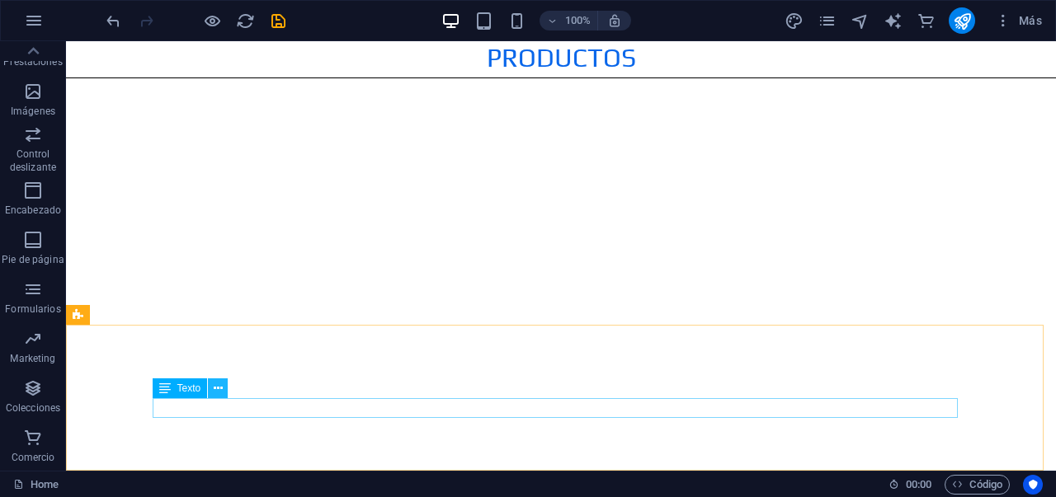
click at [214, 391] on icon at bounding box center [218, 388] width 9 height 17
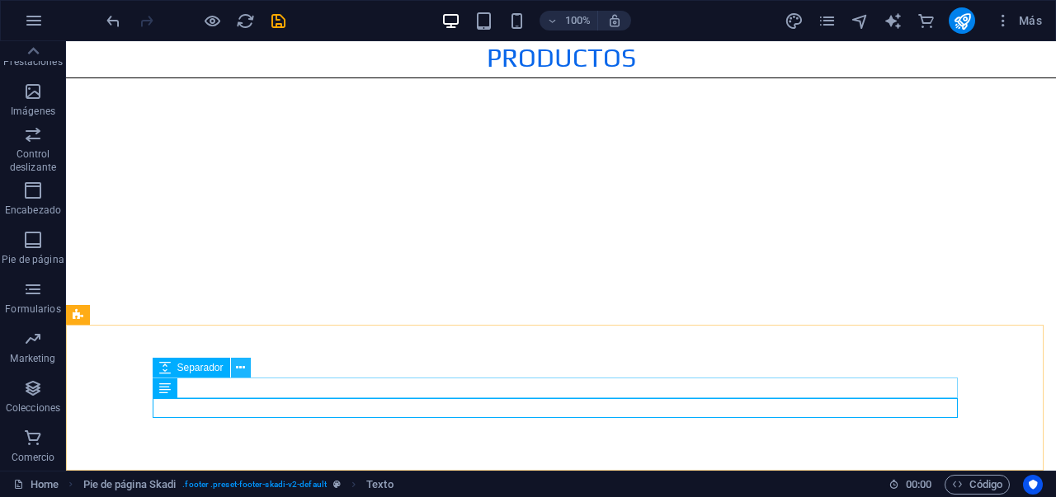
click at [242, 369] on icon at bounding box center [240, 368] width 9 height 17
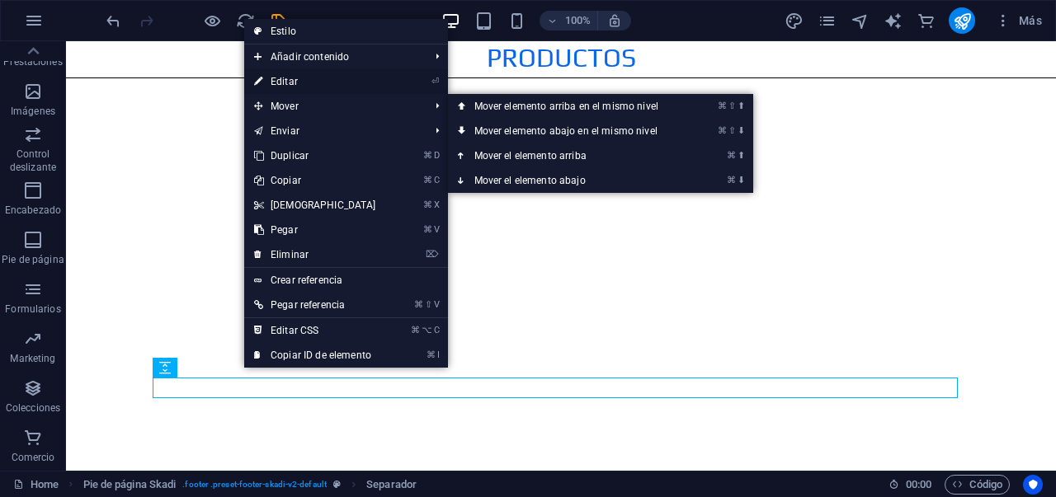
click at [299, 87] on link "⏎ Editar" at bounding box center [315, 81] width 142 height 25
select select "px"
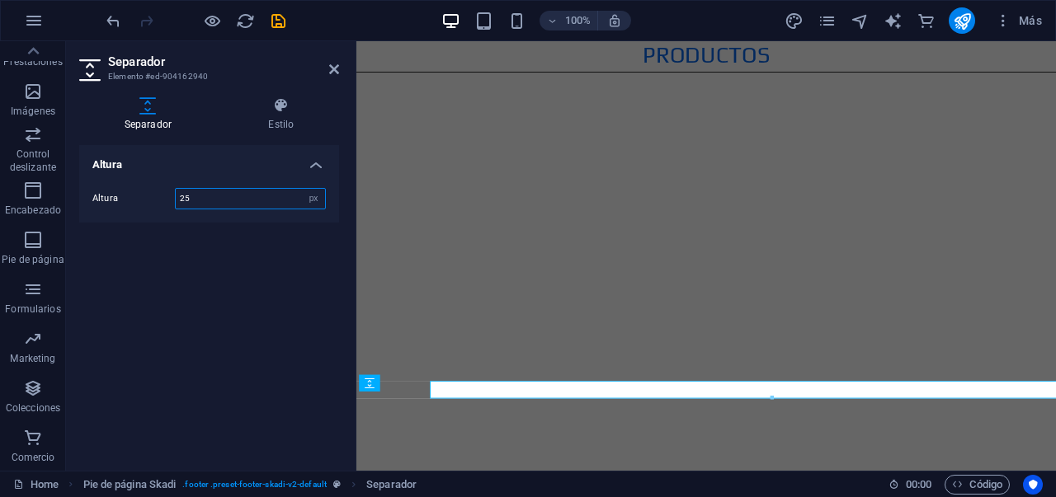
scroll to position [2478, 0]
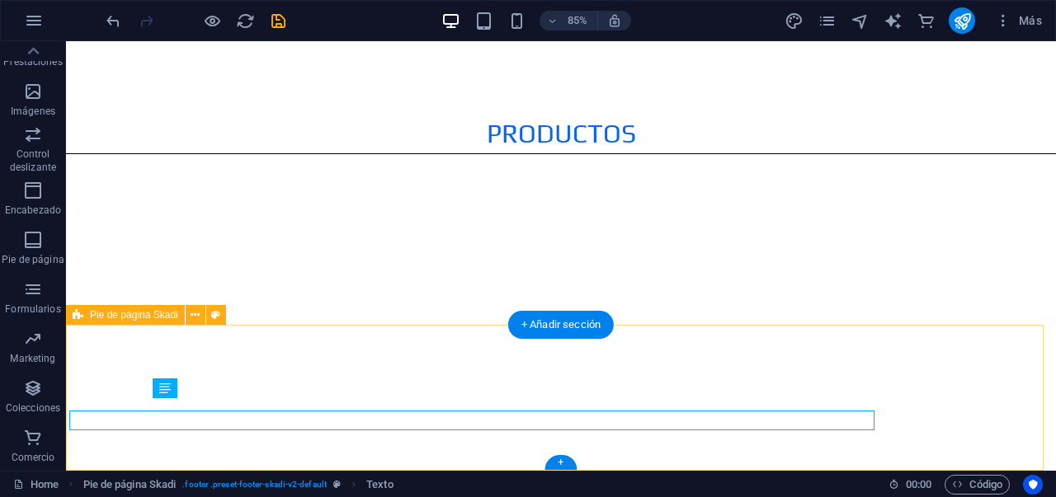
scroll to position [2542, 0]
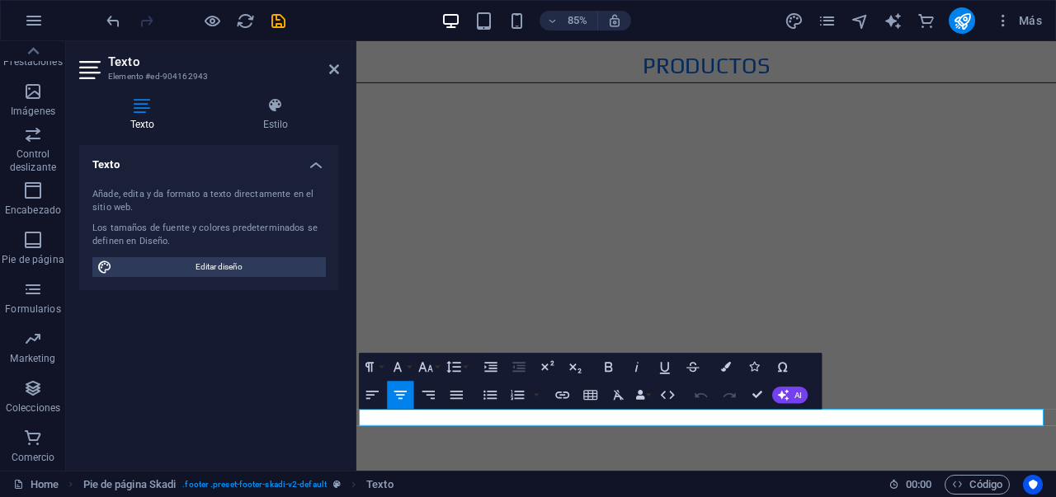
scroll to position [2478, 0]
drag, startPoint x: 719, startPoint y: 488, endPoint x: 661, endPoint y: 492, distance: 58.7
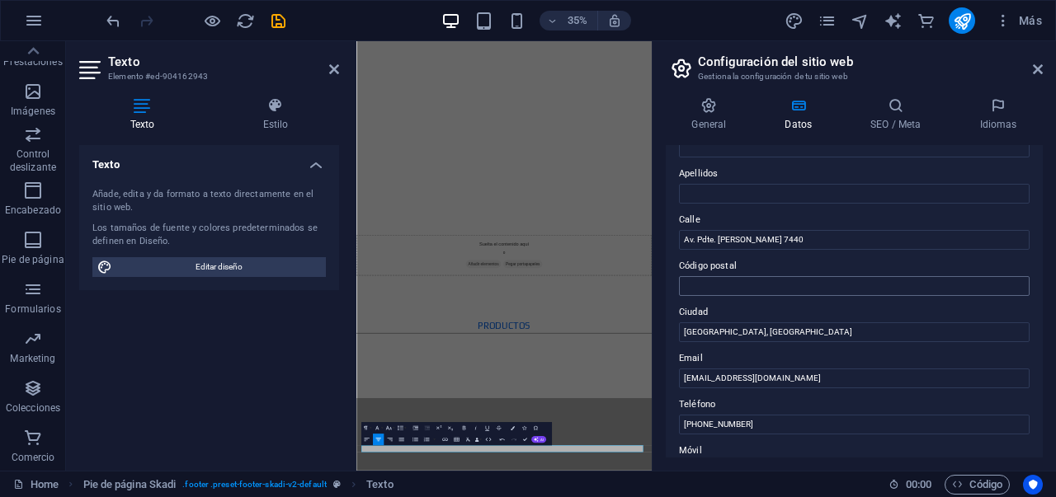
scroll to position [158, 0]
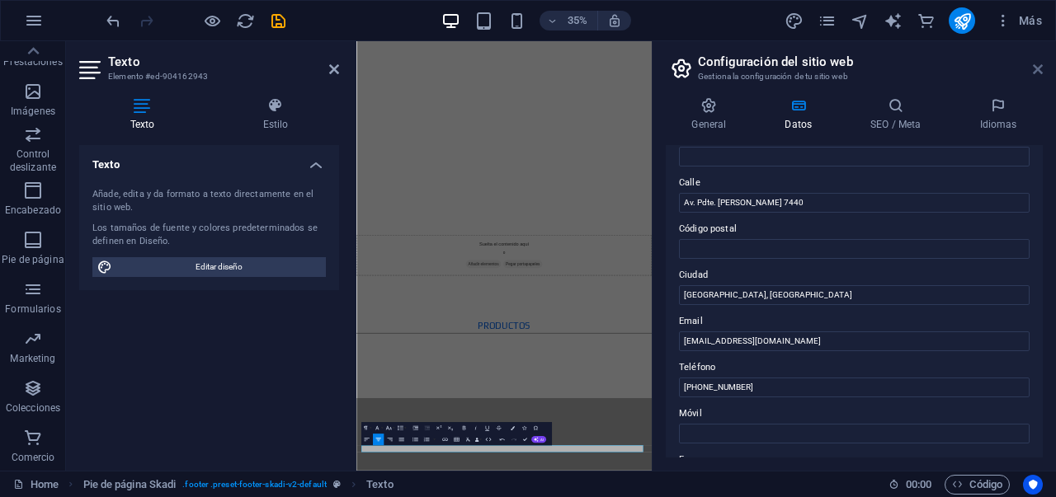
click at [1036, 74] on icon at bounding box center [1038, 69] width 10 height 13
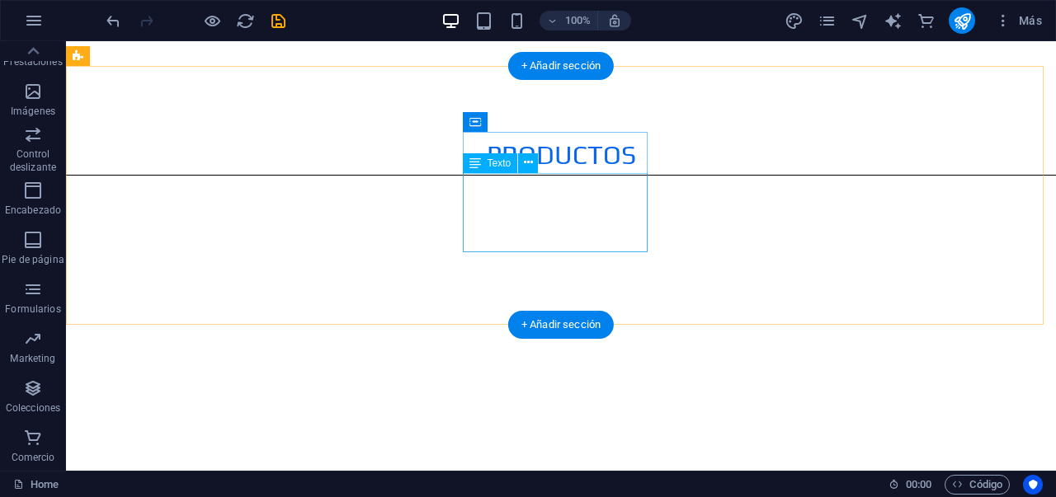
scroll to position [2542, 0]
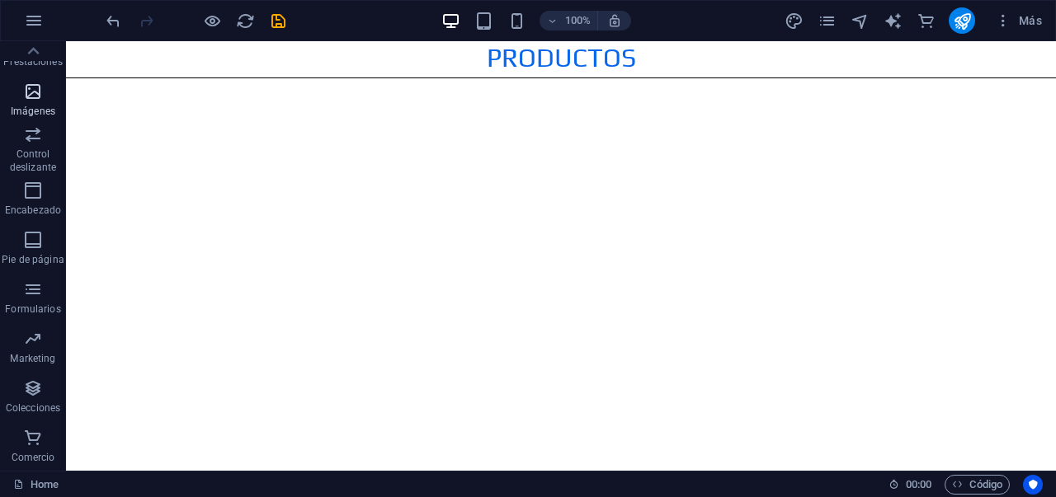
drag, startPoint x: 31, startPoint y: 94, endPoint x: 199, endPoint y: 256, distance: 233.3
click at [31, 94] on icon "button" at bounding box center [33, 92] width 20 height 20
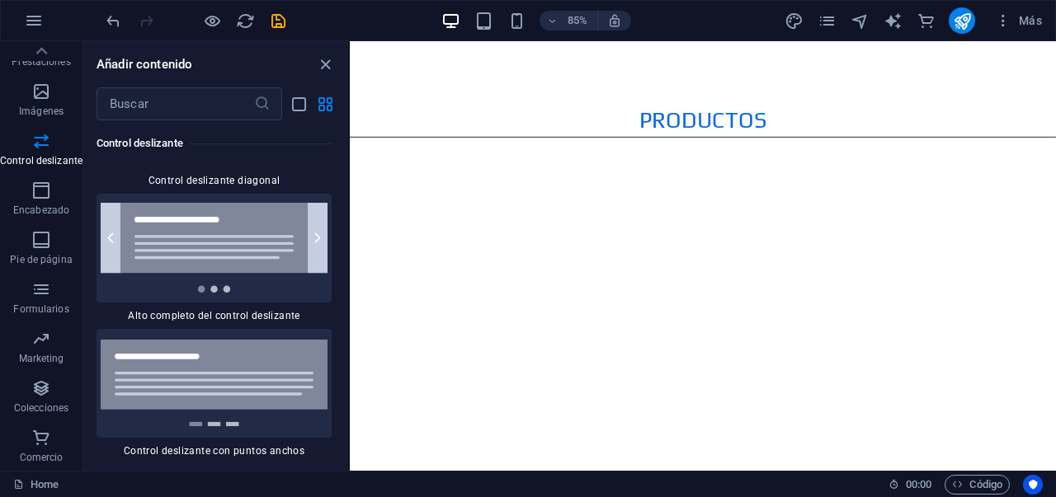
scroll to position [19175, 0]
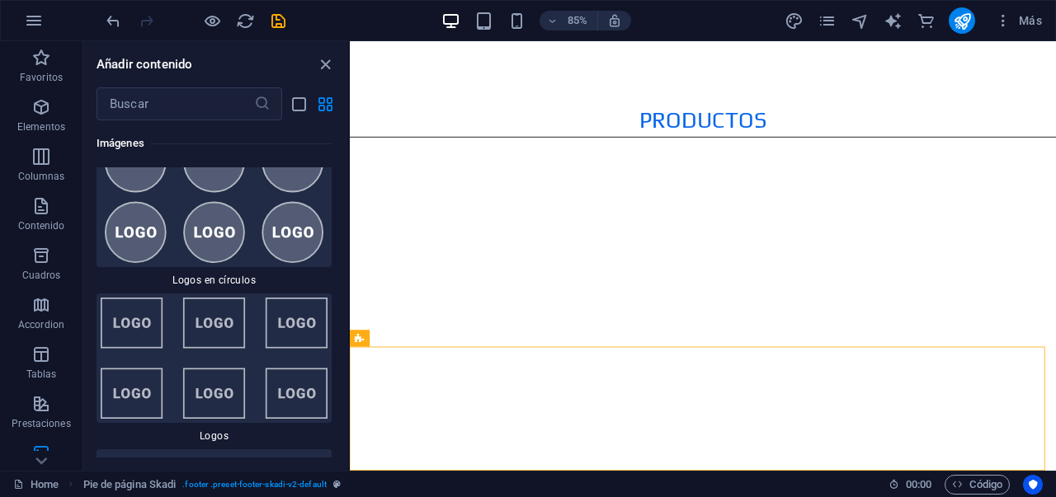
scroll to position [18106, 0]
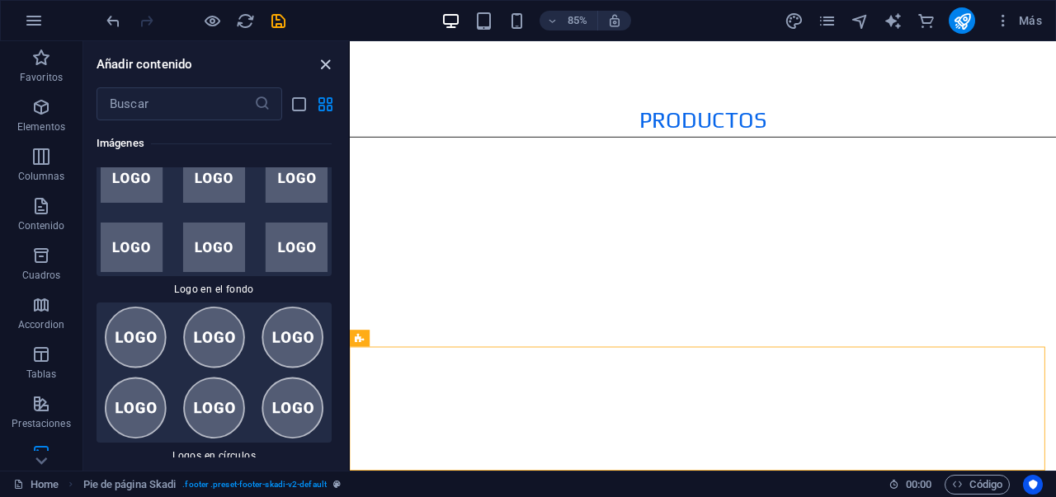
click at [328, 66] on icon "close panel" at bounding box center [325, 64] width 19 height 19
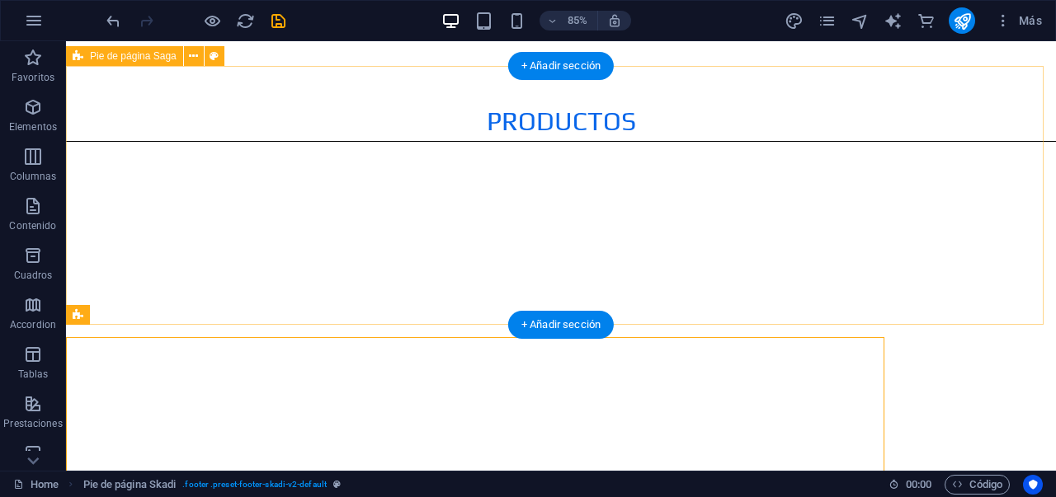
scroll to position [2542, 0]
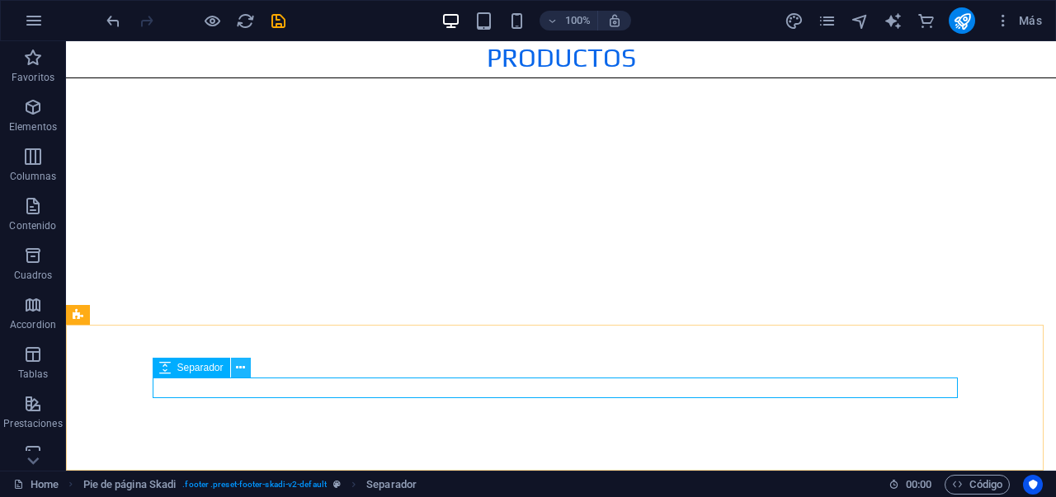
click at [246, 368] on button at bounding box center [241, 368] width 20 height 20
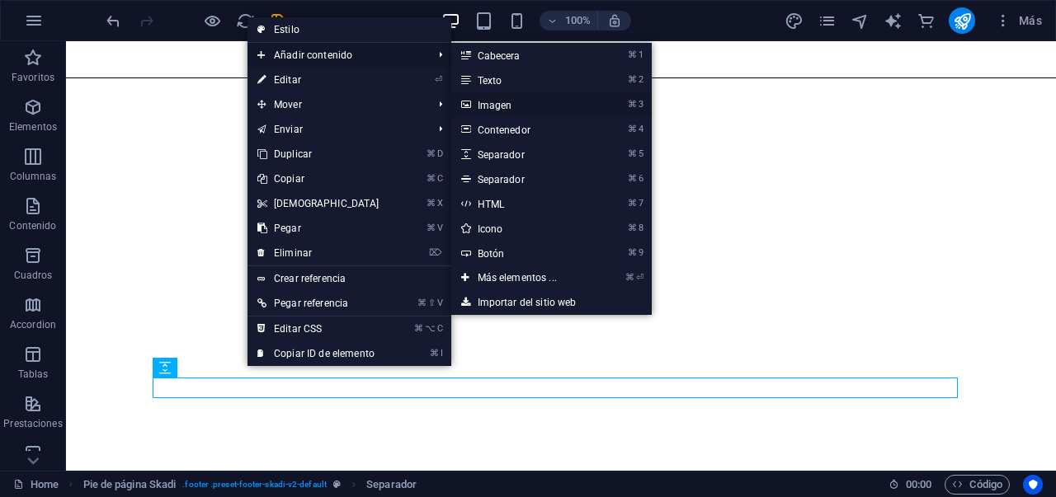
click at [511, 102] on link "⌘ 3 Imagen" at bounding box center [520, 104] width 139 height 25
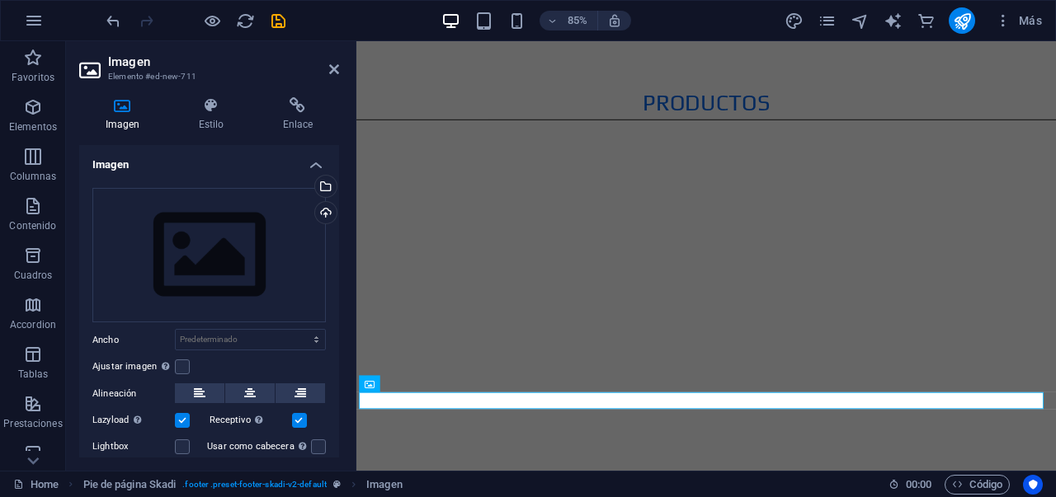
scroll to position [2554, 0]
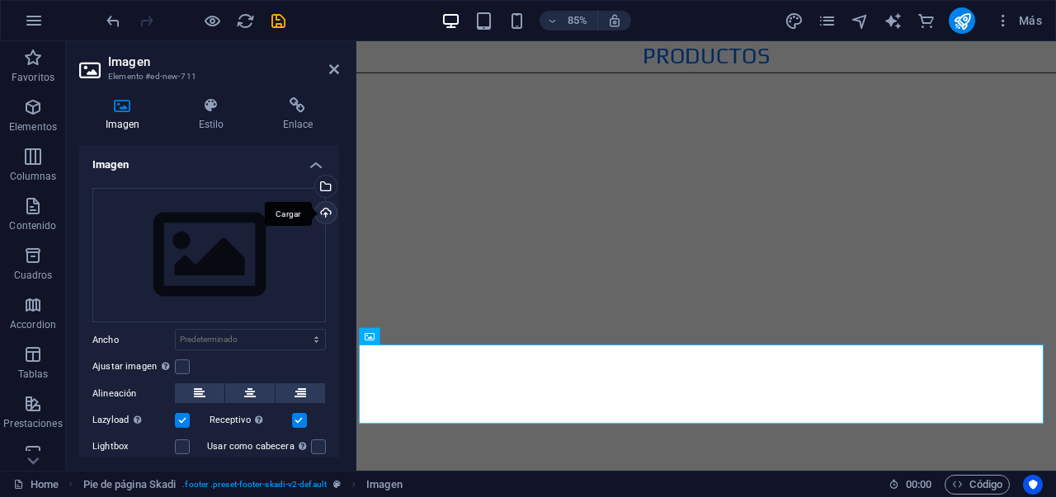
click at [327, 209] on div "Cargar" at bounding box center [324, 214] width 25 height 25
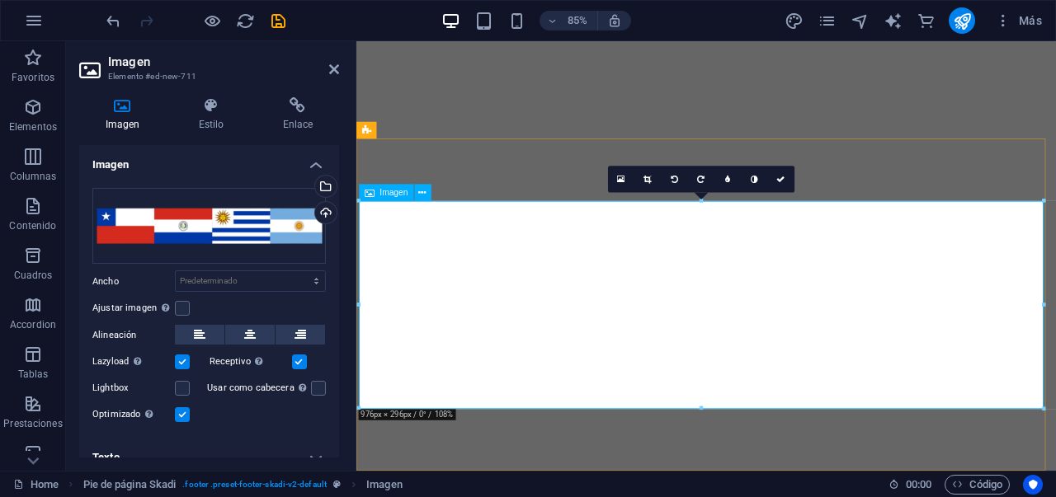
scroll to position [2723, 0]
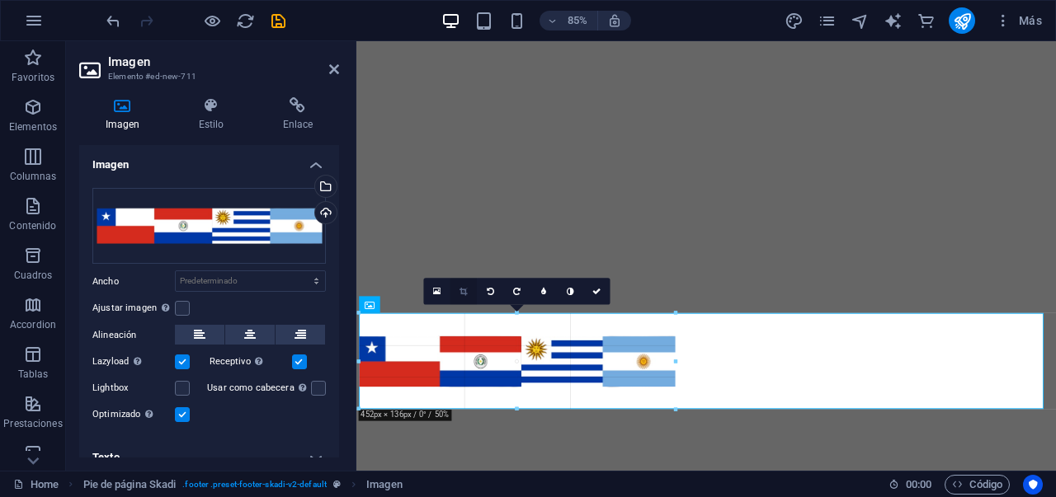
drag, startPoint x: 1042, startPoint y: 408, endPoint x: 475, endPoint y: 276, distance: 581.8
type input "468"
select select "px"
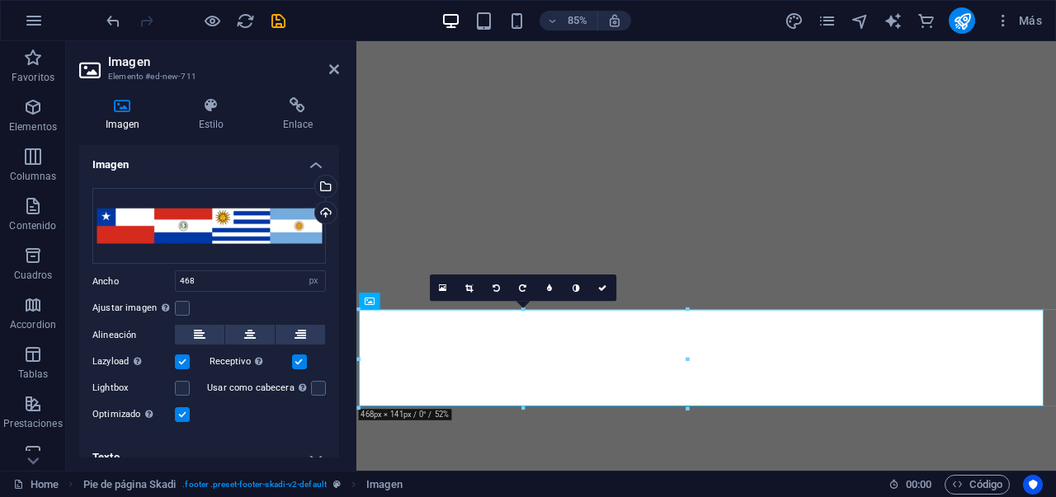
scroll to position [2595, 0]
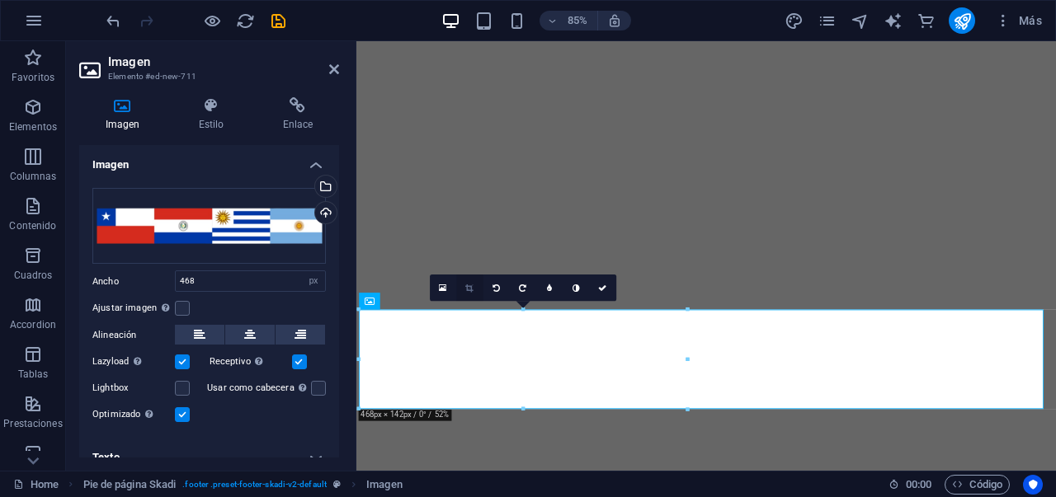
click at [466, 288] on icon at bounding box center [469, 288] width 7 height 8
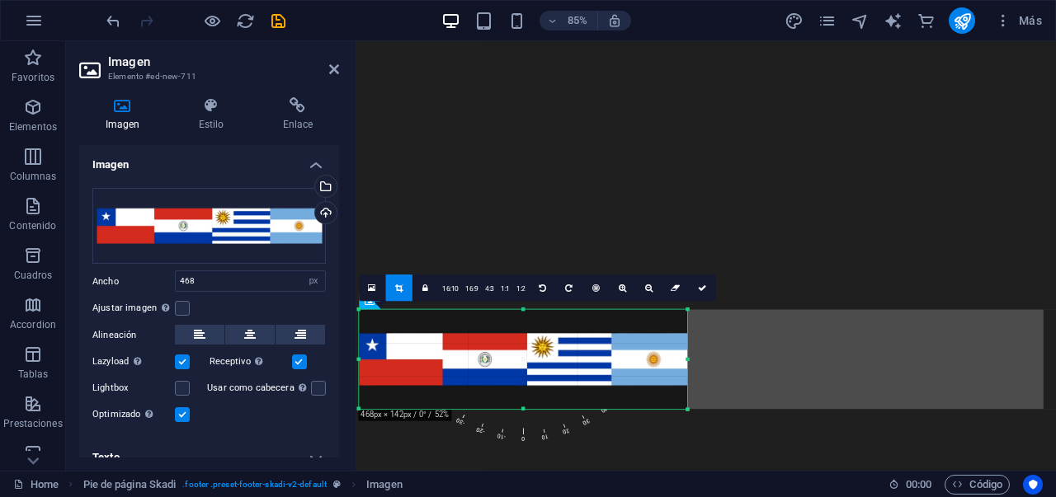
click at [680, 353] on div "180 170 160 150 140 130 120 110 100 90 80 70 60 50 40 30 20 10 0 -10 -20 -30 -4…" at bounding box center [523, 360] width 328 height 100
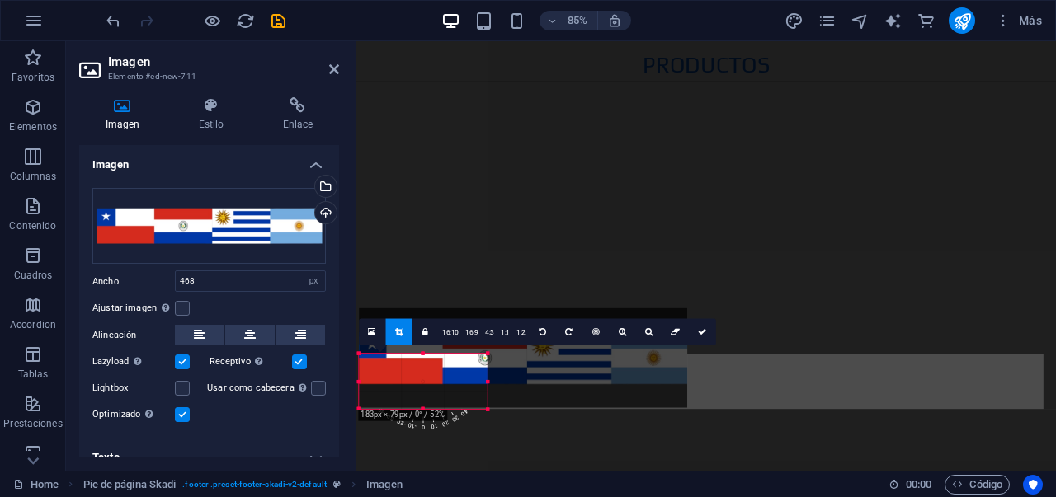
drag, startPoint x: 662, startPoint y: 318, endPoint x: 450, endPoint y: 364, distance: 216.9
click at [450, 364] on div "180 170 160 150 140 130 120 110 100 90 80 70 60 50 40 30 20 10 0 -10 -20 -30 -4…" at bounding box center [423, 381] width 129 height 55
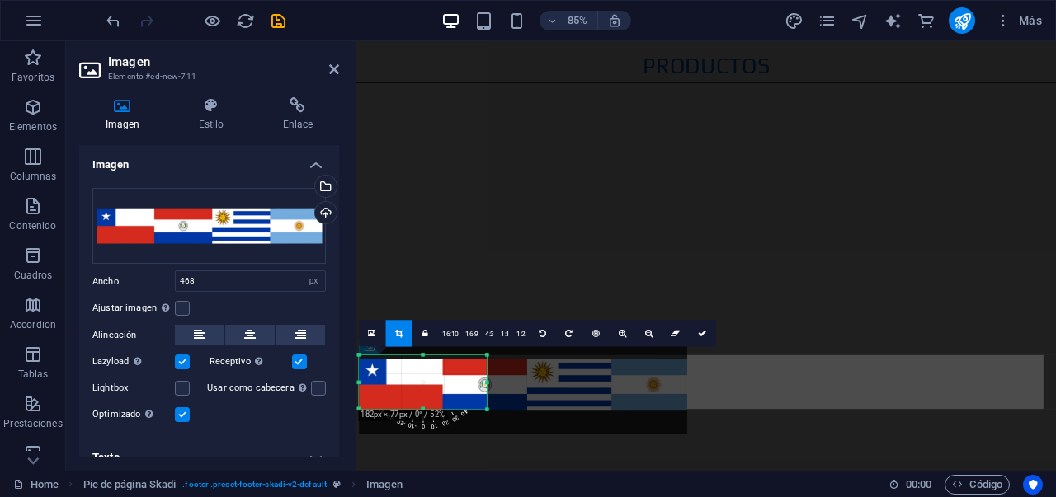
drag, startPoint x: 455, startPoint y: 381, endPoint x: 454, endPoint y: 402, distance: 21.5
click at [454, 402] on div at bounding box center [523, 385] width 328 height 100
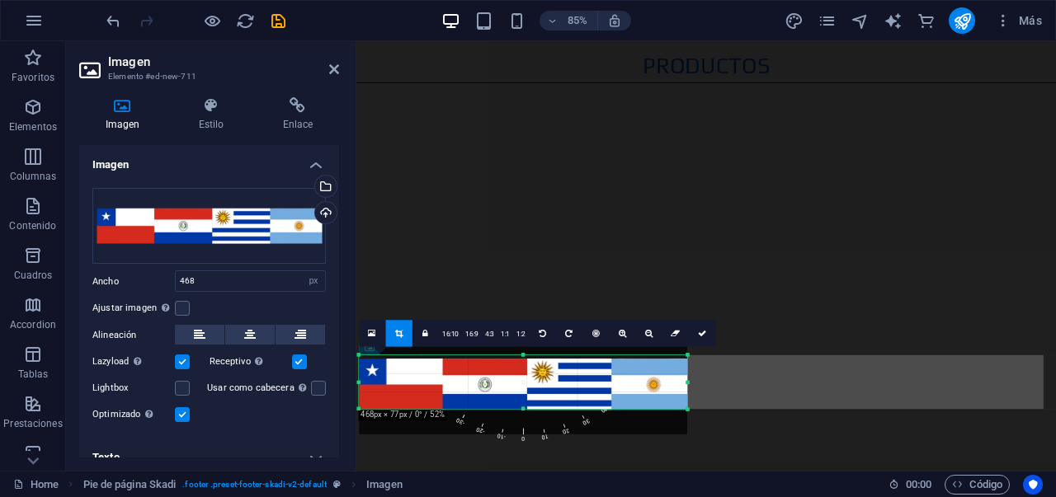
drag, startPoint x: 487, startPoint y: 380, endPoint x: 414, endPoint y: 402, distance: 75.9
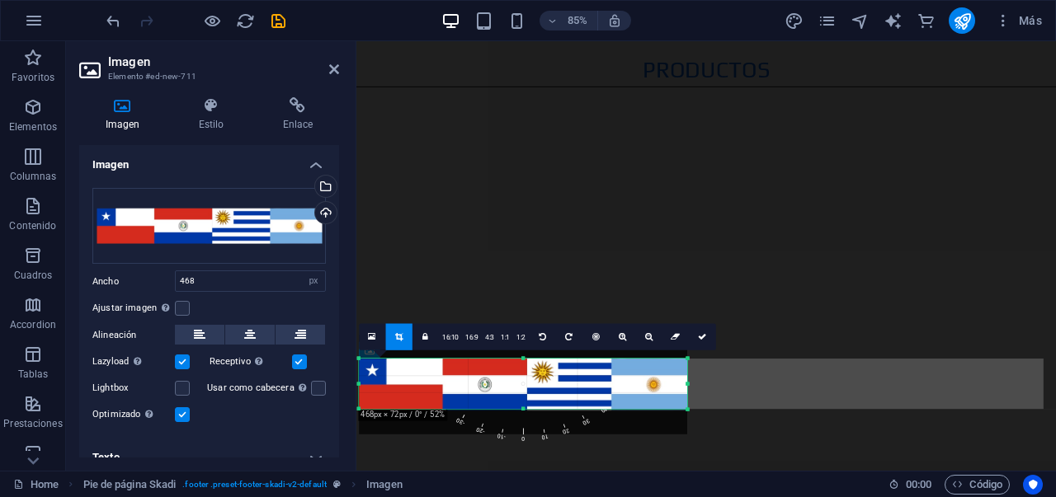
scroll to position [2537, 0]
click at [525, 361] on div at bounding box center [523, 359] width 328 height 5
click at [702, 340] on icon at bounding box center [702, 338] width 8 height 8
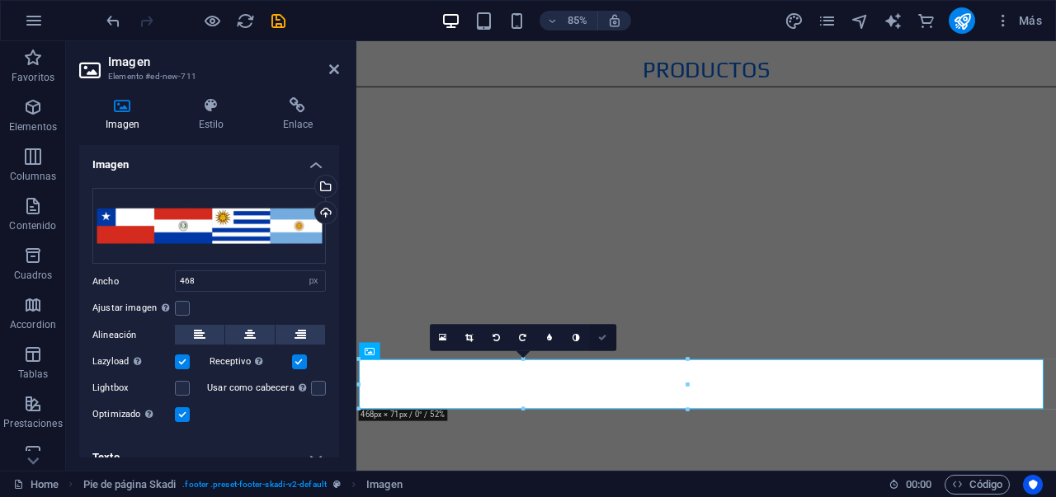
click at [601, 339] on icon at bounding box center [603, 338] width 8 height 8
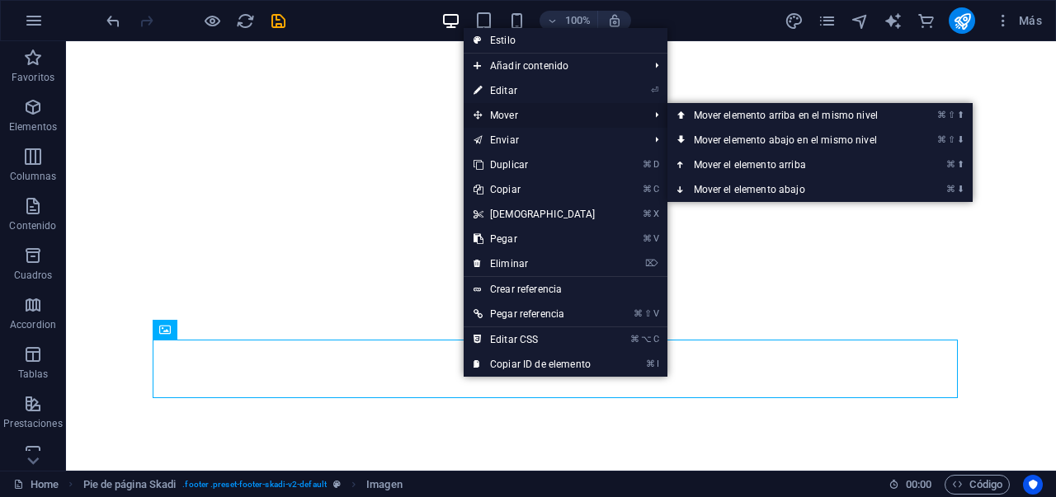
click at [610, 113] on span "Mover" at bounding box center [552, 115] width 179 height 25
click at [600, 116] on span "Mover" at bounding box center [552, 115] width 179 height 25
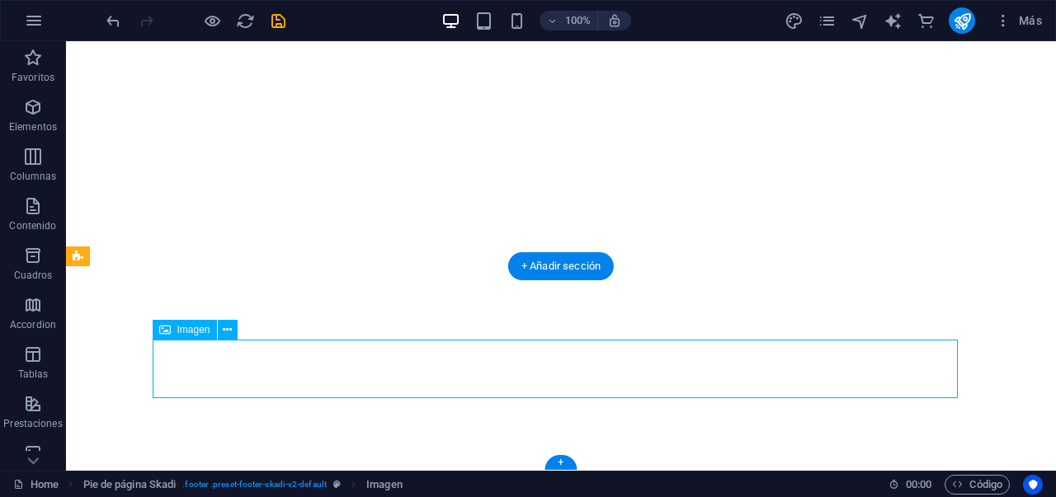
drag, startPoint x: 314, startPoint y: 373, endPoint x: 643, endPoint y: 367, distance: 329.1
click at [233, 329] on button at bounding box center [228, 330] width 20 height 20
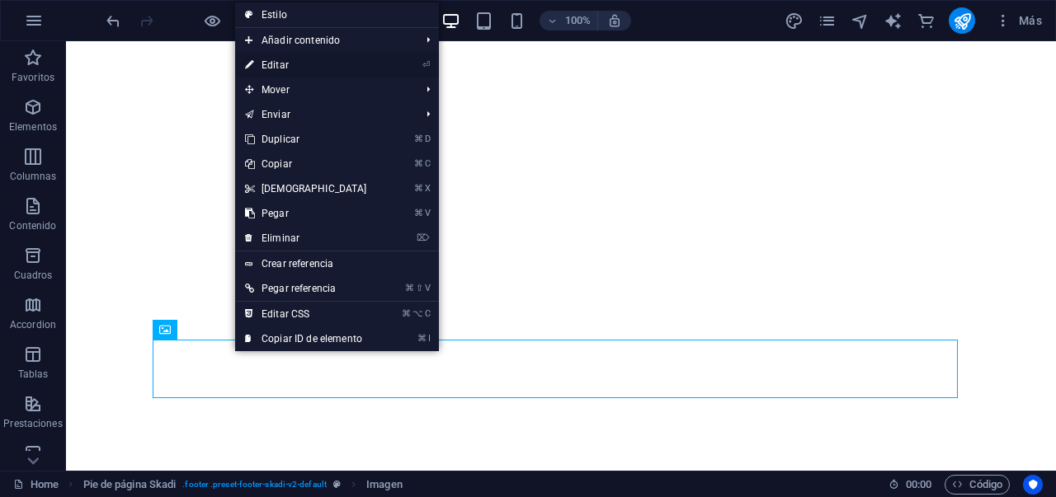
click at [287, 68] on link "⏎ Editar" at bounding box center [306, 65] width 142 height 25
select select "px"
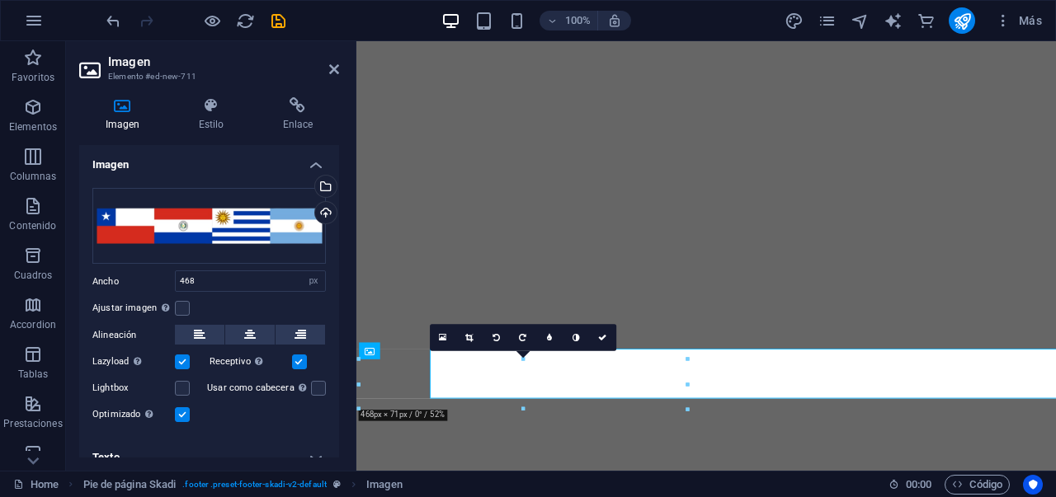
scroll to position [2537, 0]
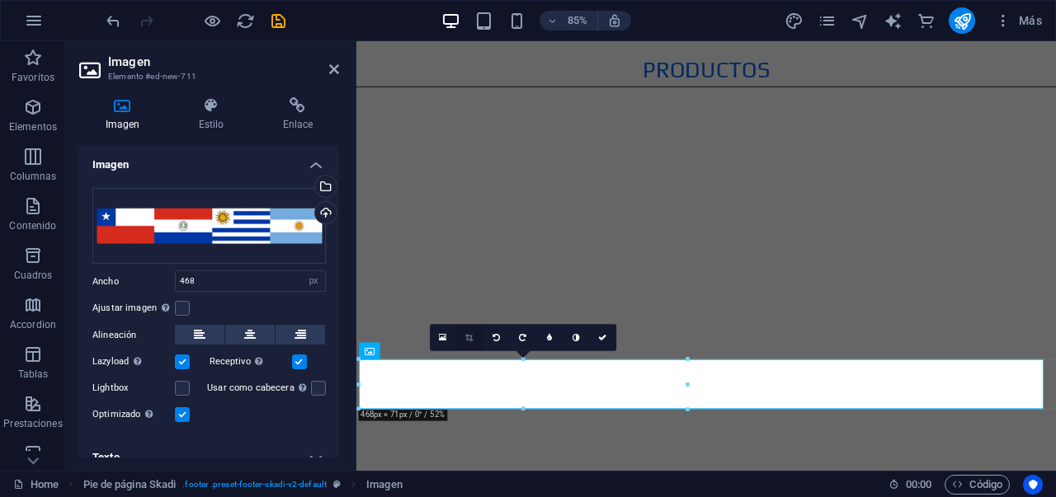
click at [476, 335] on link at bounding box center [469, 338] width 26 height 26
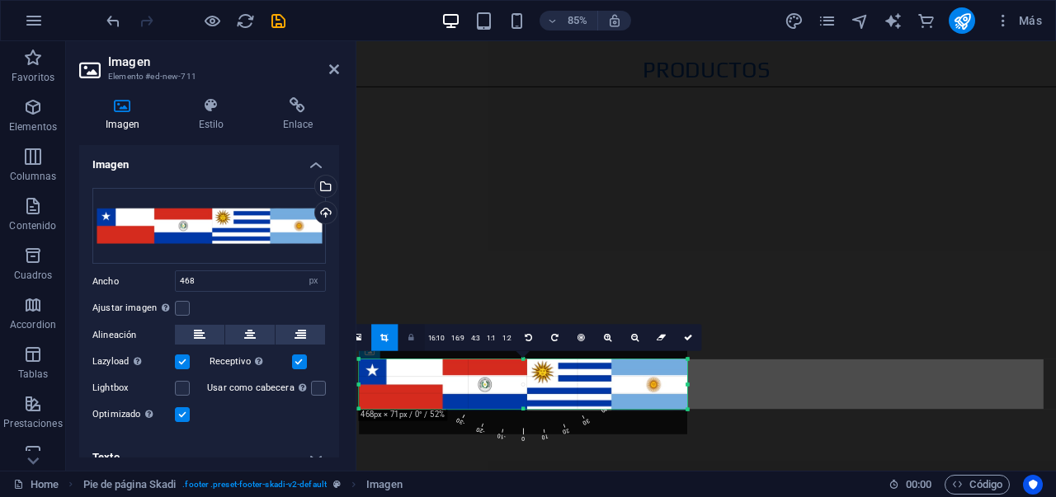
click at [412, 337] on icon at bounding box center [411, 338] width 6 height 8
click at [414, 341] on icon at bounding box center [411, 338] width 6 height 8
click at [610, 342] on link at bounding box center [608, 338] width 26 height 26
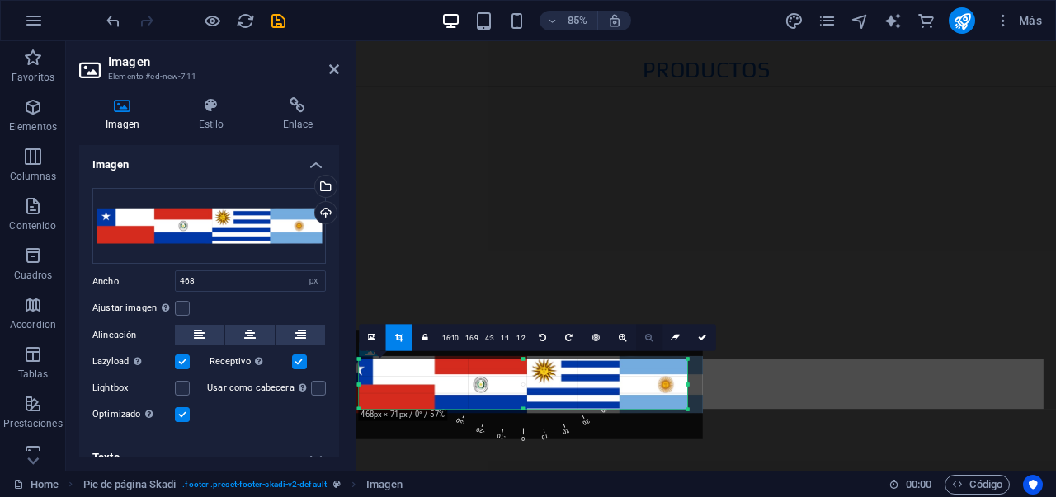
click at [646, 334] on icon at bounding box center [648, 338] width 7 height 8
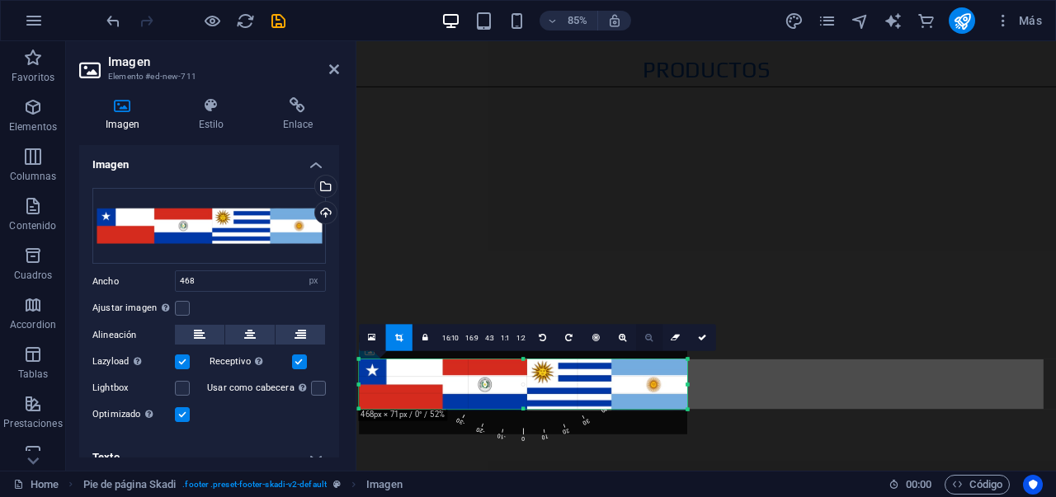
click at [646, 334] on icon at bounding box center [648, 338] width 7 height 8
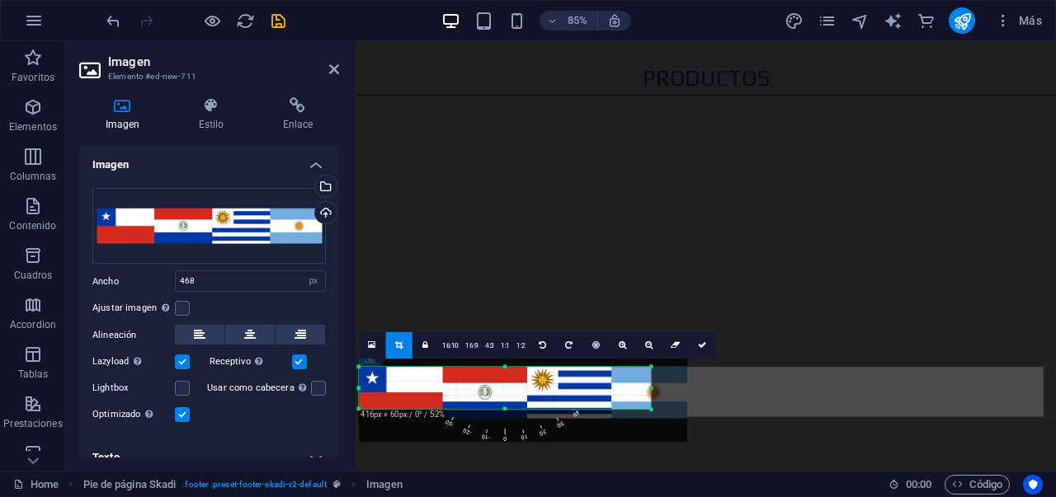
scroll to position [2524, 0]
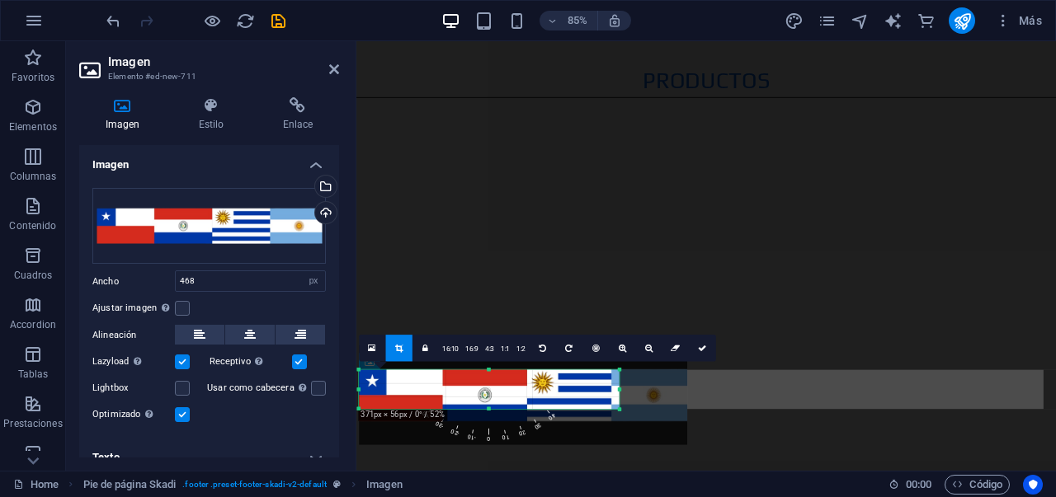
drag, startPoint x: 684, startPoint y: 408, endPoint x: 600, endPoint y: 396, distance: 84.2
click at [600, 396] on div "180 170 160 150 140 130 120 110 100 90 80 70 60 50 40 30 20 10 0 -10 -20 -30 -4…" at bounding box center [489, 390] width 260 height 40
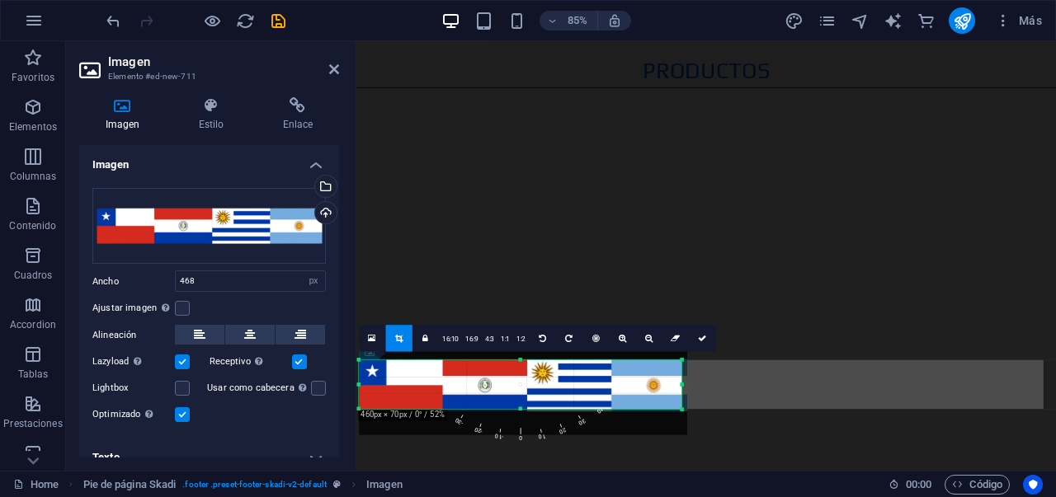
scroll to position [2538, 0]
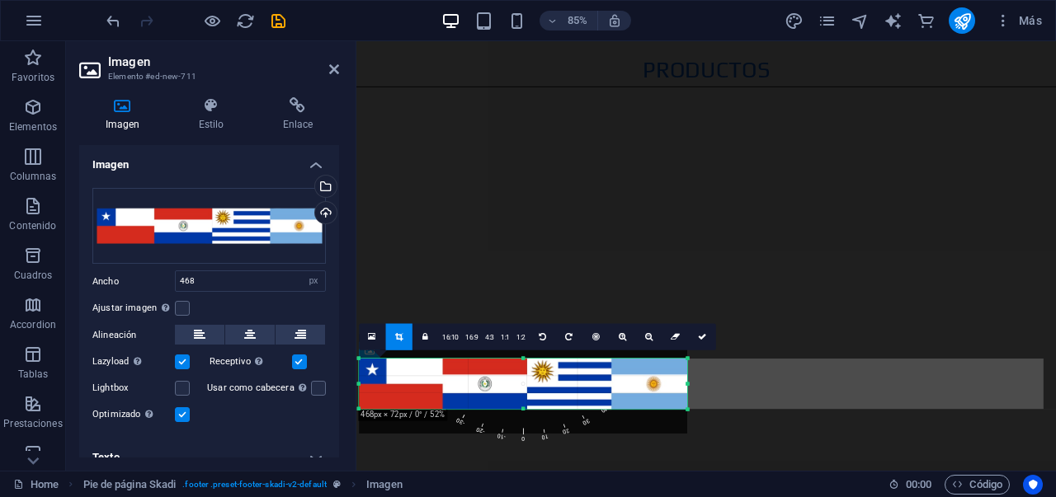
drag, startPoint x: 614, startPoint y: 407, endPoint x: 692, endPoint y: 421, distance: 79.5
click at [687, 409] on div "180 170 160 150 140 130 120 110 100 90 80 70 60 50 40 30 20 10 0 -10 -20 -30 -4…" at bounding box center [523, 384] width 328 height 50
click at [699, 340] on icon at bounding box center [702, 337] width 8 height 8
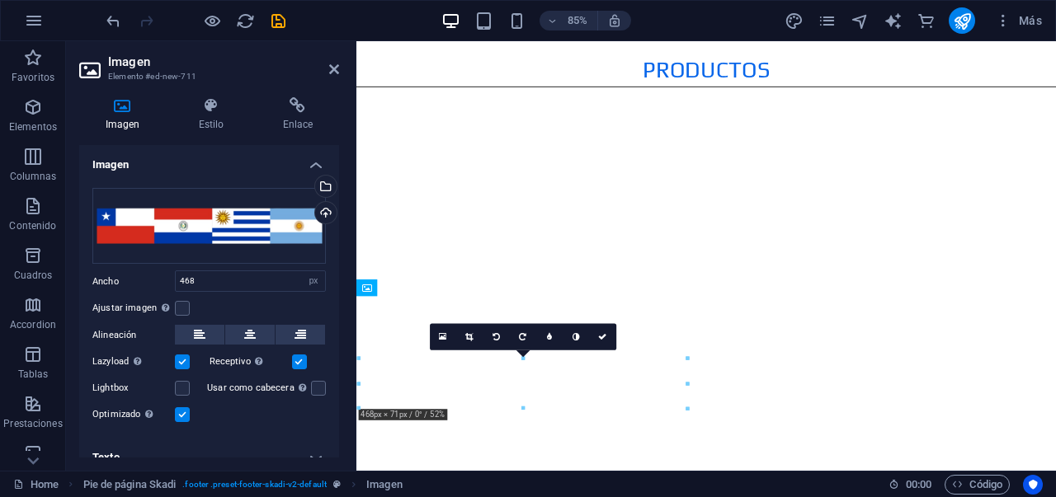
drag, startPoint x: 566, startPoint y: 459, endPoint x: 676, endPoint y: 453, distance: 110.7
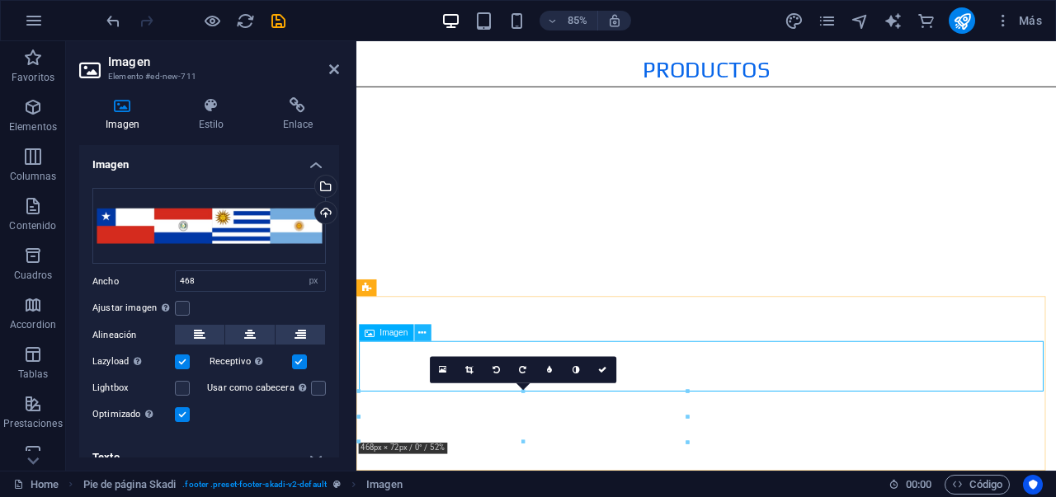
click at [425, 331] on icon at bounding box center [422, 333] width 7 height 15
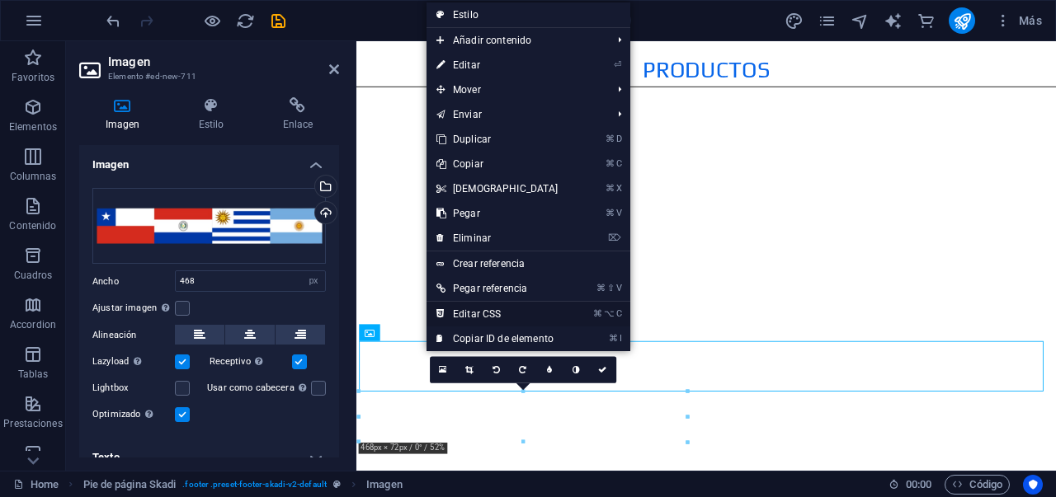
click at [504, 318] on link "⌘ ⌥ C Editar CSS" at bounding box center [497, 314] width 142 height 25
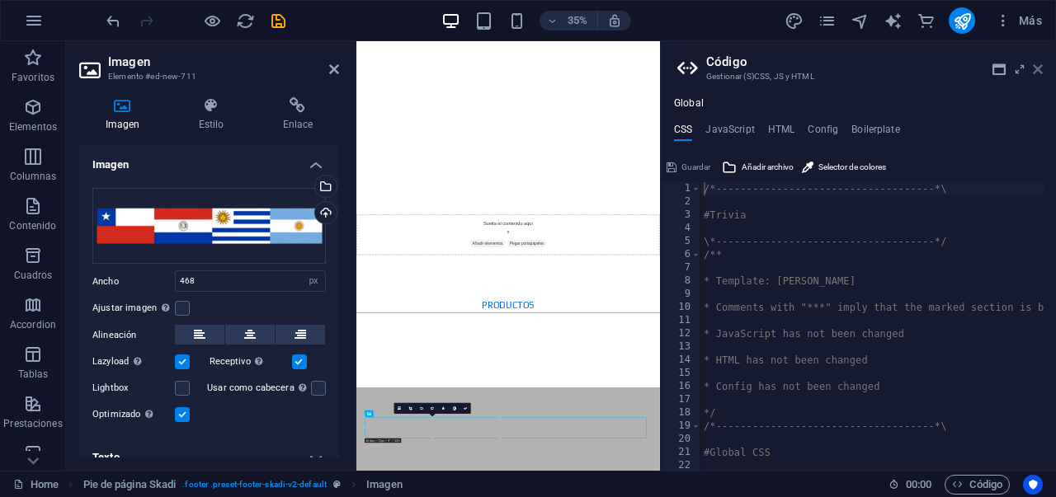
drag, startPoint x: 1040, startPoint y: 69, endPoint x: 788, endPoint y: 42, distance: 253.0
click at [1041, 69] on icon at bounding box center [1038, 69] width 10 height 13
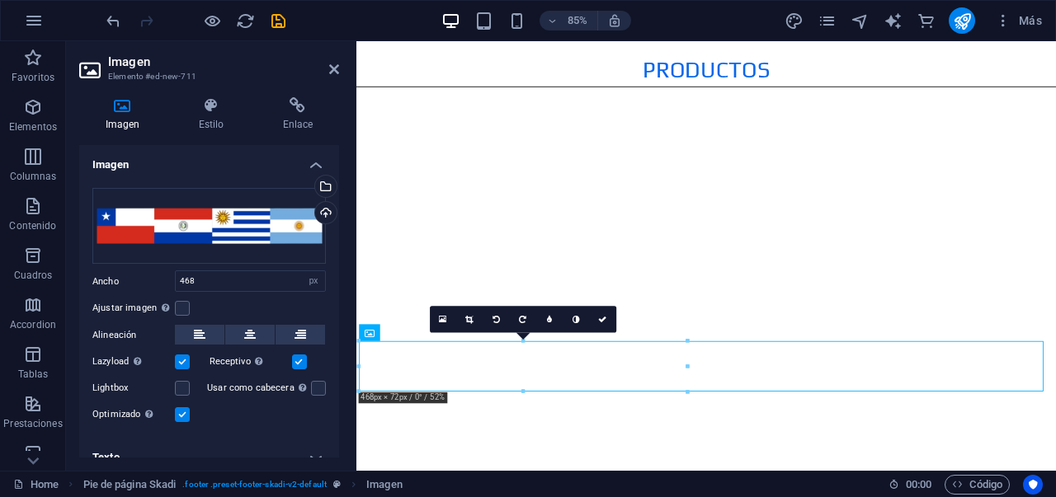
drag, startPoint x: 619, startPoint y: 434, endPoint x: 840, endPoint y: 418, distance: 221.6
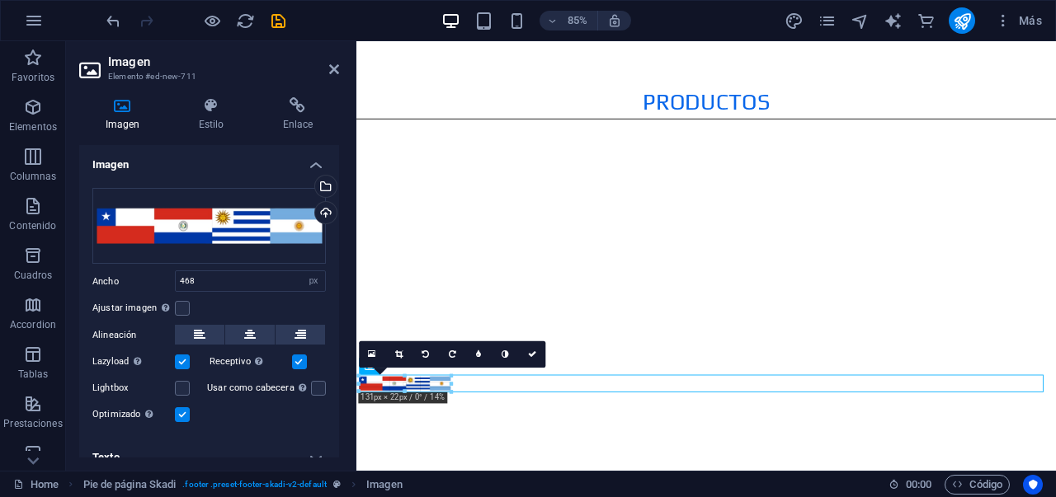
scroll to position [2498, 0]
drag, startPoint x: 358, startPoint y: 368, endPoint x: 637, endPoint y: 365, distance: 278.8
type input "131"
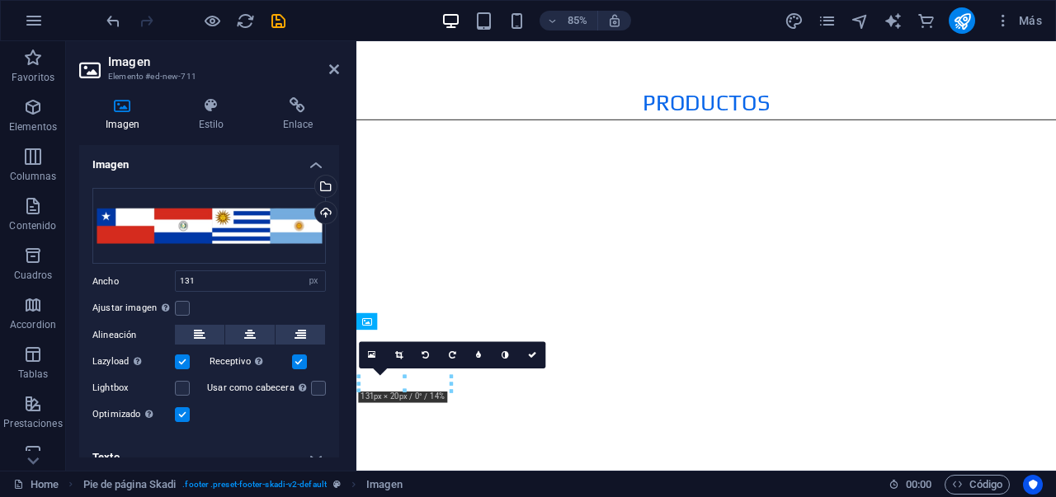
drag, startPoint x: 705, startPoint y: 449, endPoint x: 895, endPoint y: 471, distance: 191.0
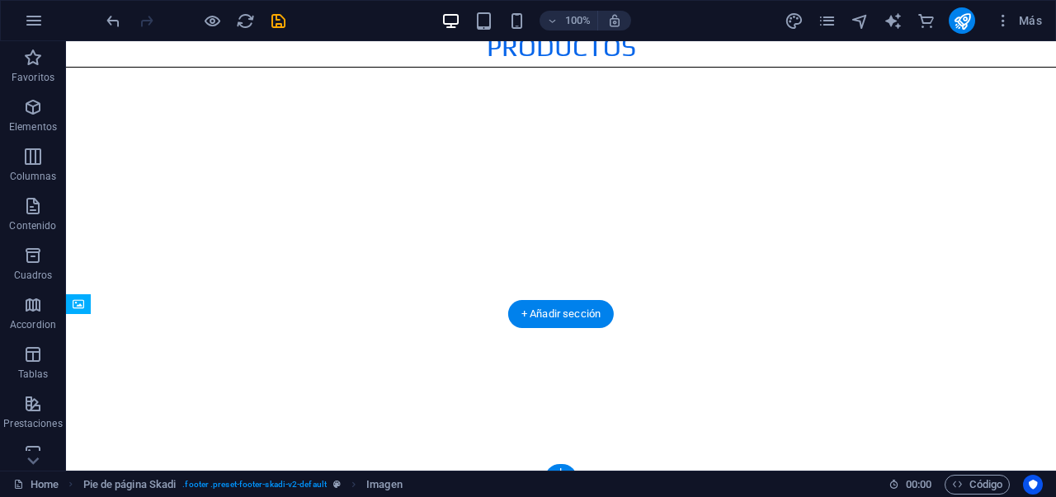
scroll to position [2562, 0]
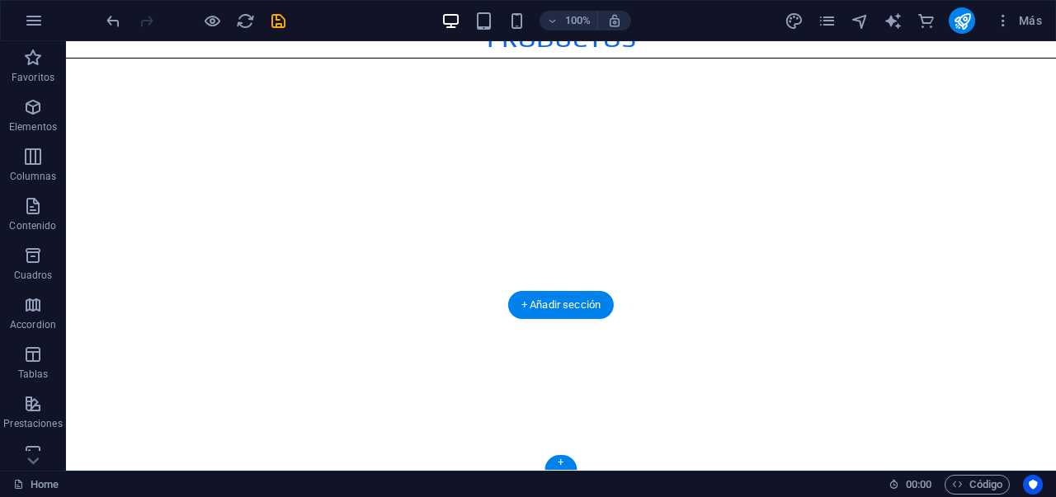
drag, startPoint x: 195, startPoint y: 429, endPoint x: 512, endPoint y: 374, distance: 322.3
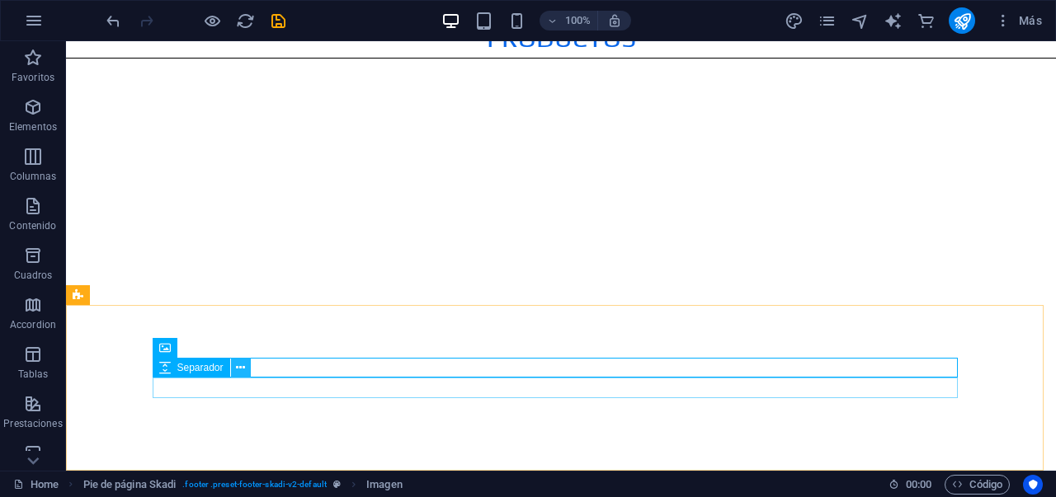
click at [237, 369] on icon at bounding box center [240, 368] width 9 height 17
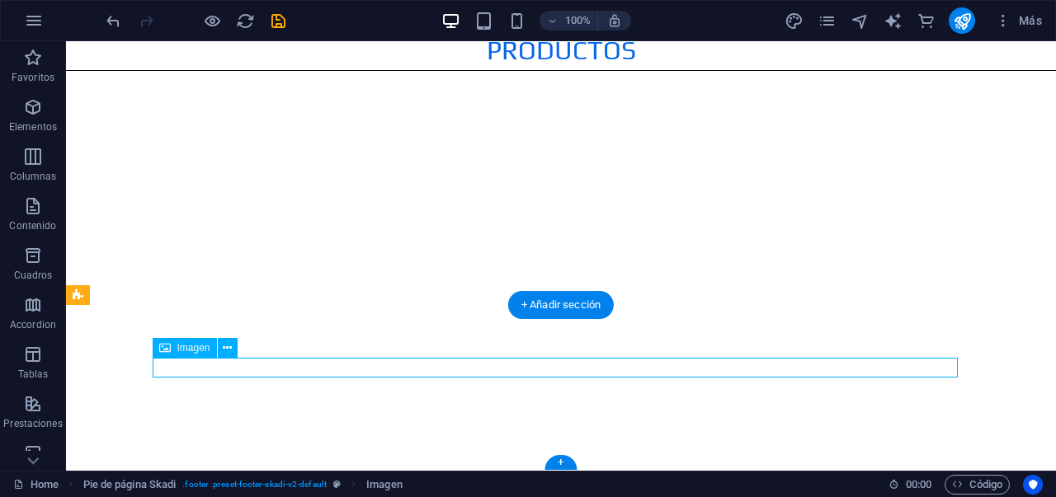
select select "px"
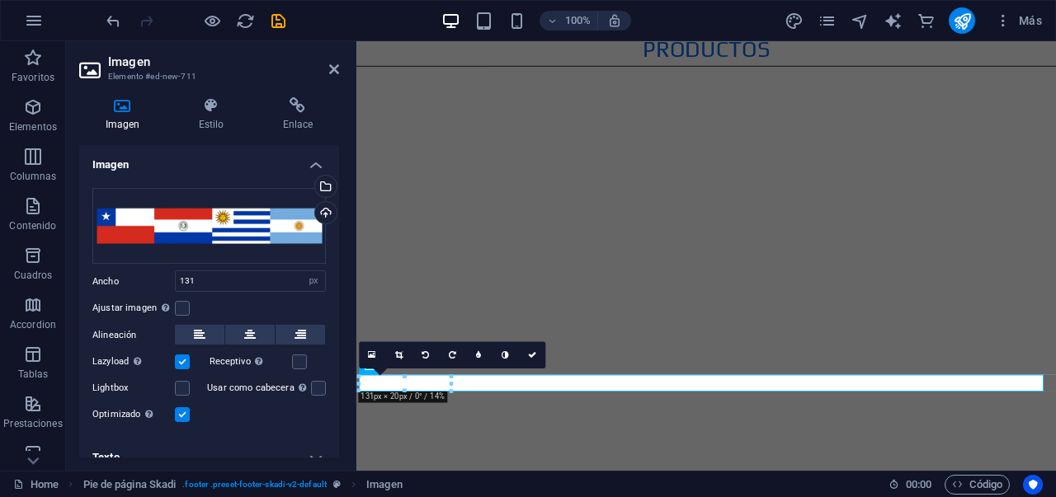
scroll to position [2498, 0]
click at [294, 366] on label at bounding box center [299, 362] width 15 height 15
click at [0, 0] on input "Receptivo Automáticamente cargar tamaños optimizados de smartphone e imagen ret…" at bounding box center [0, 0] width 0 height 0
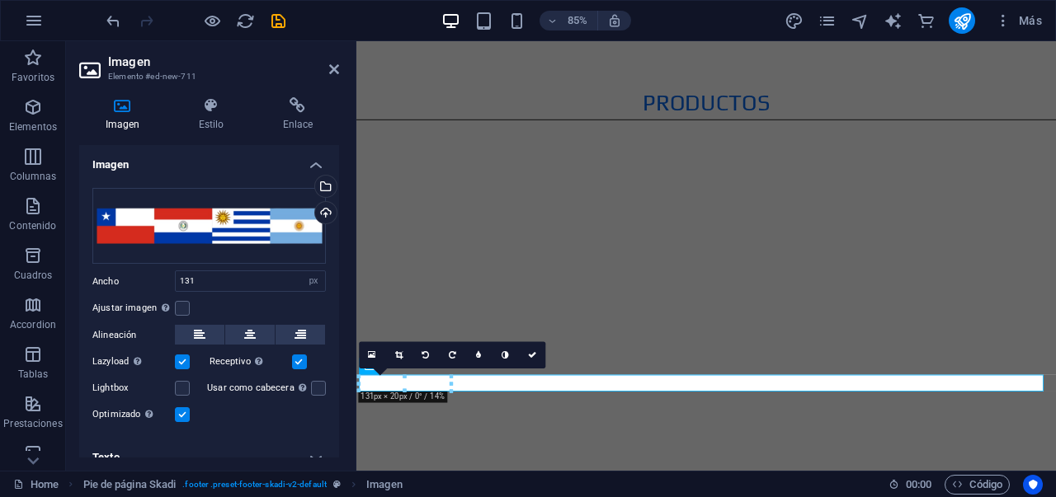
drag, startPoint x: 228, startPoint y: 325, endPoint x: 294, endPoint y: 366, distance: 77.8
click at [294, 366] on label at bounding box center [299, 362] width 15 height 15
click at [0, 0] on input "Receptivo Automáticamente cargar tamaños optimizados de smartphone e imagen ret…" at bounding box center [0, 0] width 0 height 0
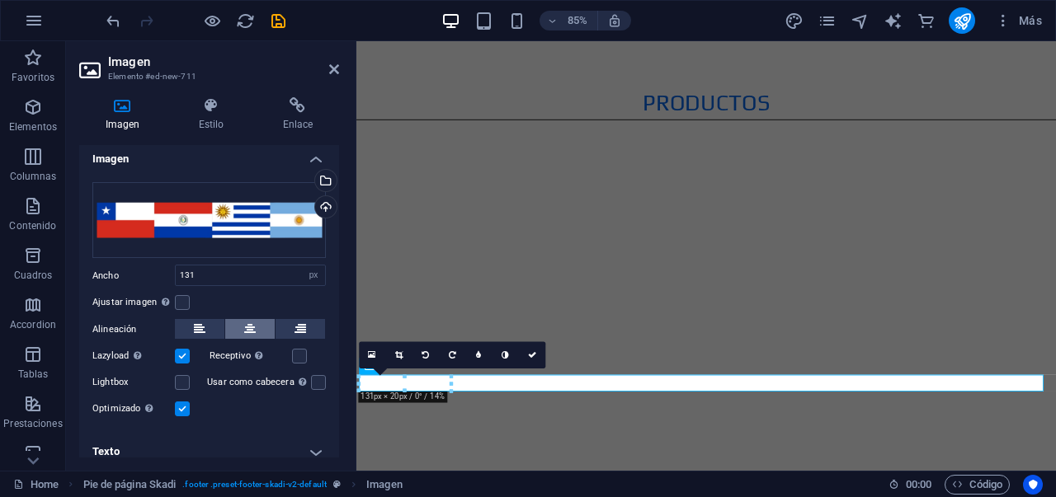
scroll to position [7, 0]
click at [239, 325] on button at bounding box center [249, 328] width 49 height 20
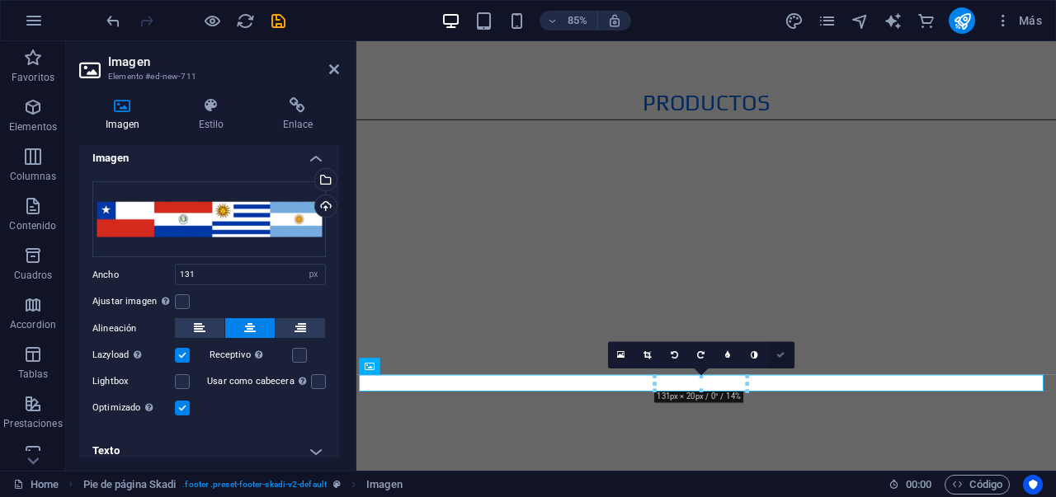
click at [783, 355] on icon at bounding box center [781, 355] width 8 height 8
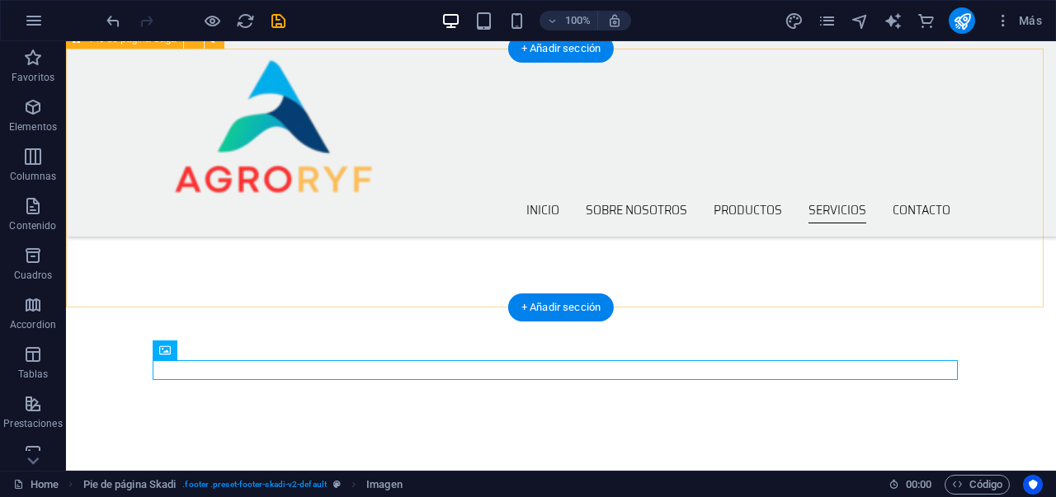
scroll to position [2558, 0]
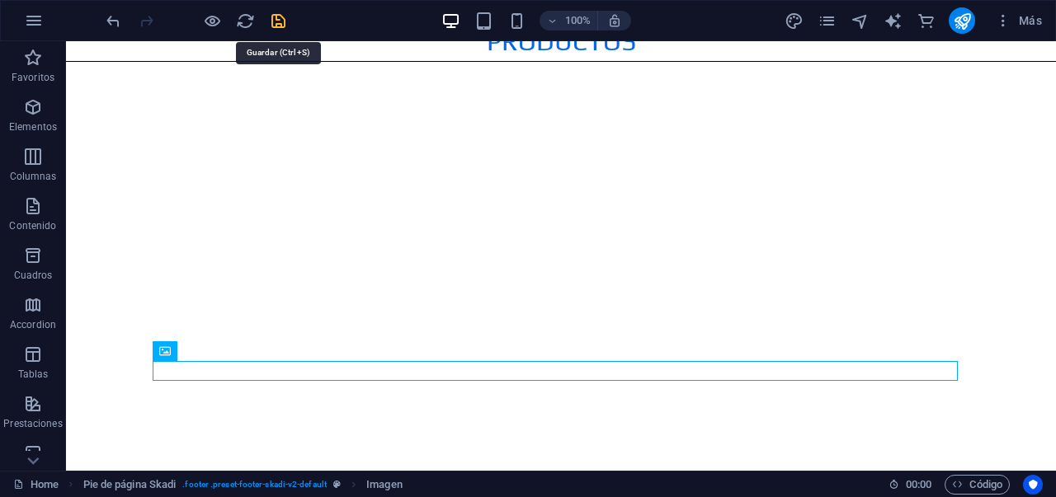
click at [283, 18] on icon "save" at bounding box center [278, 21] width 19 height 19
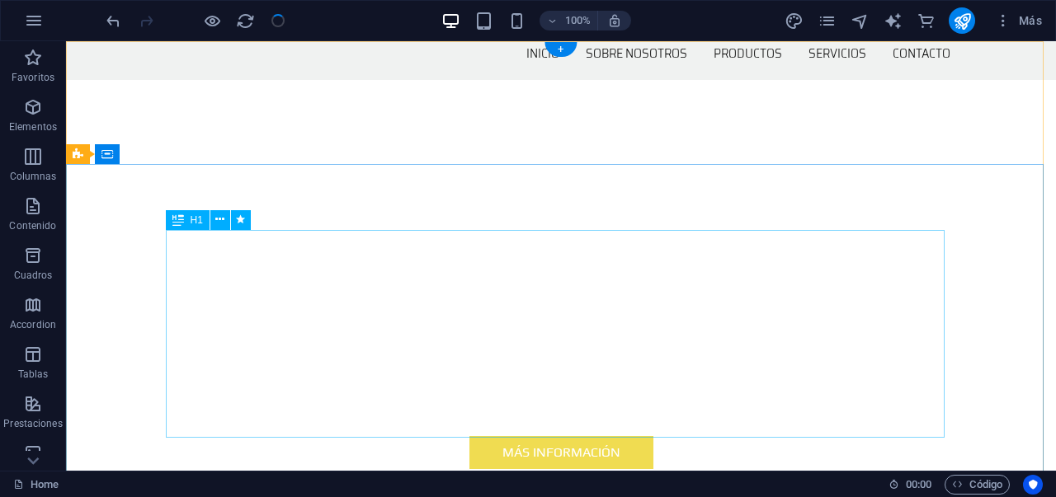
scroll to position [0, 0]
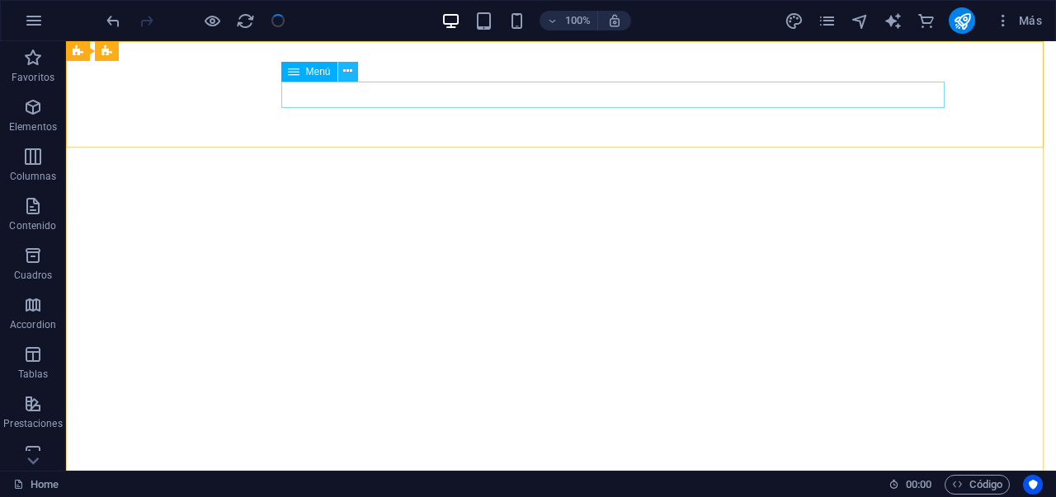
click at [345, 73] on icon at bounding box center [347, 71] width 9 height 17
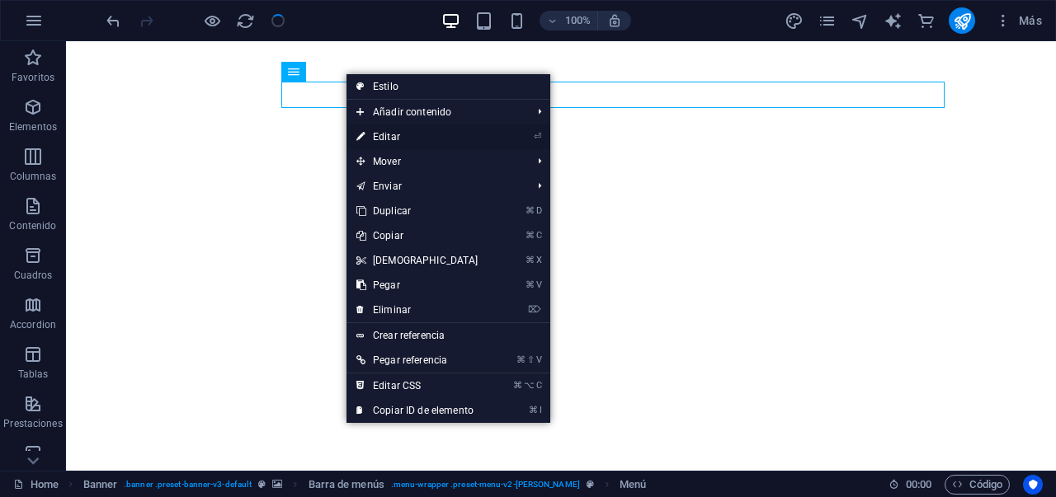
click at [384, 139] on link "⏎ Editar" at bounding box center [417, 137] width 142 height 25
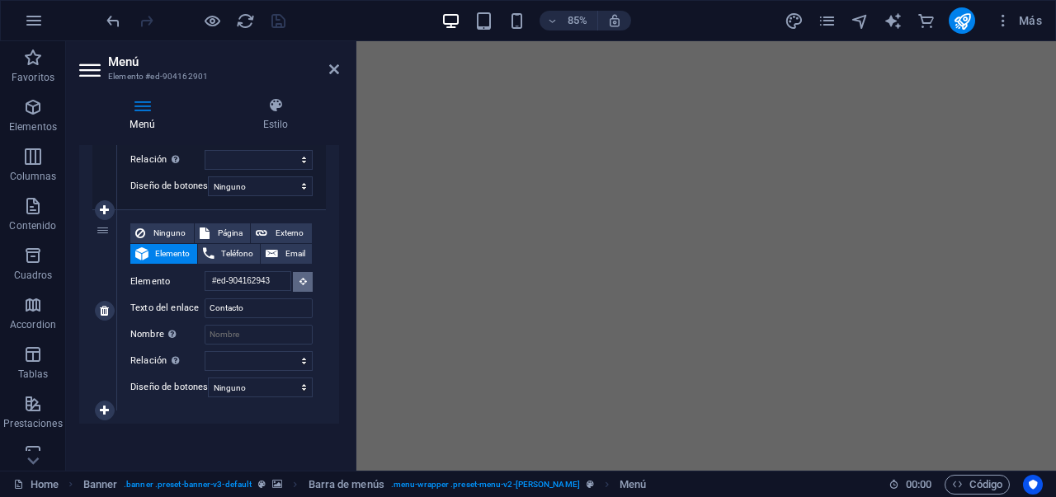
scroll to position [1021, 0]
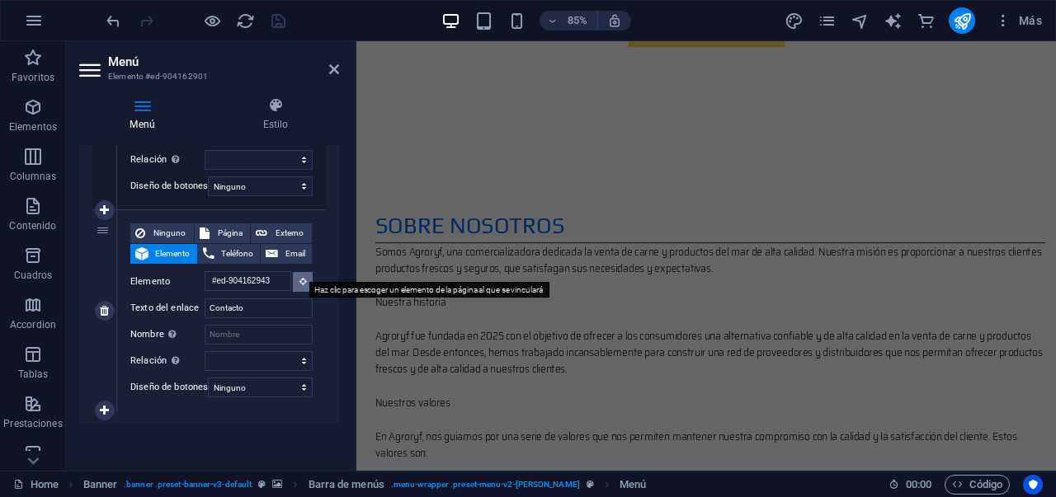
click at [299, 277] on icon at bounding box center [302, 281] width 7 height 8
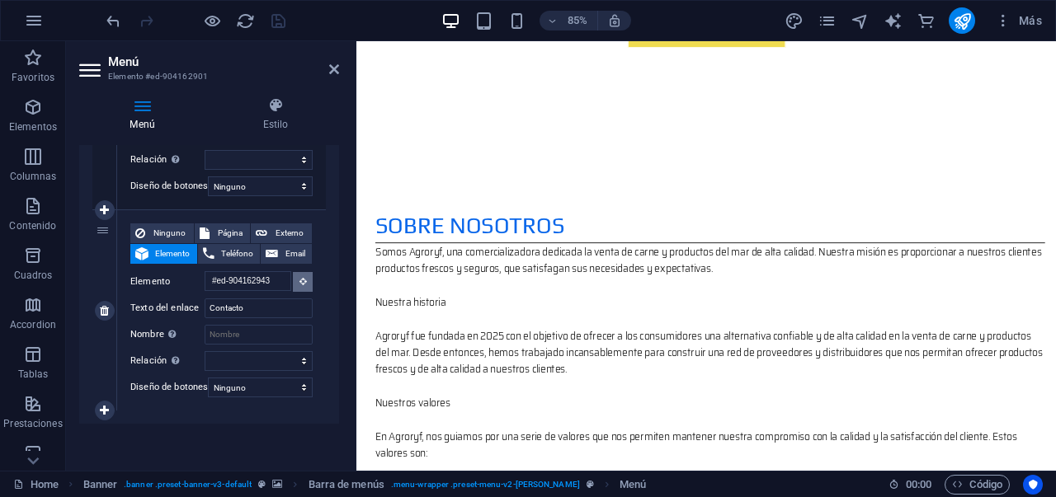
click at [299, 277] on icon at bounding box center [302, 281] width 7 height 8
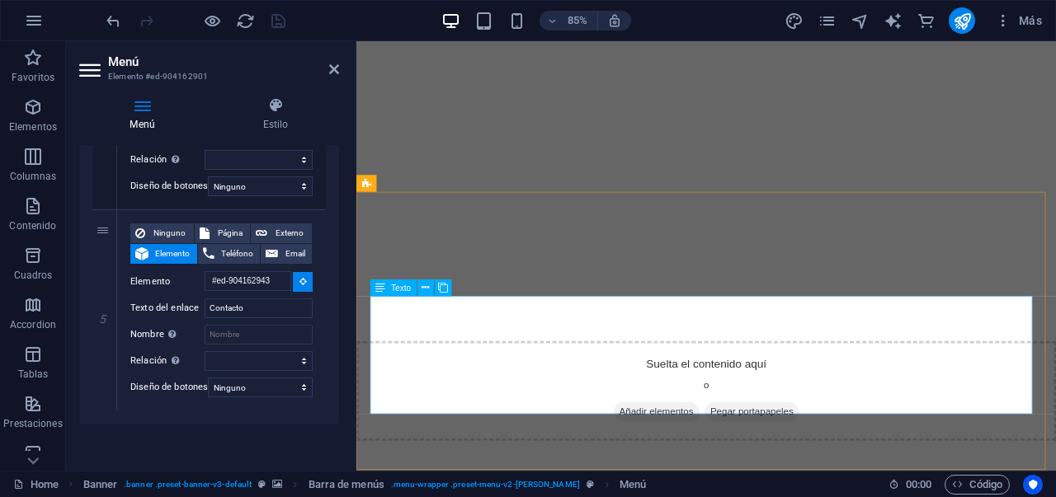
scroll to position [2511, 0]
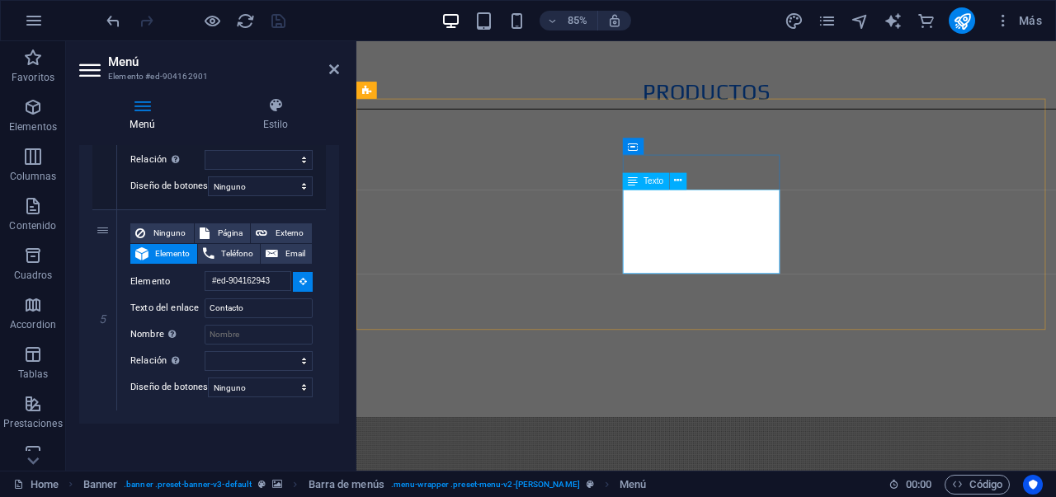
select select
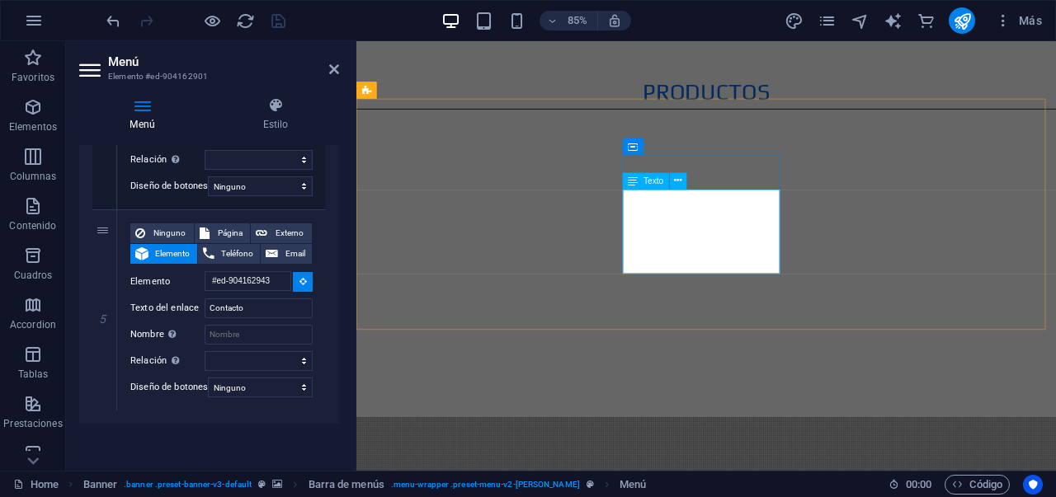
type input "#ed-904572865"
select select
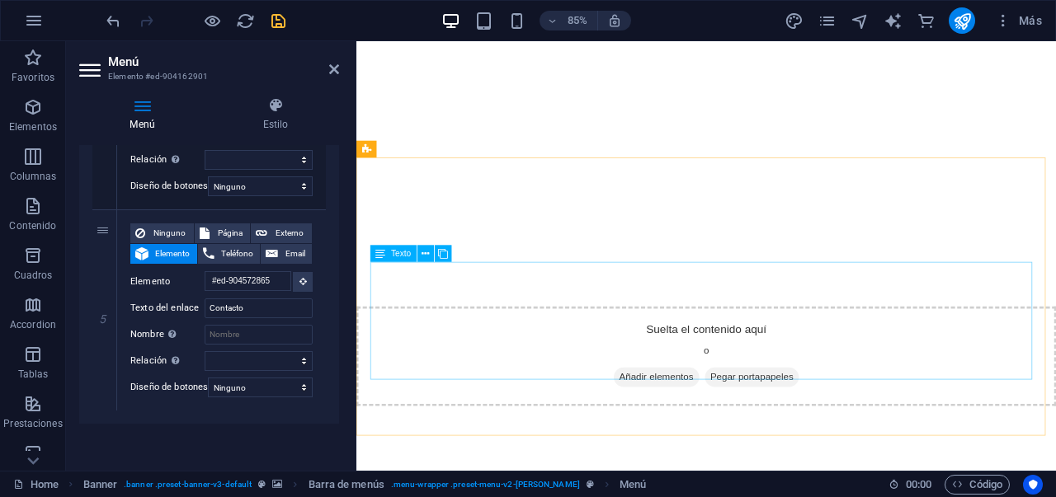
scroll to position [0, 0]
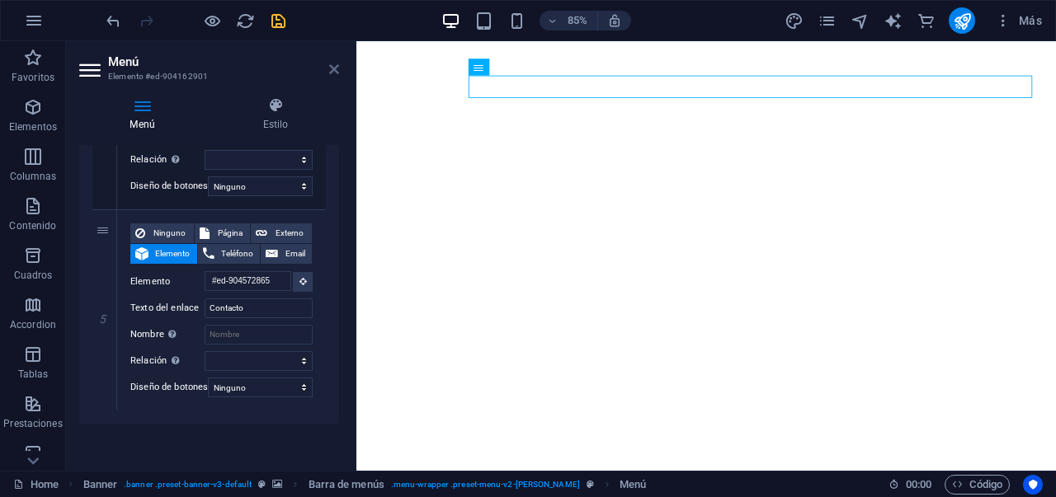
click at [331, 74] on icon at bounding box center [334, 69] width 10 height 13
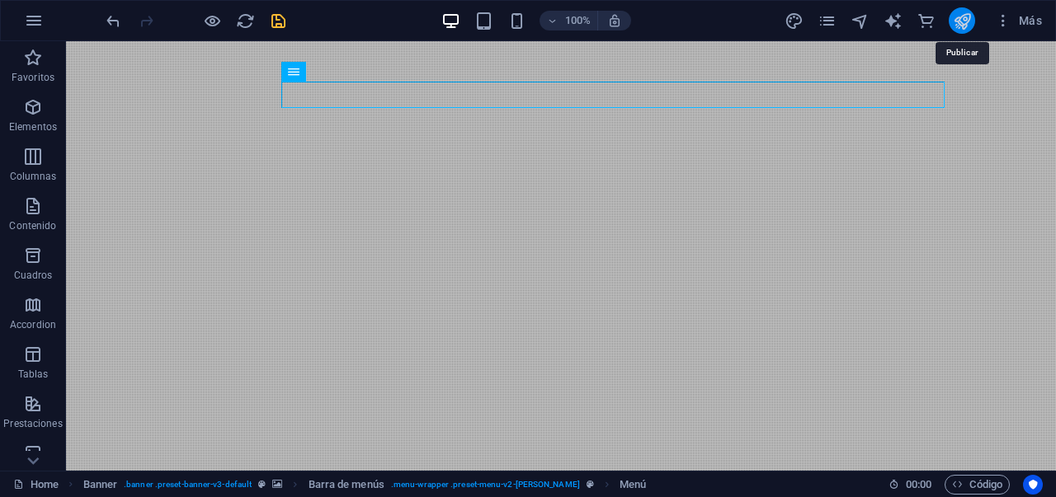
click at [962, 26] on icon "publish" at bounding box center [962, 21] width 19 height 19
